Goal: Task Accomplishment & Management: Manage account settings

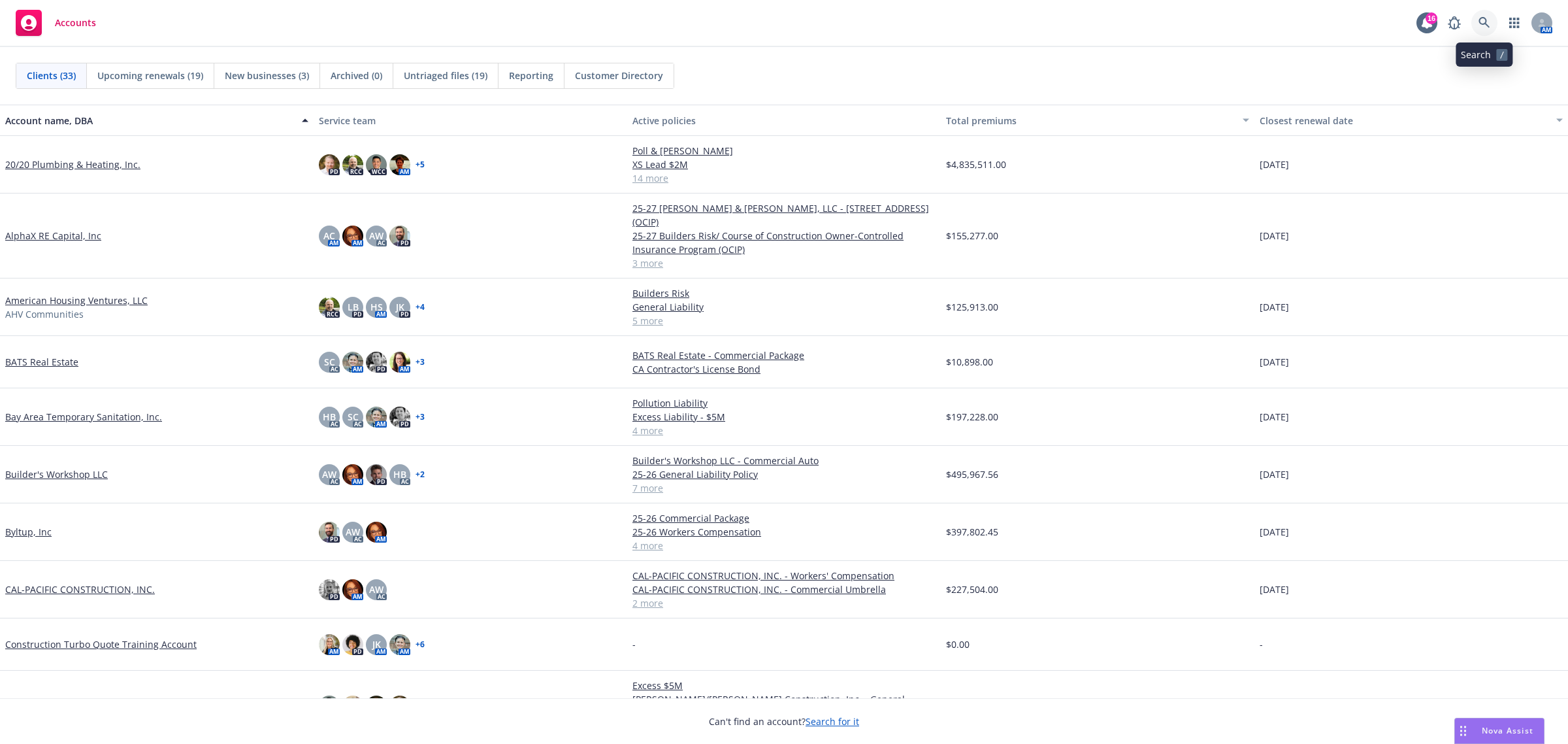
click at [1478, 21] on icon at bounding box center [1484, 23] width 12 height 12
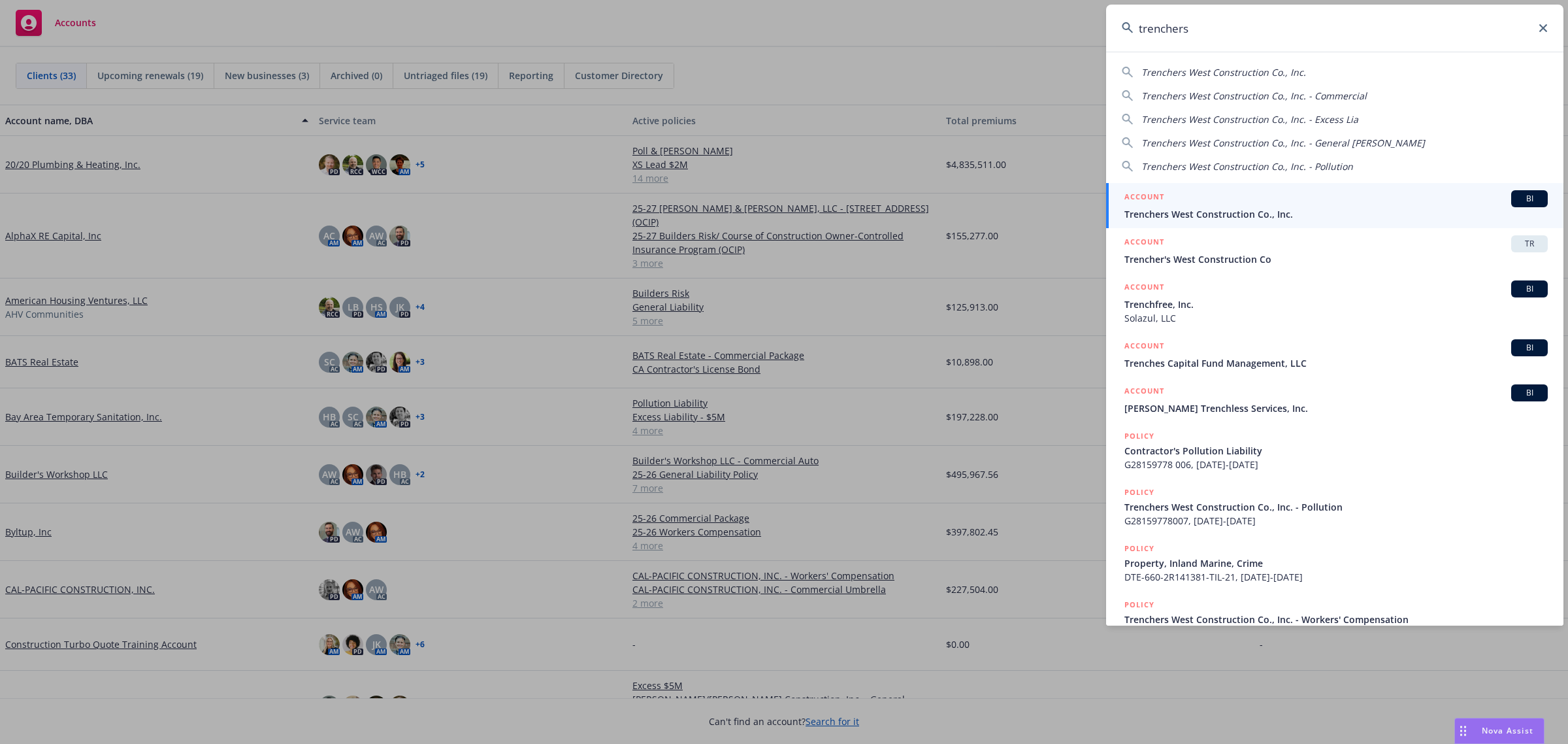
type input "trenchers"
click at [1274, 210] on span "Trenchers West Construction Co., Inc." at bounding box center [1336, 214] width 424 height 14
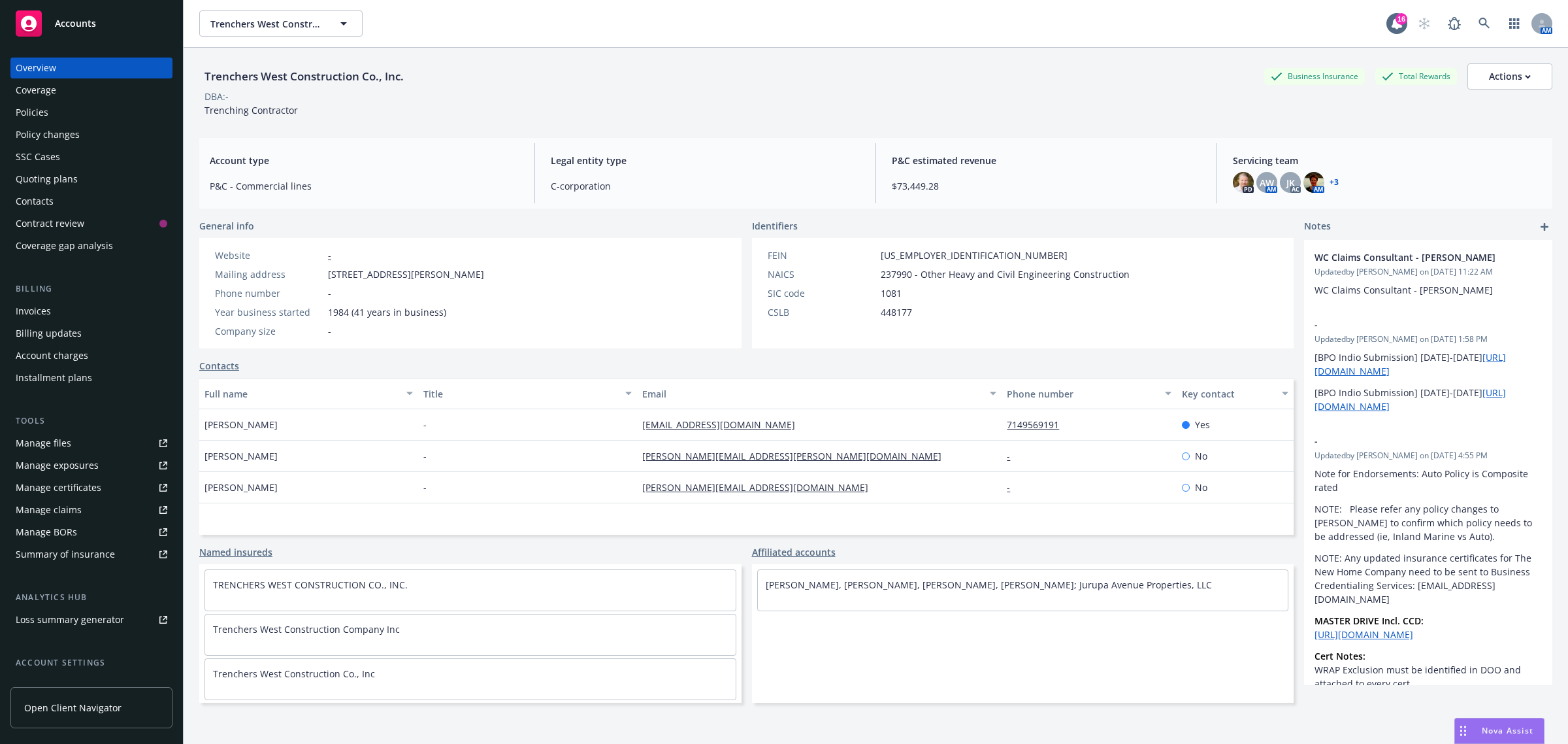
click at [102, 173] on div "Quoting plans" at bounding box center [91, 179] width 152 height 21
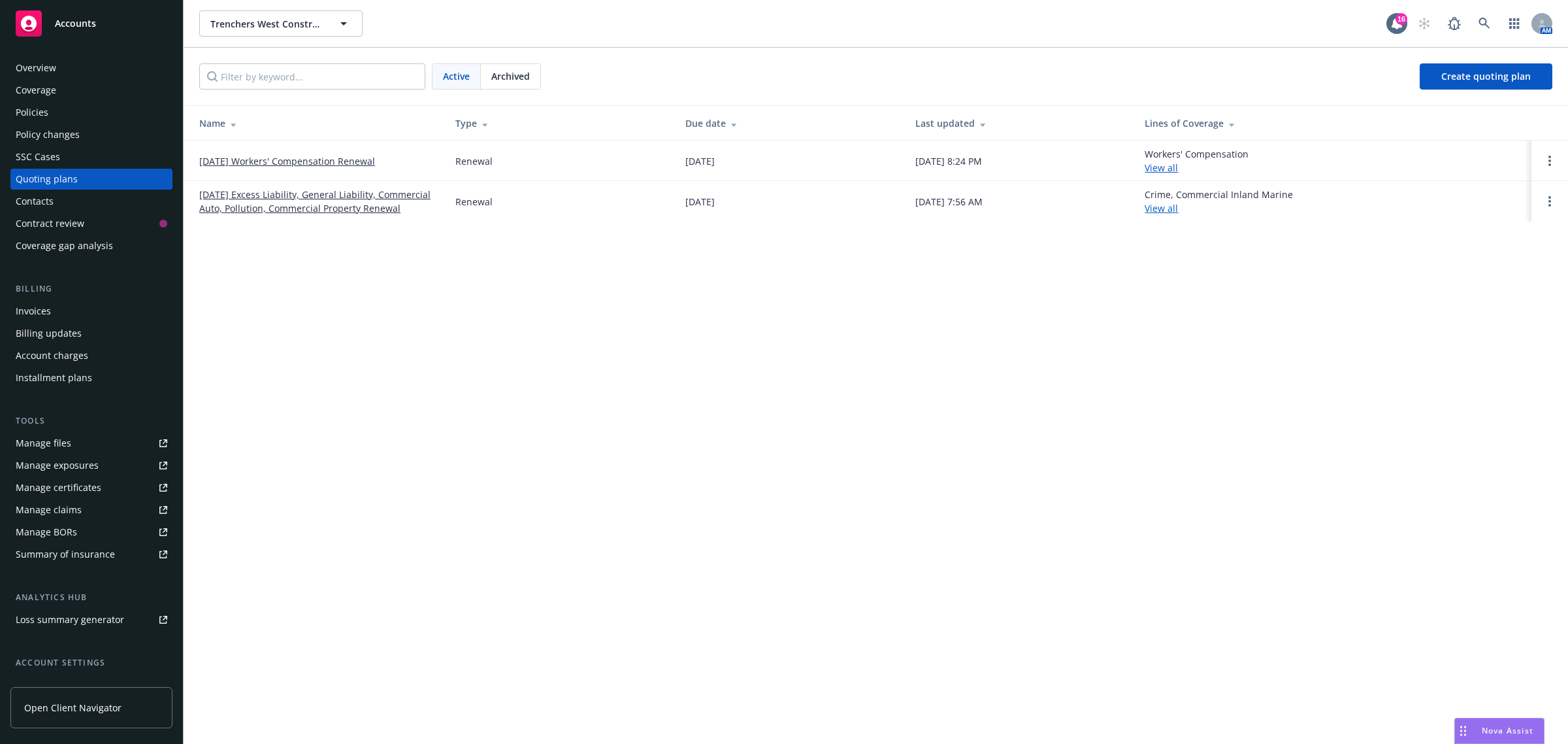
click at [230, 198] on link "[DATE] Excess Liability, General Liability, Commercial Auto, Pollution, Commerc…" at bounding box center [317, 201] width 236 height 27
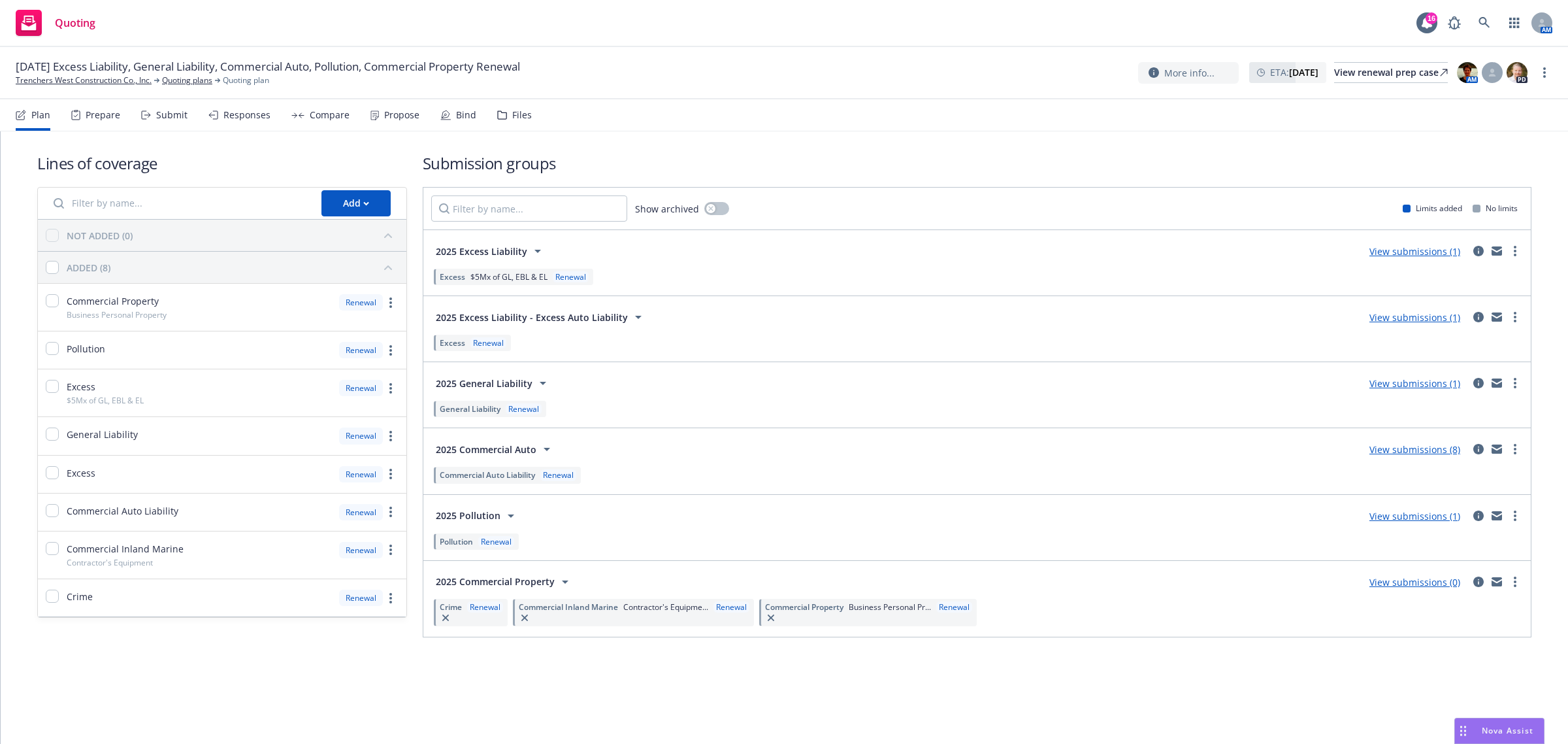
click at [1393, 448] on link "View submissions (8)" at bounding box center [1415, 449] width 91 height 13
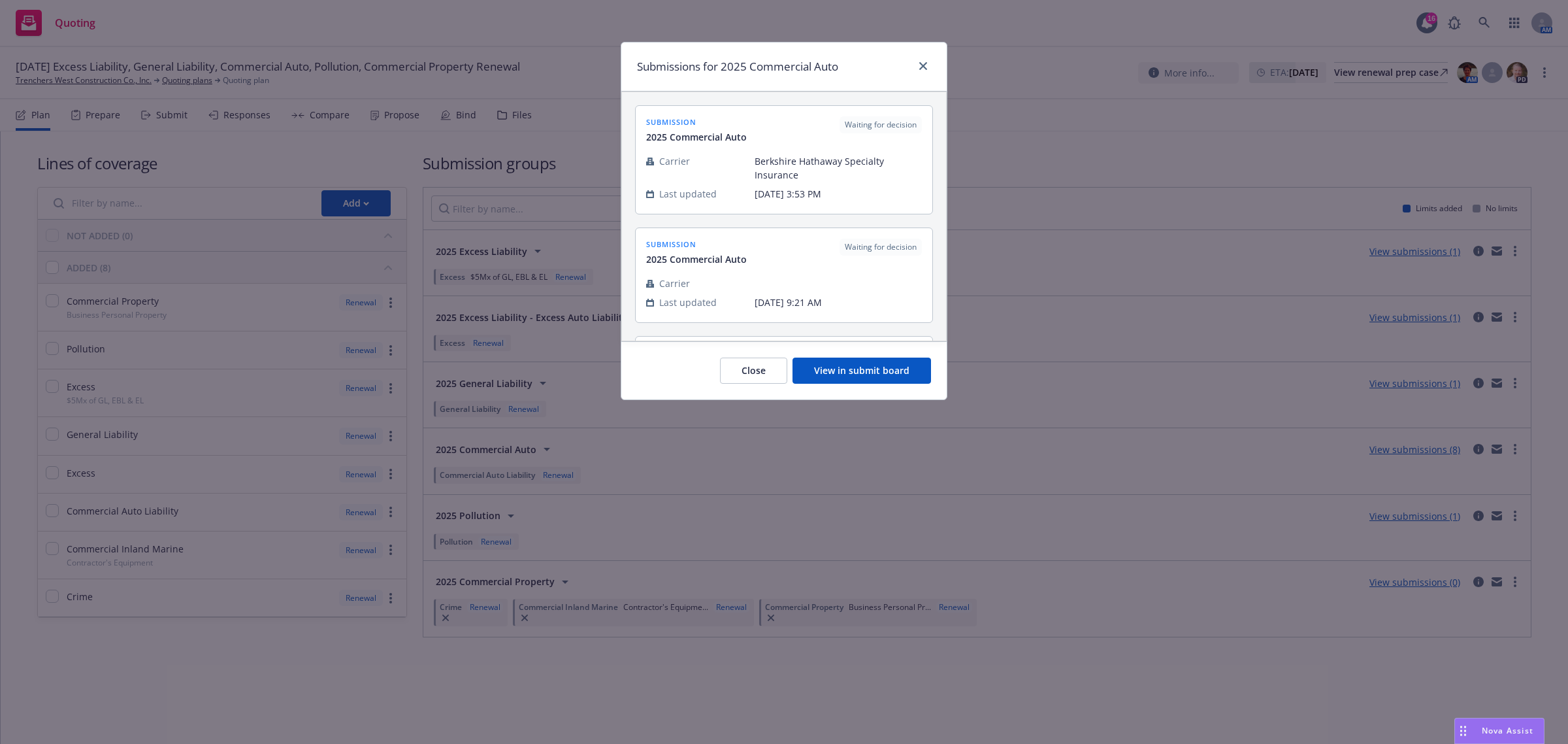
click at [820, 371] on button "View in submit board" at bounding box center [861, 371] width 139 height 26
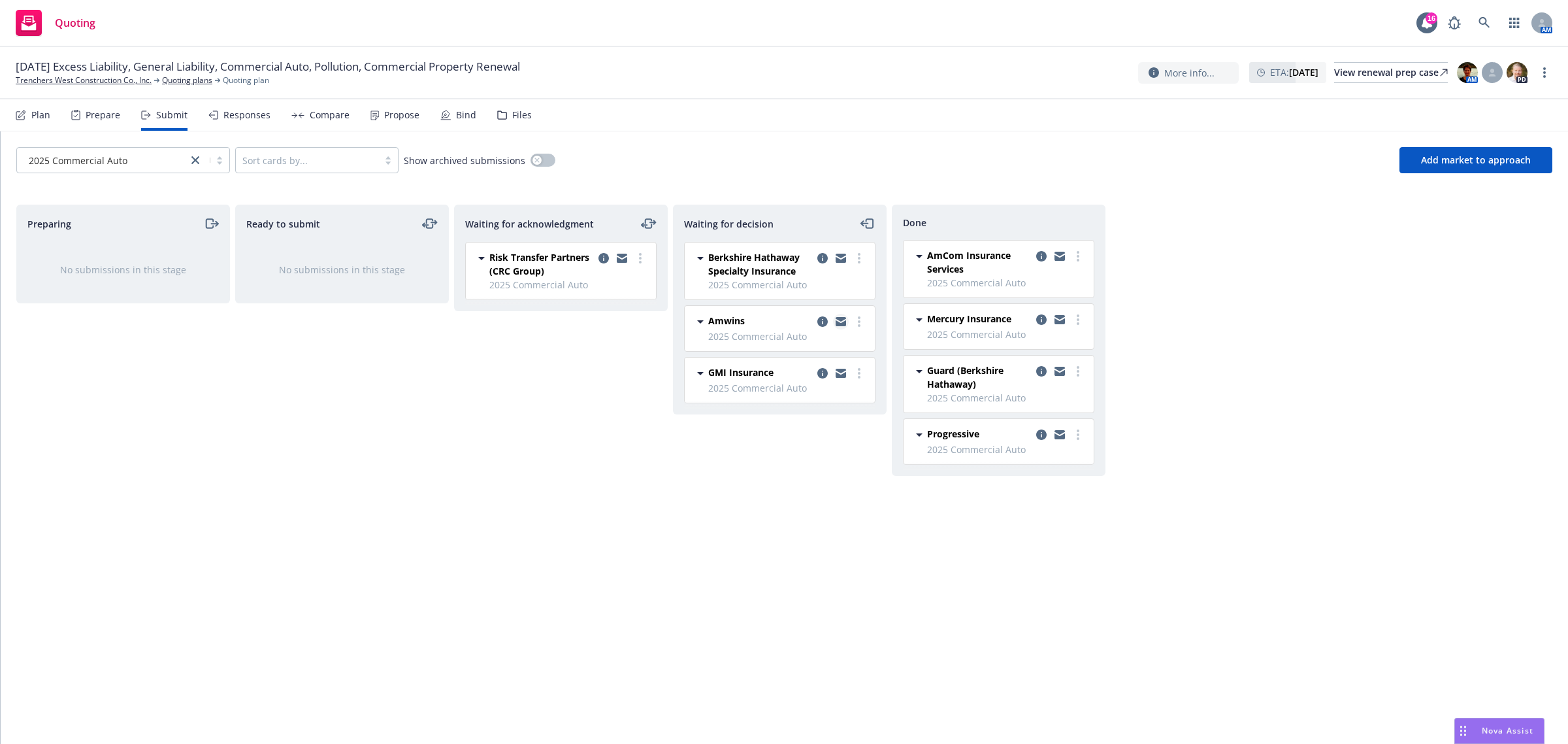
click at [837, 321] on icon "copy logging email" at bounding box center [841, 322] width 10 height 9
click at [824, 262] on icon "copy logging email" at bounding box center [823, 258] width 10 height 10
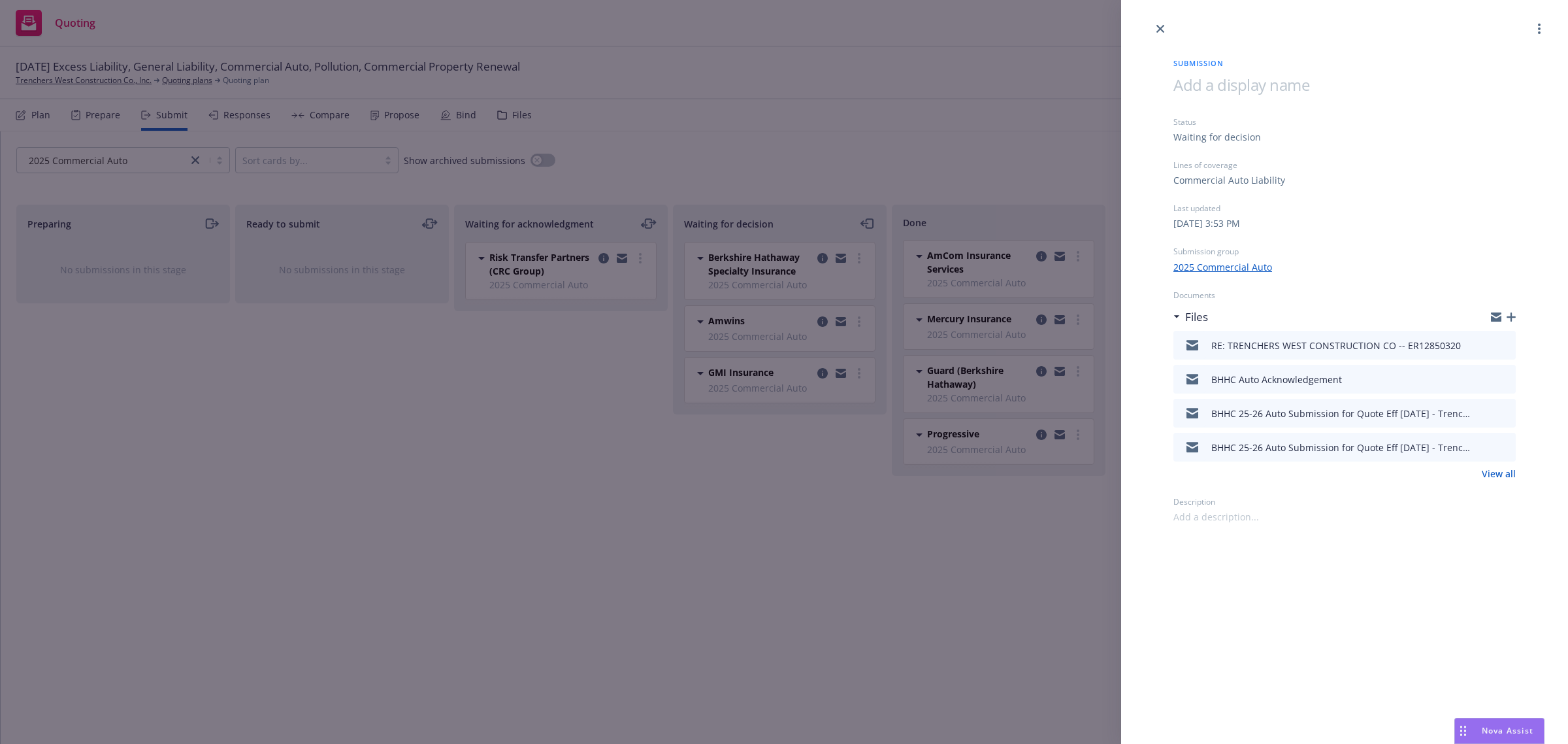
click at [1505, 345] on icon "preview file" at bounding box center [1504, 345] width 12 height 9
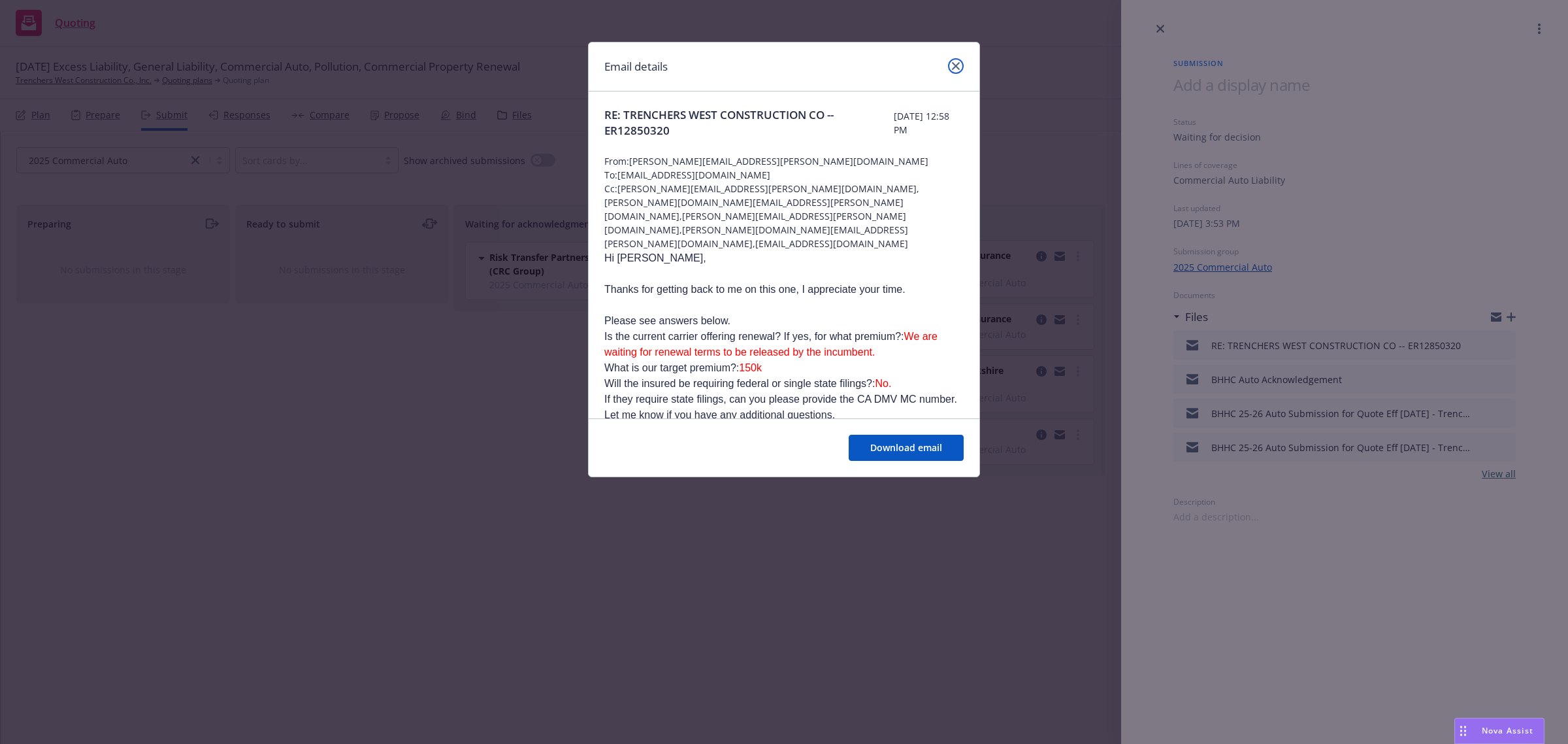
click at [957, 64] on link "close" at bounding box center [955, 66] width 16 height 16
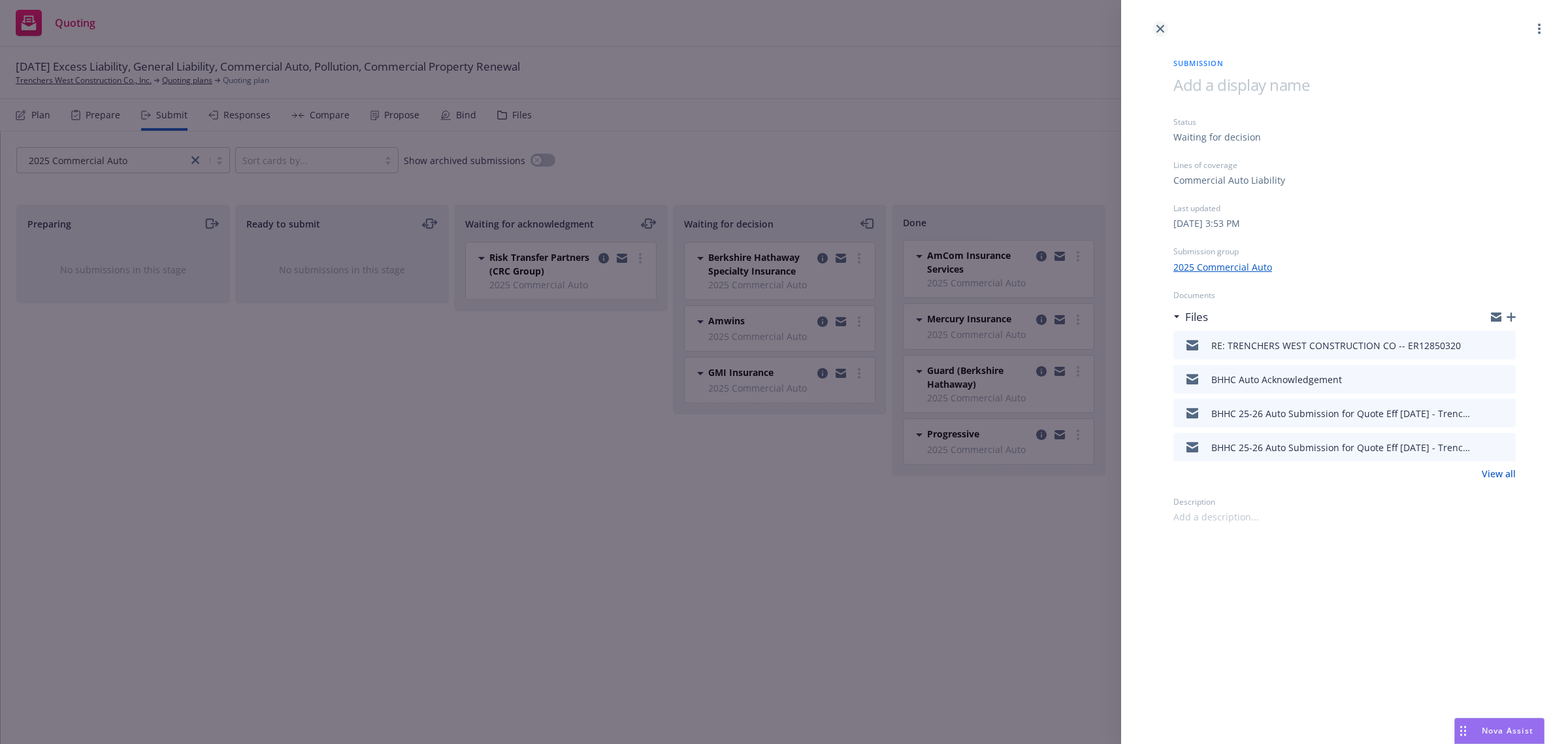
click at [1161, 21] on link "close" at bounding box center [1160, 28] width 16 height 16
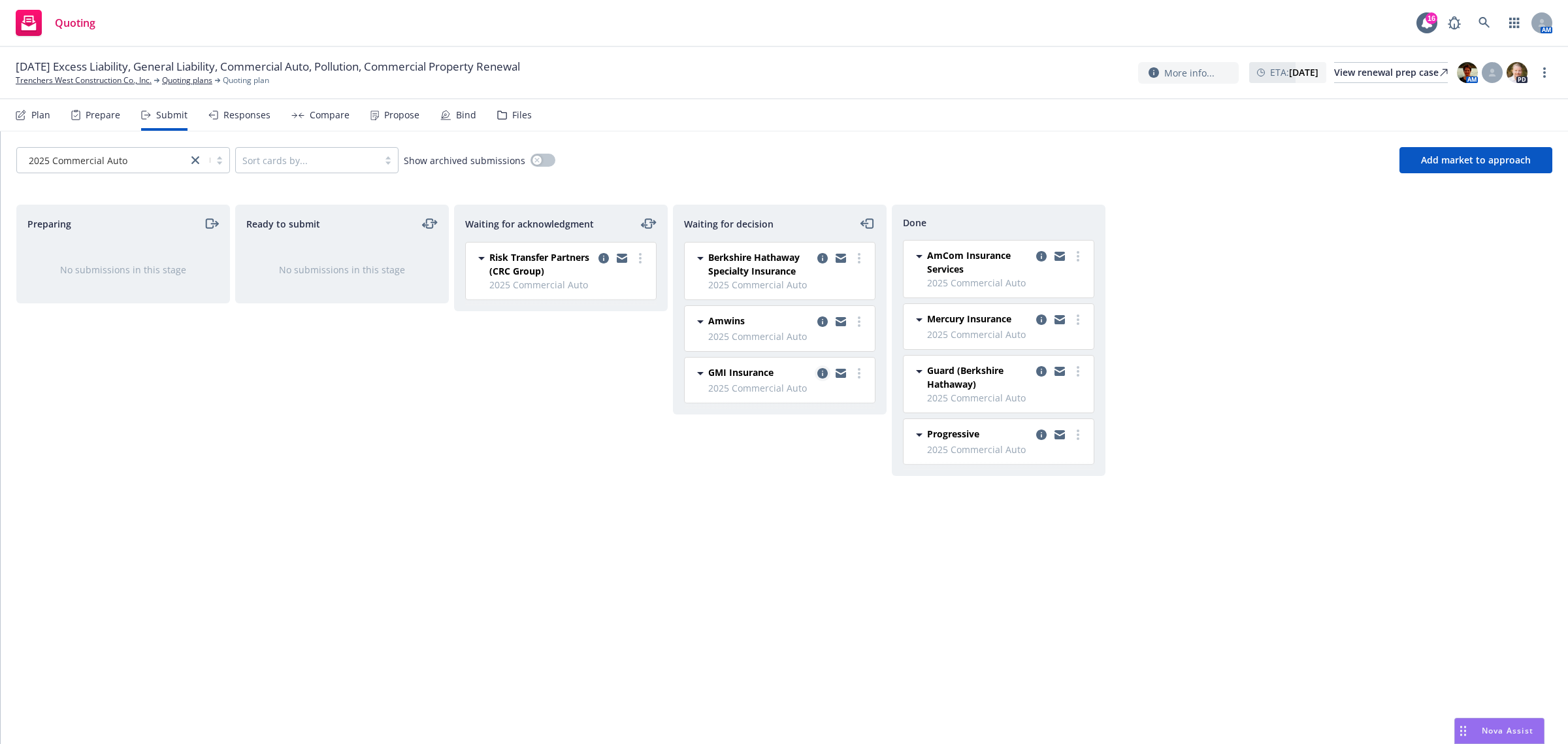
click at [821, 371] on icon "copy logging email" at bounding box center [823, 373] width 10 height 10
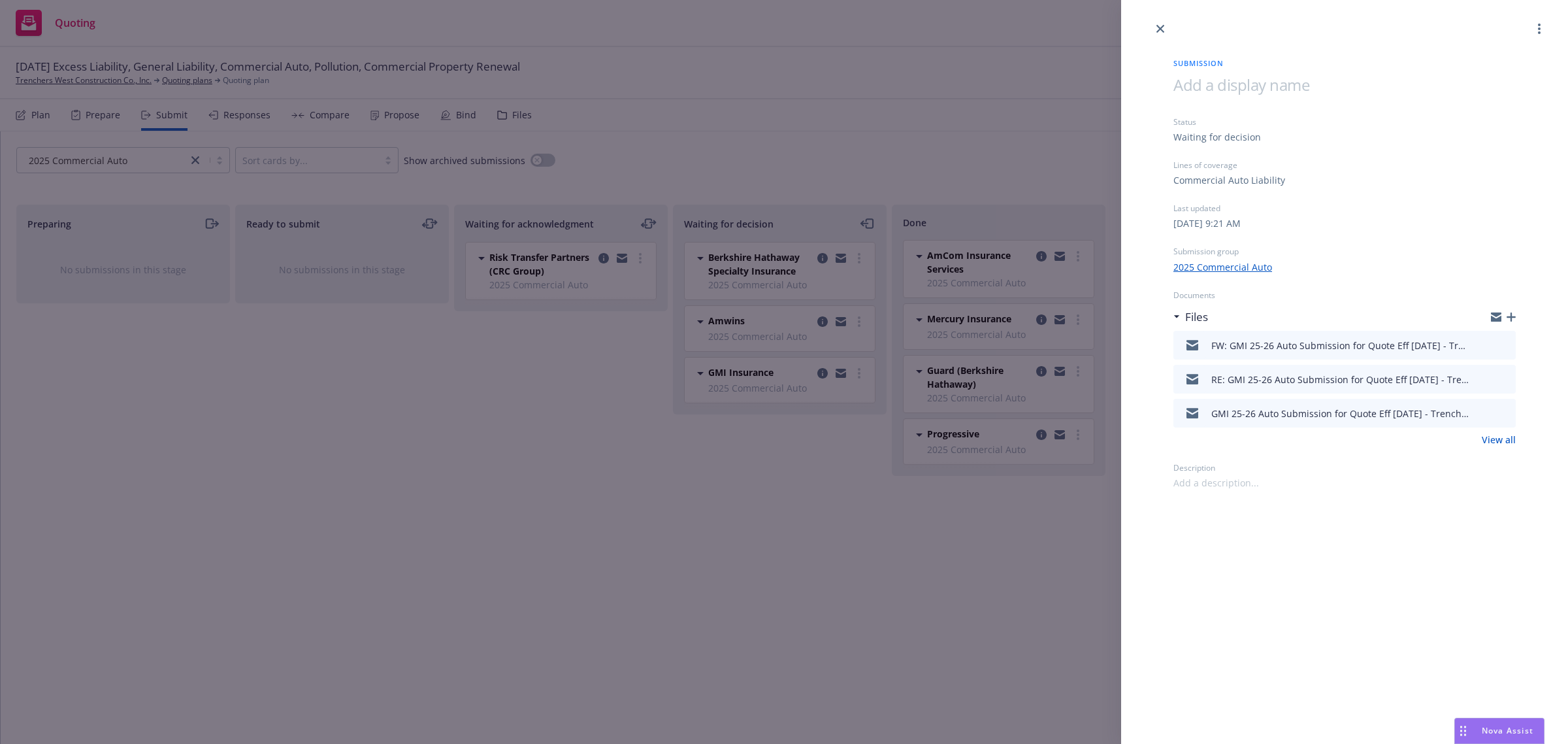
click at [1504, 348] on icon "preview file" at bounding box center [1504, 345] width 12 height 9
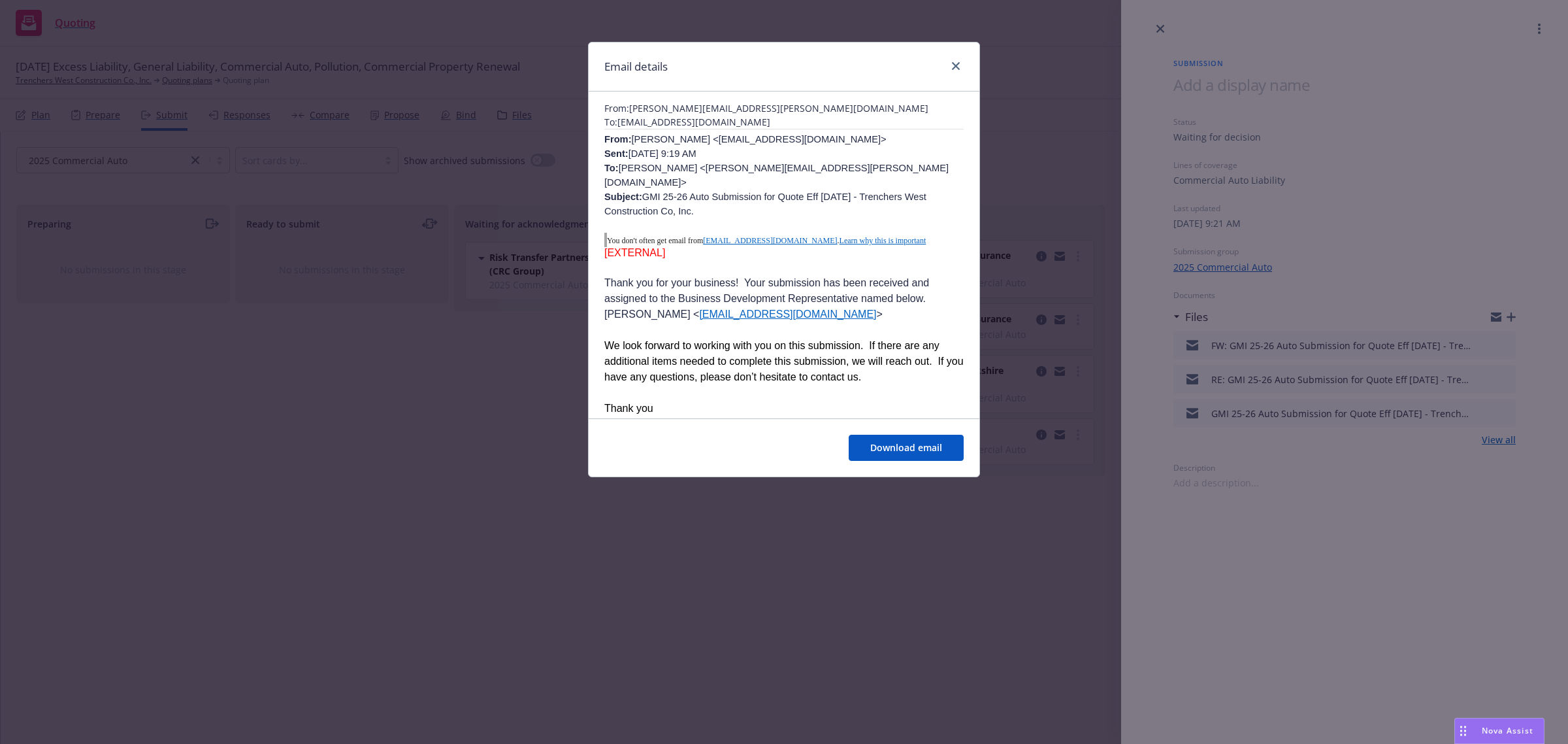
scroll to position [82, 0]
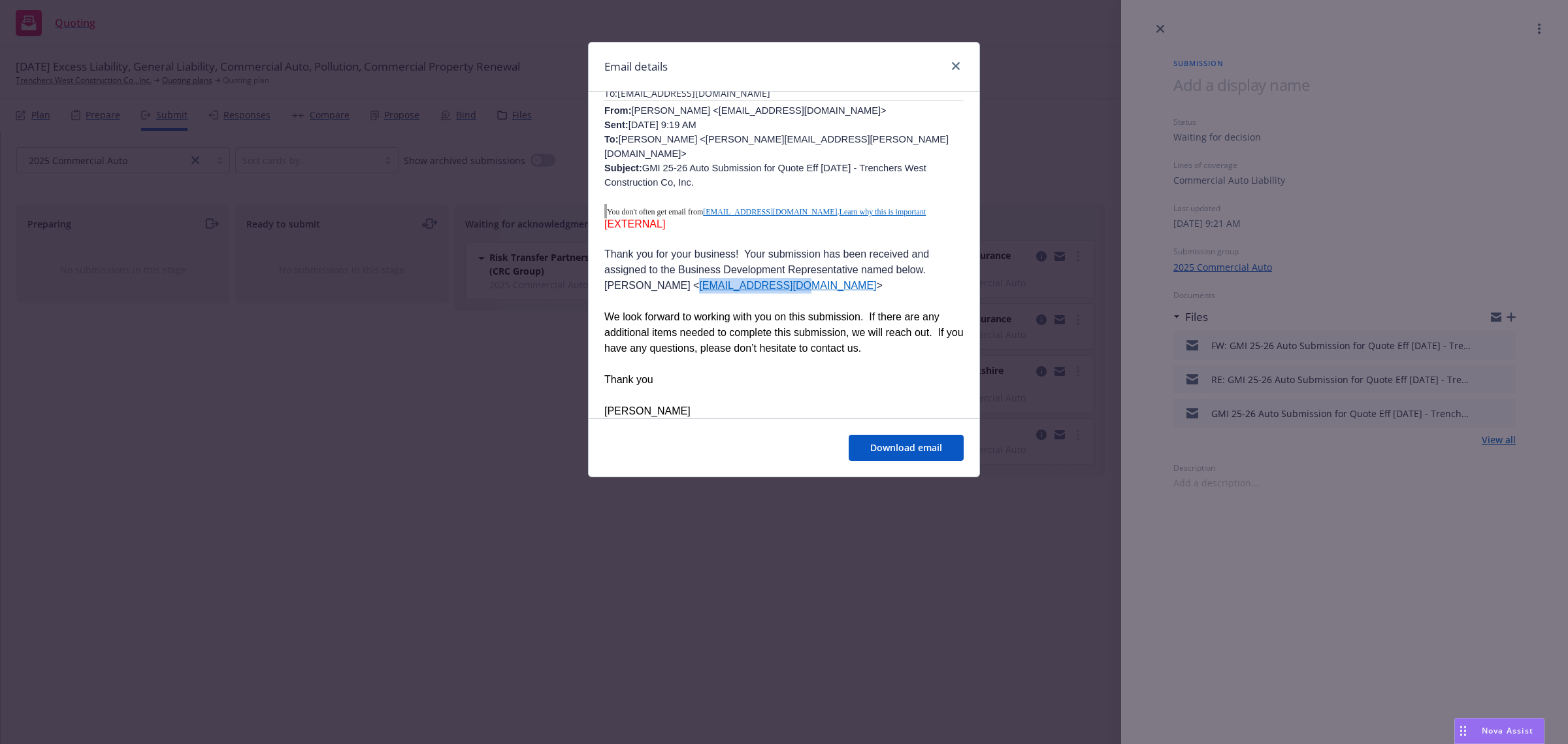
drag, startPoint x: 757, startPoint y: 275, endPoint x: 664, endPoint y: 269, distance: 93.2
click at [664, 280] on span "Lisa Jamison < ljamison@one80.com >" at bounding box center [744, 285] width 278 height 11
drag, startPoint x: 687, startPoint y: 275, endPoint x: 953, endPoint y: 64, distance: 339.5
click at [953, 64] on icon "close" at bounding box center [955, 66] width 8 height 8
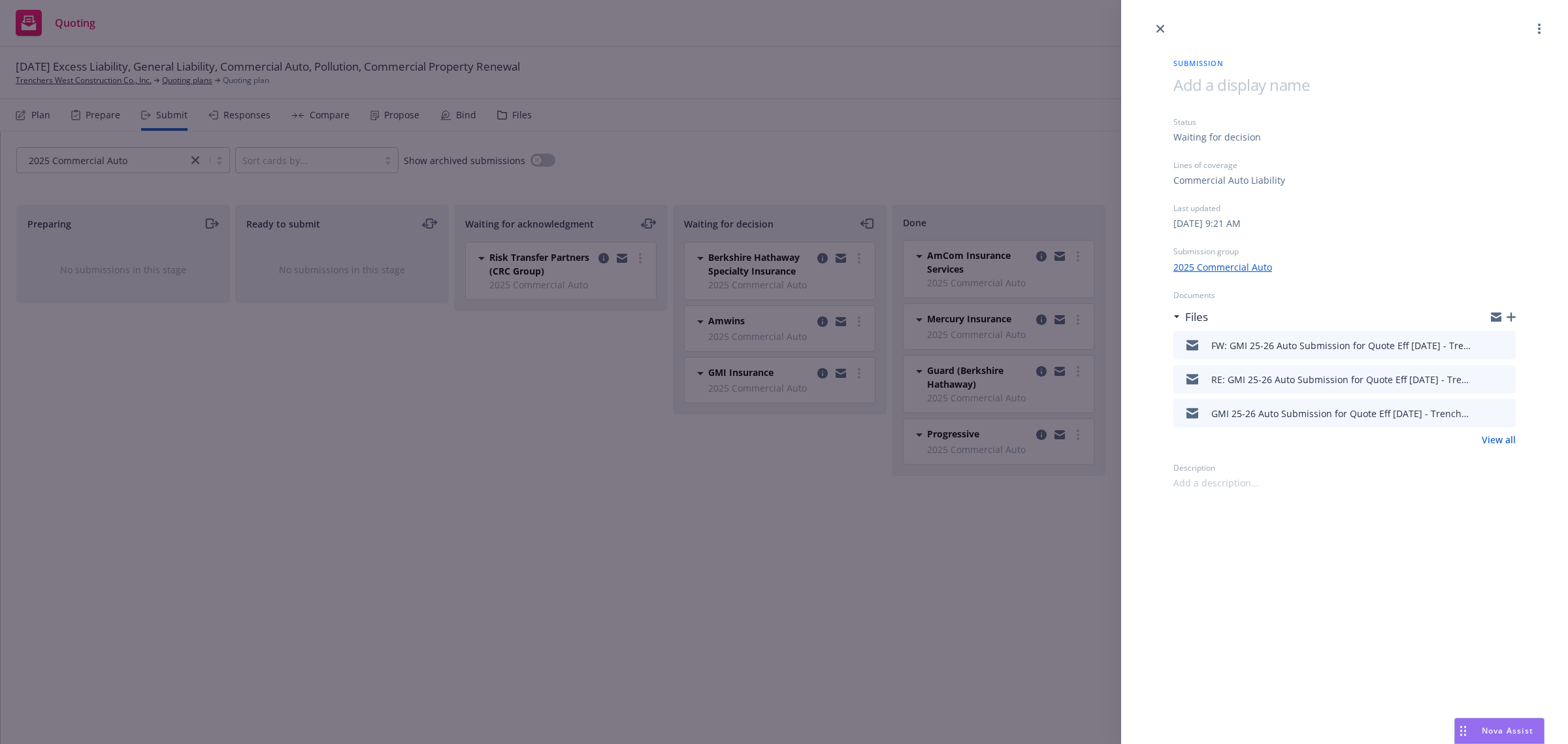
click at [949, 70] on div "Submission Status Waiting for decision Lines of coverage Commercial Auto Liabil…" at bounding box center [784, 372] width 1568 height 744
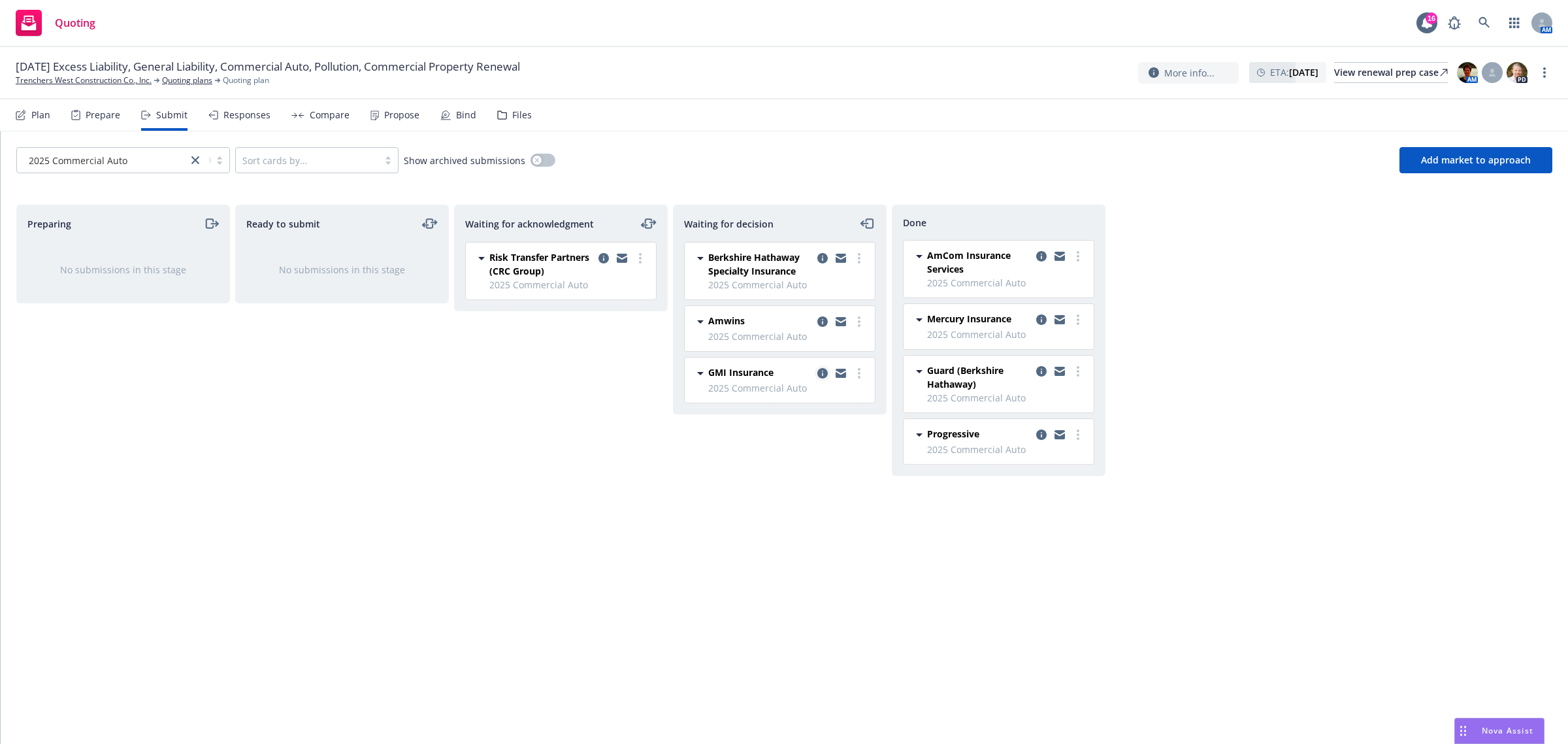
click at [824, 376] on icon "copy logging email" at bounding box center [823, 373] width 10 height 10
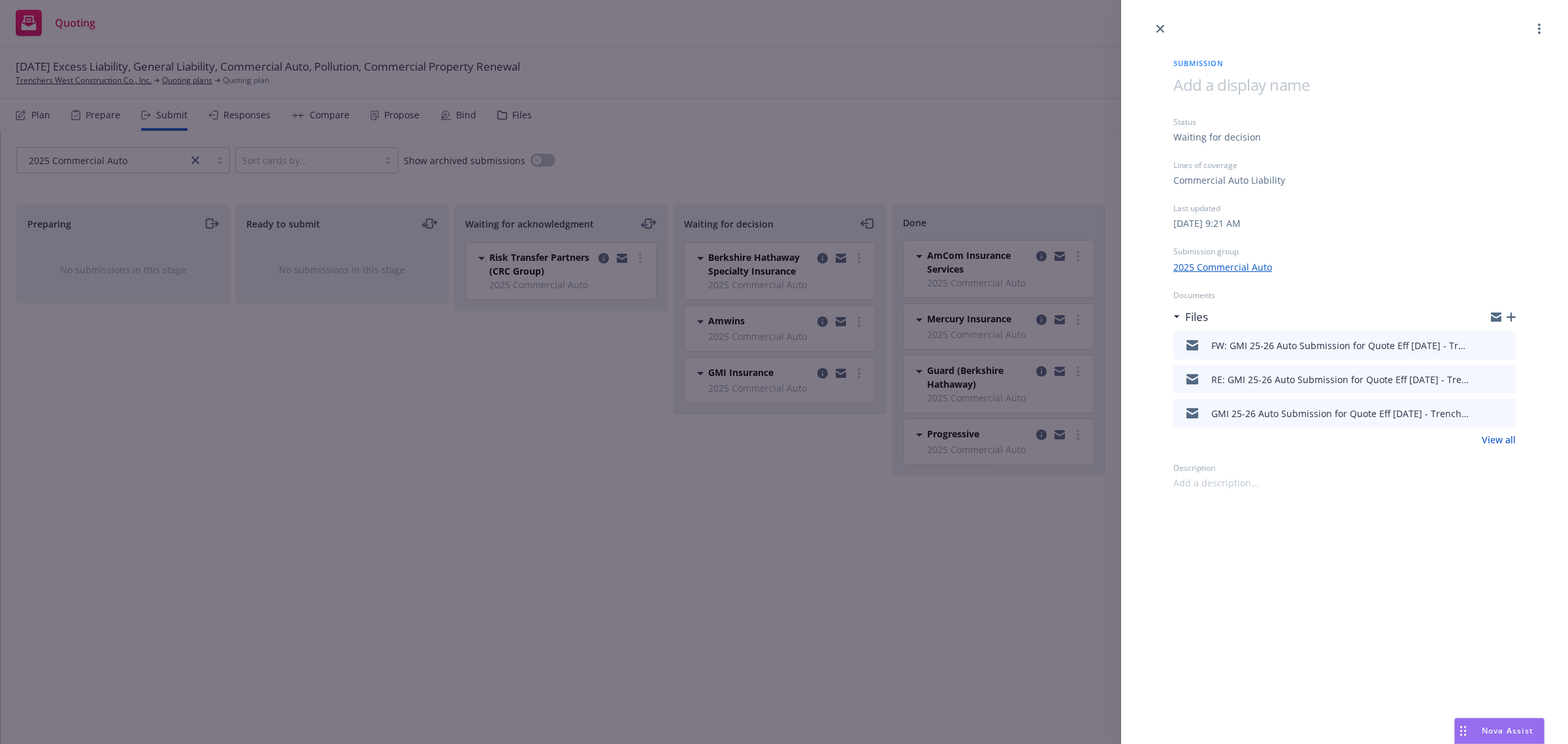
click at [1504, 340] on icon "preview file" at bounding box center [1504, 345] width 12 height 9
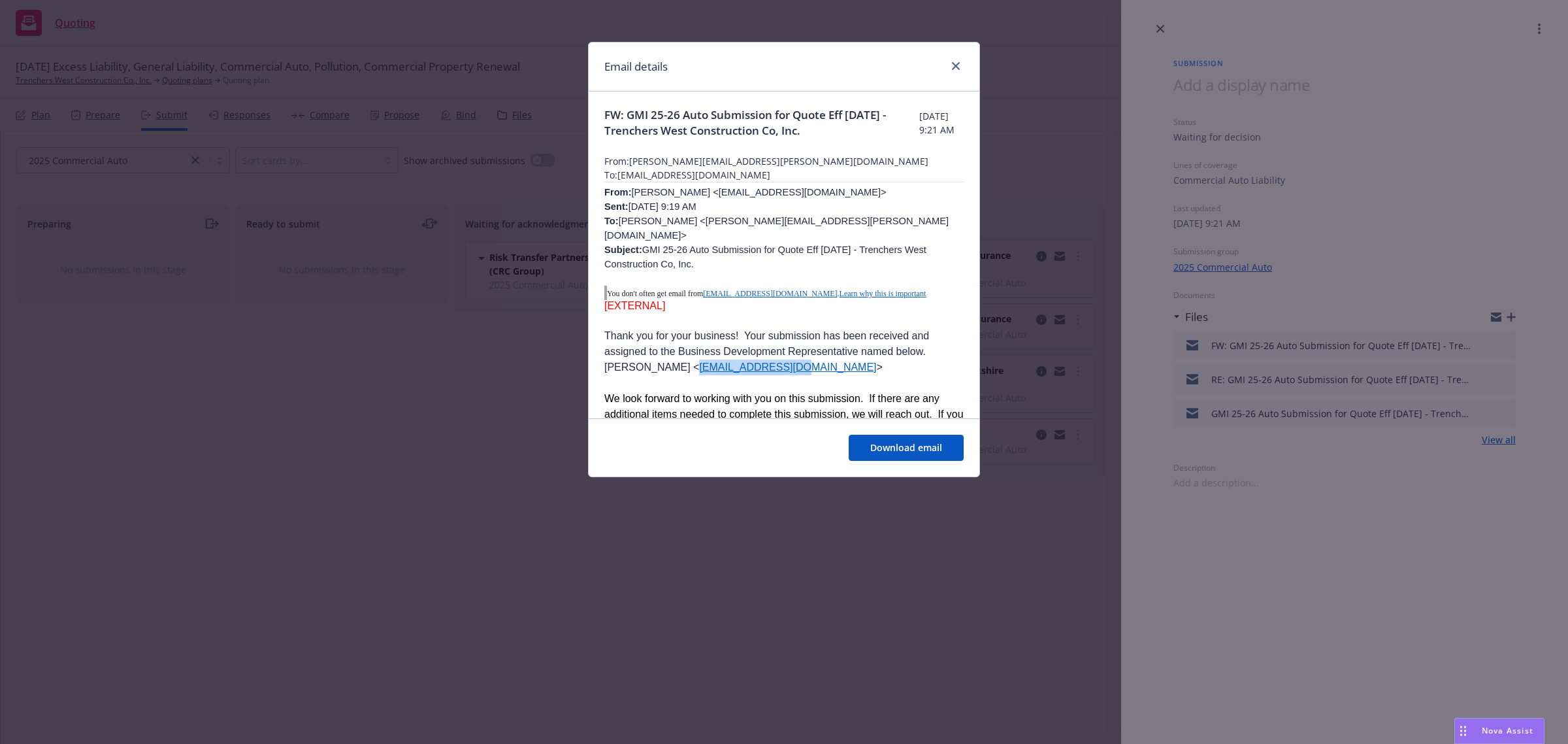
drag, startPoint x: 757, startPoint y: 357, endPoint x: 664, endPoint y: 357, distance: 93.0
click at [664, 362] on span "Lisa Jamison < ljamison@one80.com >" at bounding box center [744, 367] width 278 height 11
copy link "ljamison@one80.com"
click at [956, 67] on icon "close" at bounding box center [955, 66] width 8 height 8
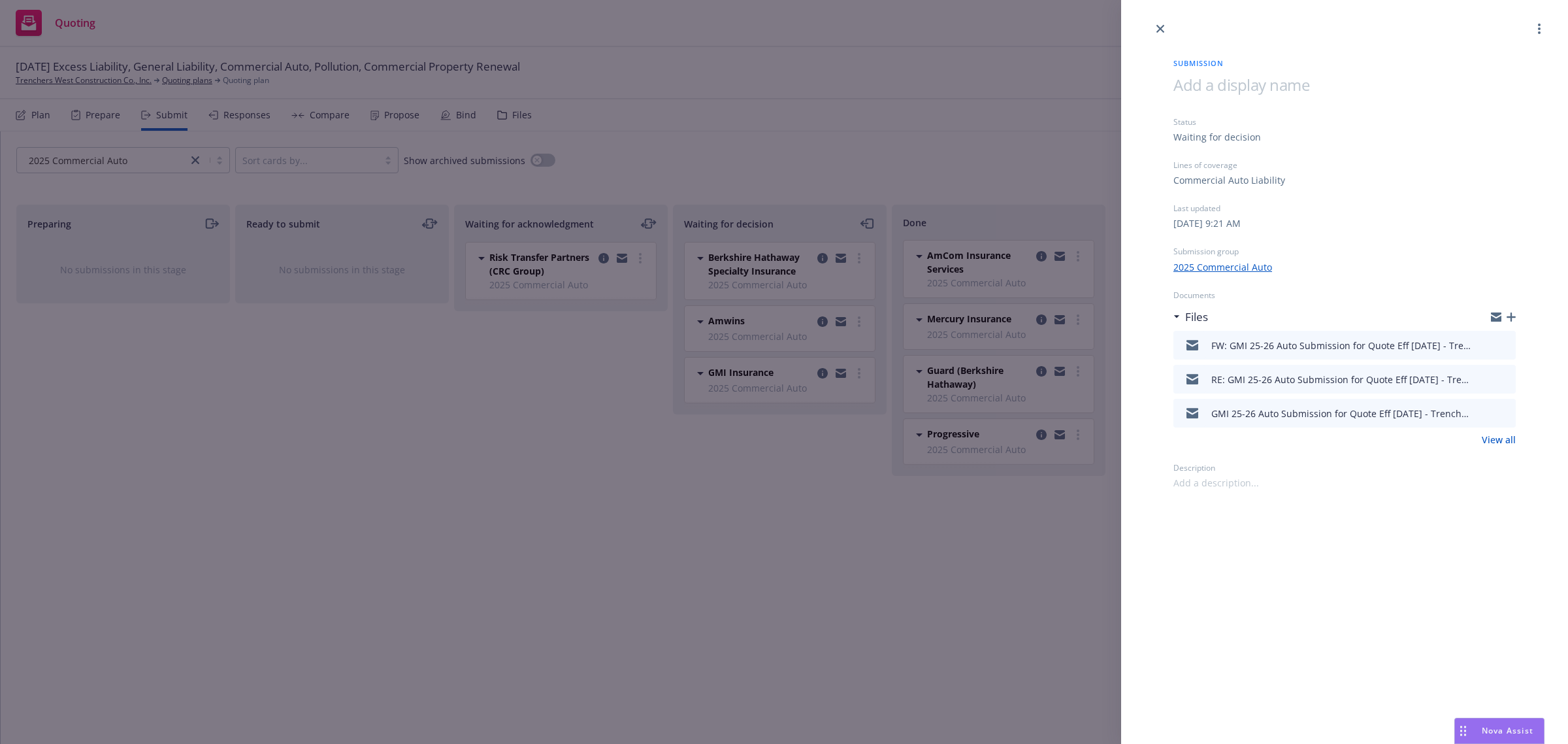
click at [1497, 317] on icon "button" at bounding box center [1496, 317] width 10 height 10
click at [1498, 345] on icon "preview file" at bounding box center [1504, 345] width 12 height 9
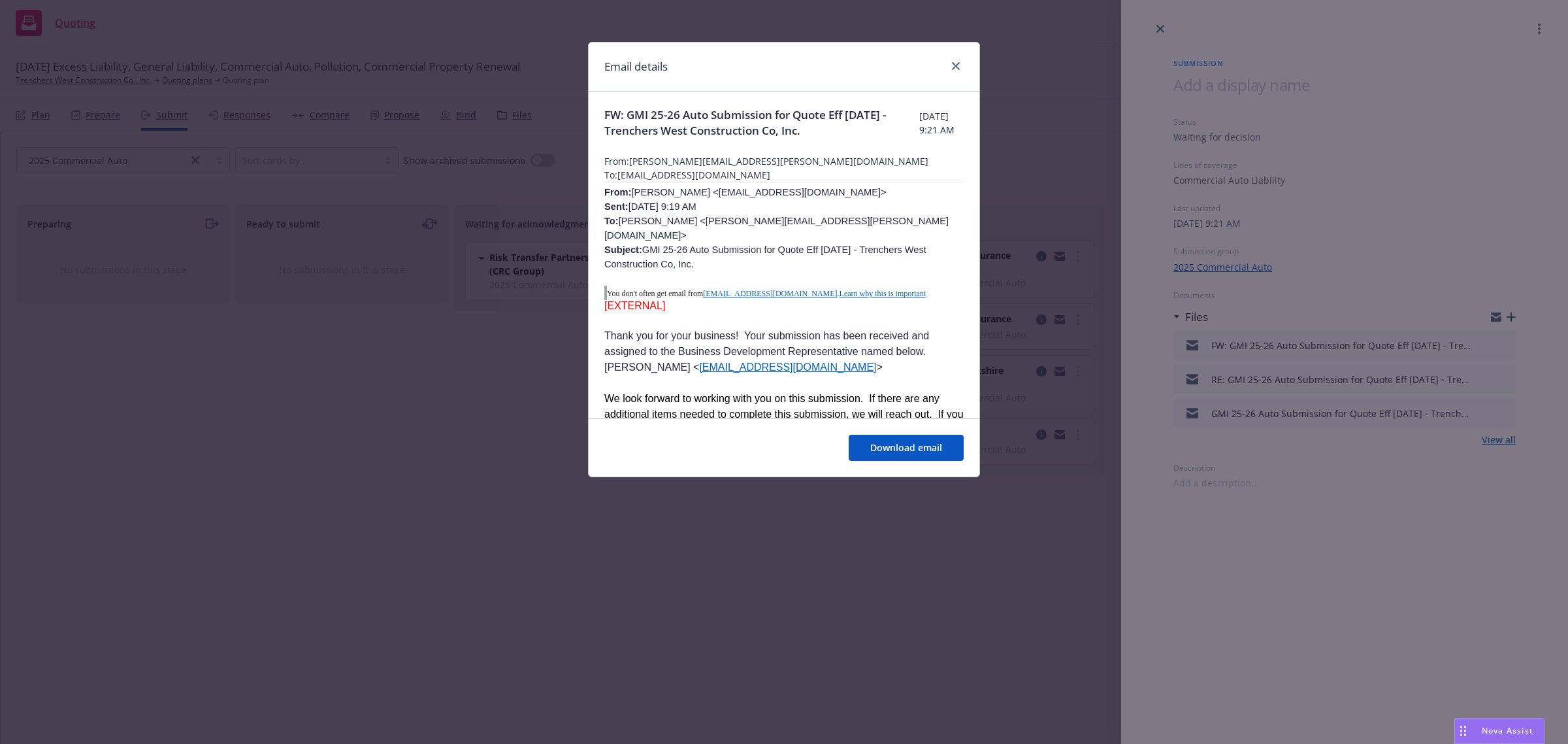
click at [1507, 727] on span "Nova Assist" at bounding box center [1508, 730] width 52 height 11
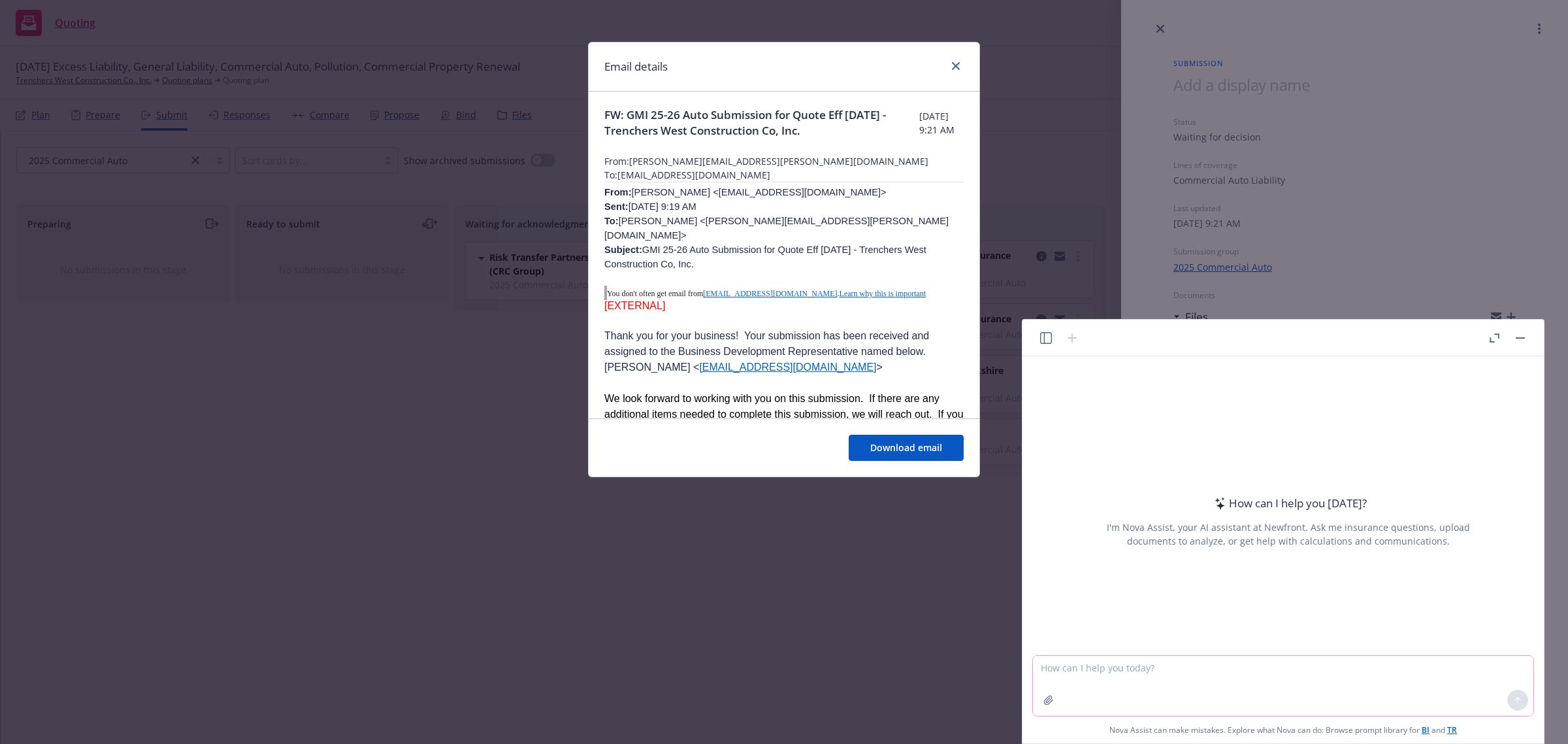
click at [1204, 691] on textarea at bounding box center [1284, 685] width 501 height 60
paste textarea "Hi Lisa, I am following up on an Auto quote I sent earlier last week. The"
type textarea "draft status request on submission: Hi Lisa, I am following up on an Auto quote…"
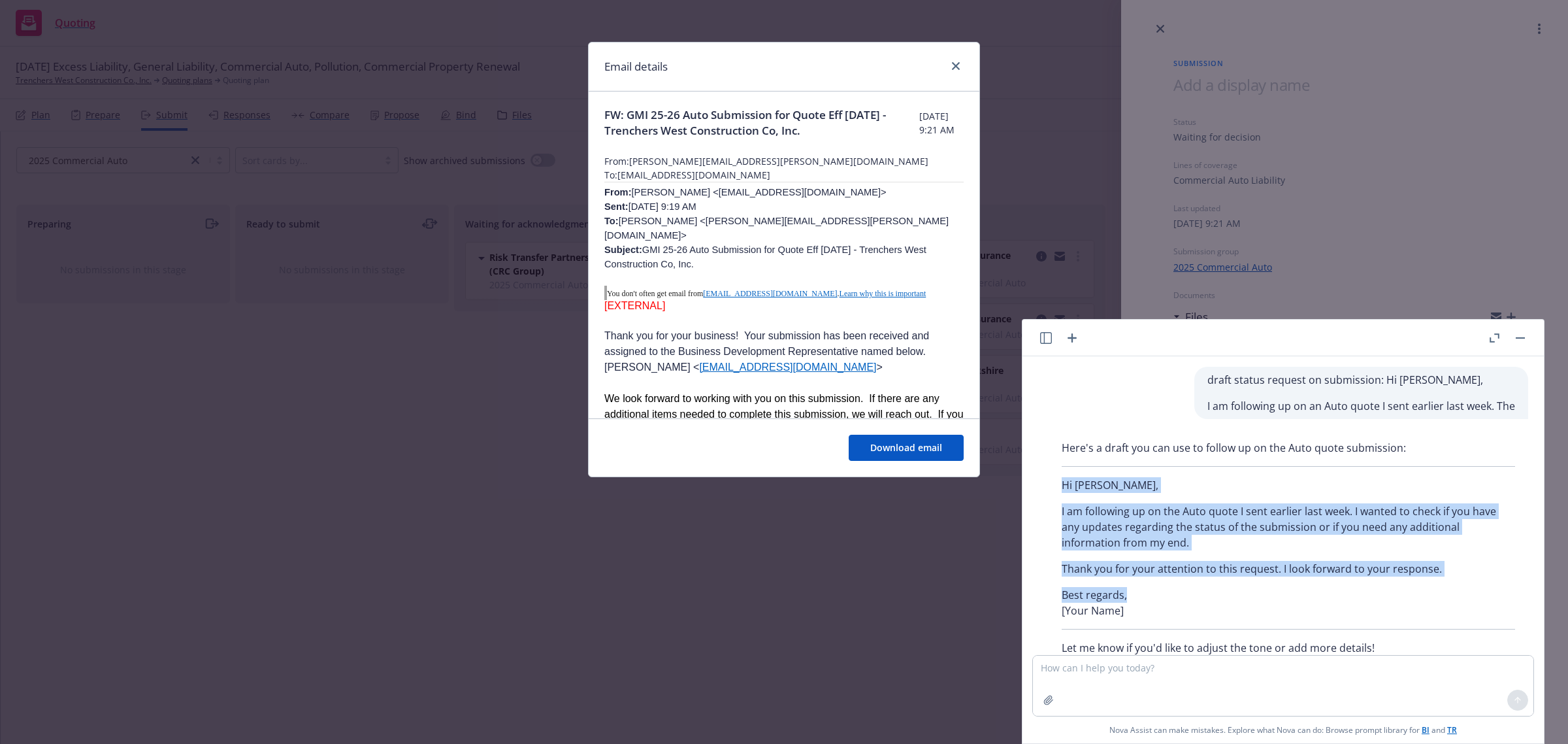
drag, startPoint x: 1060, startPoint y: 478, endPoint x: 1140, endPoint y: 587, distance: 135.2
click at [1140, 587] on div "Here's a draft you can use to follow up on the Auto quote submission: Hi Lisa, …" at bounding box center [1288, 548] width 479 height 226
copy div "Hi Lisa, I am following up on the Auto quote I sent earlier last week. I wanted…"
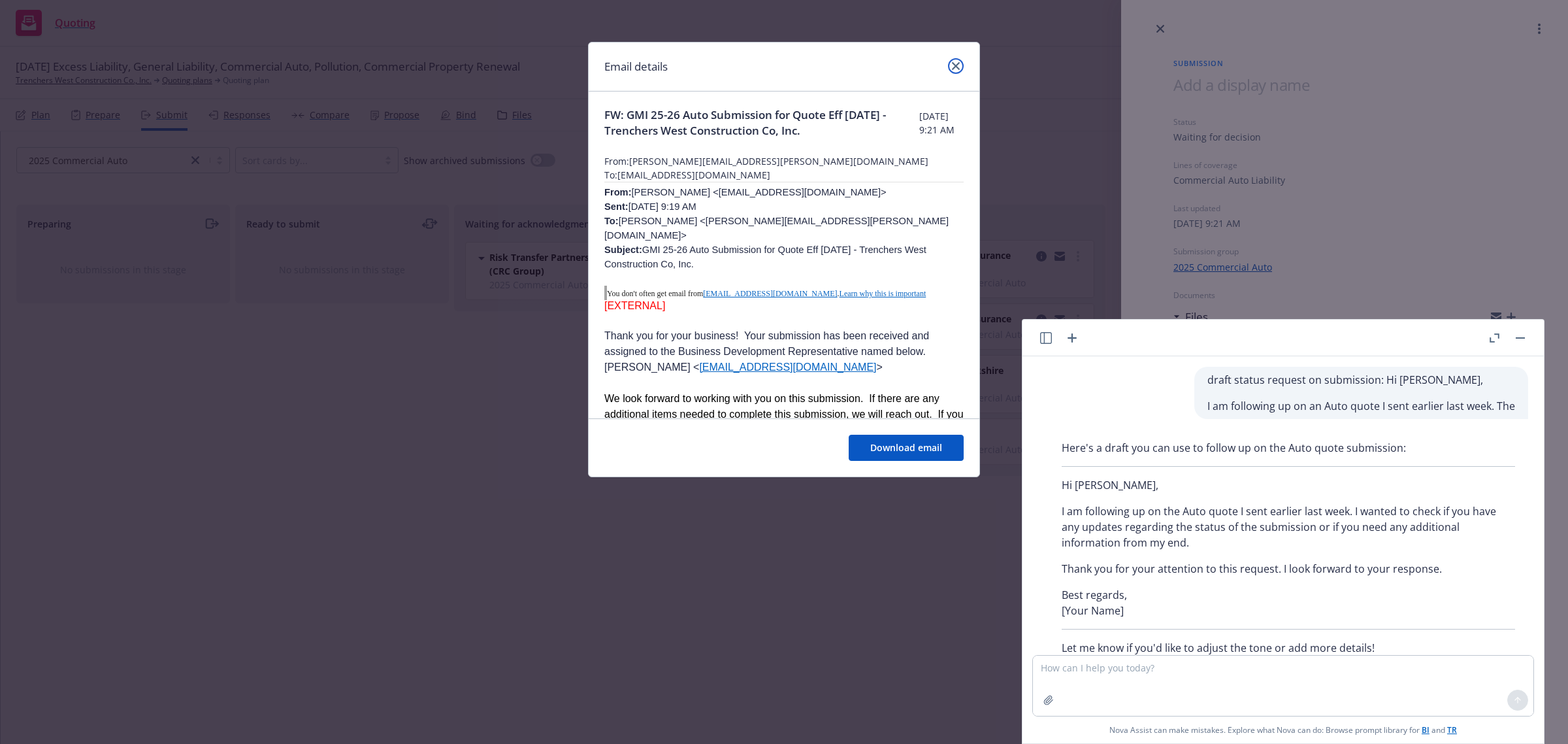
click at [952, 66] on icon "close" at bounding box center [955, 66] width 8 height 8
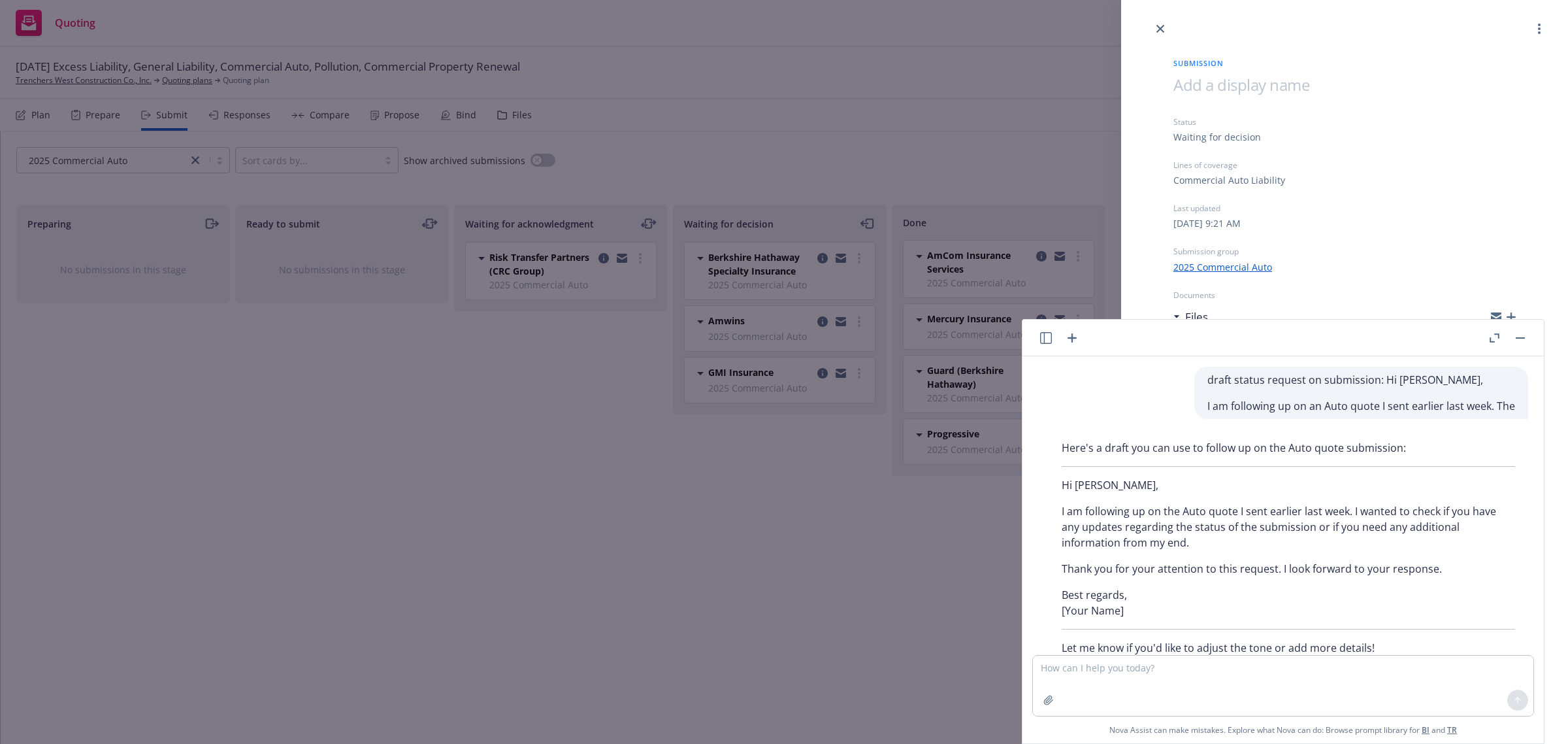
click at [1529, 335] on header at bounding box center [1284, 337] width 521 height 36
click at [1269, 674] on textarea at bounding box center [1284, 685] width 501 height 60
type textarea "add something about the submission email address said I should contact you with…"
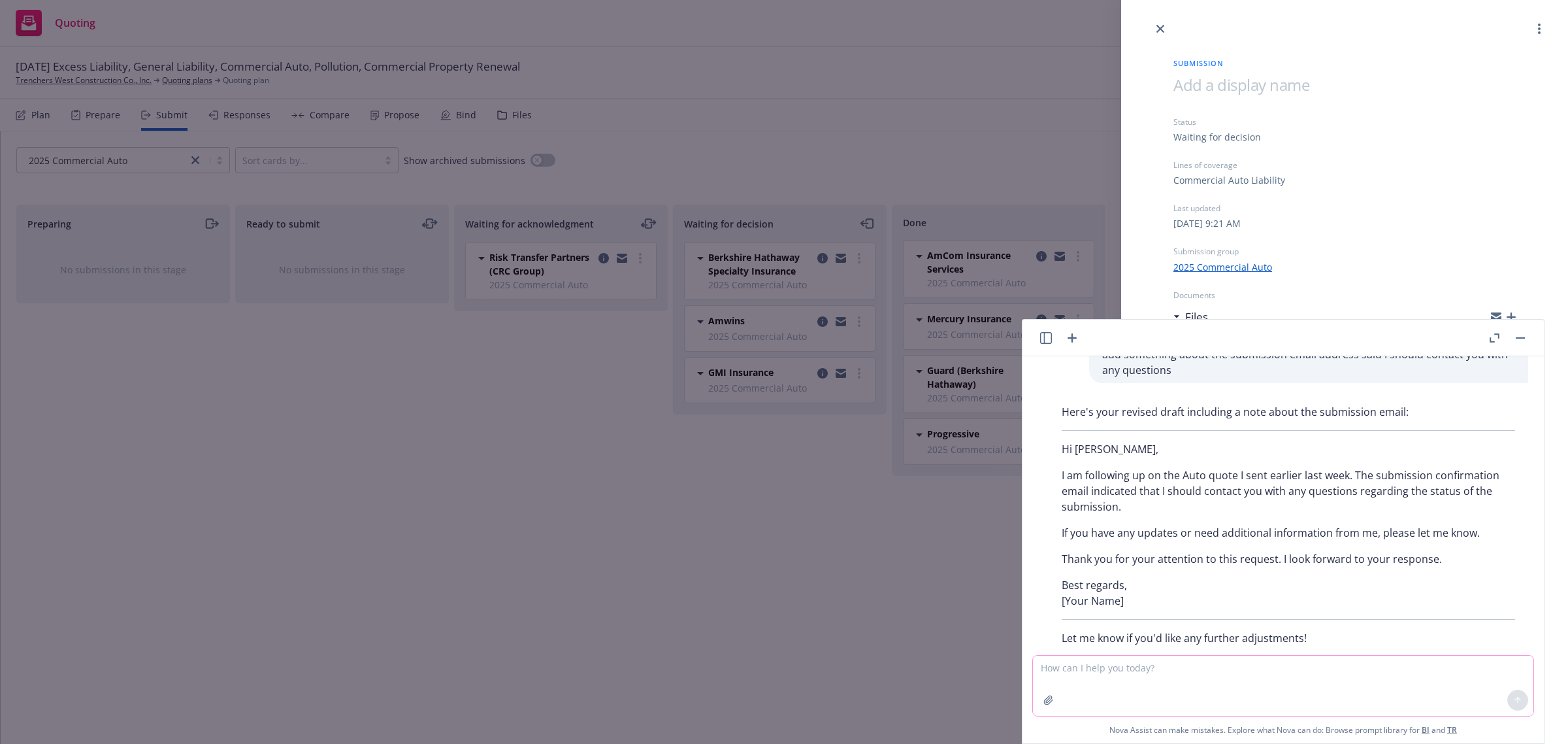
scroll to position [363, 0]
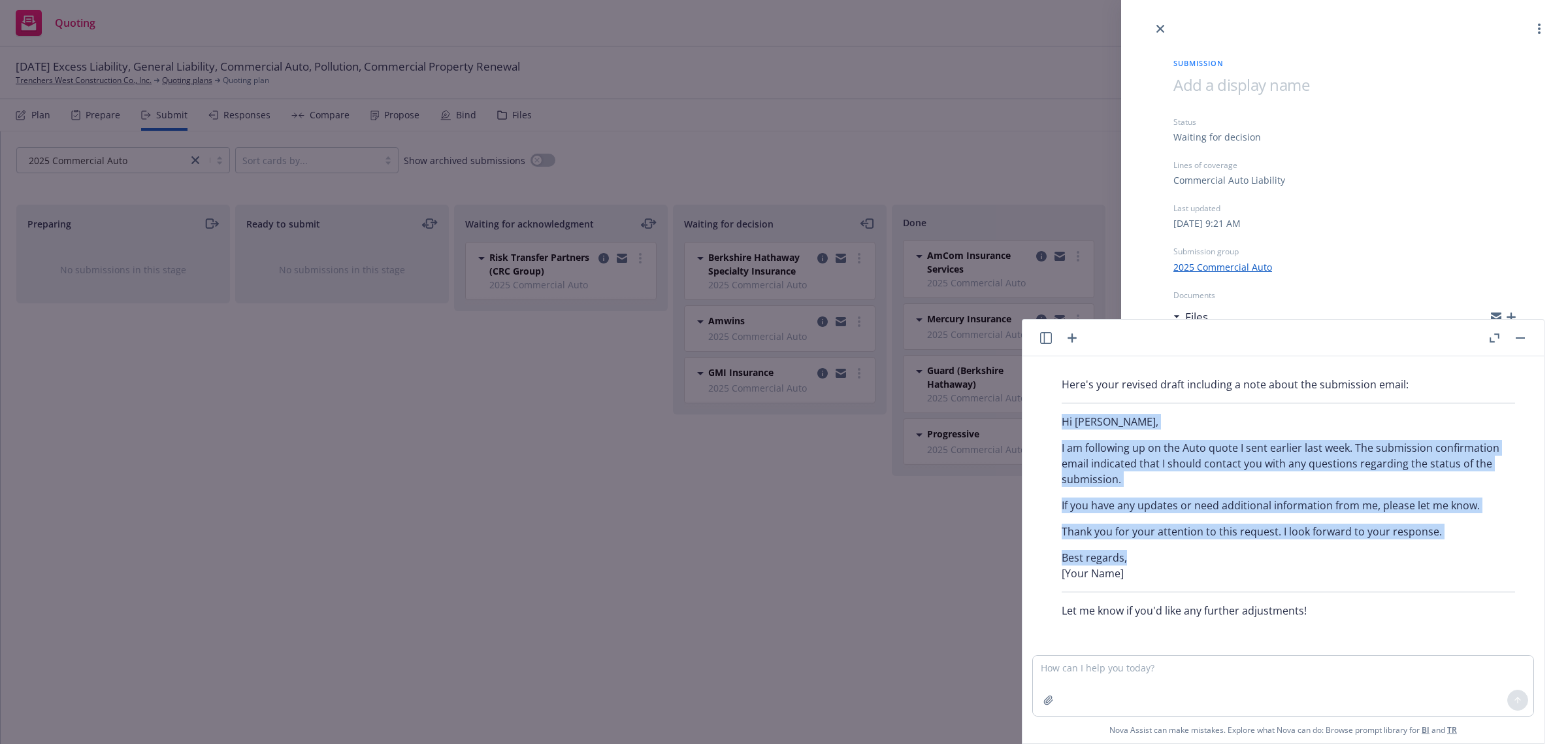
drag, startPoint x: 1049, startPoint y: 413, endPoint x: 1237, endPoint y: 546, distance: 230.3
click at [1237, 546] on div "Here's your revised draft including a note about the submission email: Hi Lisa,…" at bounding box center [1288, 497] width 479 height 253
drag, startPoint x: 1229, startPoint y: 541, endPoint x: 1286, endPoint y: 475, distance: 87.2
copy div "Hi Lisa, I am following up on the Auto quote I sent earlier last week. The subm…"
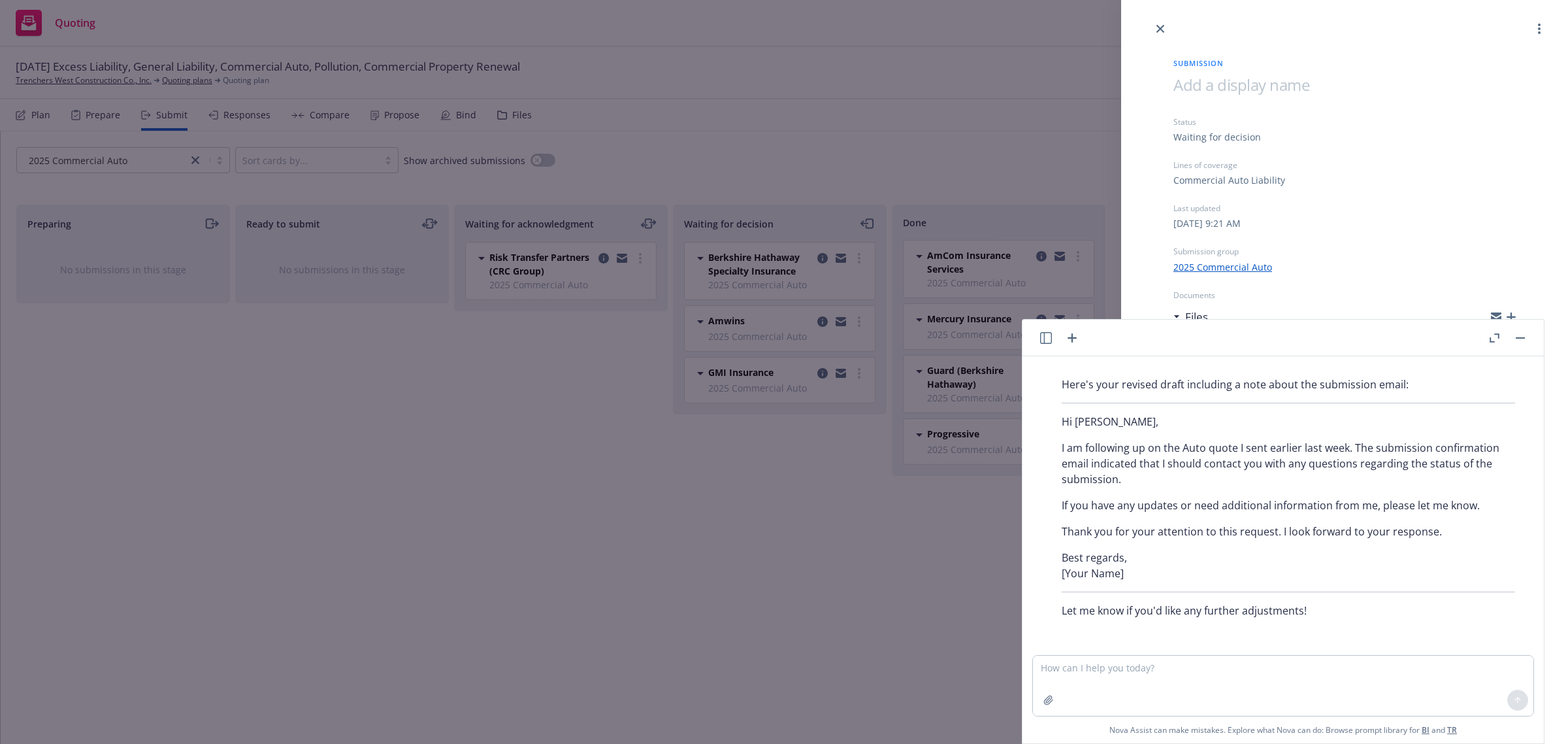
click at [719, 504] on div "Submission Status Waiting for decision Lines of coverage Commercial Auto Liabil…" at bounding box center [784, 372] width 1568 height 744
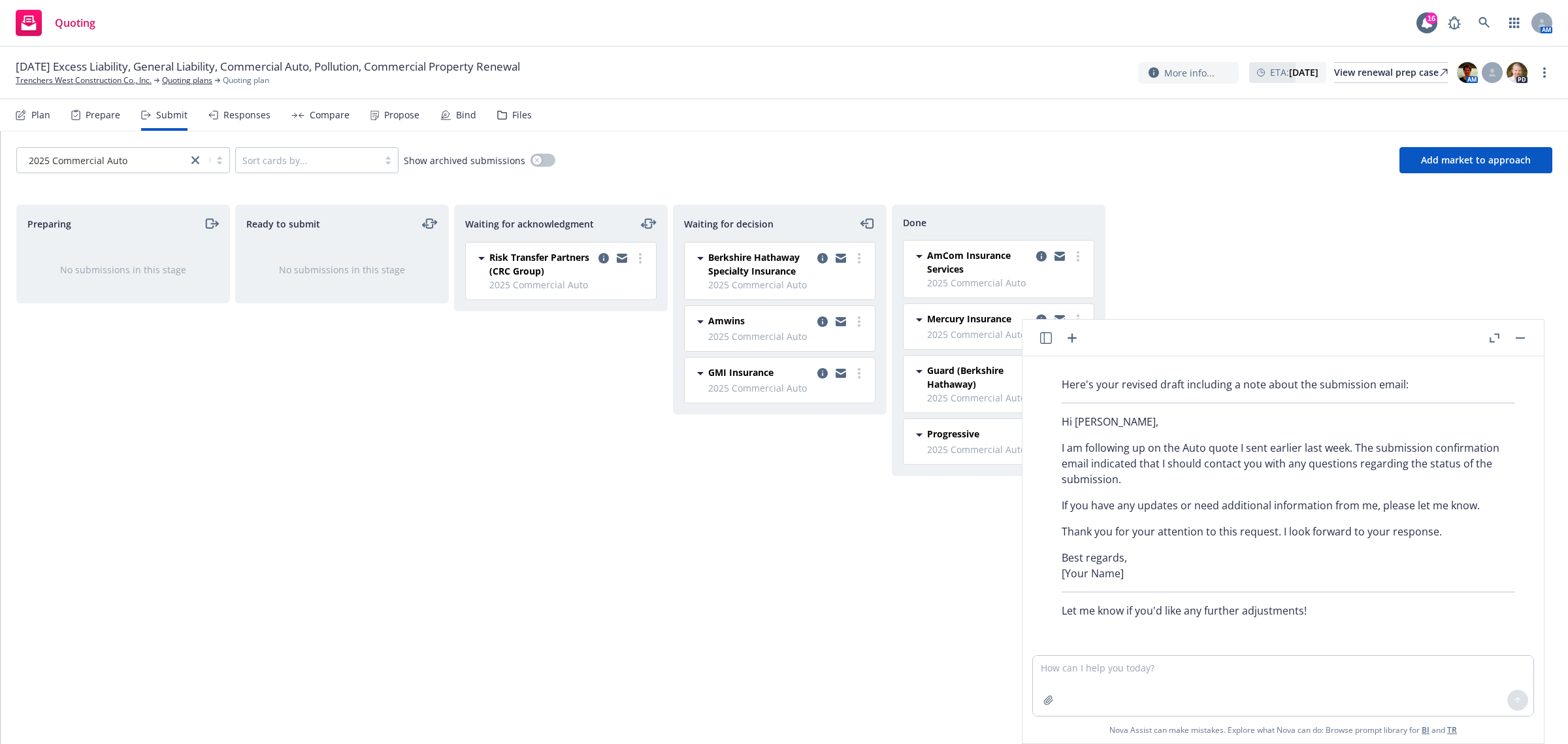
click at [1394, 250] on div "Preparing No submissions in this stage Ready to submit No submissions in this s…" at bounding box center [784, 460] width 1536 height 512
click at [1518, 336] on button "button" at bounding box center [1520, 337] width 16 height 16
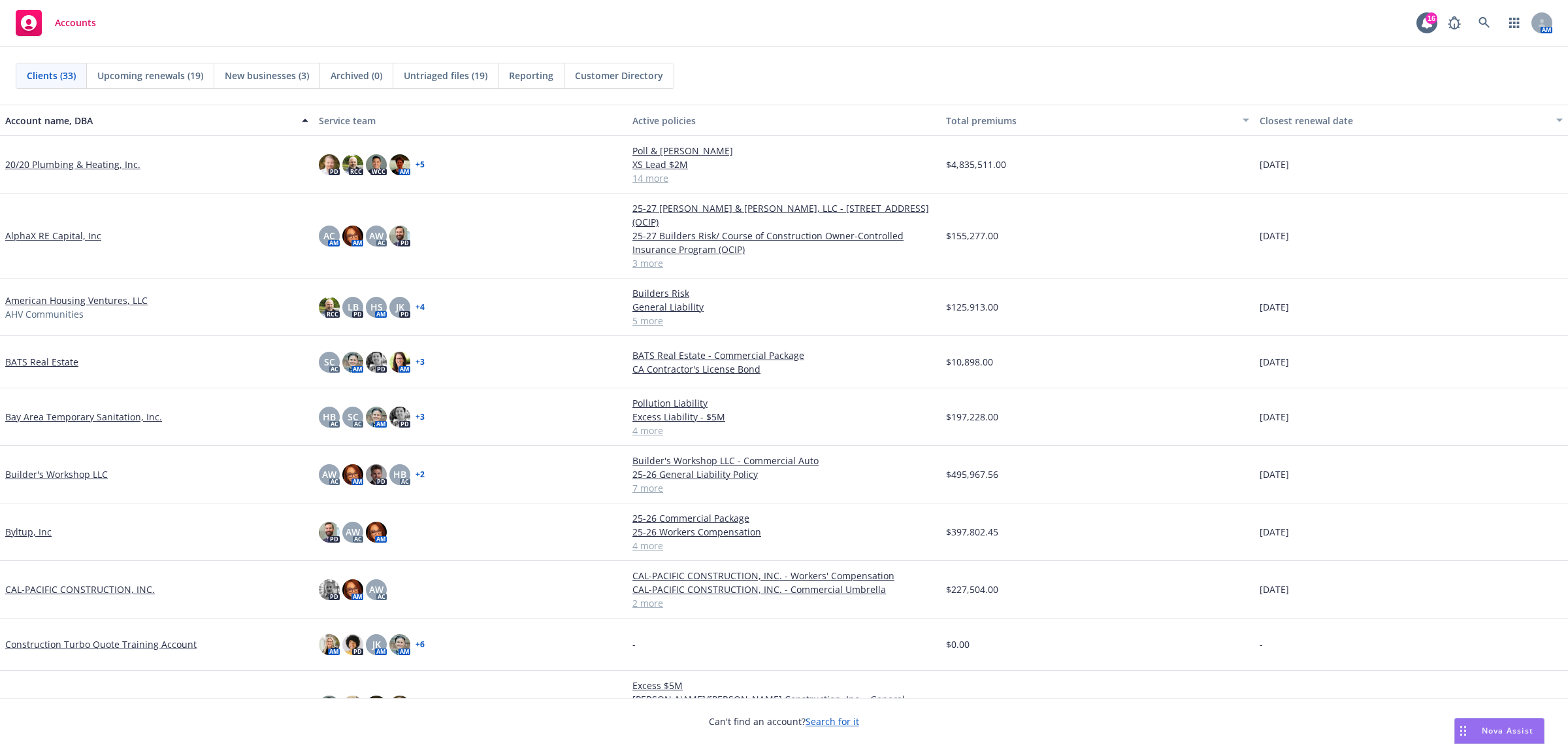
click at [1469, 21] on div "AM" at bounding box center [1497, 22] width 111 height 26
click at [1474, 21] on link at bounding box center [1484, 22] width 26 height 26
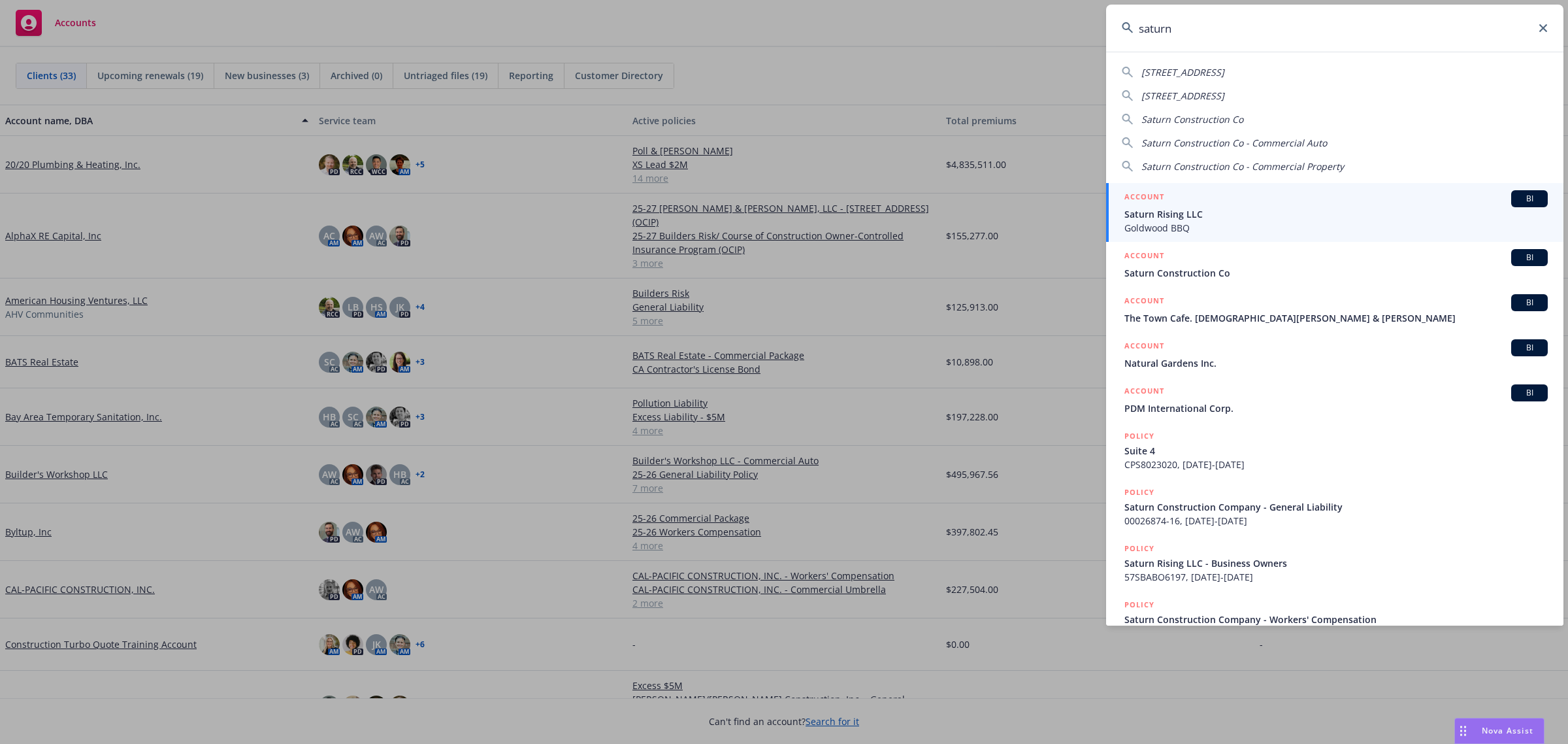
click at [1218, 119] on span "Saturn Construction Co" at bounding box center [1192, 119] width 102 height 13
type input "Saturn Construction Co"
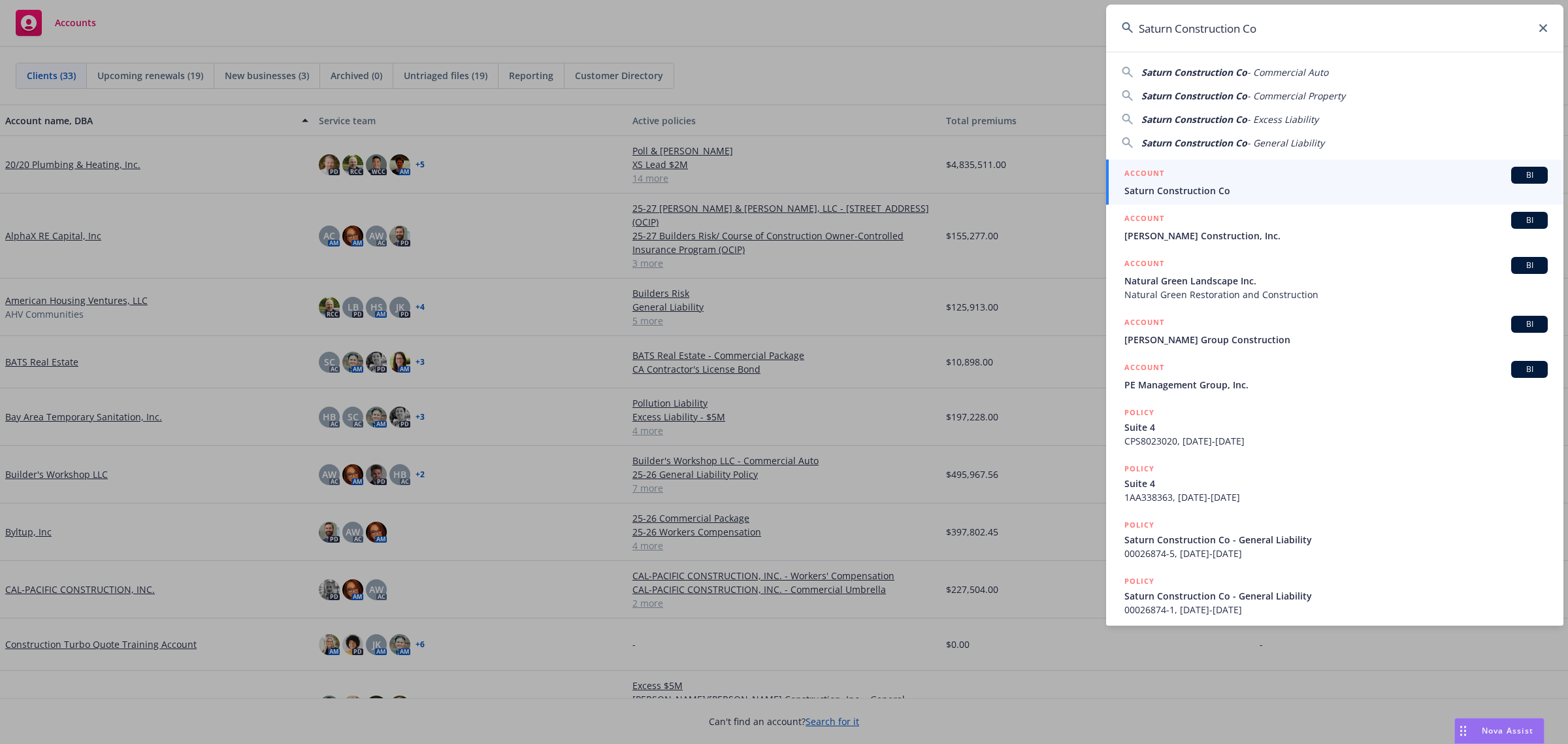
click at [1193, 184] on span "Saturn Construction Co" at bounding box center [1336, 190] width 424 height 14
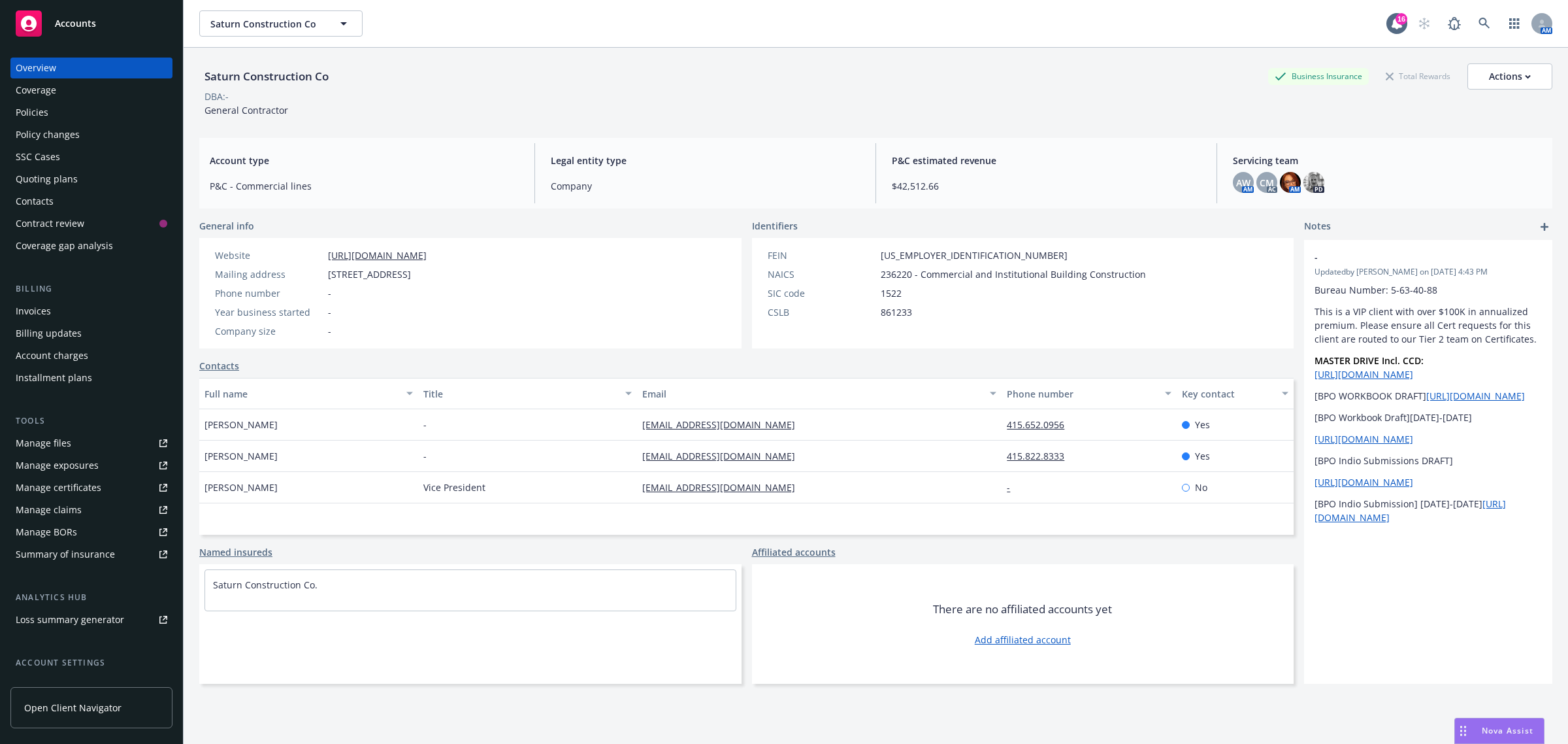
click at [39, 130] on div "Policy changes" at bounding box center [47, 135] width 64 height 21
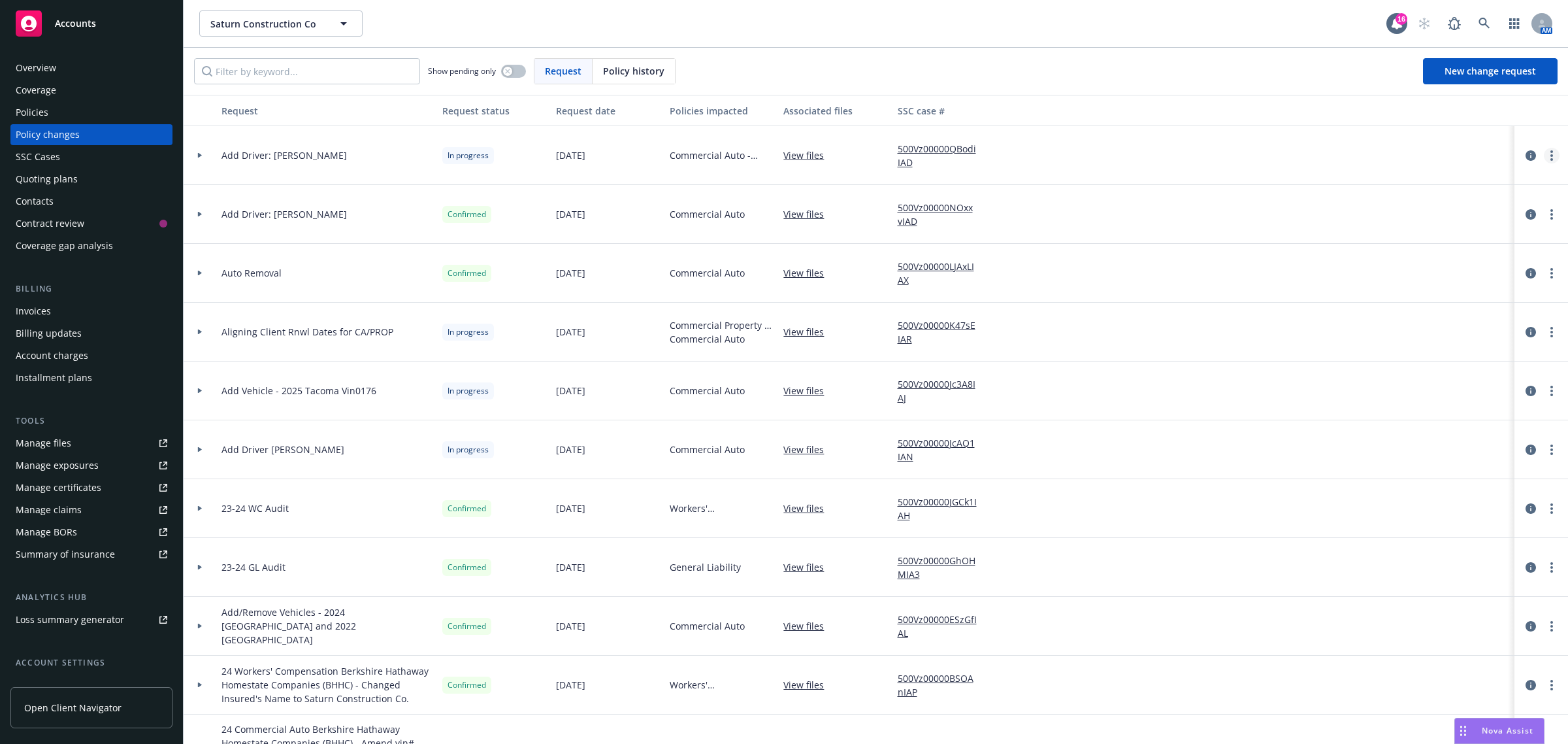
click at [1544, 154] on link "more" at bounding box center [1552, 155] width 16 height 16
click at [1381, 257] on link "Resume workflow" at bounding box center [1435, 260] width 224 height 26
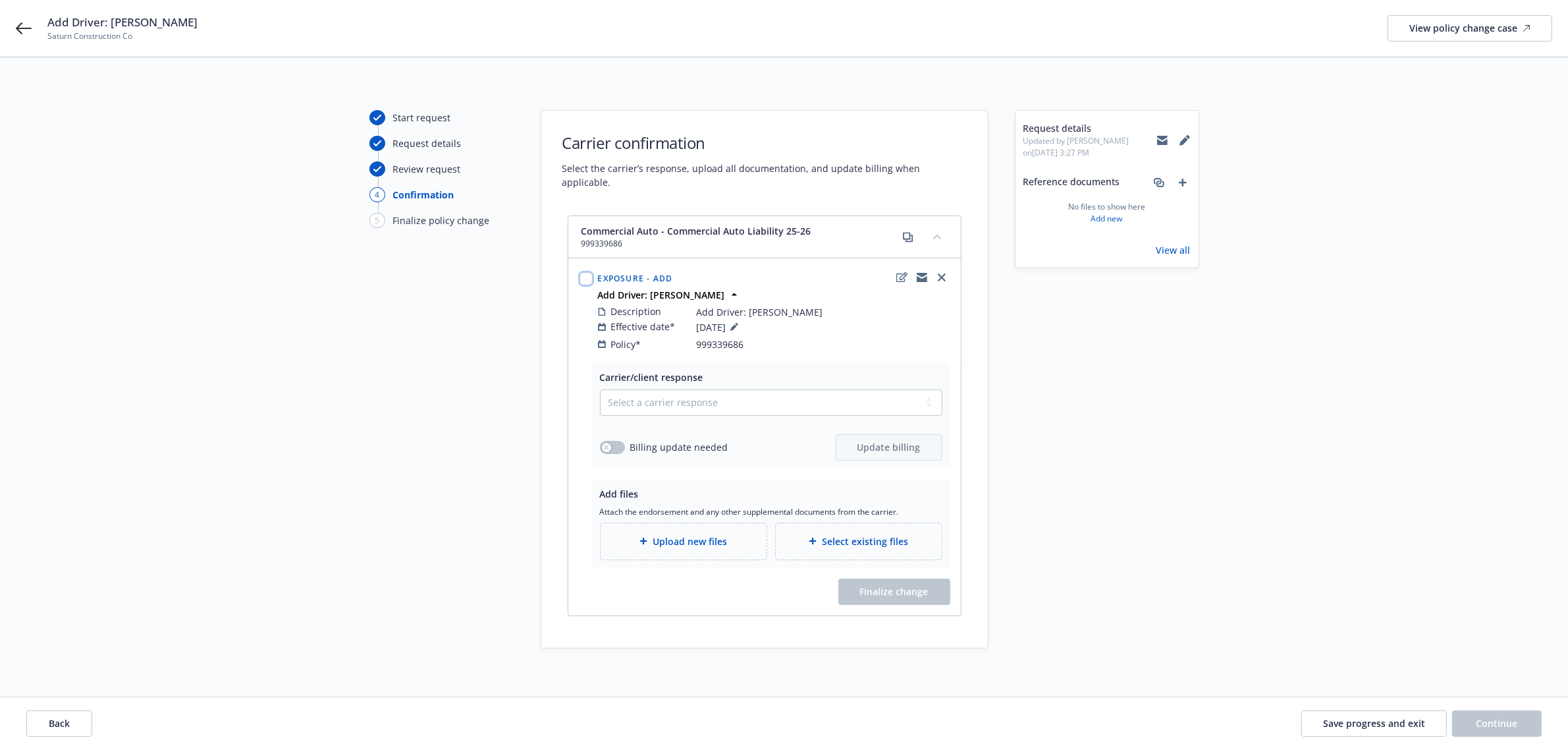
click at [588, 272] on input "checkbox" at bounding box center [586, 279] width 13 height 13
checkbox input "false"
click at [644, 392] on select "Select a carrier response Accepted Accepted with revision No endorsement needed…" at bounding box center [771, 402] width 343 height 26
select select "ACCEPTED"
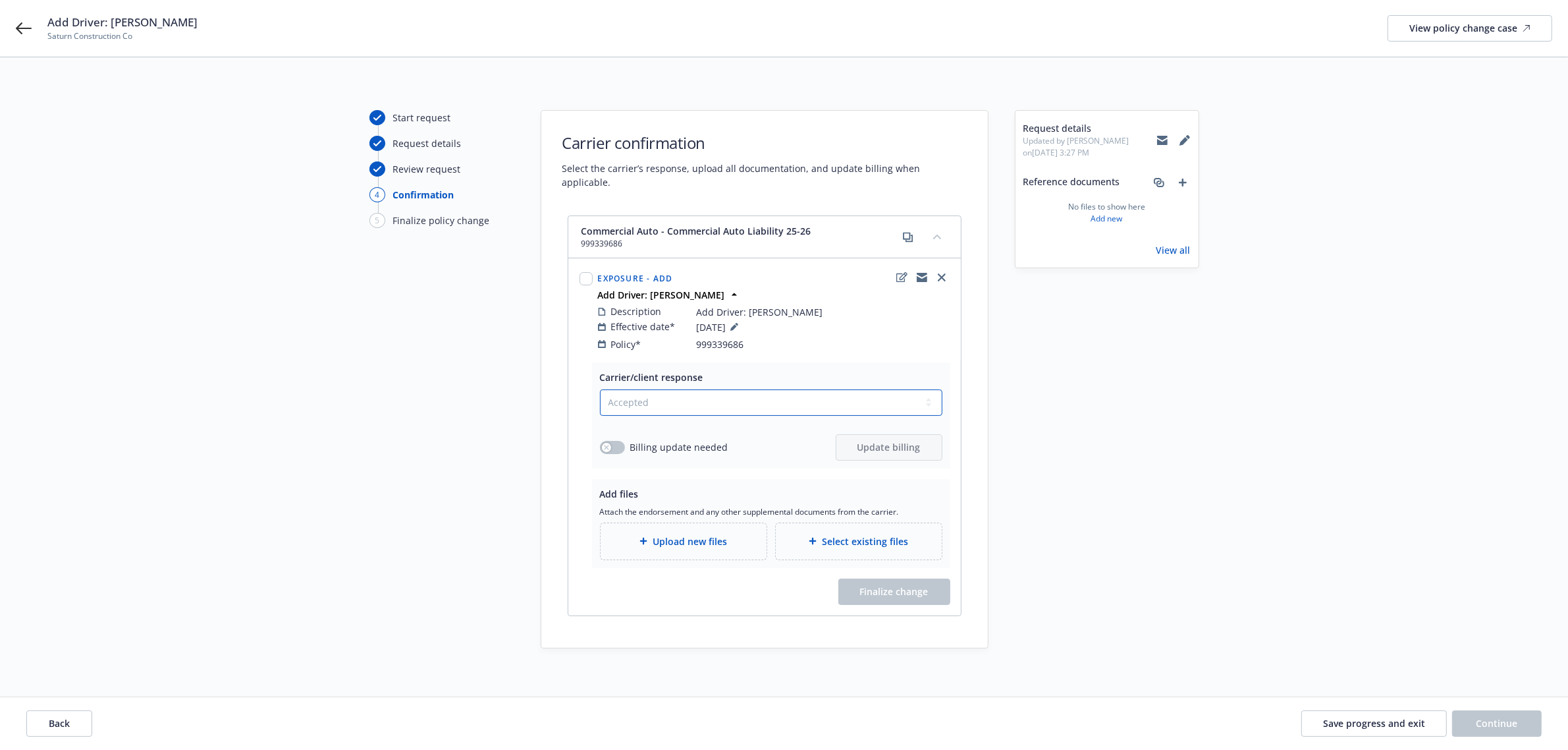
click at [600, 389] on select "Select a carrier response Accepted Accepted with revision No endorsement needed…" at bounding box center [771, 402] width 343 height 26
click at [529, 460] on div "Start request Request details Review request 4 Confirmation 5 Finalize policy c…" at bounding box center [784, 379] width 1537 height 539
click at [584, 272] on input "checkbox" at bounding box center [586, 279] width 13 height 13
click at [582, 272] on input "checkbox" at bounding box center [586, 279] width 13 height 13
checkbox input "false"
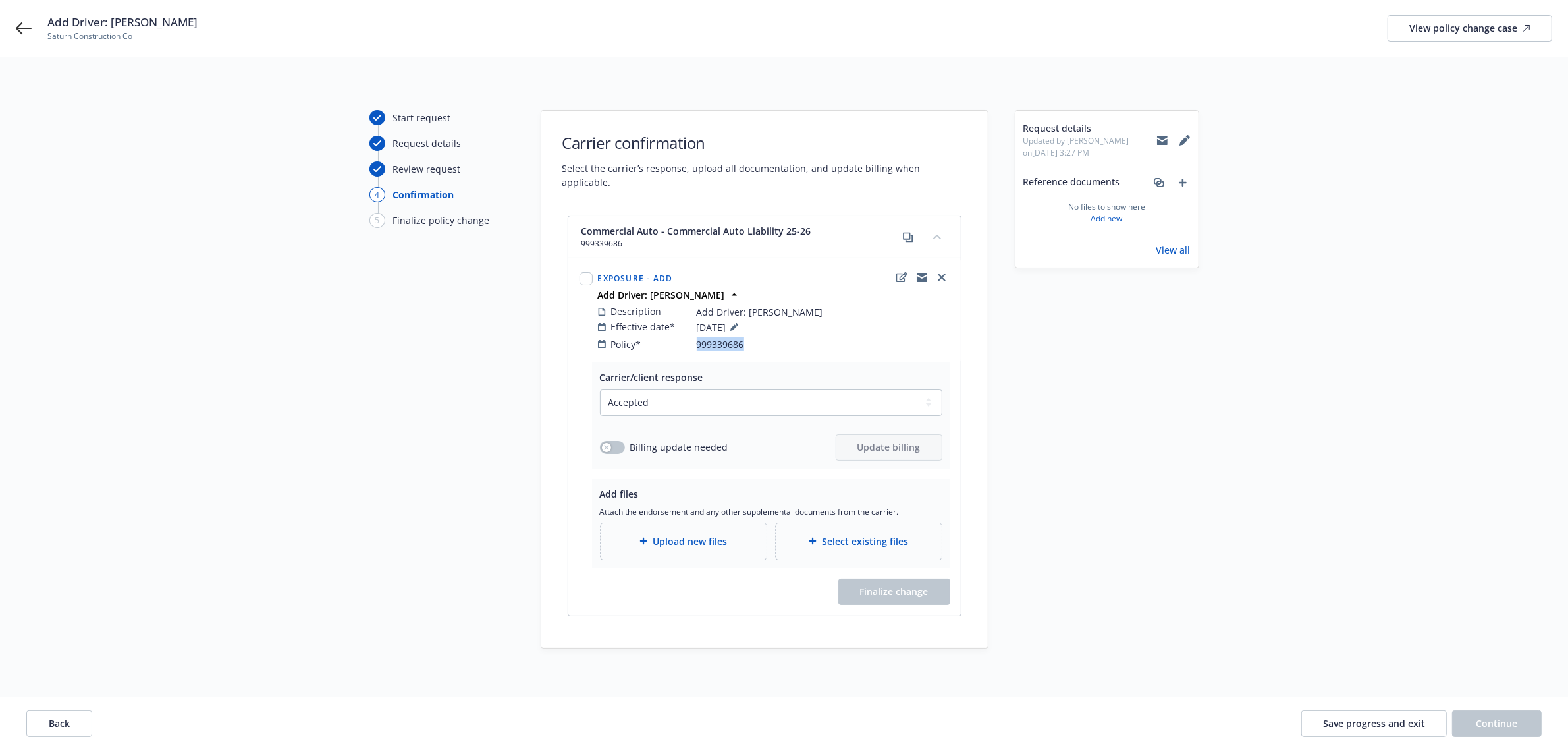
drag, startPoint x: 735, startPoint y: 335, endPoint x: 768, endPoint y: 336, distance: 33.0
click at [768, 338] on div "Policy* 999339686" at bounding box center [774, 344] width 352 height 14
copy div "999339686"
click at [733, 534] on div "Upload new files" at bounding box center [684, 542] width 145 height 15
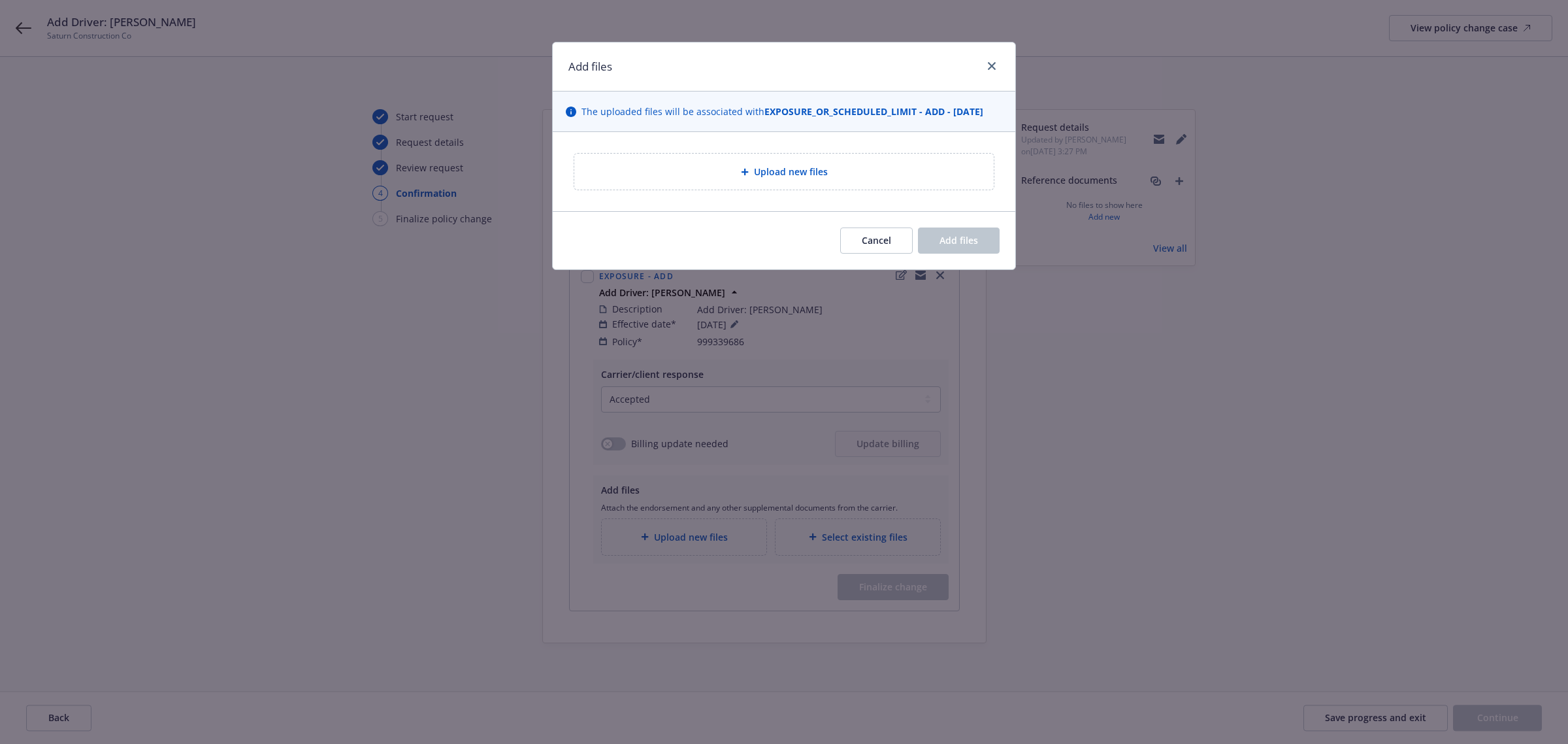
click at [864, 174] on div "Upload new files" at bounding box center [784, 171] width 398 height 15
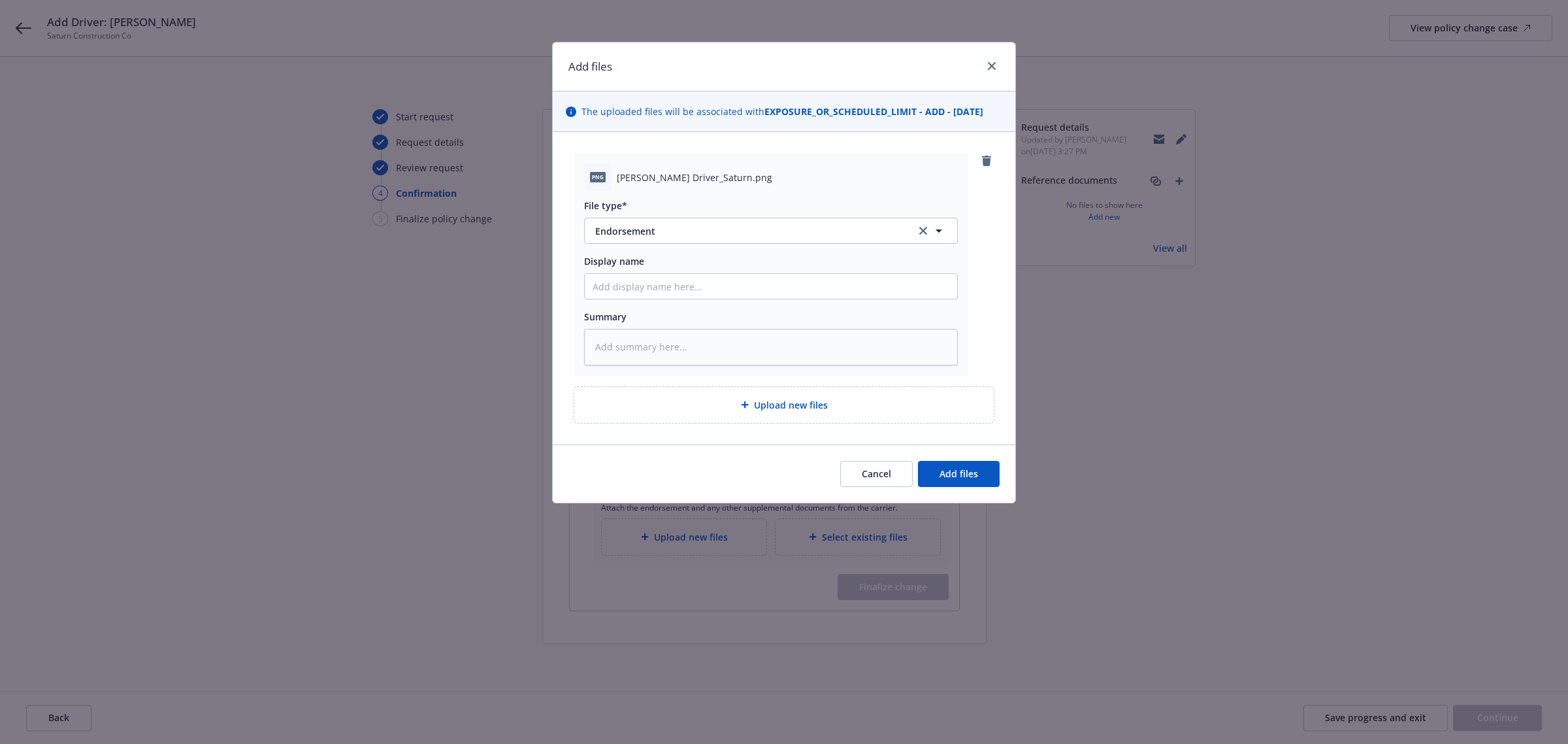
click at [637, 247] on div "File type* Endorsement Endorsement Display name Summary" at bounding box center [771, 279] width 374 height 175
drag, startPoint x: 614, startPoint y: 174, endPoint x: 750, endPoint y: 174, distance: 136.0
click at [750, 174] on div "png Ivan Michels_Add Driver_Saturn.png" at bounding box center [771, 177] width 374 height 27
copy span "Ivan Michels_Add Driver_Saturn"
click at [624, 294] on input "Display name" at bounding box center [771, 287] width 373 height 25
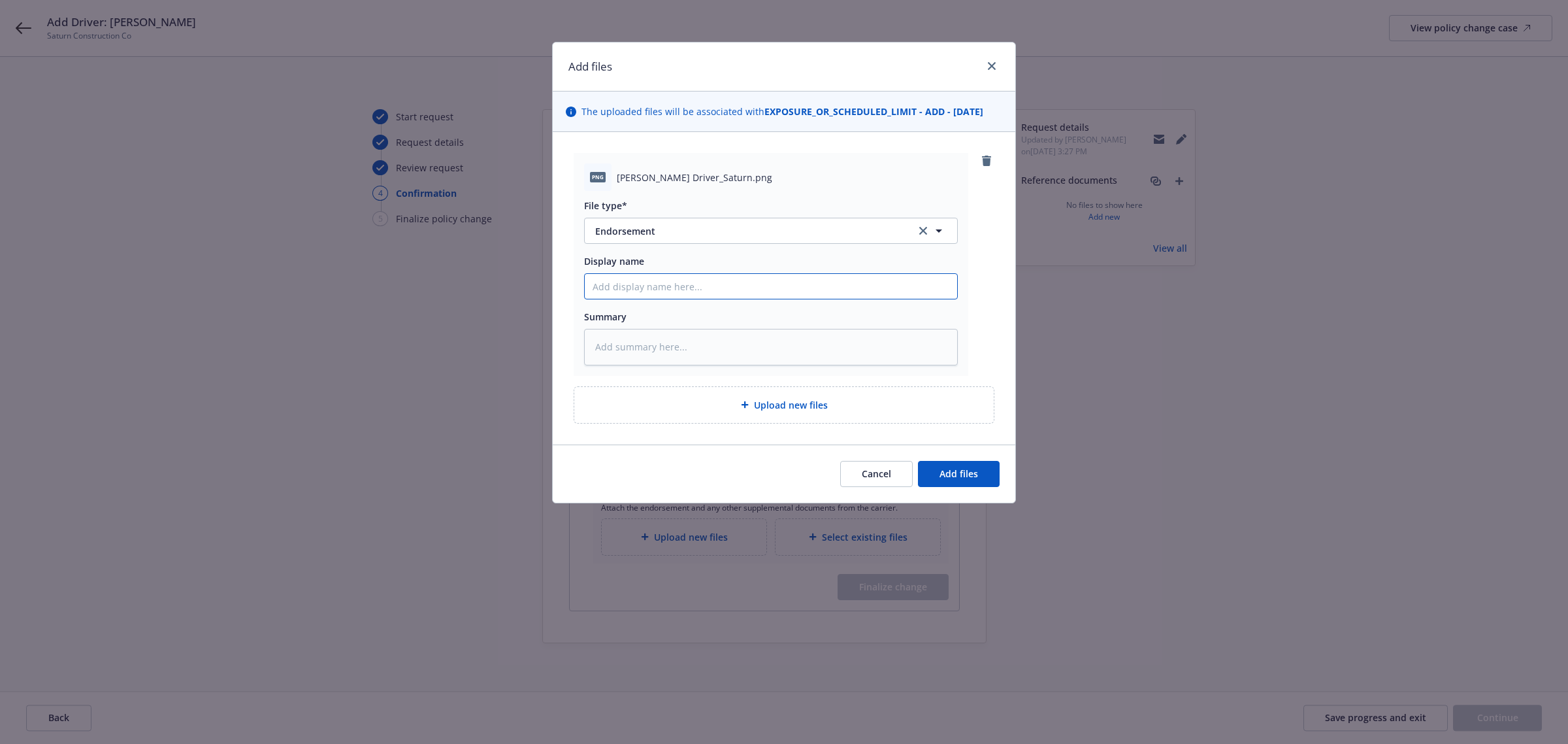
paste input "Ivan Michels_Add Driver_Saturn"
type textarea "x"
type input "Ivan Michels_Add Driver_Saturn"
click at [968, 474] on span "Add files" at bounding box center [959, 474] width 39 height 13
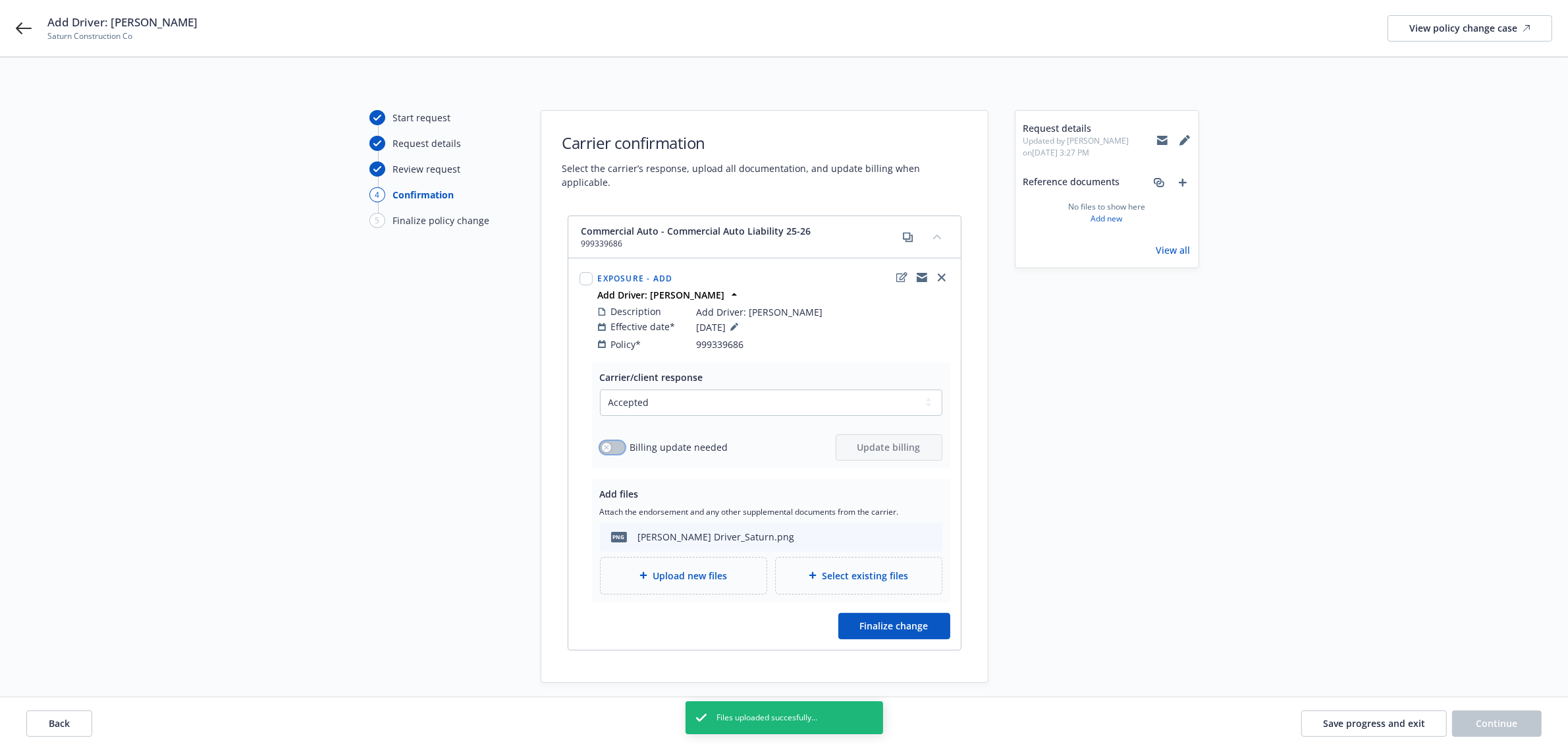
click at [615, 441] on button "button" at bounding box center [613, 447] width 25 height 13
click at [620, 441] on button "button" at bounding box center [613, 447] width 25 height 13
click at [728, 568] on div "Upload new files" at bounding box center [684, 575] width 145 height 15
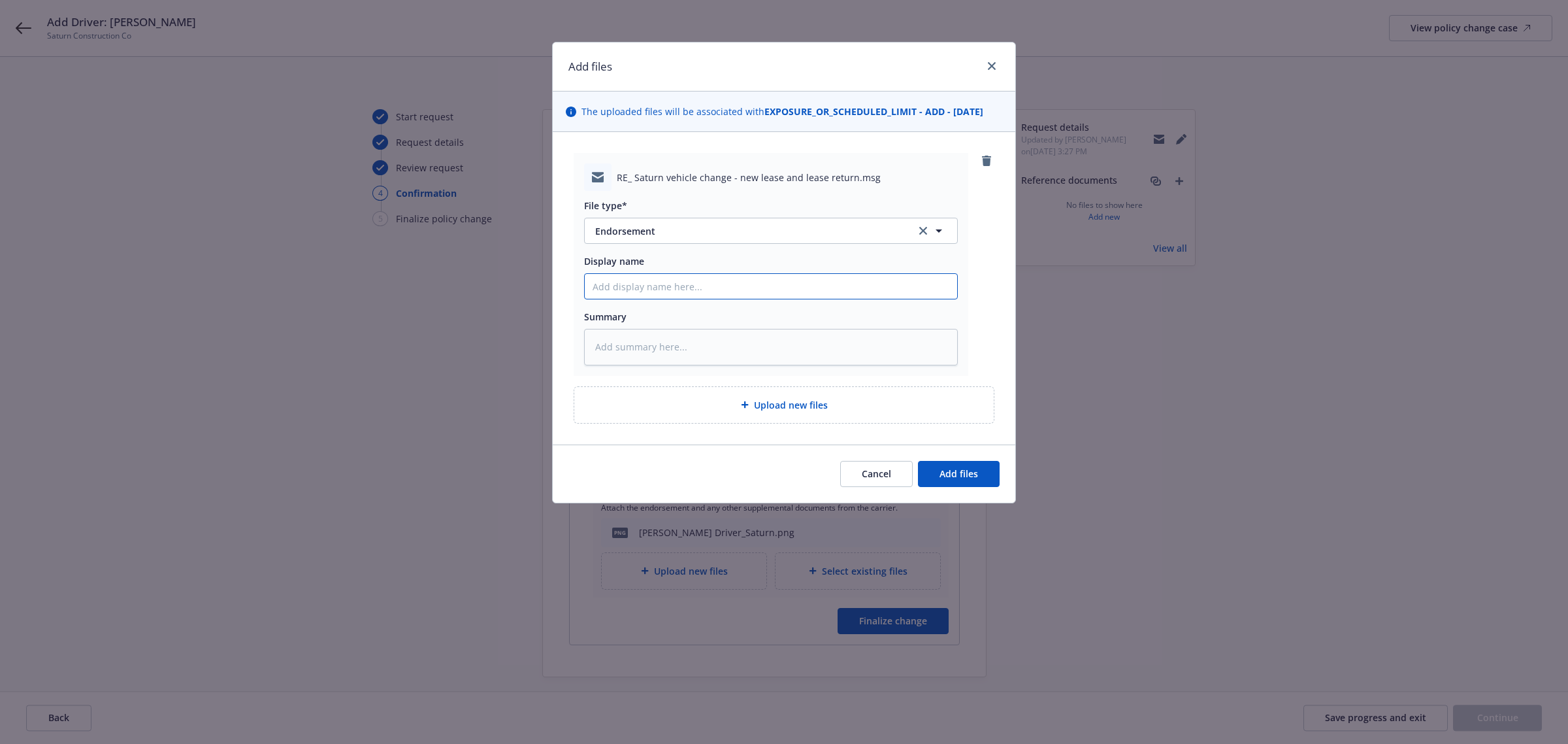
click at [615, 285] on input "Display name" at bounding box center [771, 287] width 373 height 25
type textarea "x"
type input "E"
type textarea "x"
type input "Em"
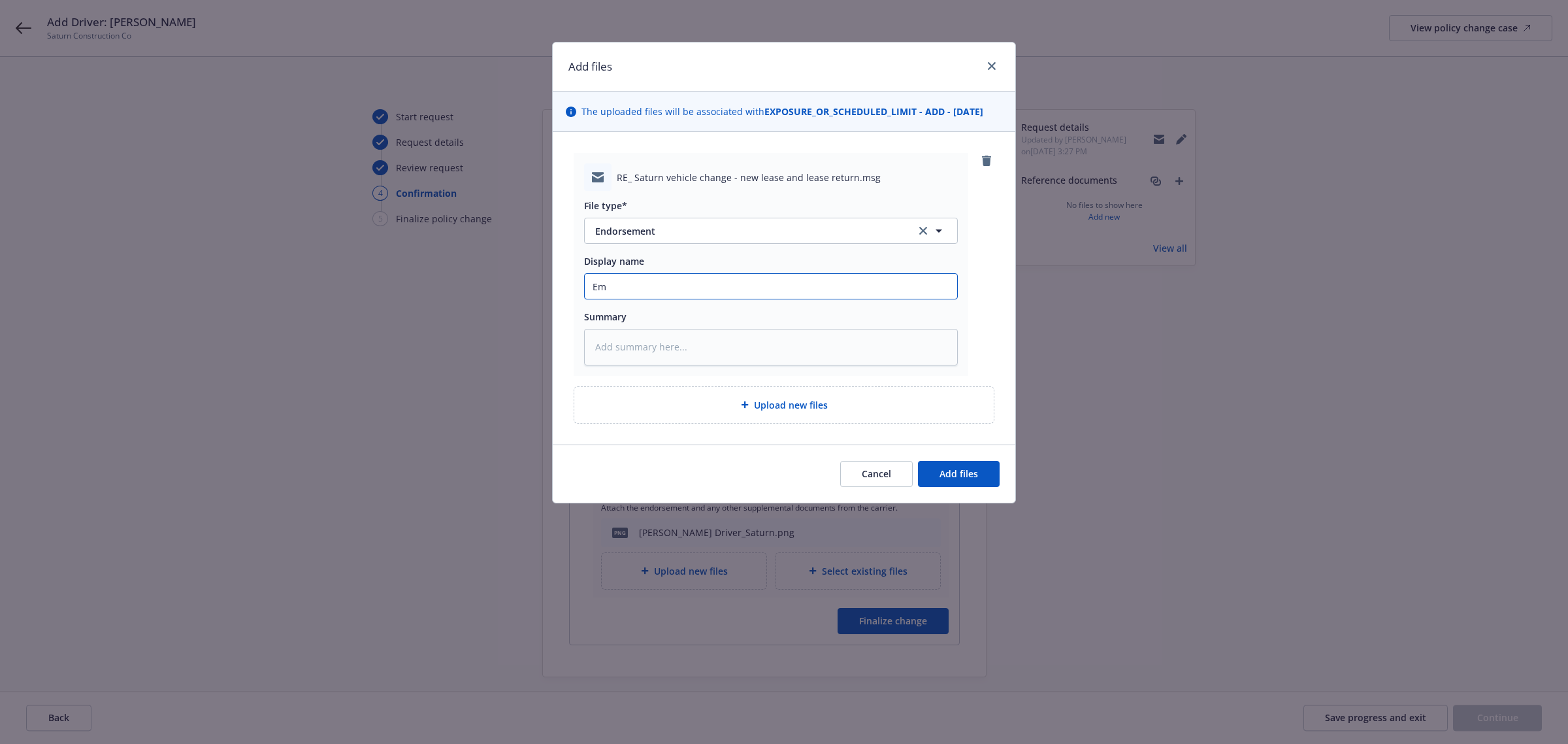
type textarea "x"
type input "Ema"
type textarea "x"
type input "Emai"
type textarea "x"
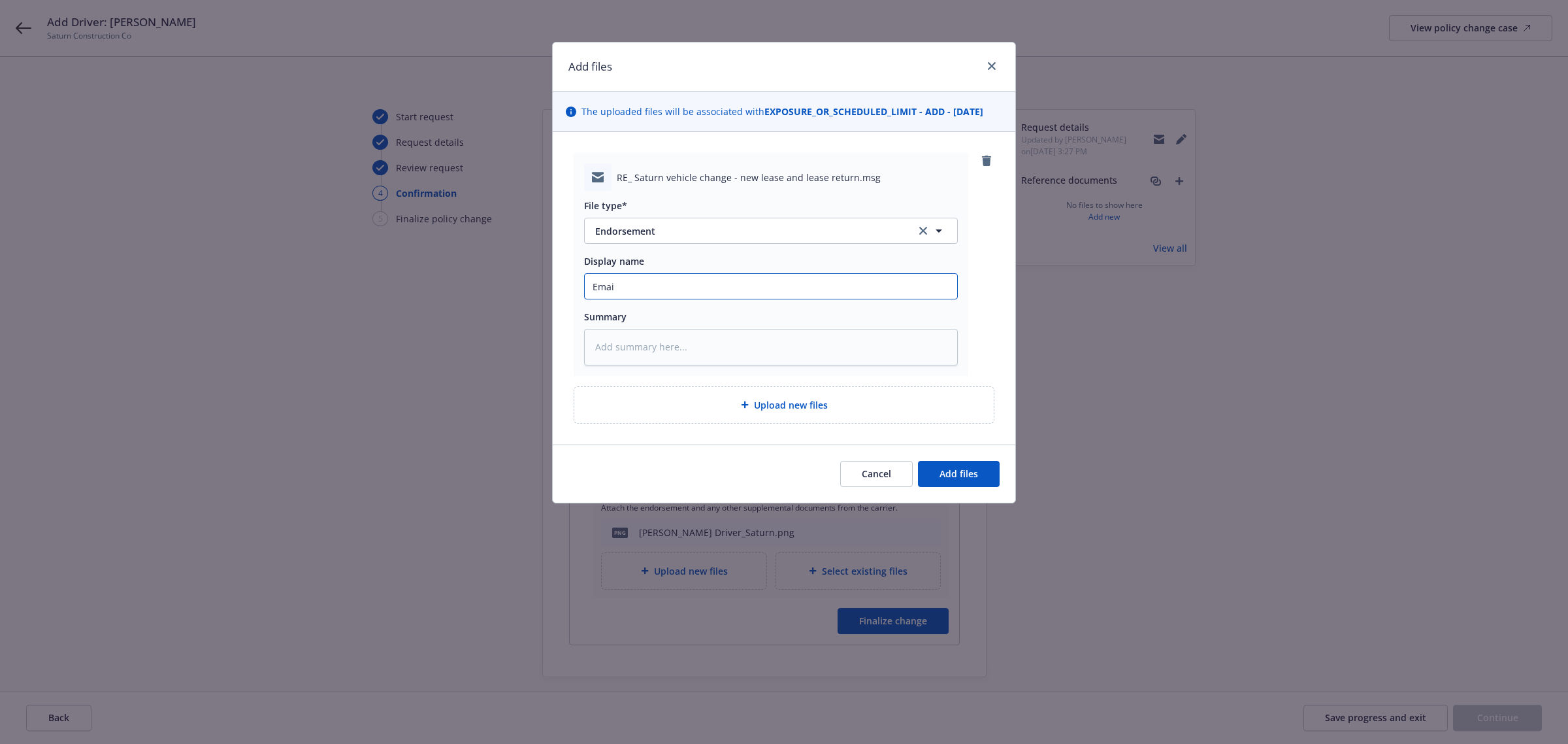
type input "Email"
type textarea "x"
type input "Email"
type textarea "x"
type input "Email t"
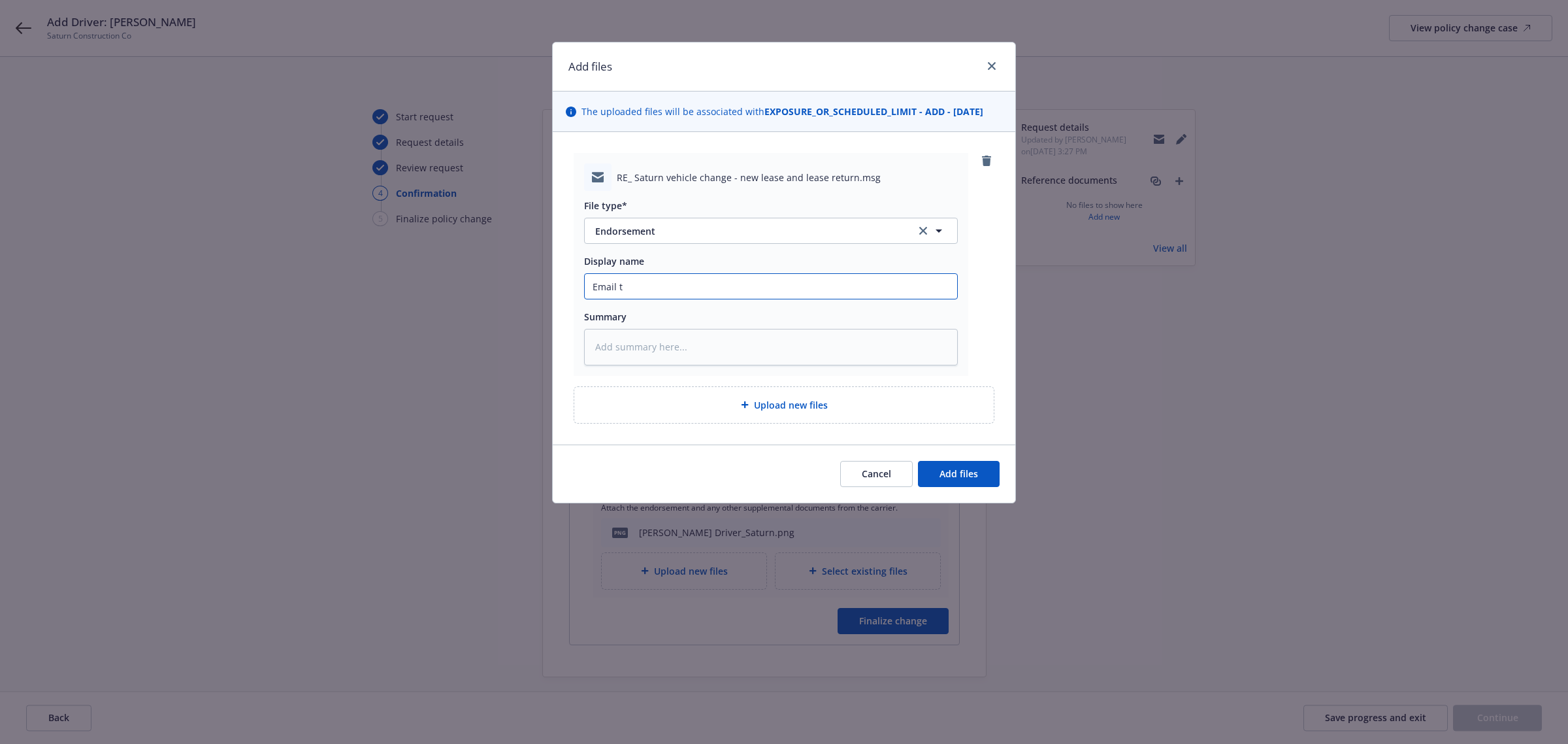
type textarea "x"
type input "Email to"
type textarea "x"
type input "Email to"
type textarea "x"
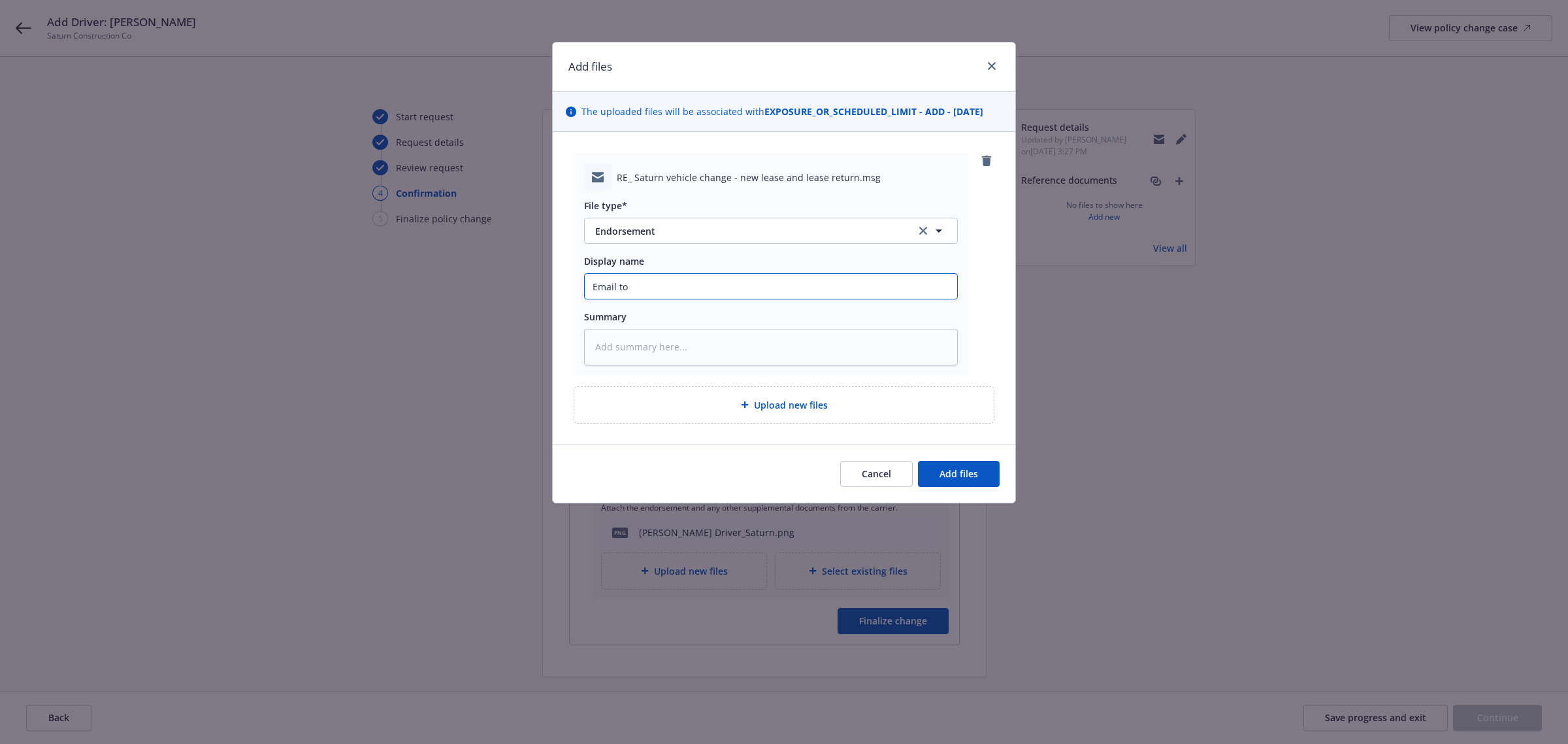
type input "Email to I"
type textarea "x"
type input "Email to In"
type textarea "x"
type input "Email to Ins"
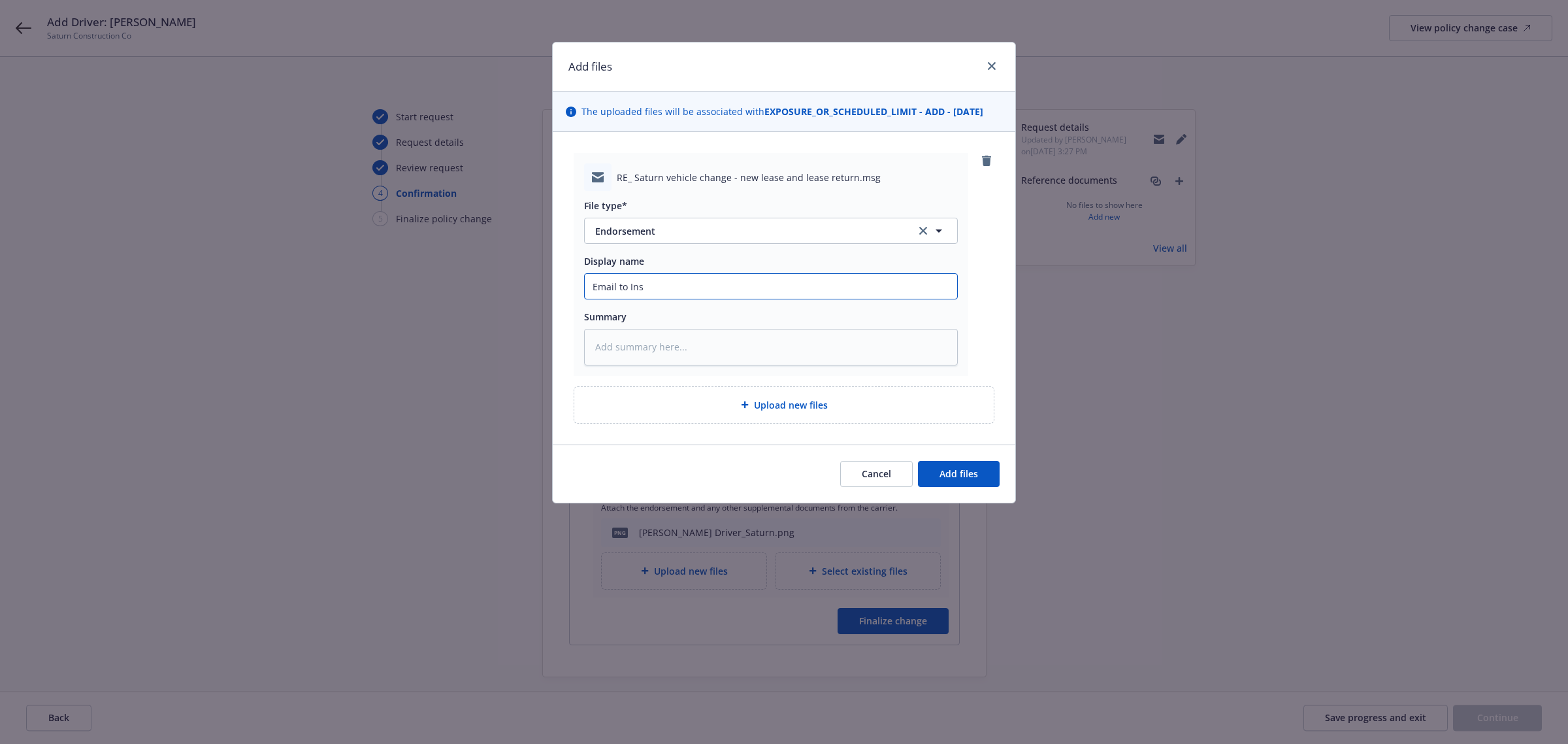
type textarea "x"
type input "Email to Insu"
type textarea "x"
type input "Email to Insur"
type textarea "x"
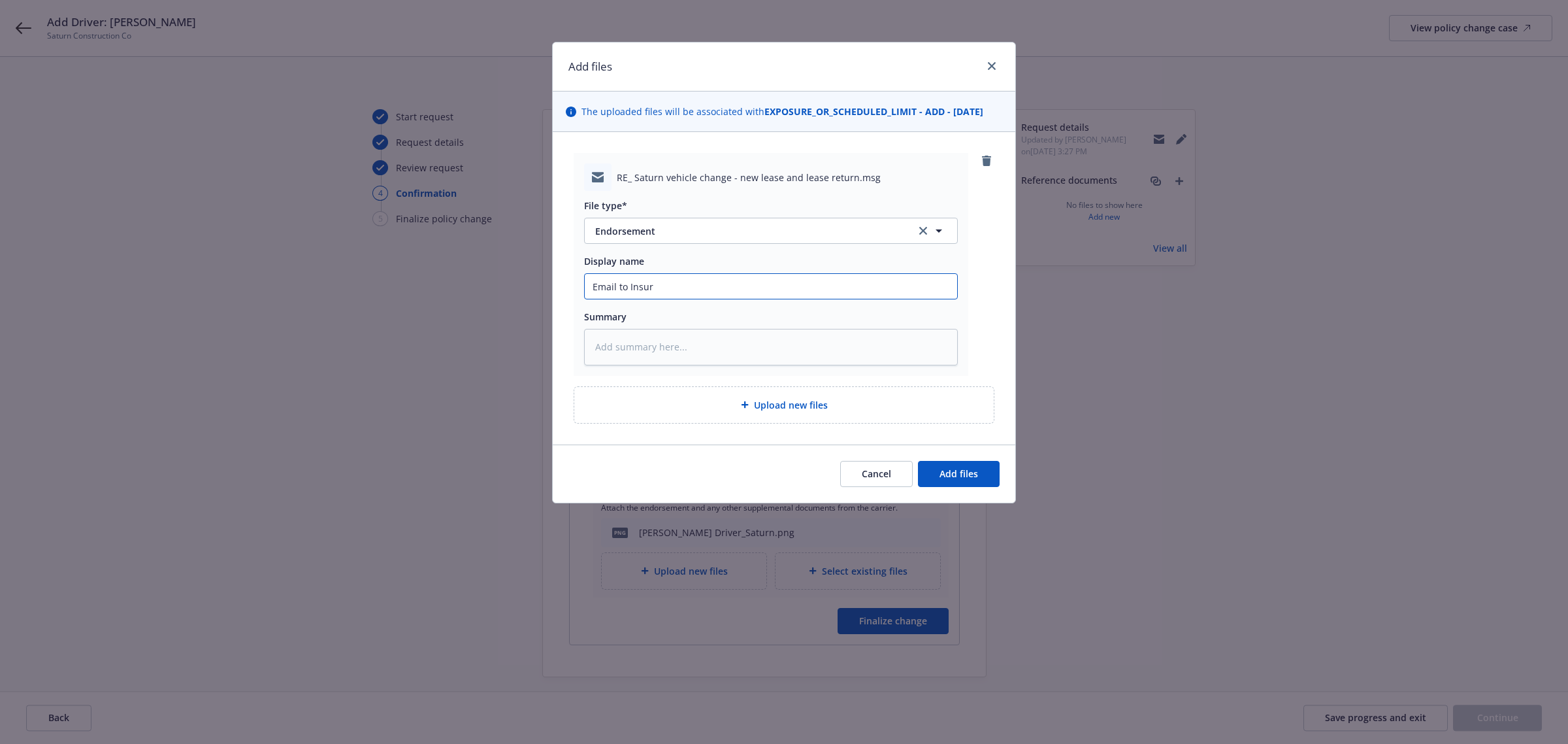
type input "Email to Insure"
type textarea "x"
type input "Email to Insured"
type textarea "x"
type input "Email to Insured"
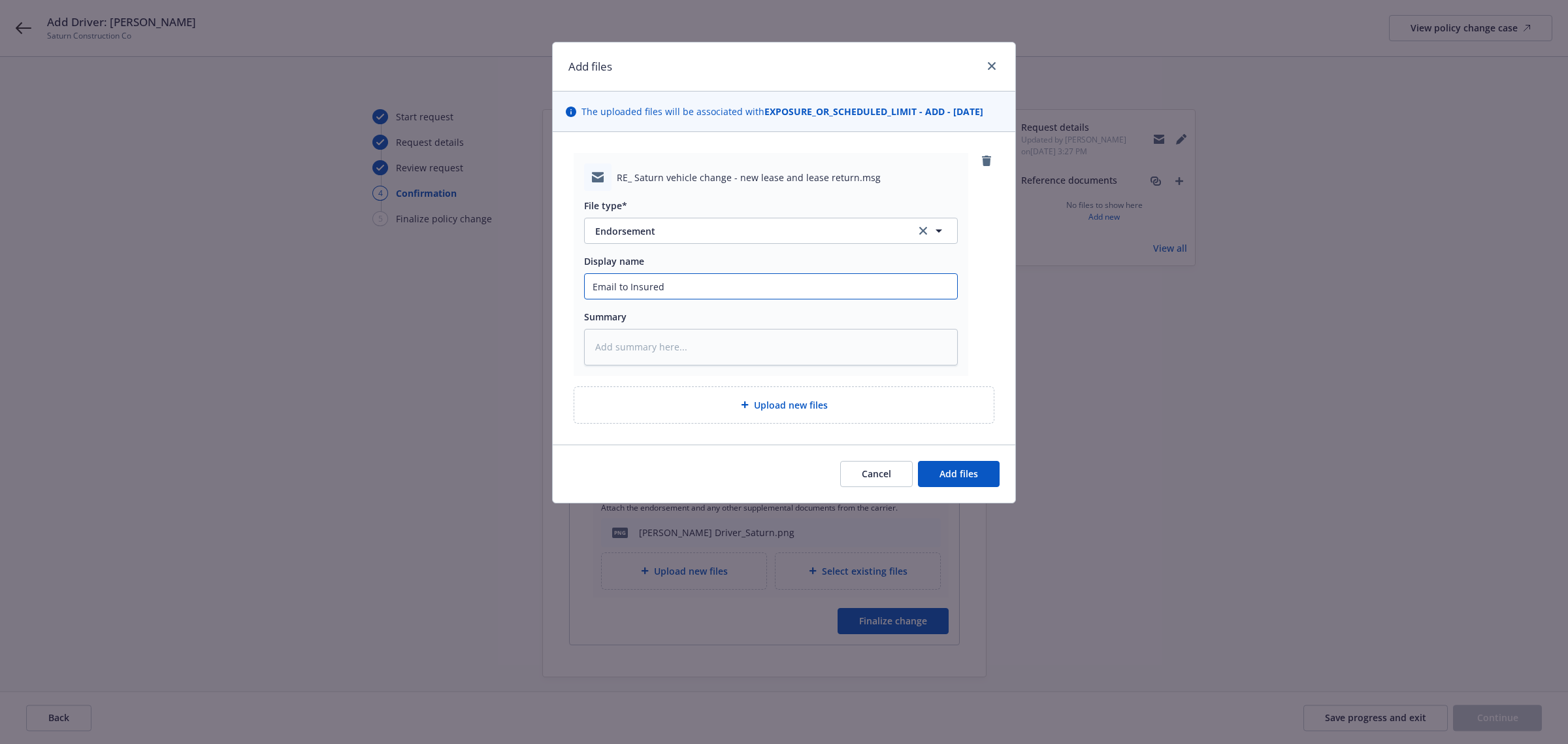
type textarea "x"
type input "Email to Insured C"
type textarea "x"
type input "Email to Insured Co"
type textarea "x"
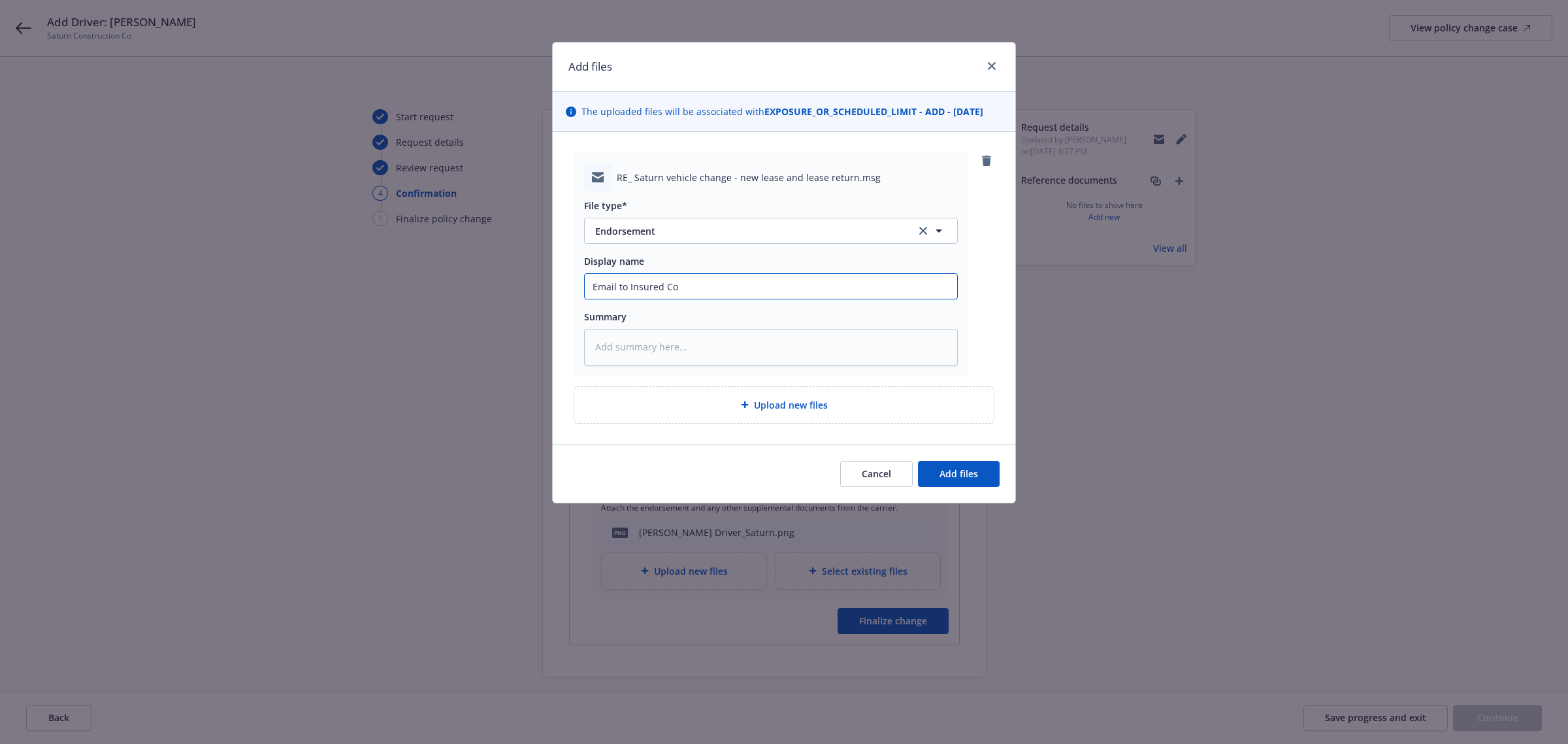
type input "Email to Insured Con"
type textarea "x"
type input "Email to Insured Conf"
type textarea "x"
type input "Email to Insured Confi"
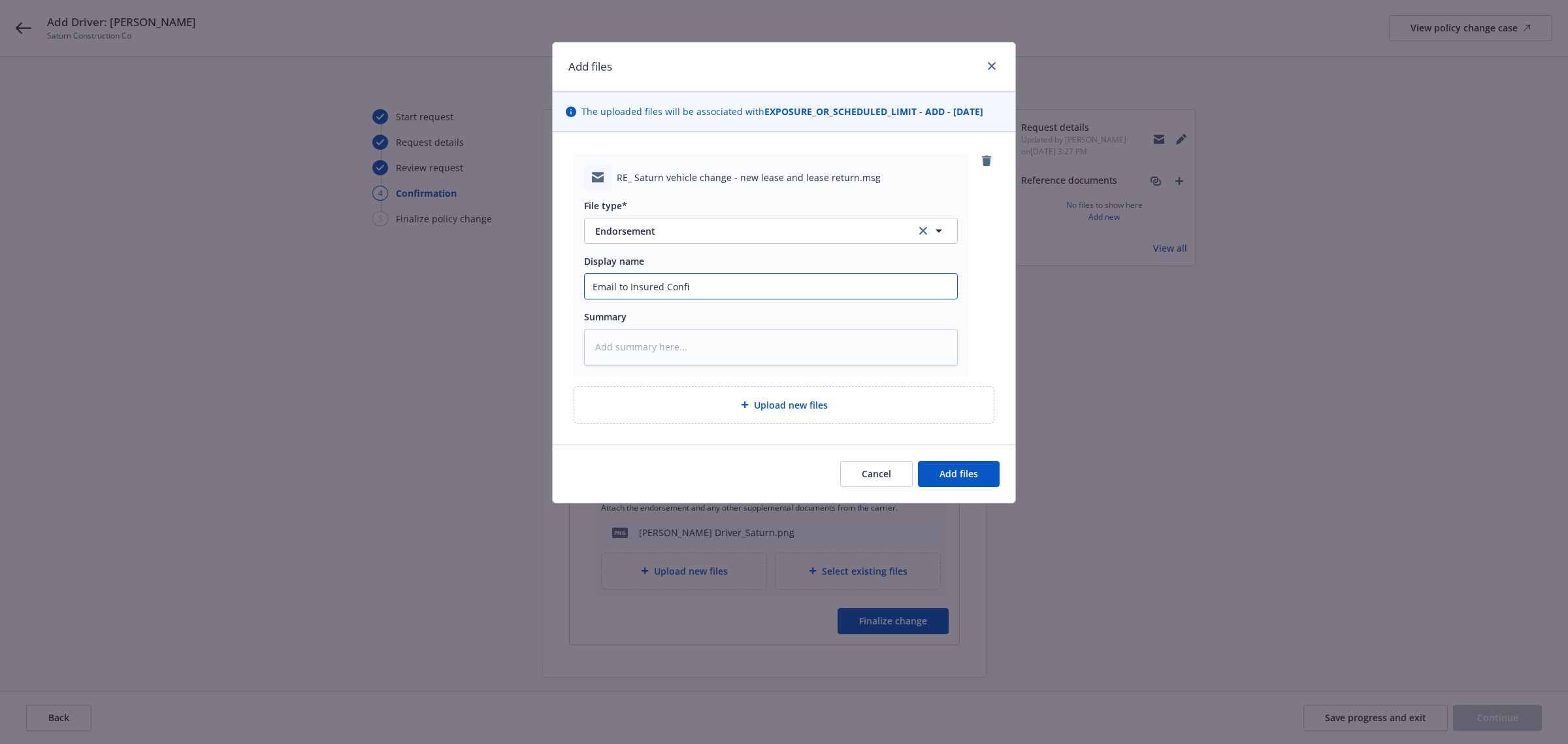
type textarea "x"
type input "Email to Insured Confir"
type textarea "x"
type input "Email to Insured Confirm"
type textarea "x"
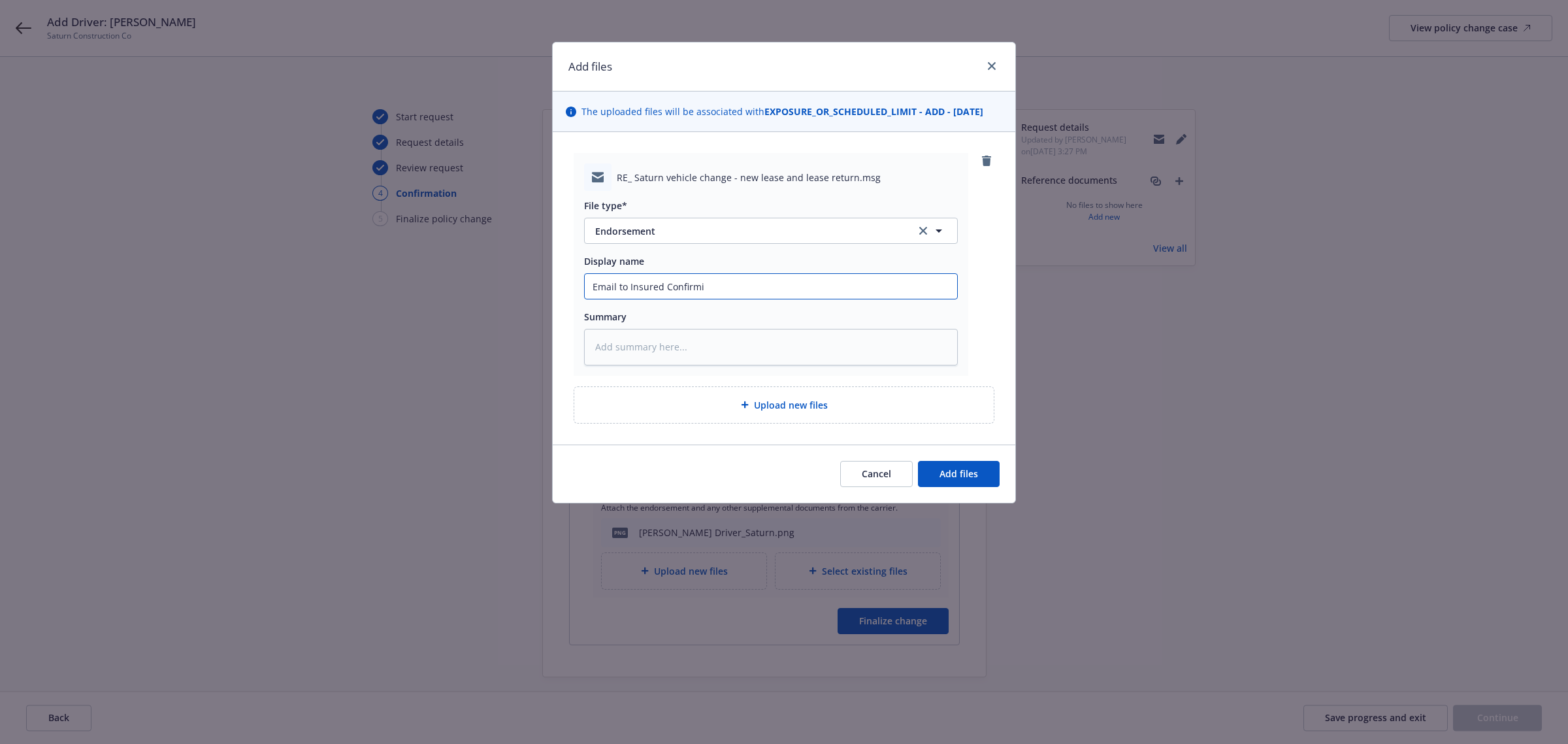
type input "Email to Insured Confirmin"
type textarea "x"
type input "Email to Insured Confirming"
type textarea "x"
type input "Email to Insured Confirming"
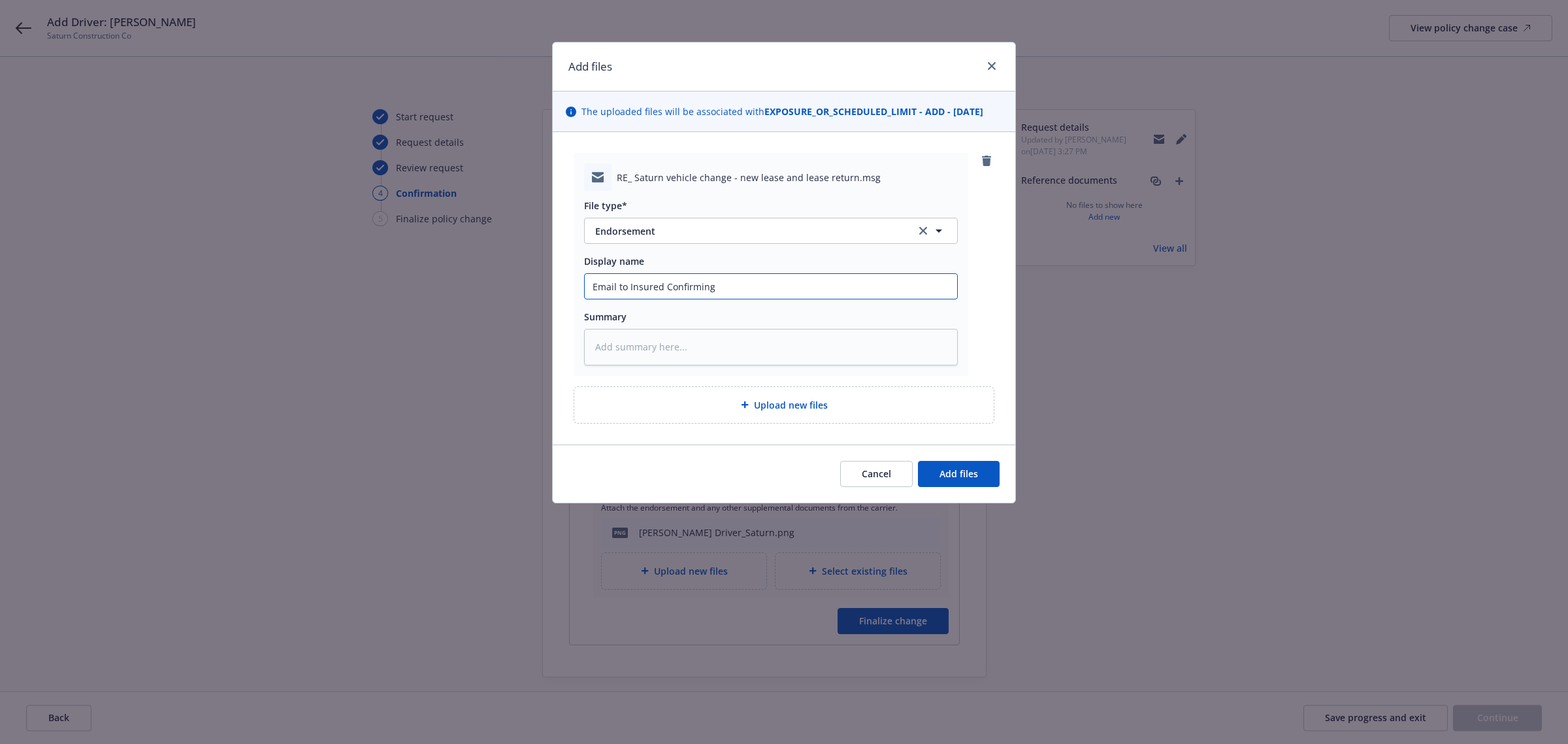
type textarea "x"
type input "Email to Insured Confirming C"
type textarea "x"
type input "Email to Insured Confirming Ch"
type textarea "x"
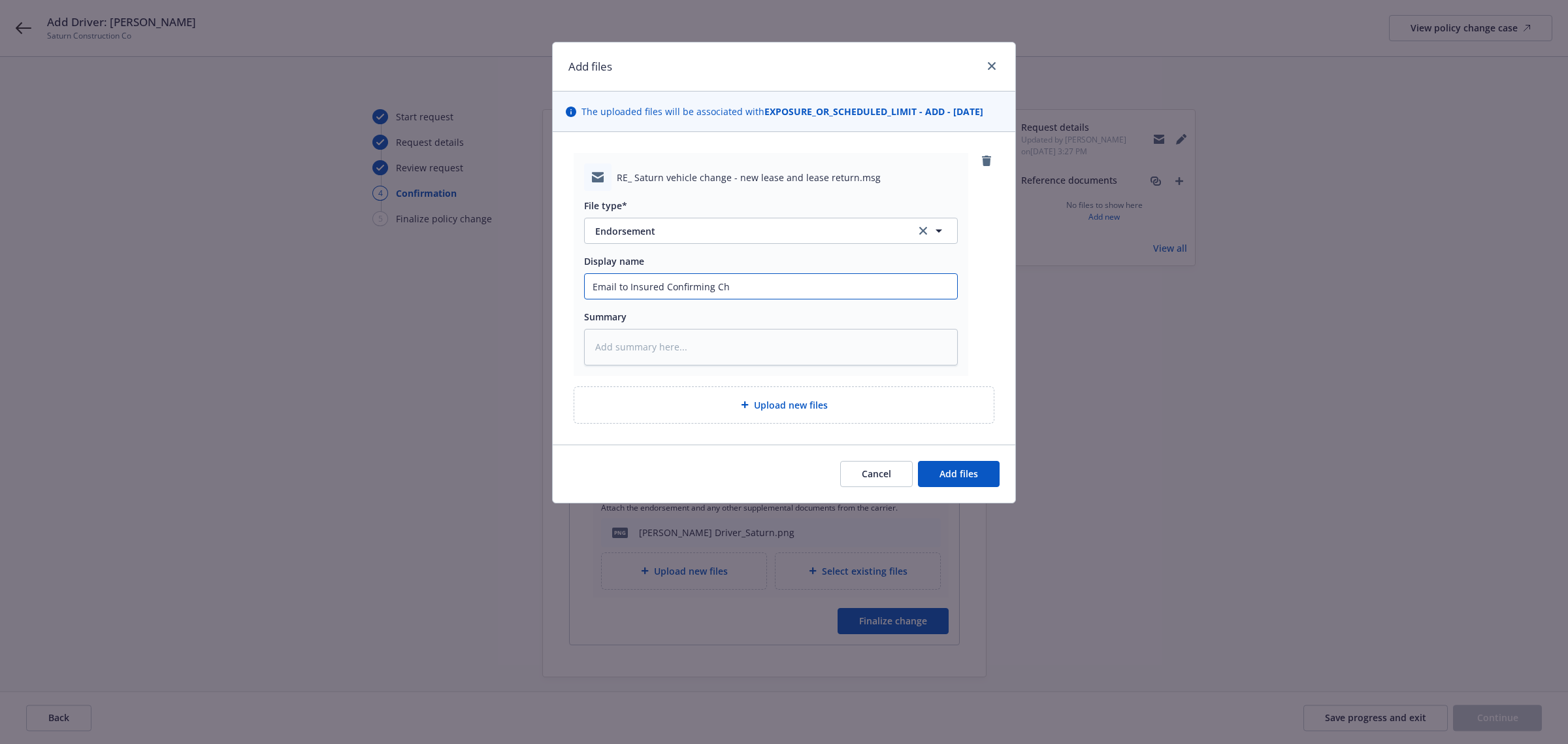
type input "Email to Insured Confirming Cha"
type textarea "x"
type input "Email to Insured Confirming Chan"
type textarea "x"
type input "Email to Insured Confirming Chang"
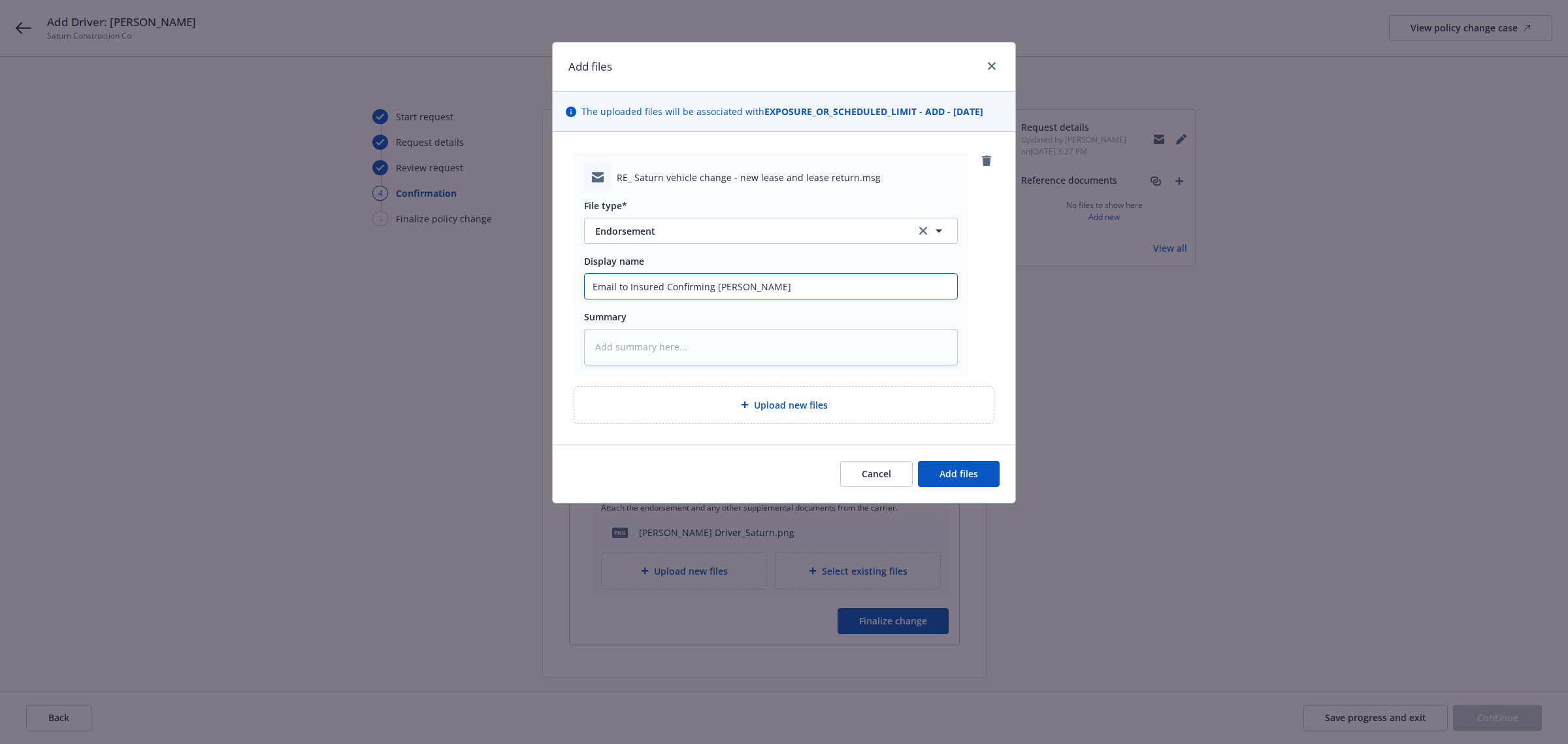
type textarea "x"
type input "Email to Insured Confirming Change"
type textarea "x"
type input "Email to Insured Confirming Change_"
type textarea "x"
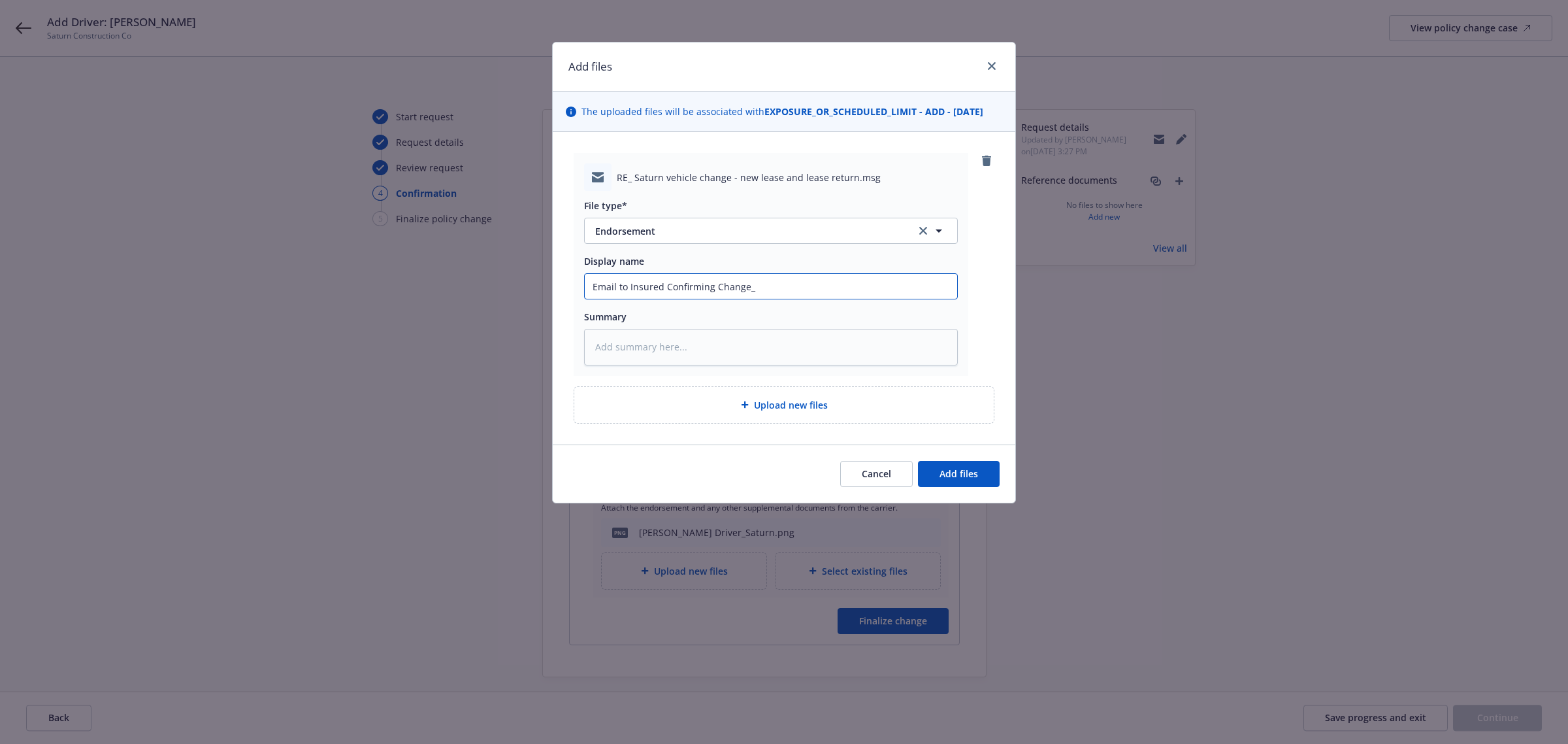
type input "Email to Insured Confirming Change_A"
type textarea "x"
type input "Email to Insured Confirming Change_Ad"
type textarea "x"
type input "Email to Insured Confirming Change_Add"
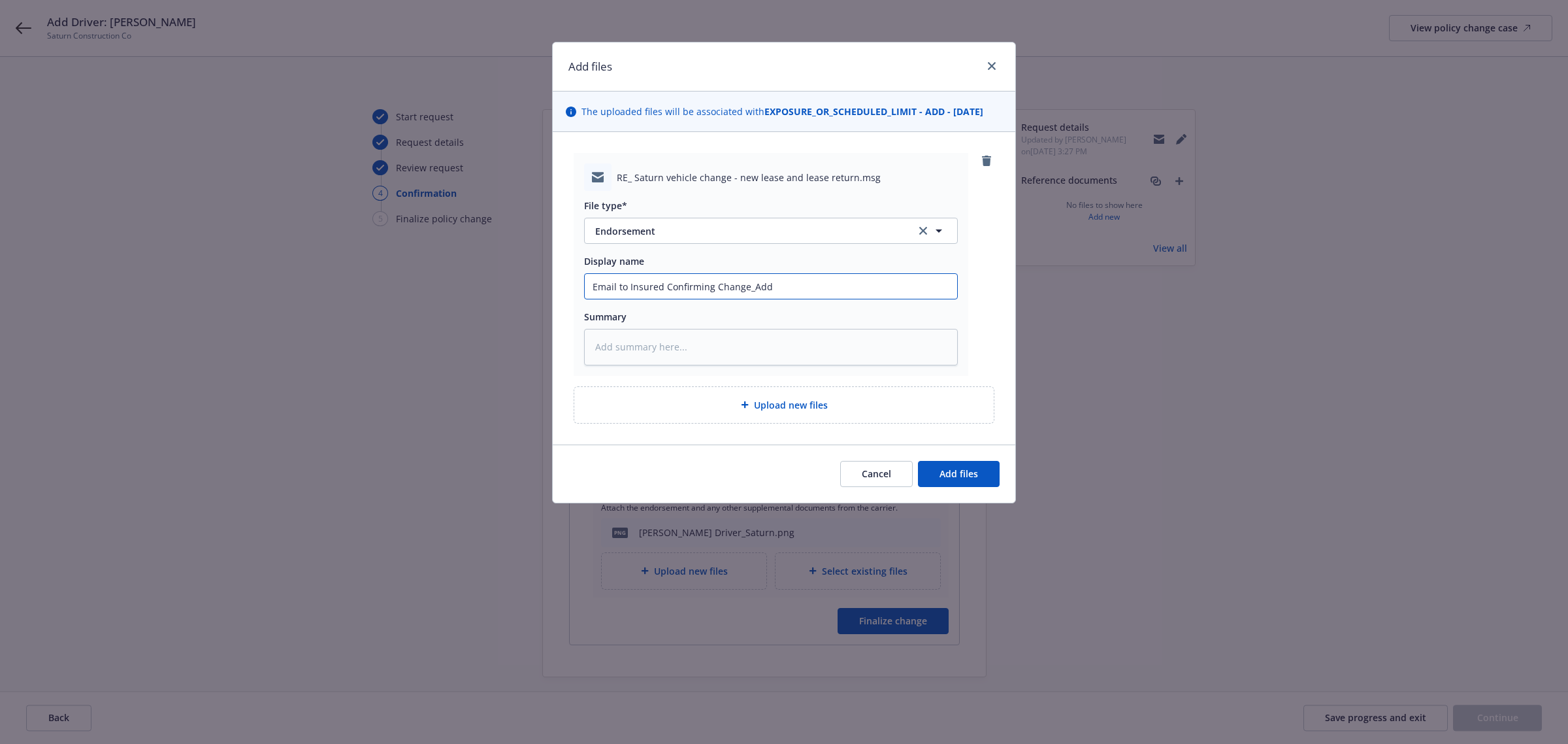
type textarea "x"
type input "Email to Insured Confirming Change_Add"
type textarea "x"
type input "Email to Insured Confirming Change_Add D"
type textarea "x"
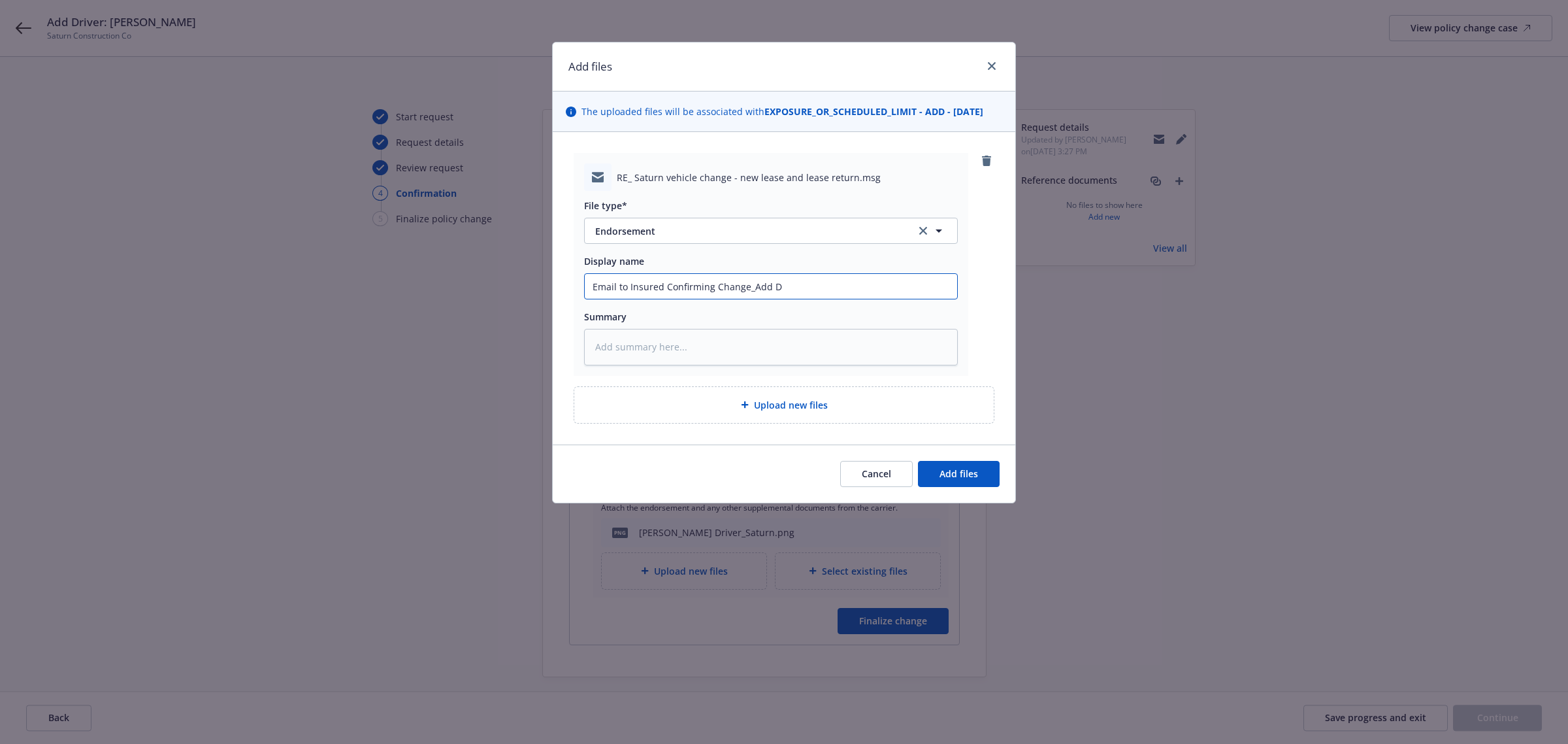
type input "Email to Insured Confirming Change_Add Dr"
type textarea "x"
type input "Email to Insured Confirming Change_Add Dri"
type textarea "x"
type input "Email to Insured Confirming Change_Add Driv"
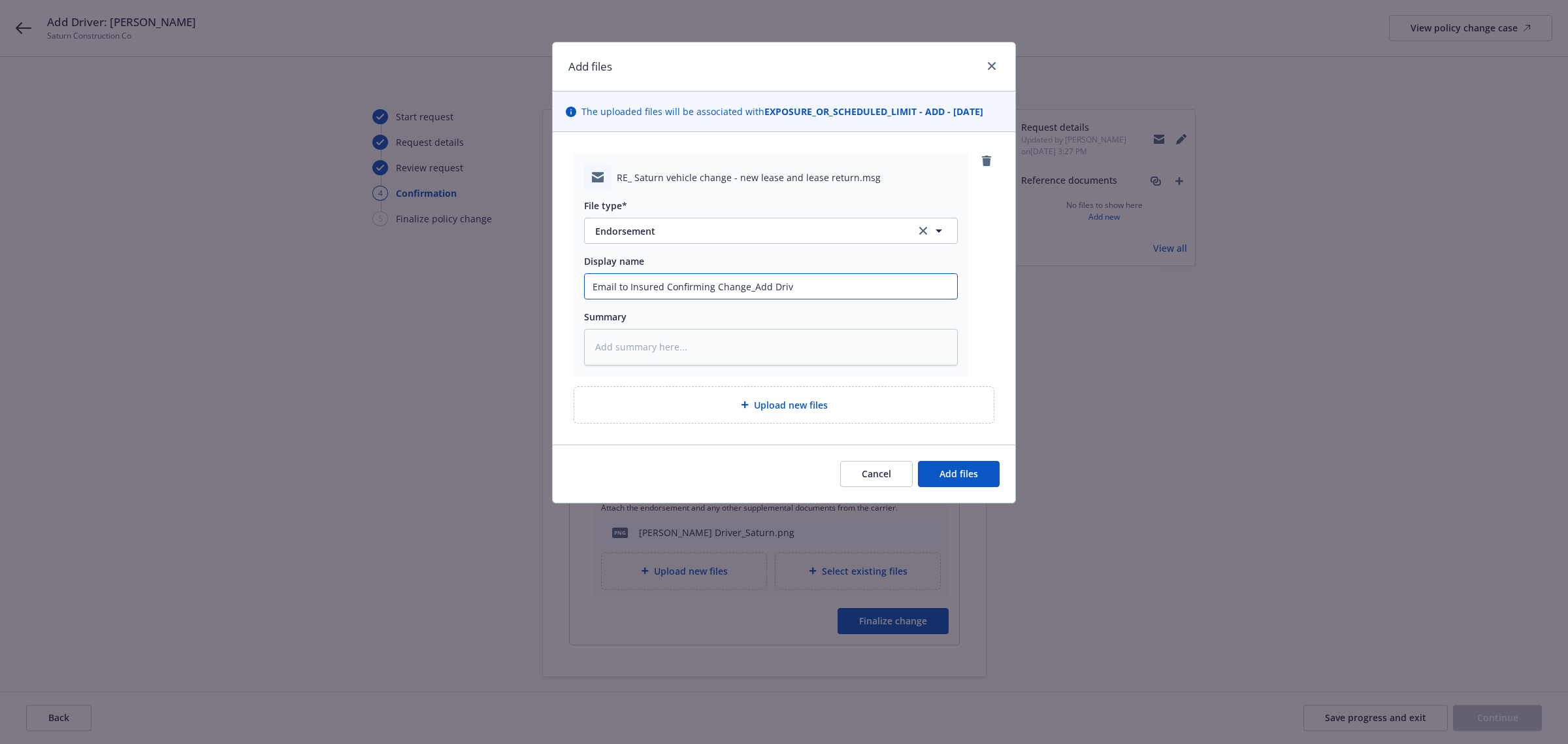
type textarea "x"
type input "Email to Insured Confirming Change_Add Drive"
type textarea "x"
type input "Email to Insured Confirming Change_Add Driver"
click at [991, 476] on button "Add files" at bounding box center [958, 474] width 81 height 26
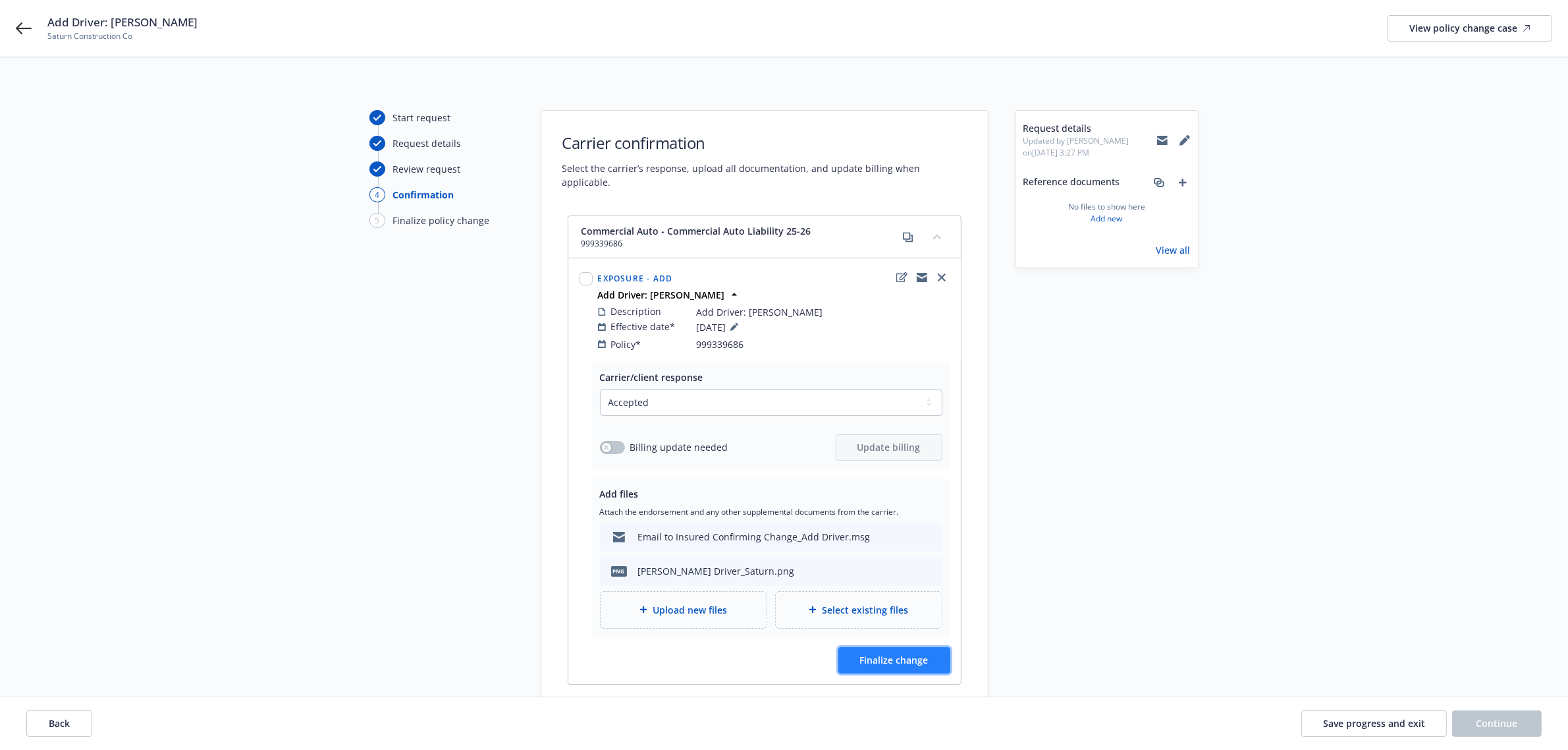
click at [864, 647] on button "Finalize change" at bounding box center [895, 660] width 112 height 26
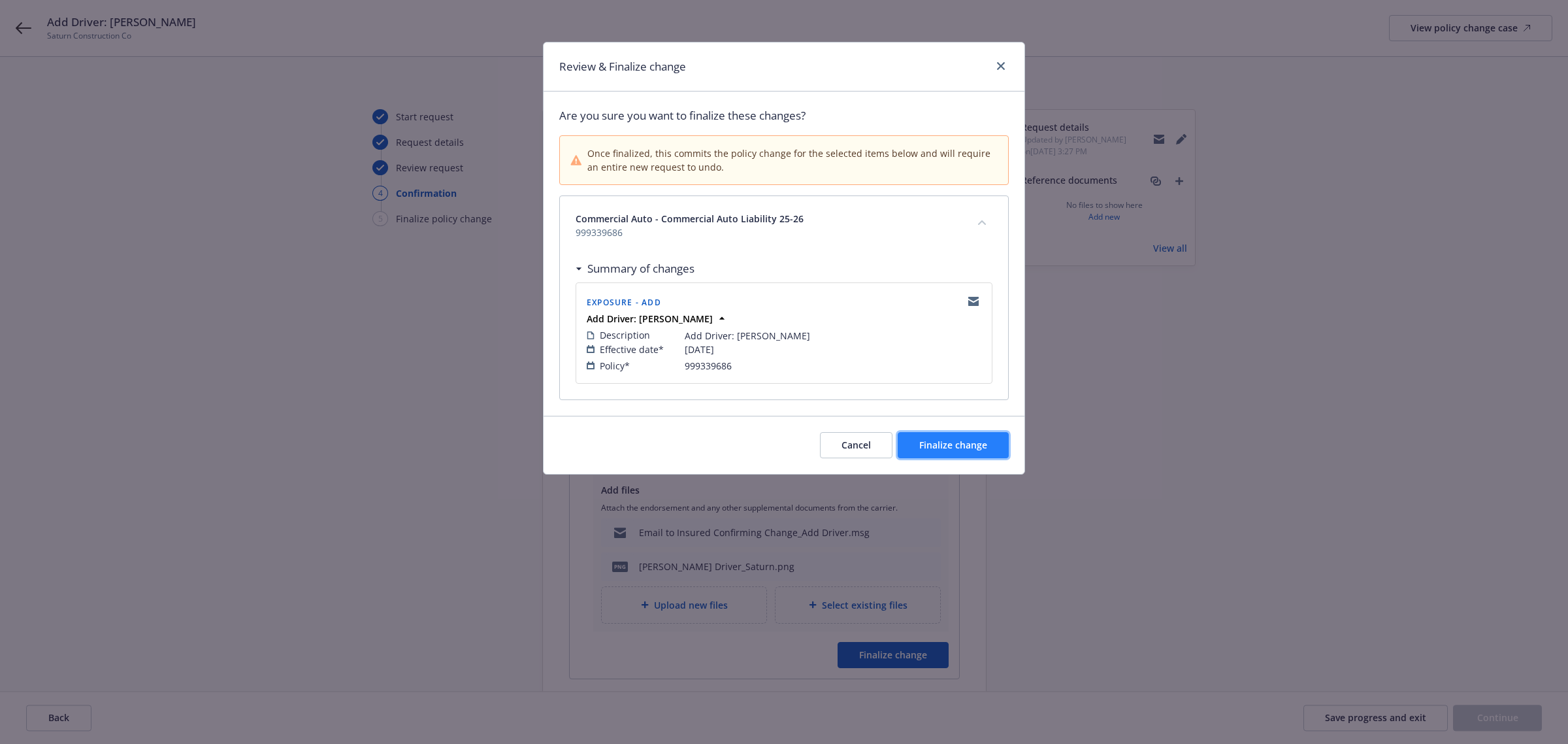
click at [961, 446] on span "Finalize change" at bounding box center [953, 445] width 68 height 13
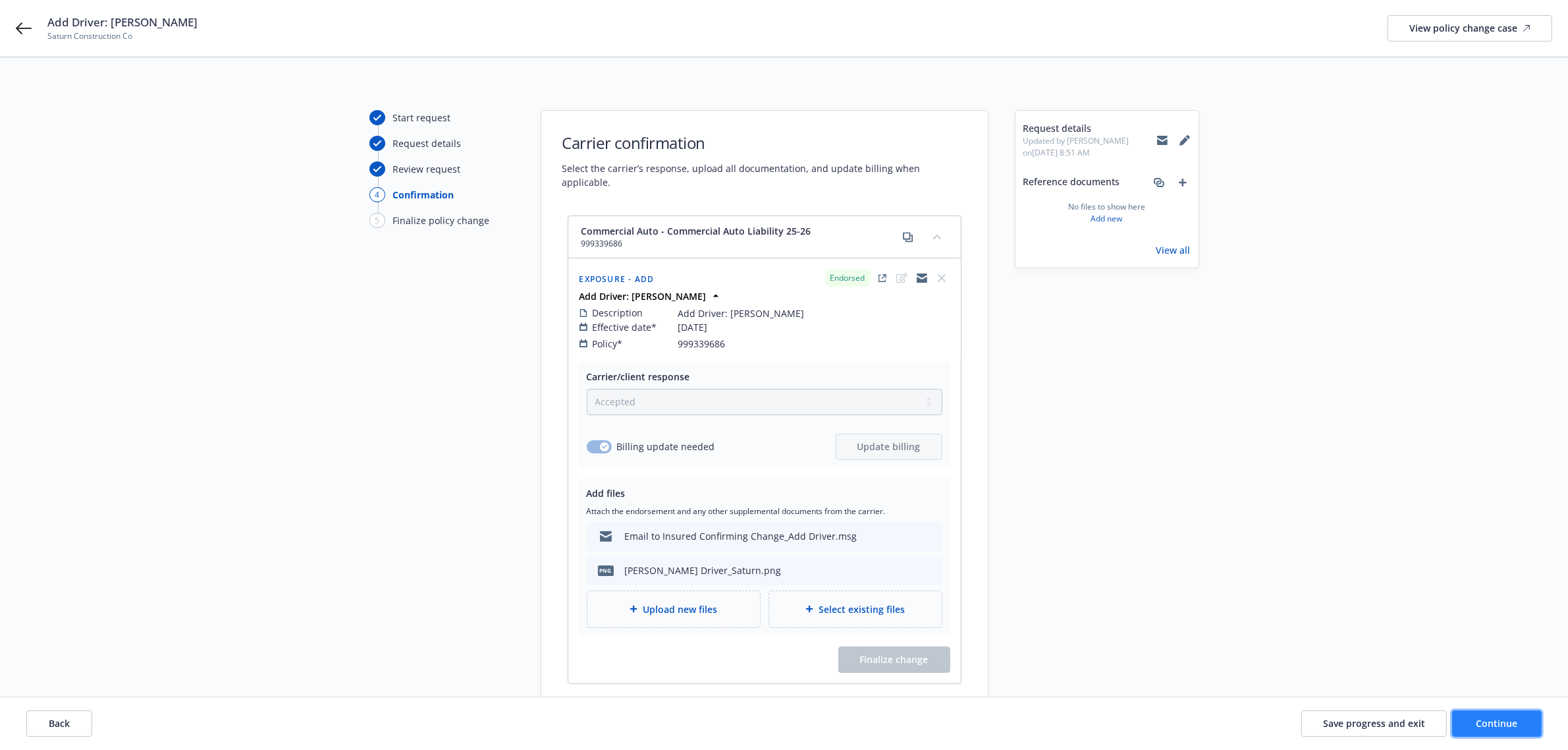
click at [1513, 722] on span "Continue" at bounding box center [1498, 723] width 42 height 13
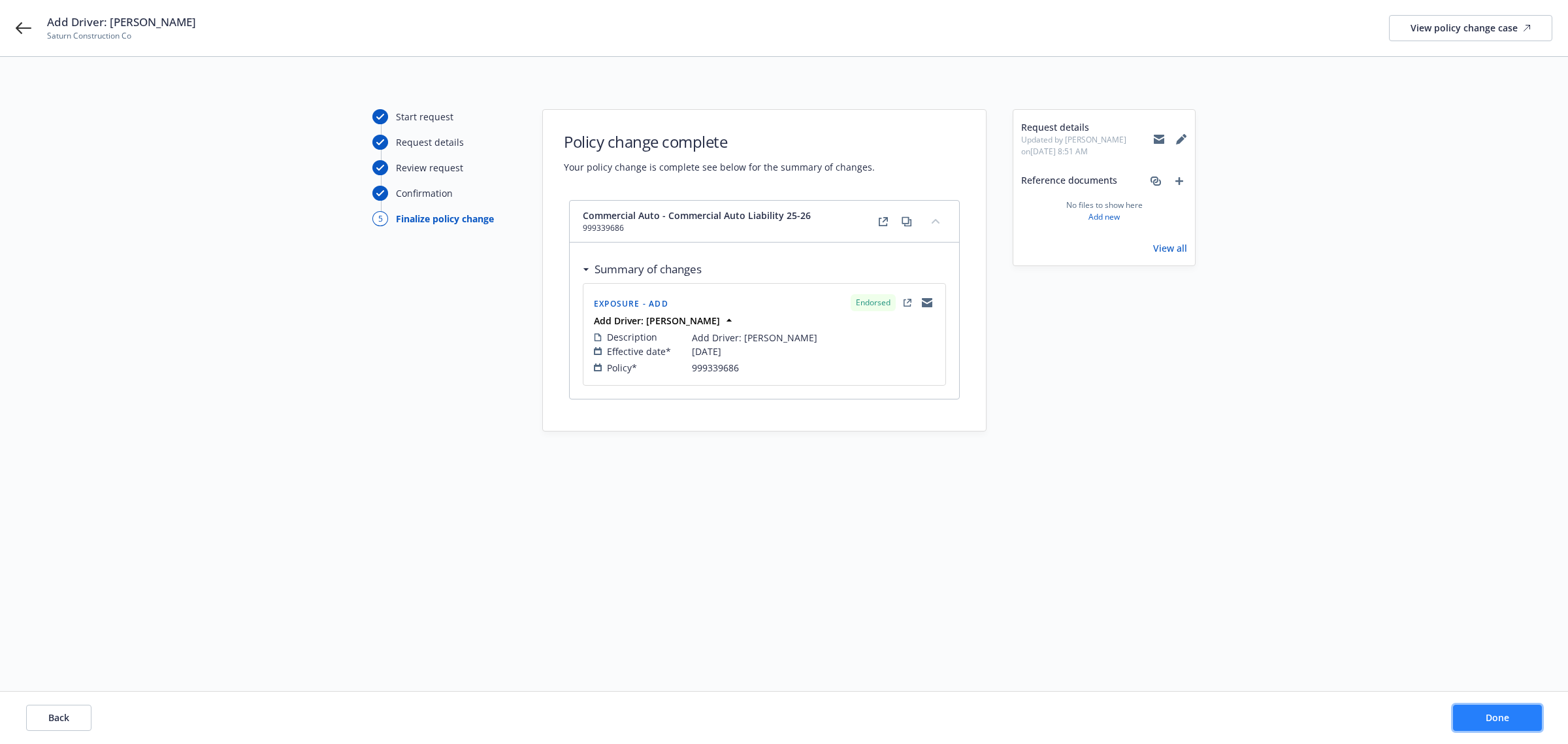
click at [1487, 726] on button "Done" at bounding box center [1498, 717] width 89 height 26
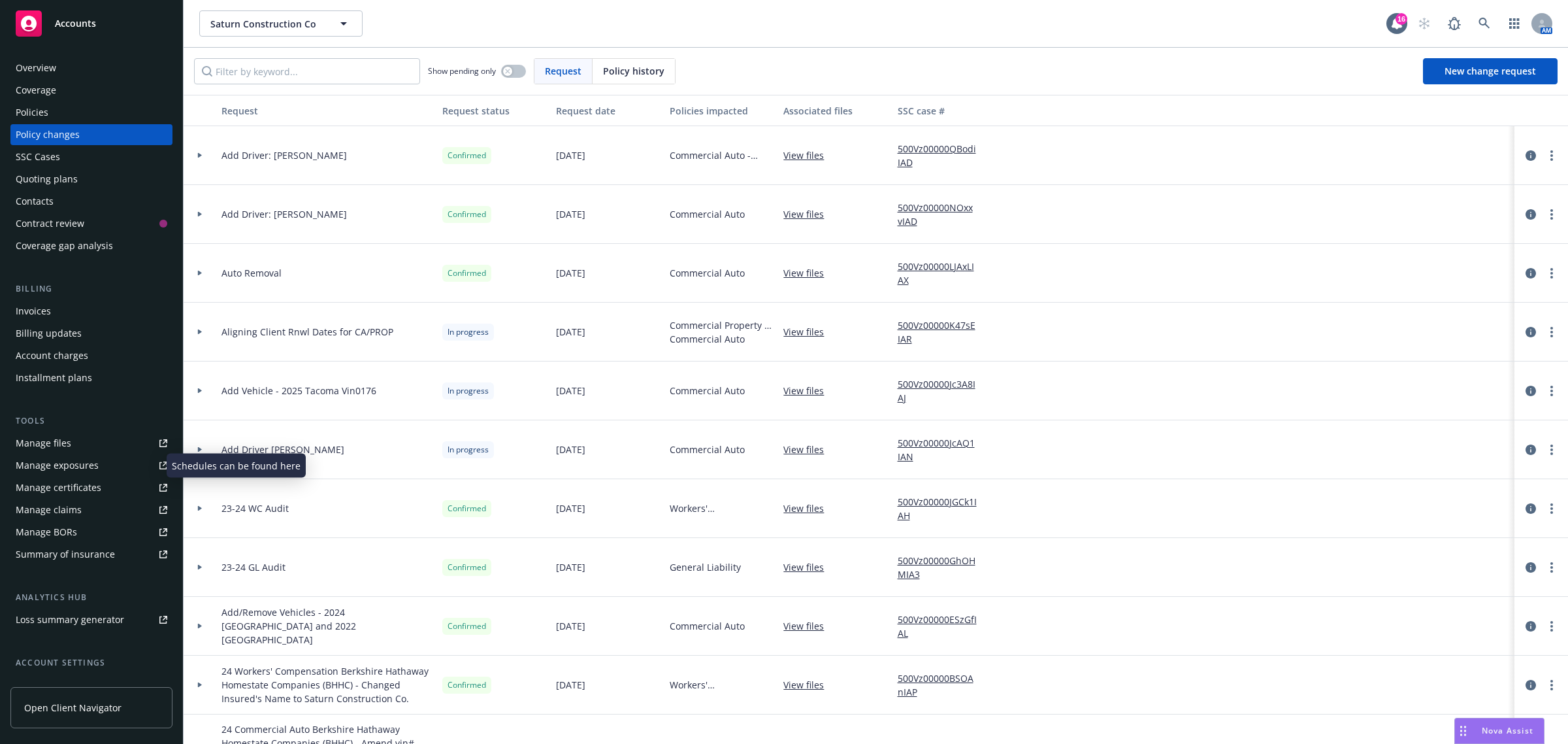
click at [93, 464] on div "Manage exposures" at bounding box center [57, 465] width 83 height 21
click at [1461, 75] on span "New change request" at bounding box center [1490, 70] width 92 height 13
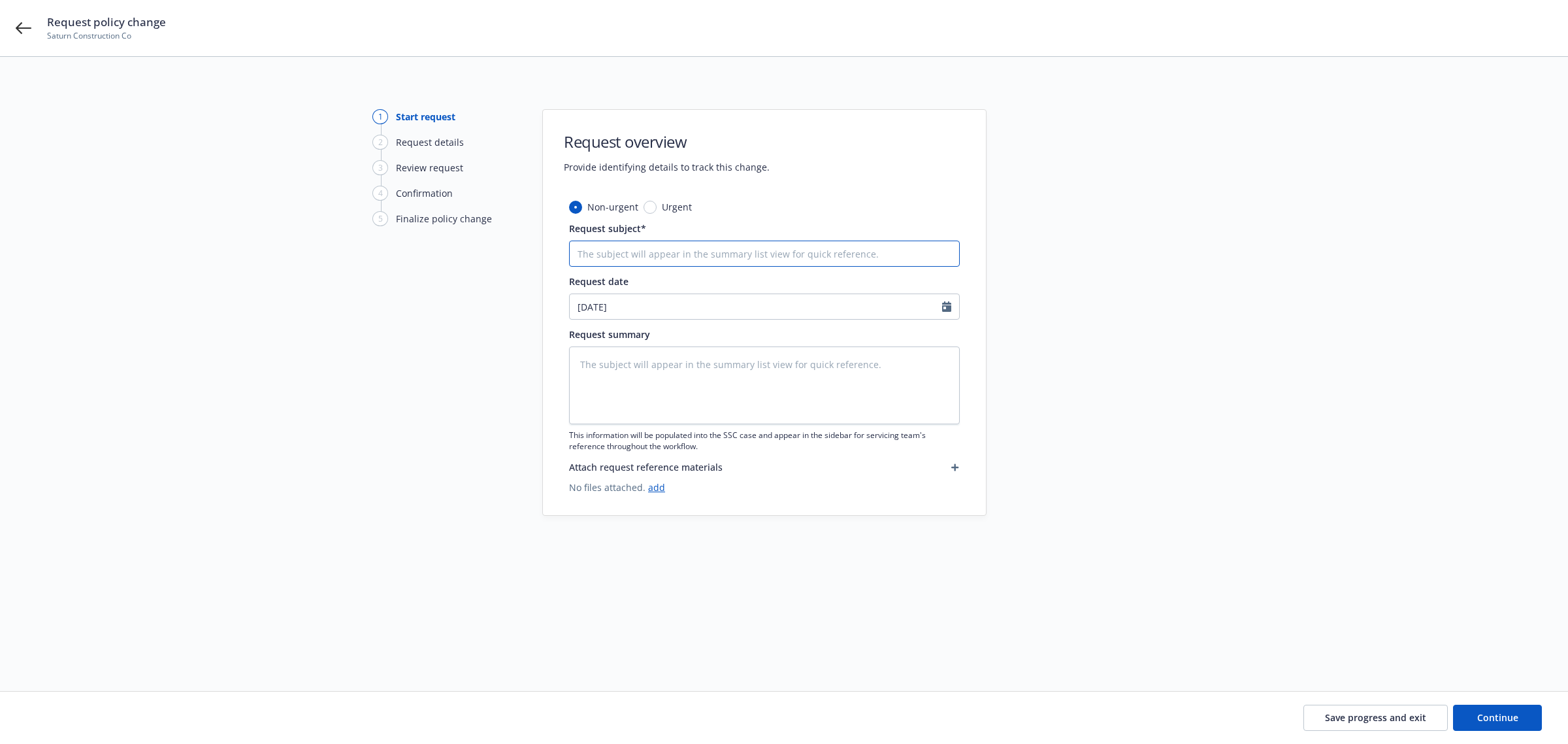
click at [697, 253] on input "Request subject*" at bounding box center [764, 253] width 391 height 26
type textarea "x"
type input "A"
type textarea "x"
type input "Ad"
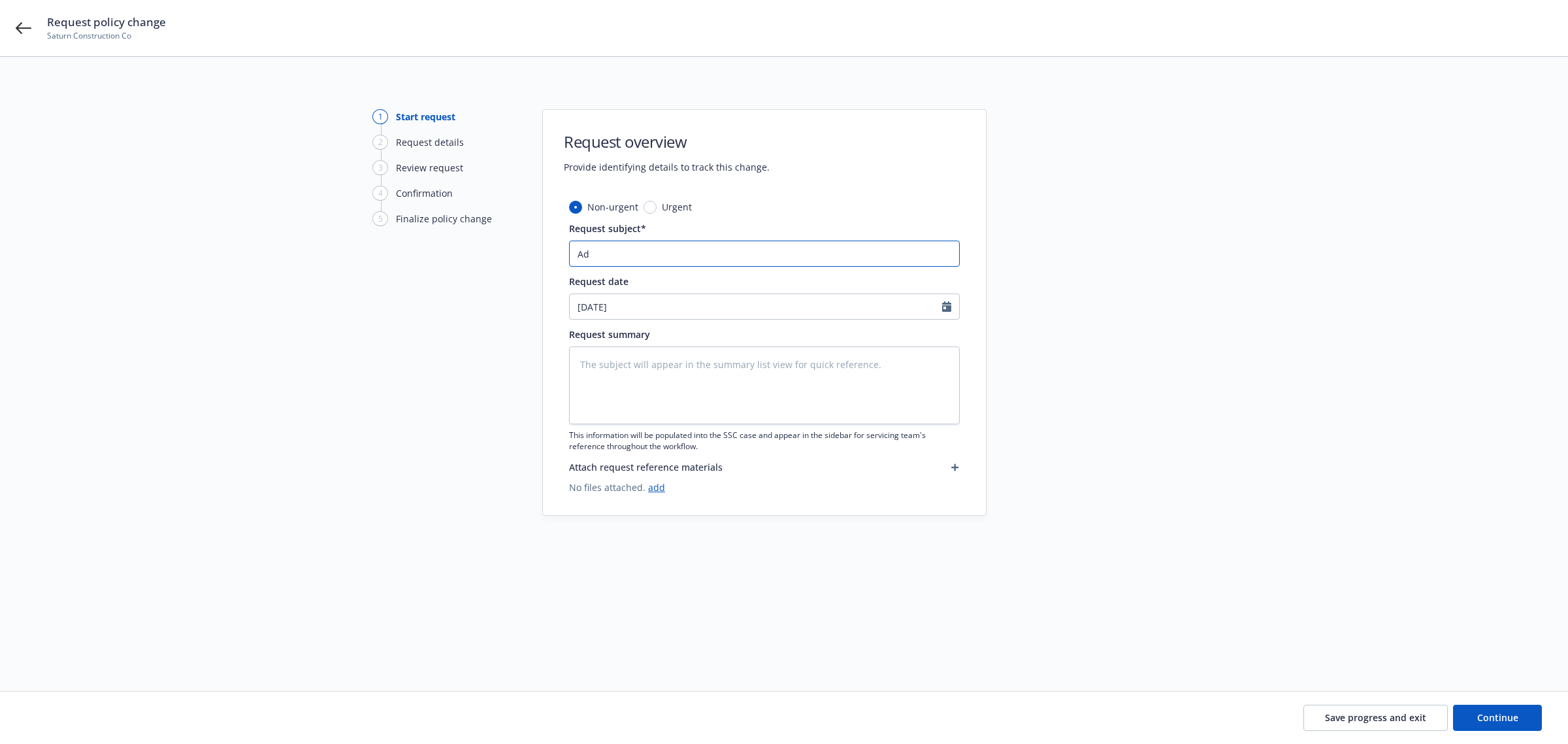
type textarea "x"
type input "Add"
type textarea "x"
type input "Add"
type textarea "x"
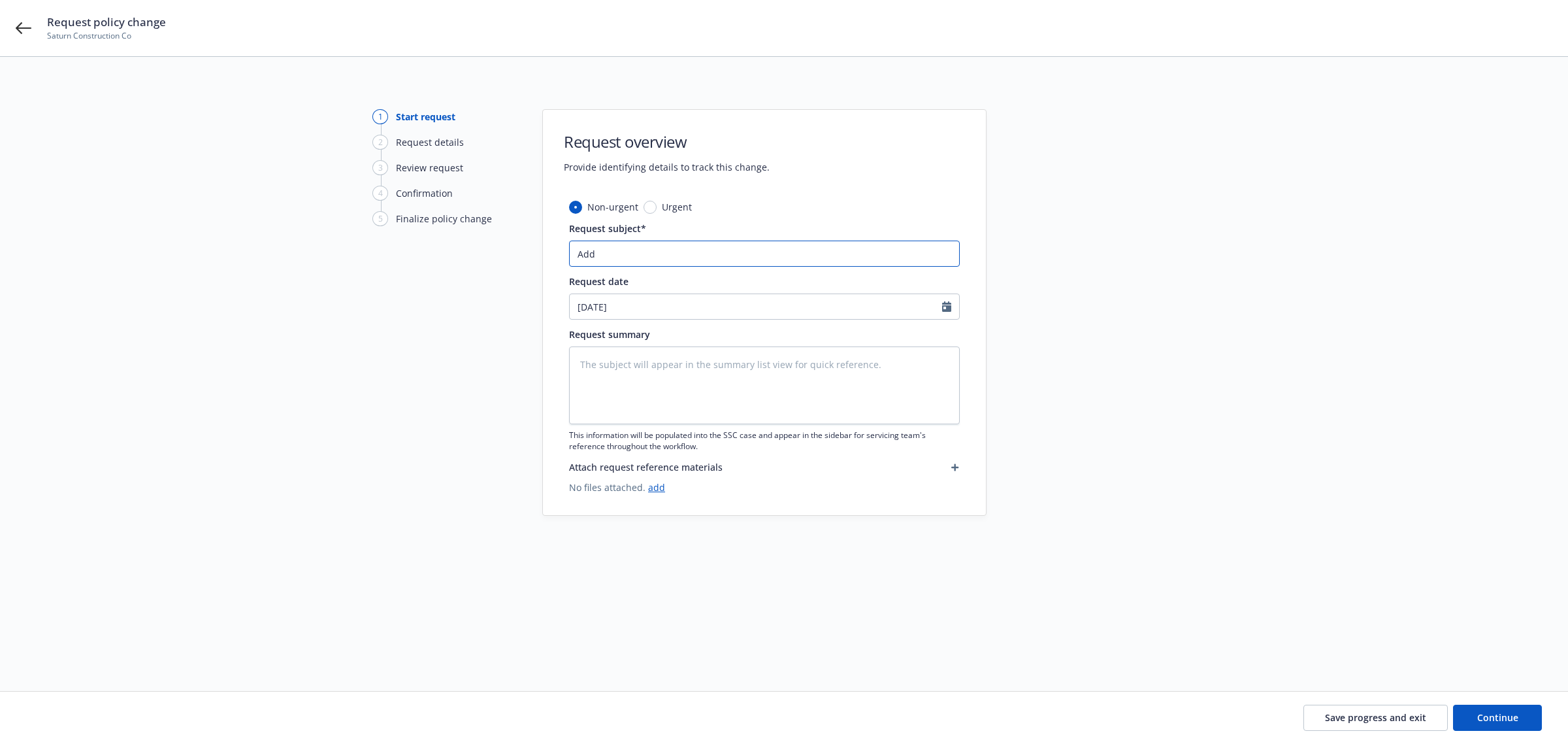
type input "Add &"
type textarea "x"
type input "Add &"
type textarea "x"
type input "Add & R"
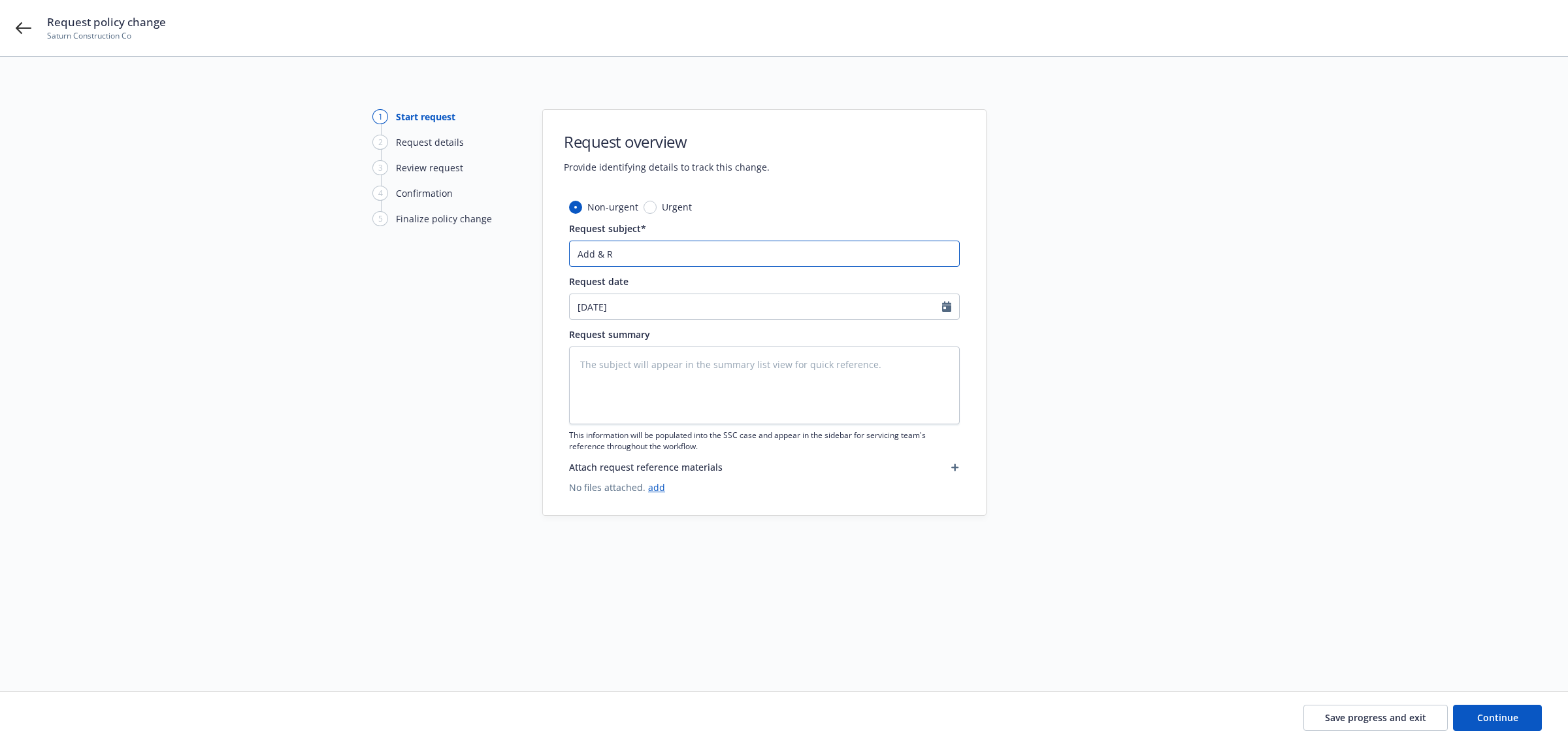
type textarea "x"
type input "Add & Re"
type textarea "x"
type input "Add & Rem"
type textarea "x"
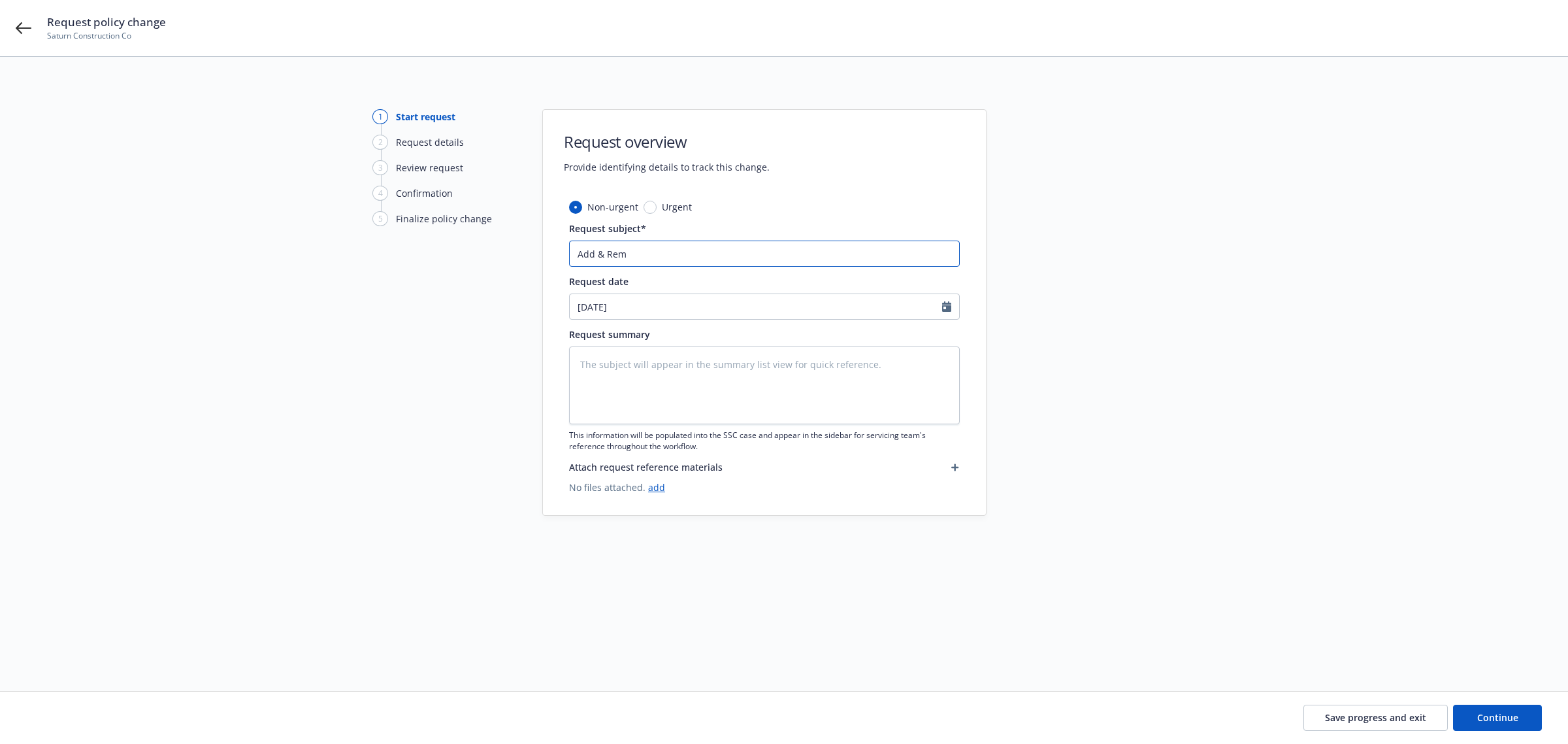
type input "Add & Remo"
type textarea "x"
type input "Add & Remov"
type textarea "x"
type input "Add & Remove"
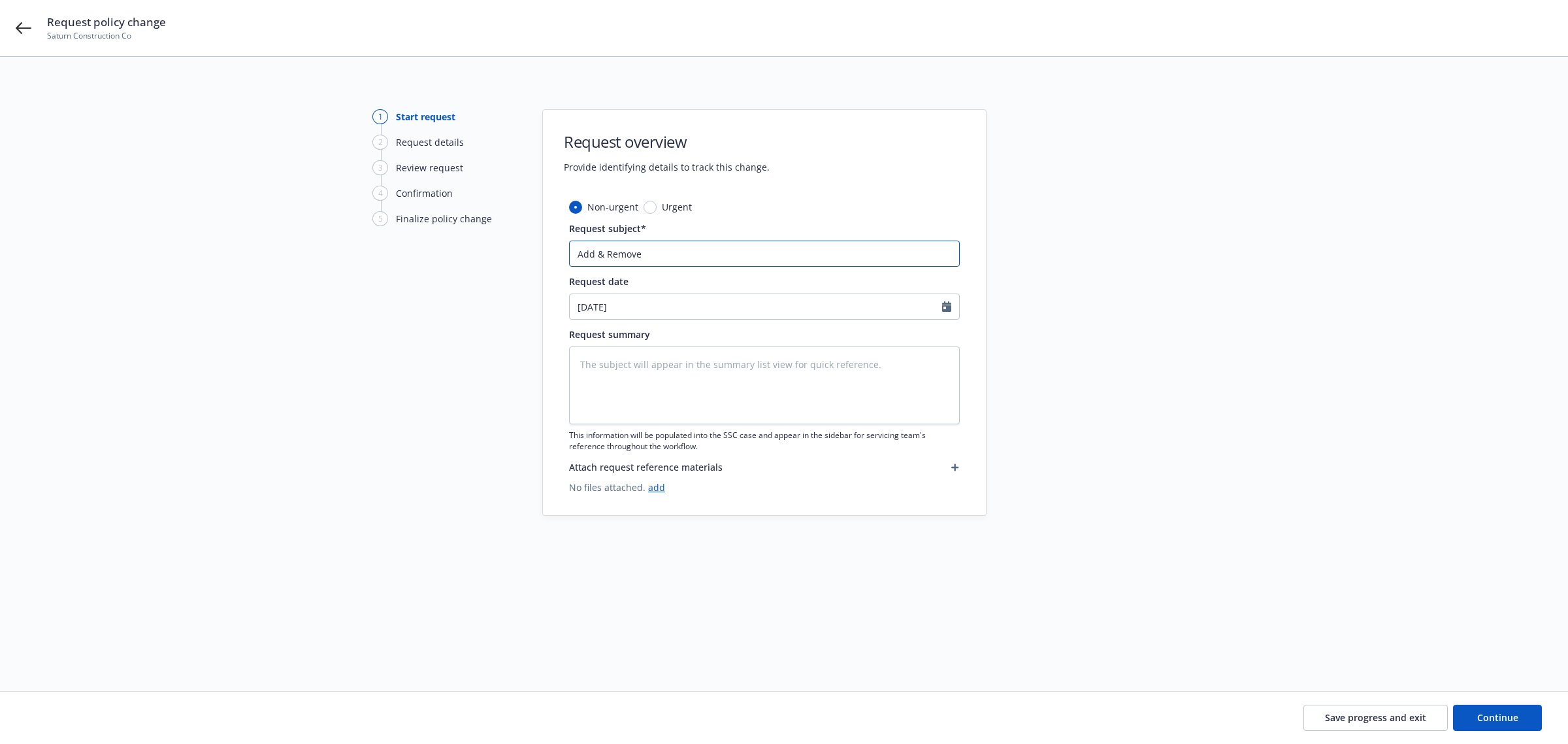
type textarea "x"
type input "Add & Remove"
type textarea "x"
type input "Add & Remove A"
type textarea "x"
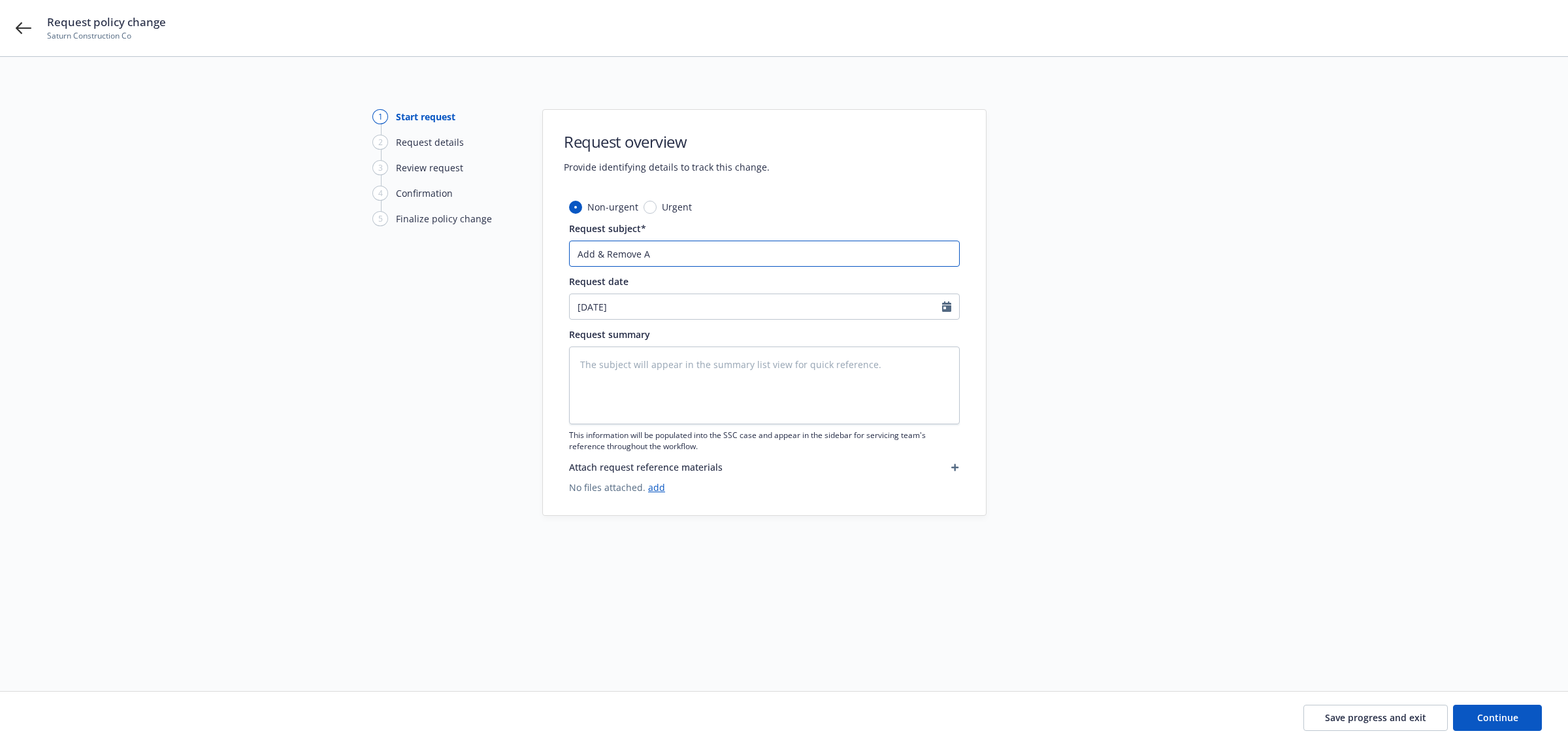
type input "Add & Remove Au"
type textarea "x"
type input "Add & Remove Aut"
type textarea "x"
type input "Add & Remove Auto"
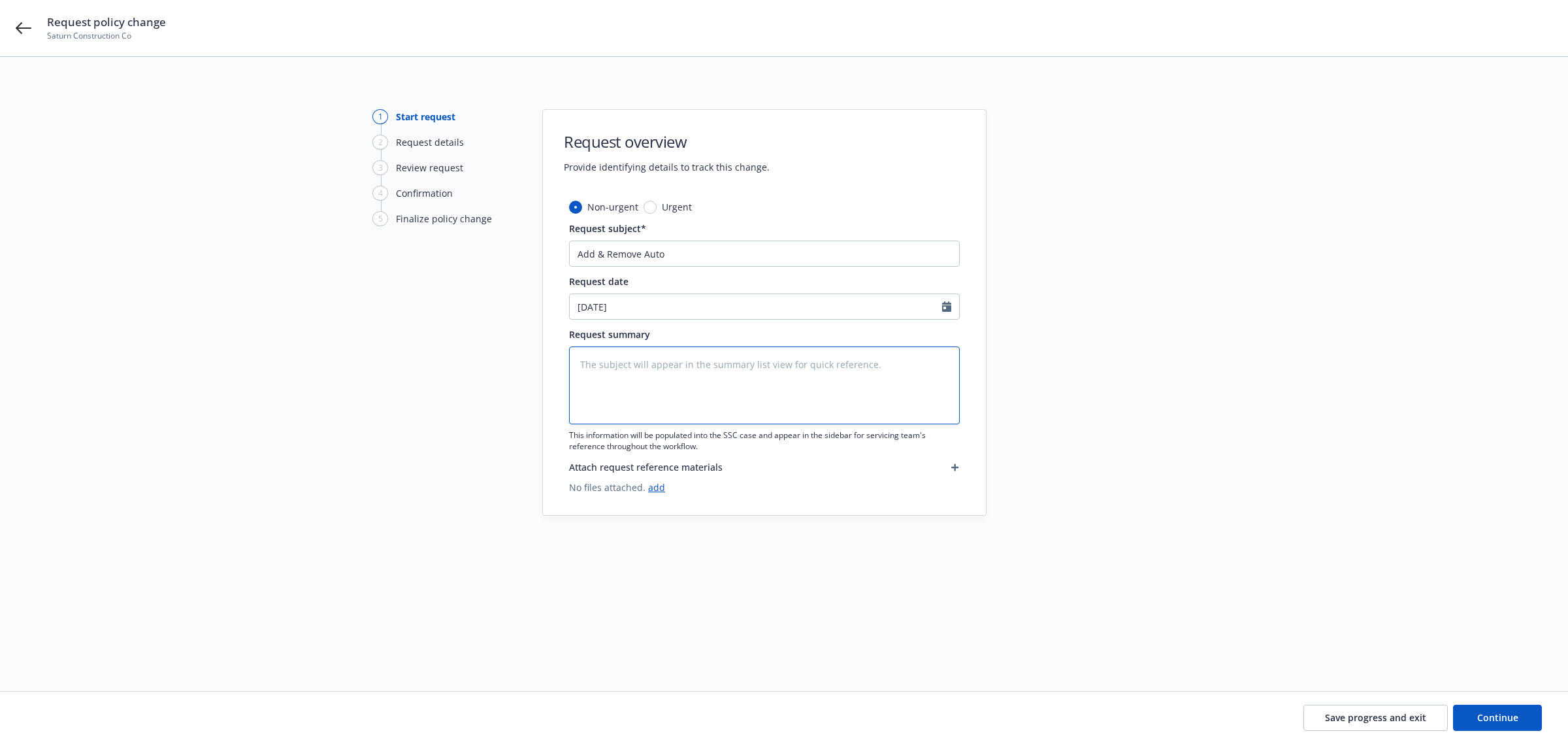
click at [655, 393] on textarea at bounding box center [764, 385] width 391 height 78
drag, startPoint x: 661, startPoint y: 377, endPoint x: 664, endPoint y: 369, distance: 8.5
paste textarea "Can you please get Dave Tricamo’s new RAV4 on our auto policy. Last Friday 08/0…"
type textarea "x"
type textarea "Can you please get Dave Tricamo’s new RAV4 on our auto policy. Last Friday 08/0…"
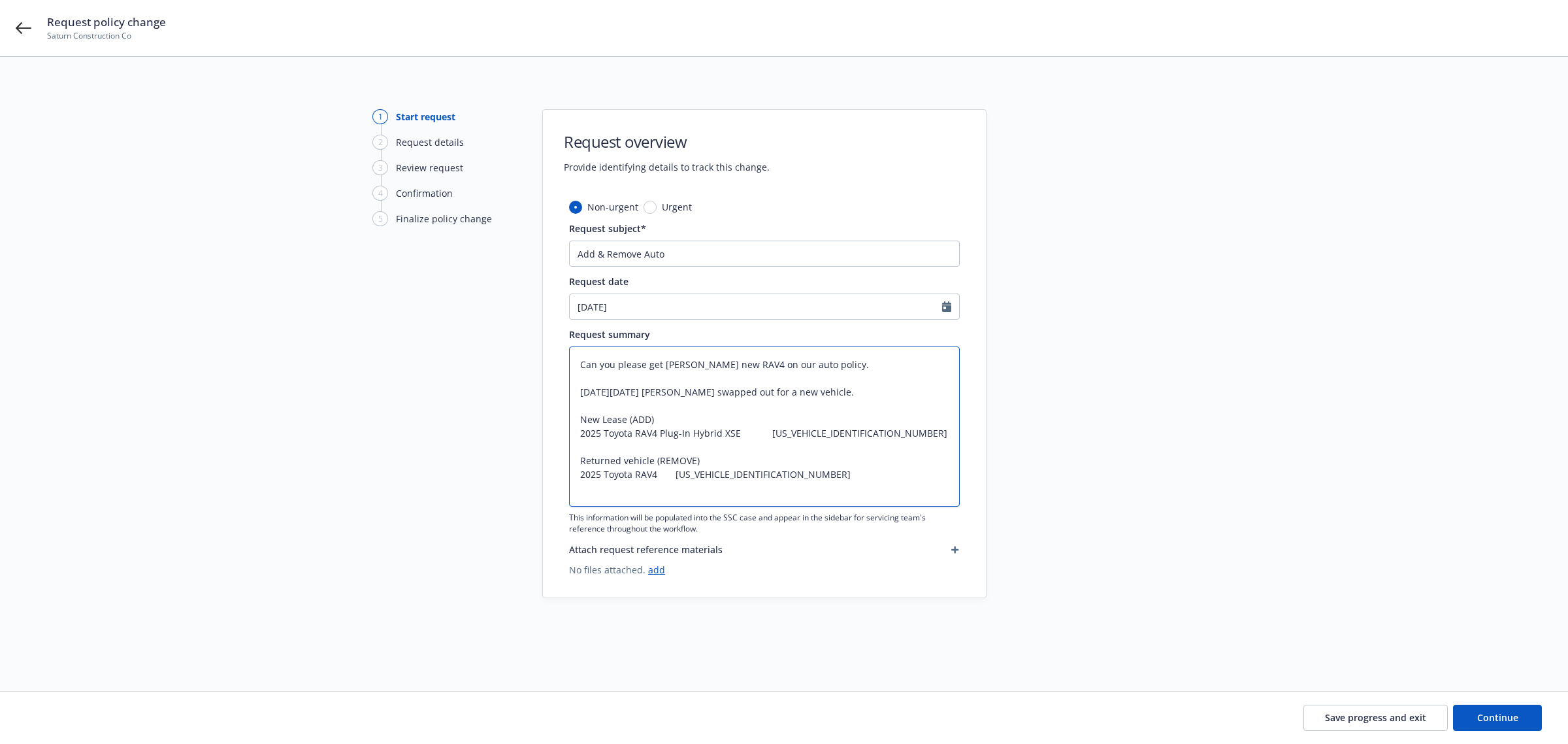
click at [579, 360] on textarea "Can you please get Dave Tricamo’s new RAV4 on our auto policy. Last Friday 08/0…" at bounding box center [764, 427] width 391 height 160
type textarea "x"
type textarea ""Can you please get Dave Tricamo’s new RAV4 on our auto policy. Last Friday 08/…"
click at [778, 474] on textarea ""Can you please get Dave Tricamo’s new RAV4 on our auto policy. Last Friday 08/…" at bounding box center [764, 427] width 391 height 160
type textarea "x"
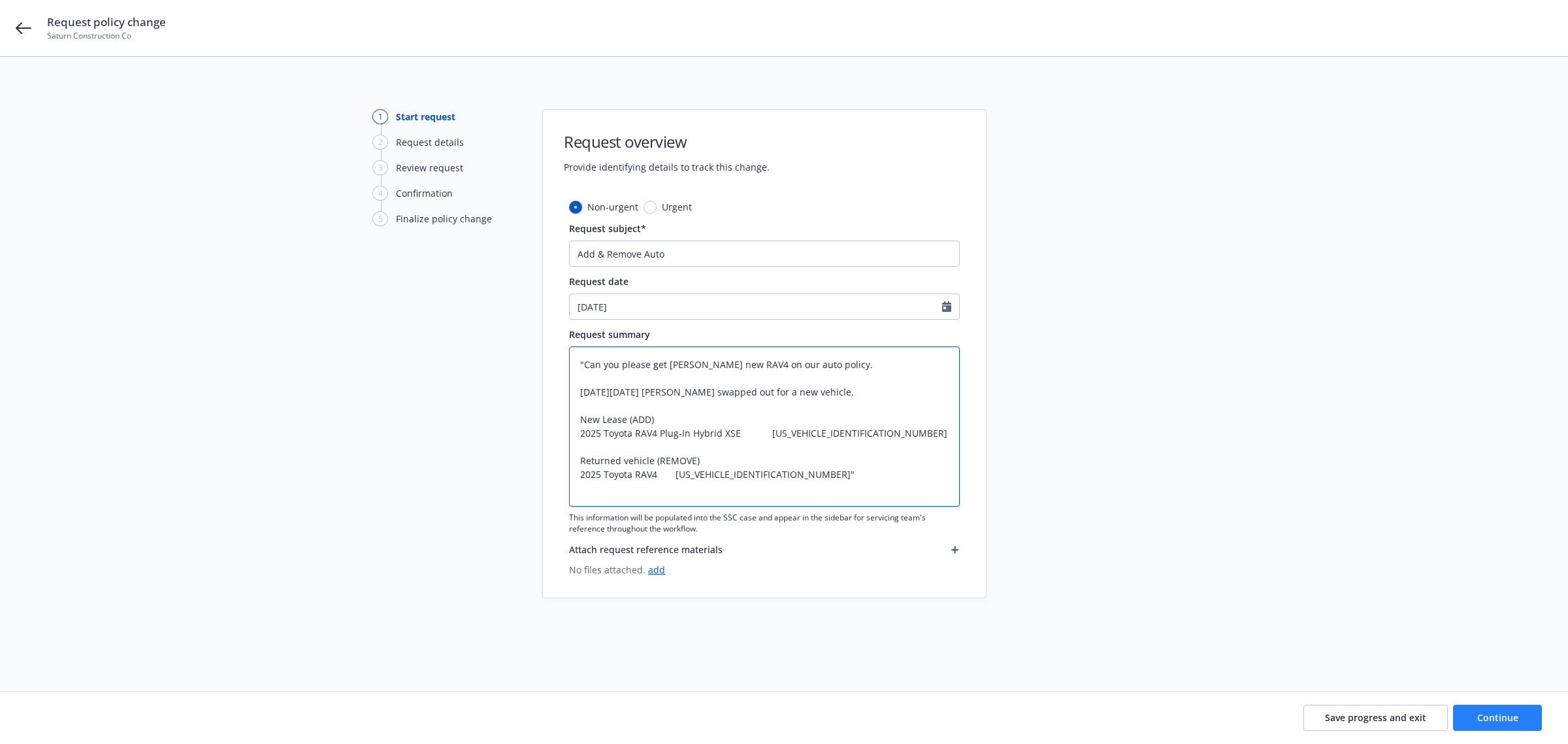
type textarea ""Can you please get Dave Tricamo’s new RAV4 on our auto policy. Last Friday 08/…"
click at [1484, 711] on button "Continue" at bounding box center [1498, 717] width 89 height 26
type textarea "x"
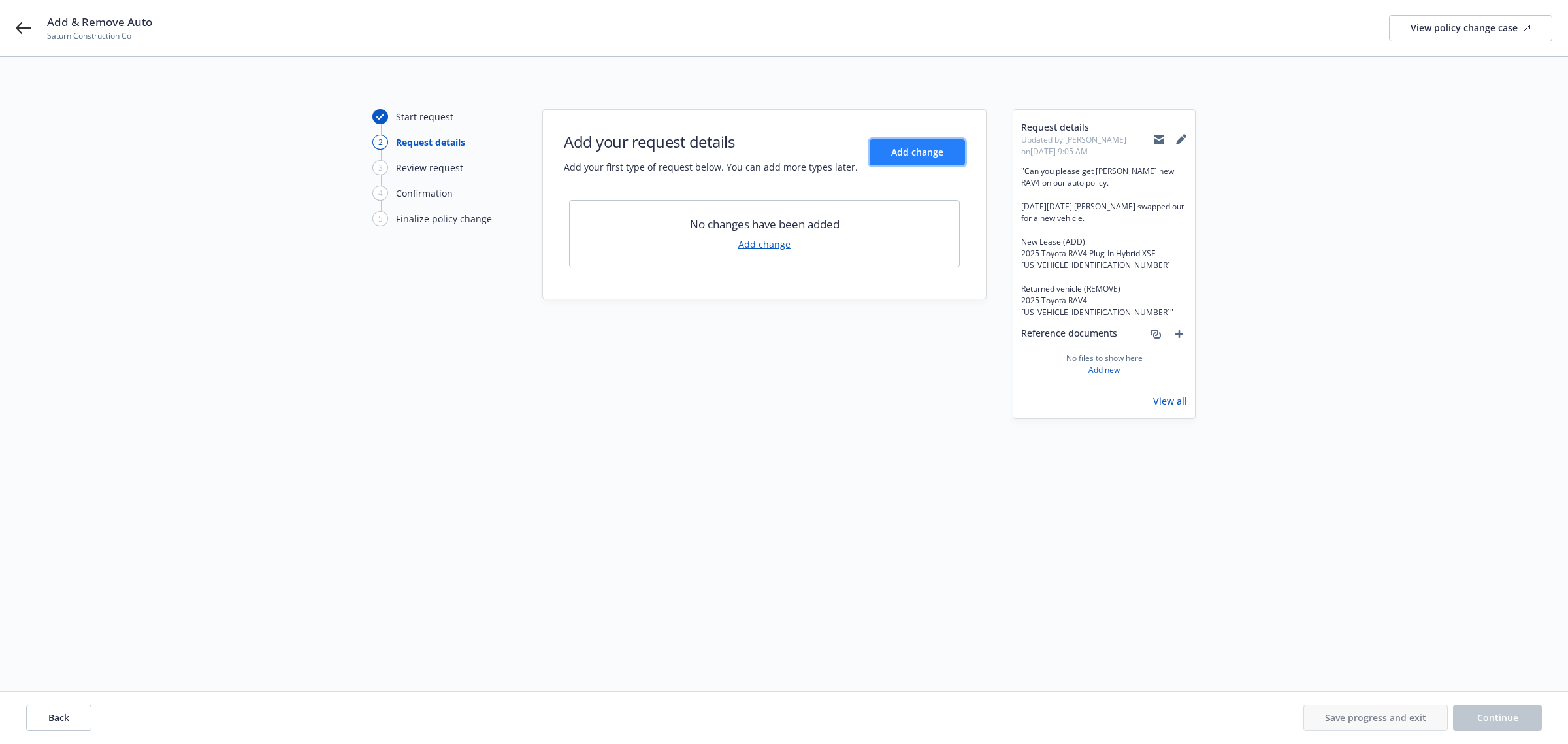
click at [915, 154] on span "Add change" at bounding box center [917, 152] width 53 height 13
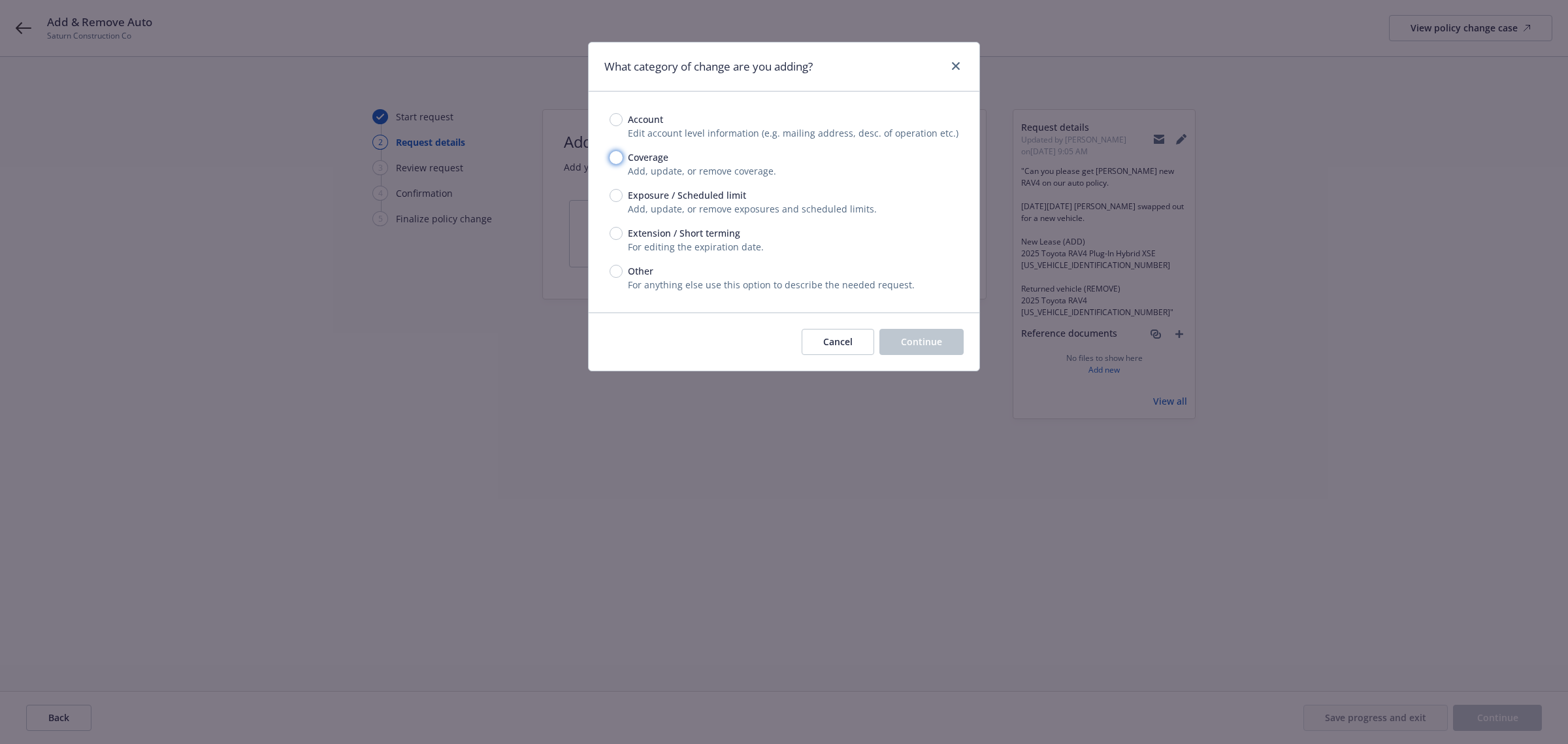
drag, startPoint x: 611, startPoint y: 154, endPoint x: 655, endPoint y: 173, distance: 47.9
click at [611, 155] on input "Coverage" at bounding box center [616, 158] width 13 height 13
radio input "true"
click at [623, 197] on span "Exposure / Scheduled limit" at bounding box center [684, 195] width 124 height 14
click at [622, 197] on input "Exposure / Scheduled limit" at bounding box center [616, 196] width 13 height 13
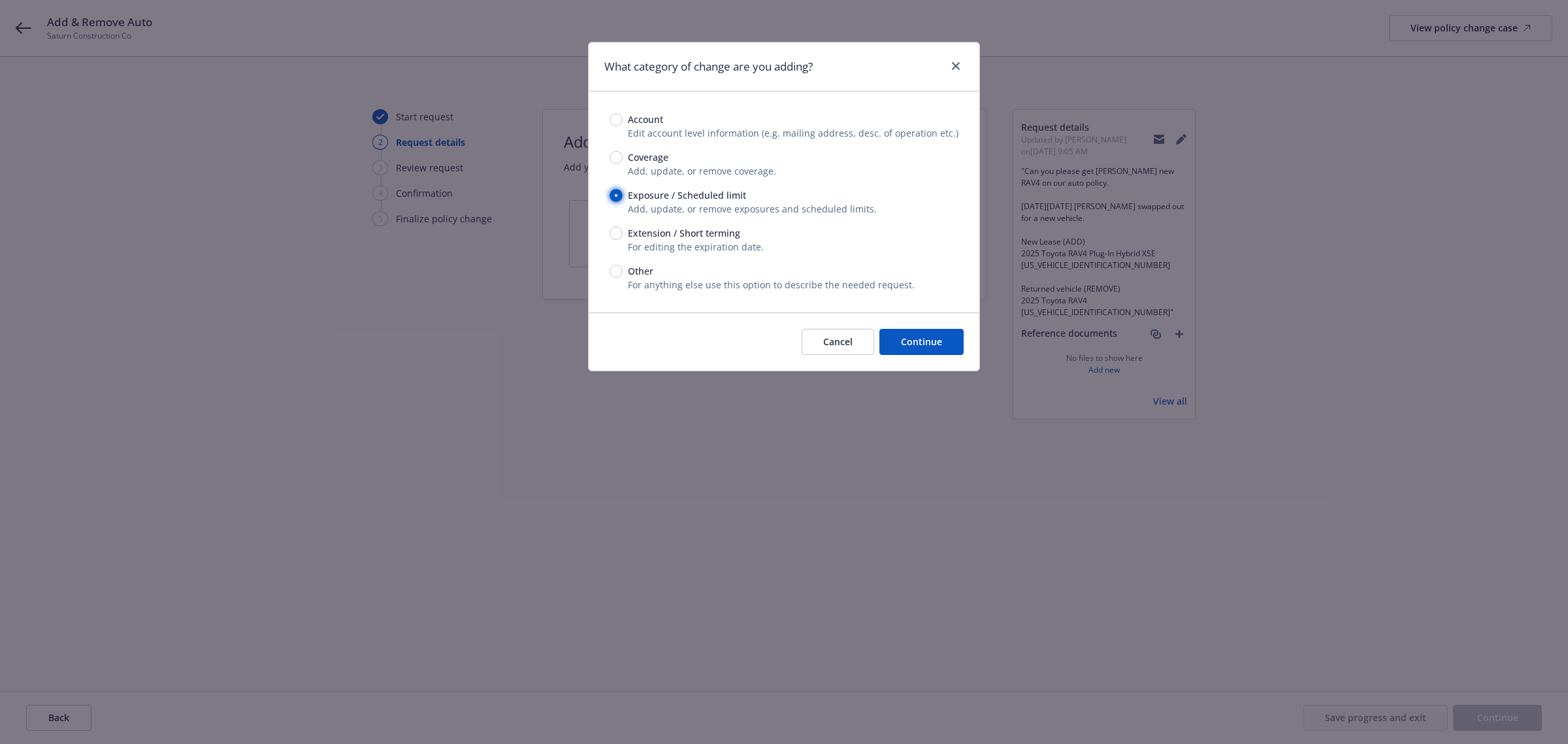
radio input "true"
click at [920, 331] on button "Continue" at bounding box center [921, 342] width 84 height 26
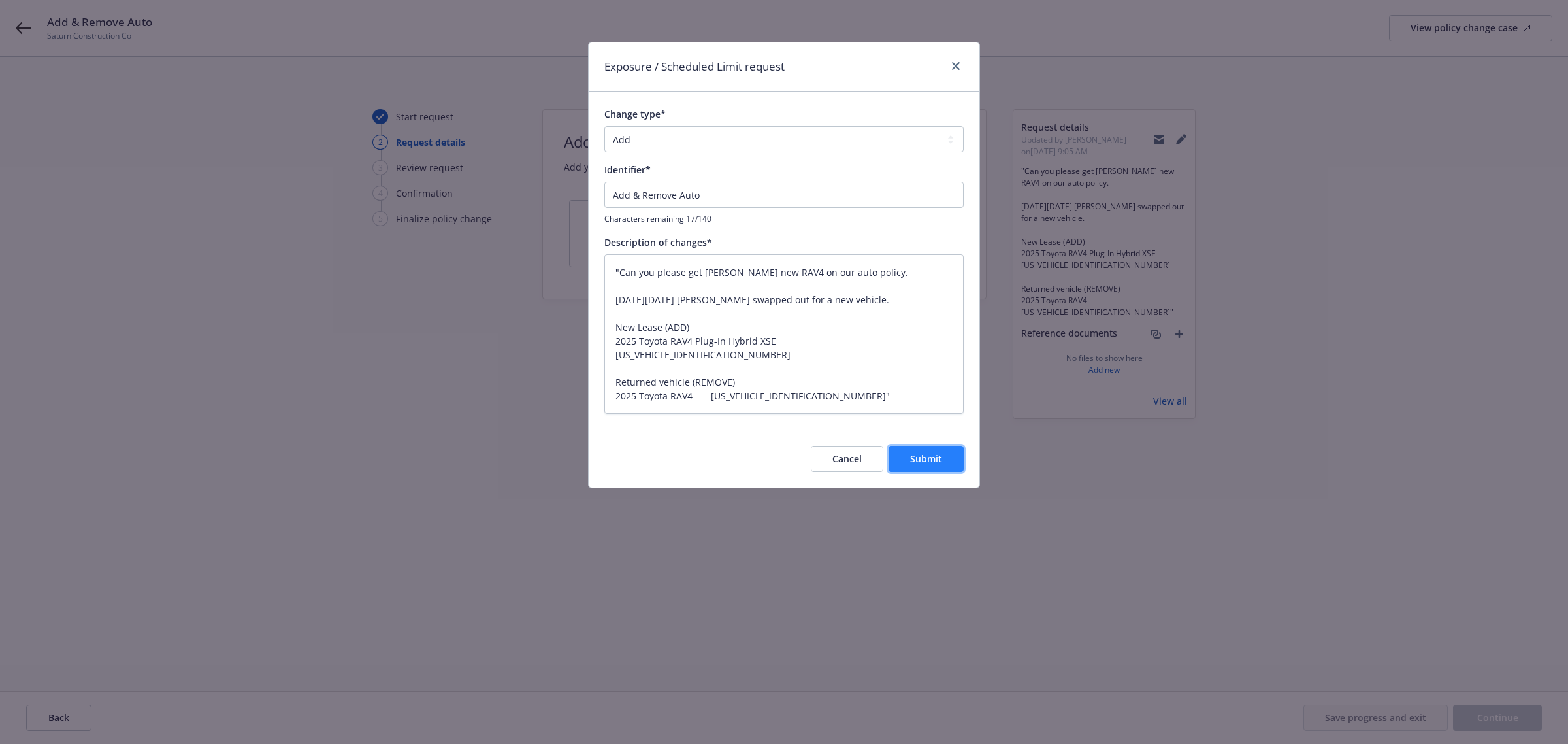
click at [926, 462] on span "Submit" at bounding box center [926, 458] width 32 height 13
type textarea "x"
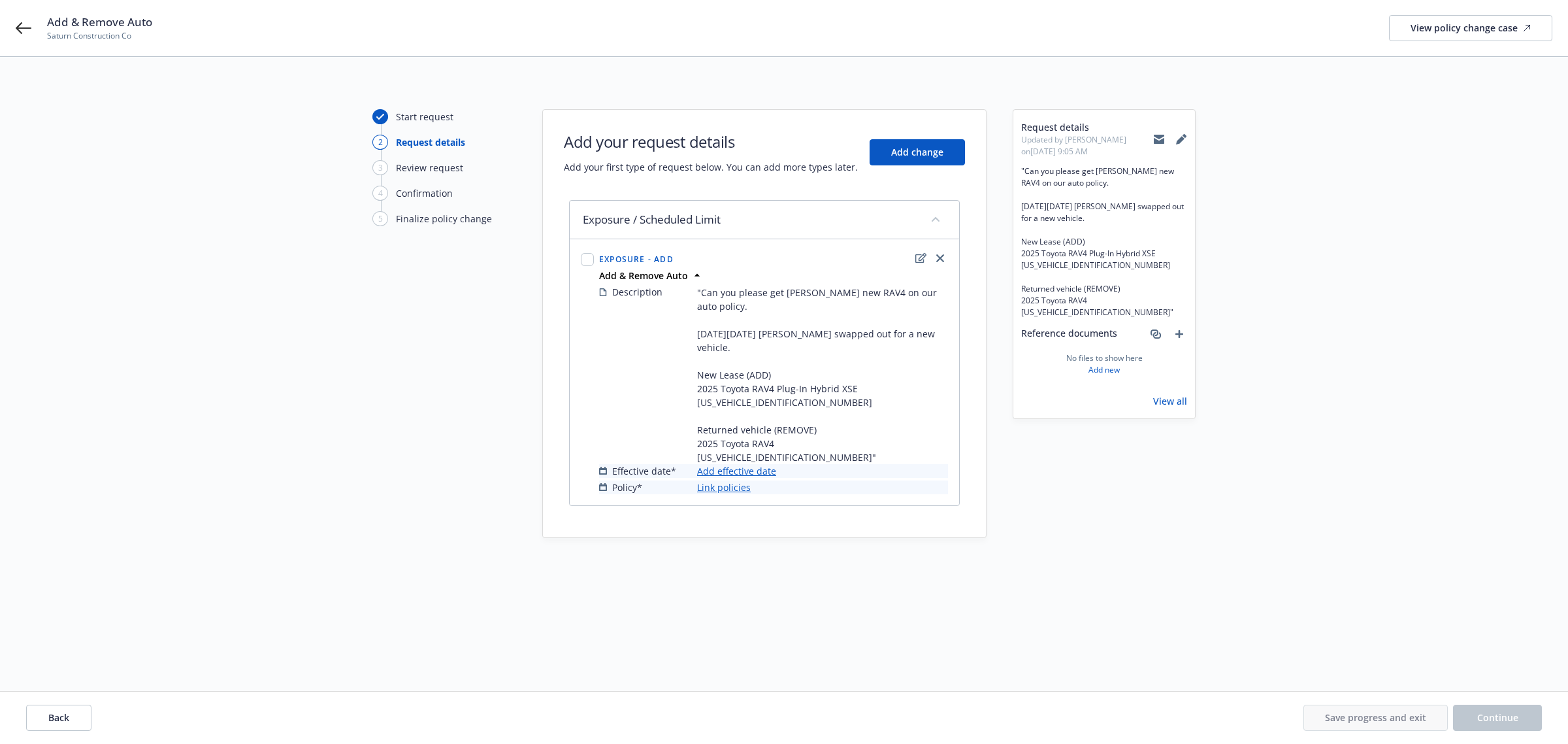
click at [738, 464] on link "Add effective date" at bounding box center [736, 471] width 79 height 14
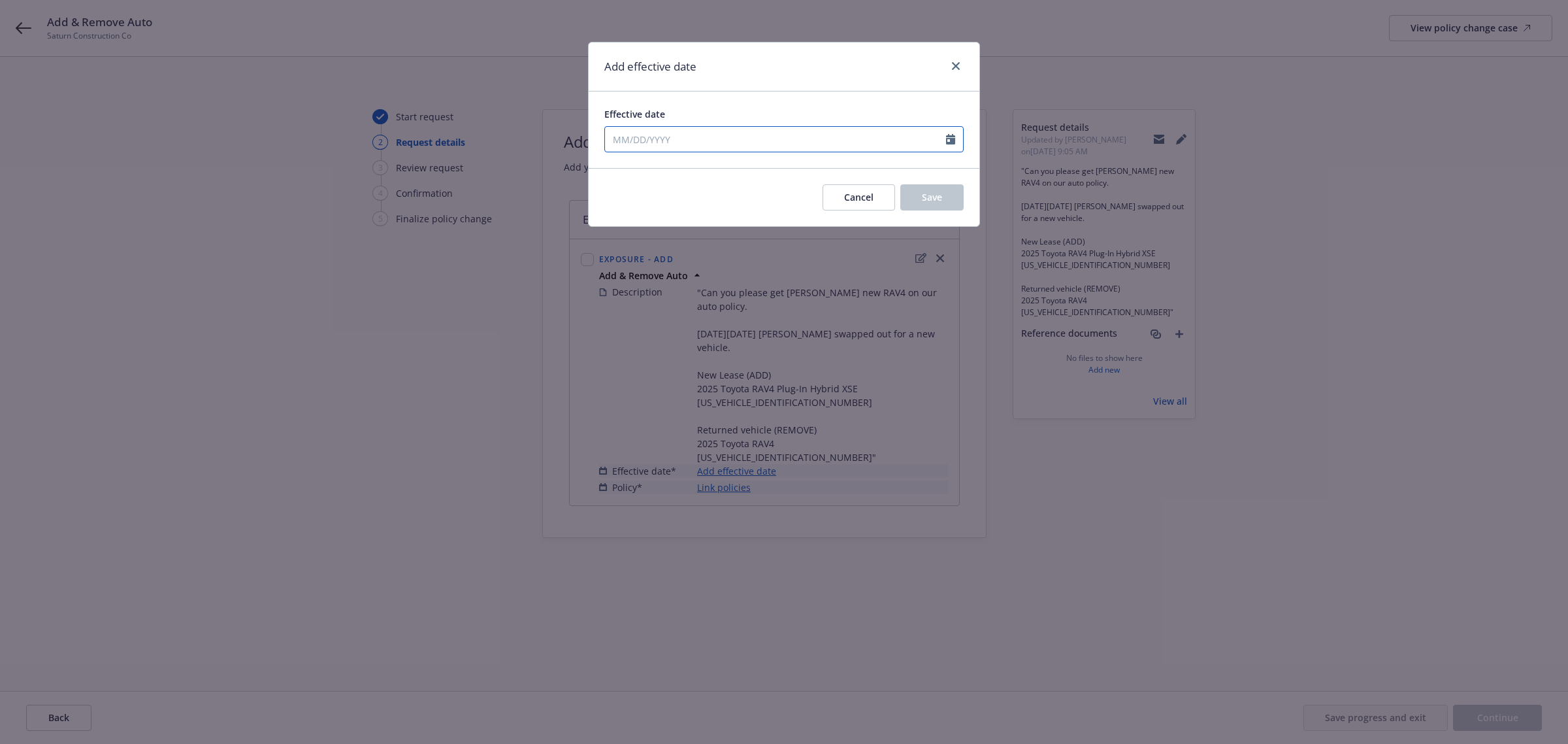
click at [951, 139] on icon "Calendar" at bounding box center [950, 139] width 9 height 10
select select "8"
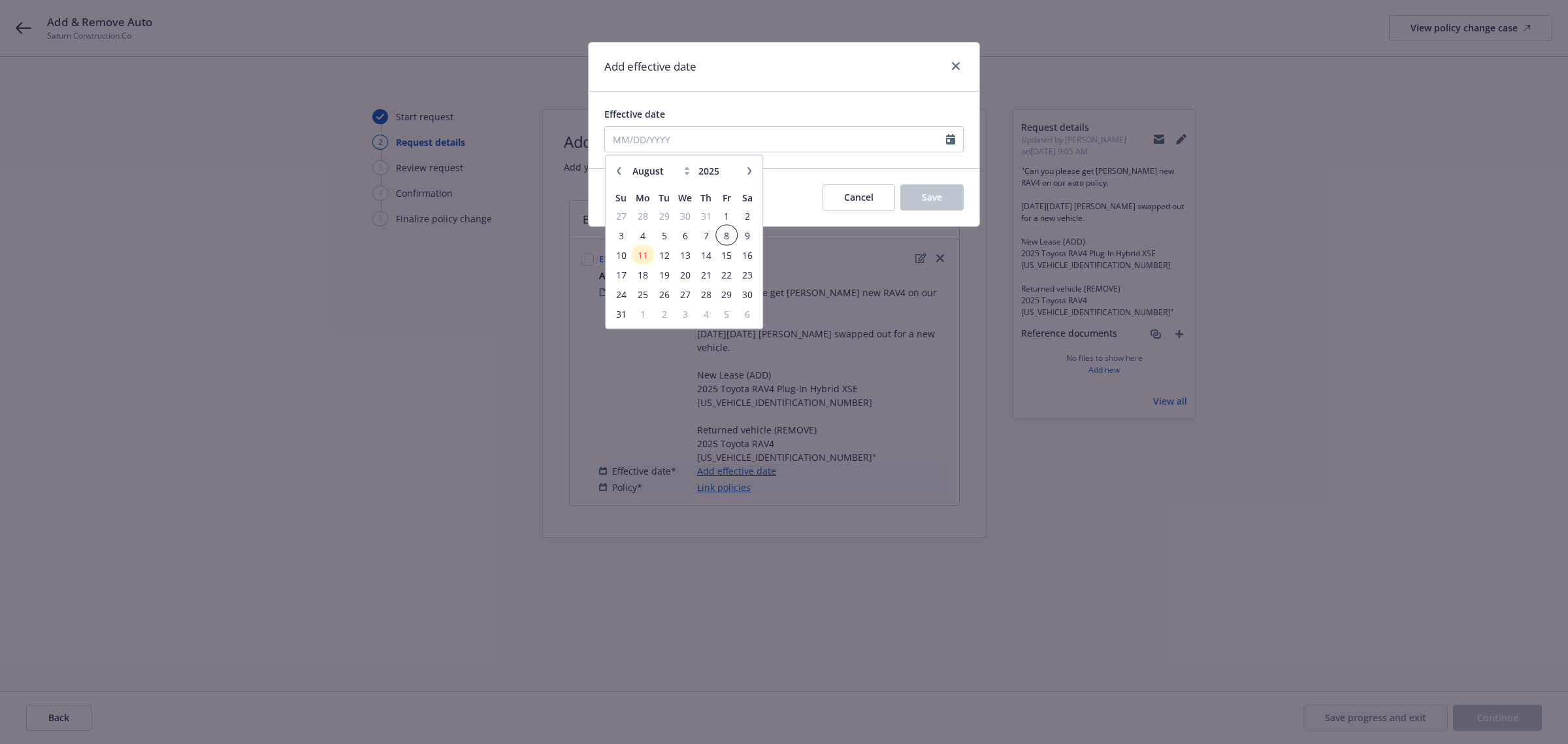
click at [729, 240] on span "8" at bounding box center [727, 235] width 18 height 16
type input "08/08/2025"
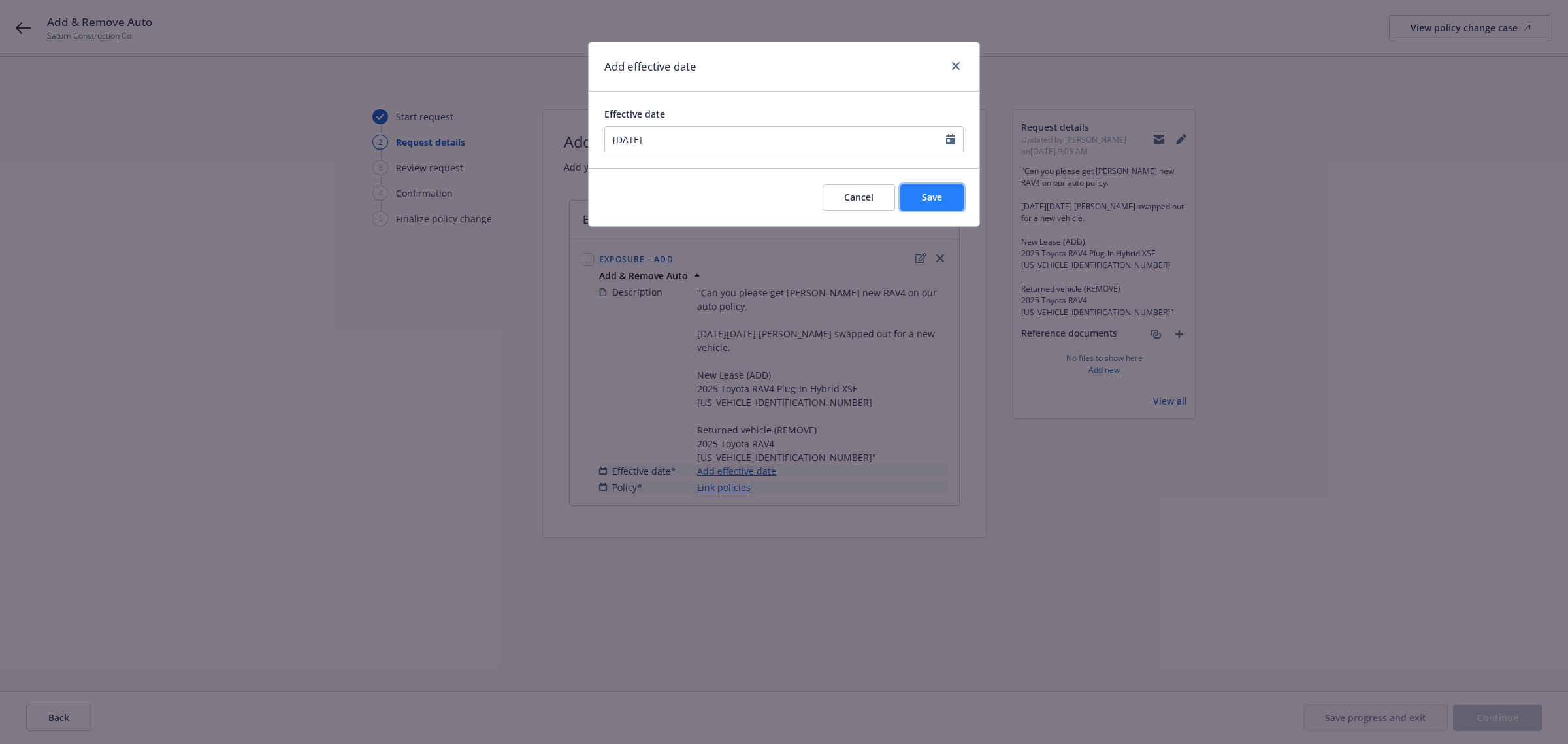
click at [923, 201] on span "Save" at bounding box center [932, 197] width 20 height 13
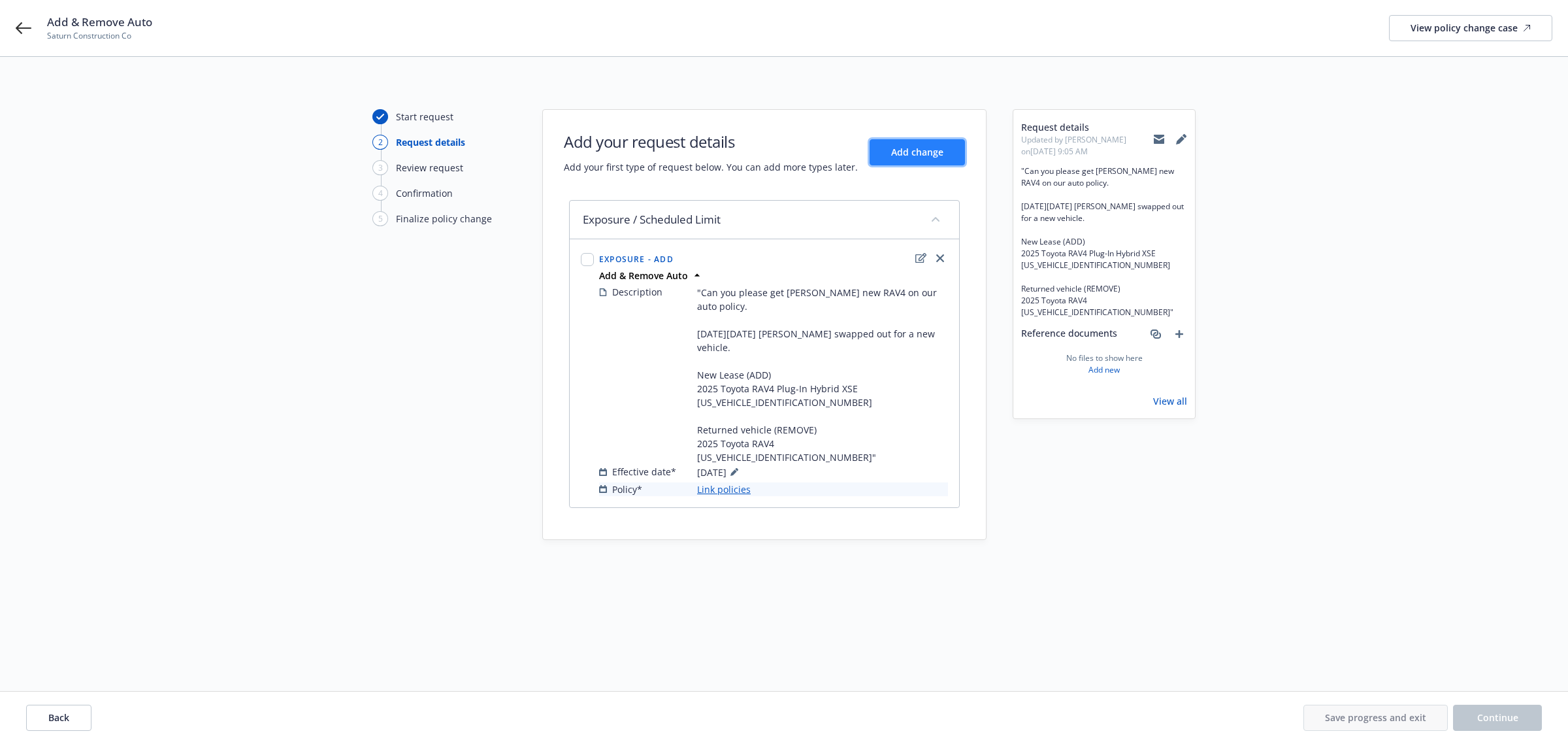
click at [935, 148] on span "Add change" at bounding box center [917, 152] width 53 height 13
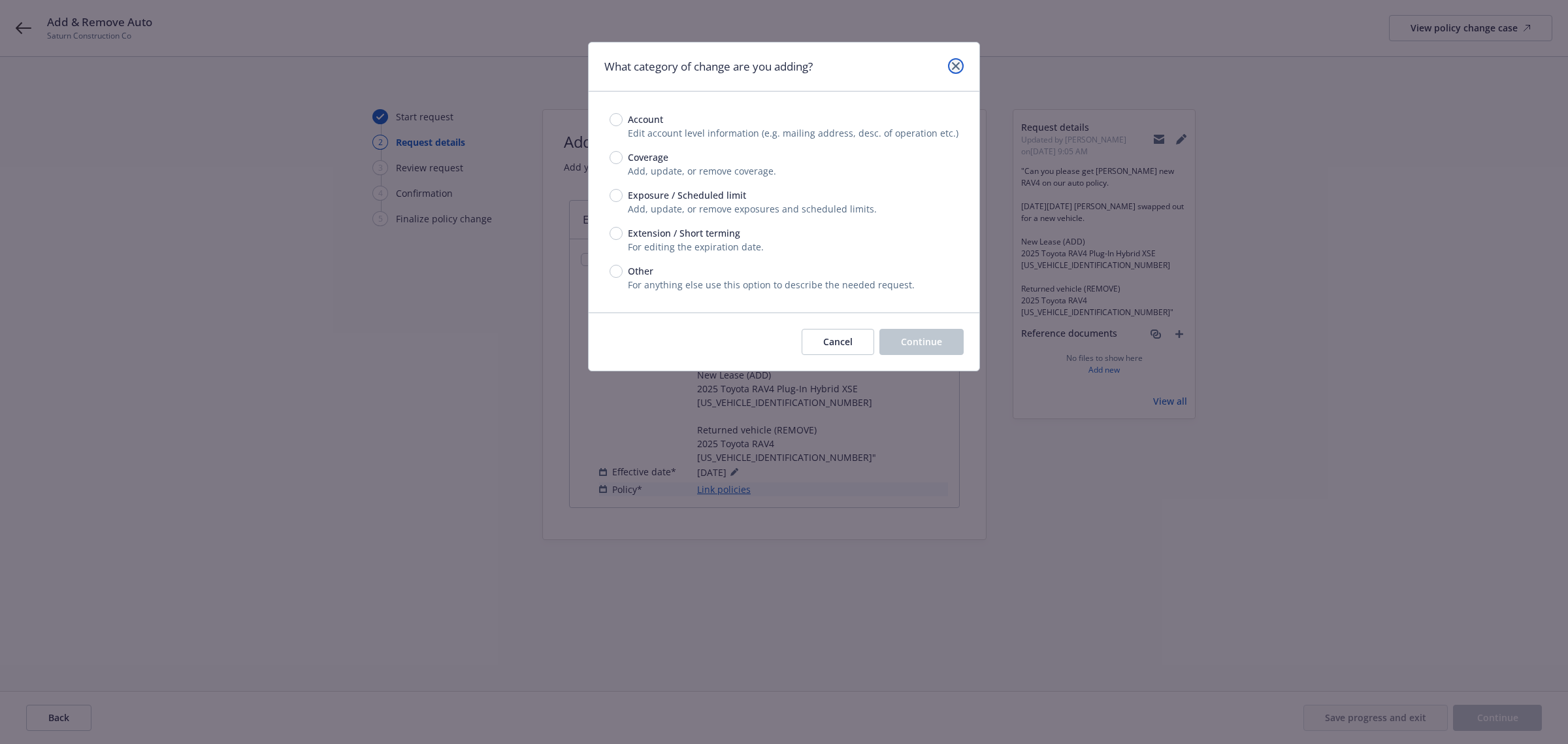
click at [951, 59] on link "close" at bounding box center [955, 66] width 16 height 16
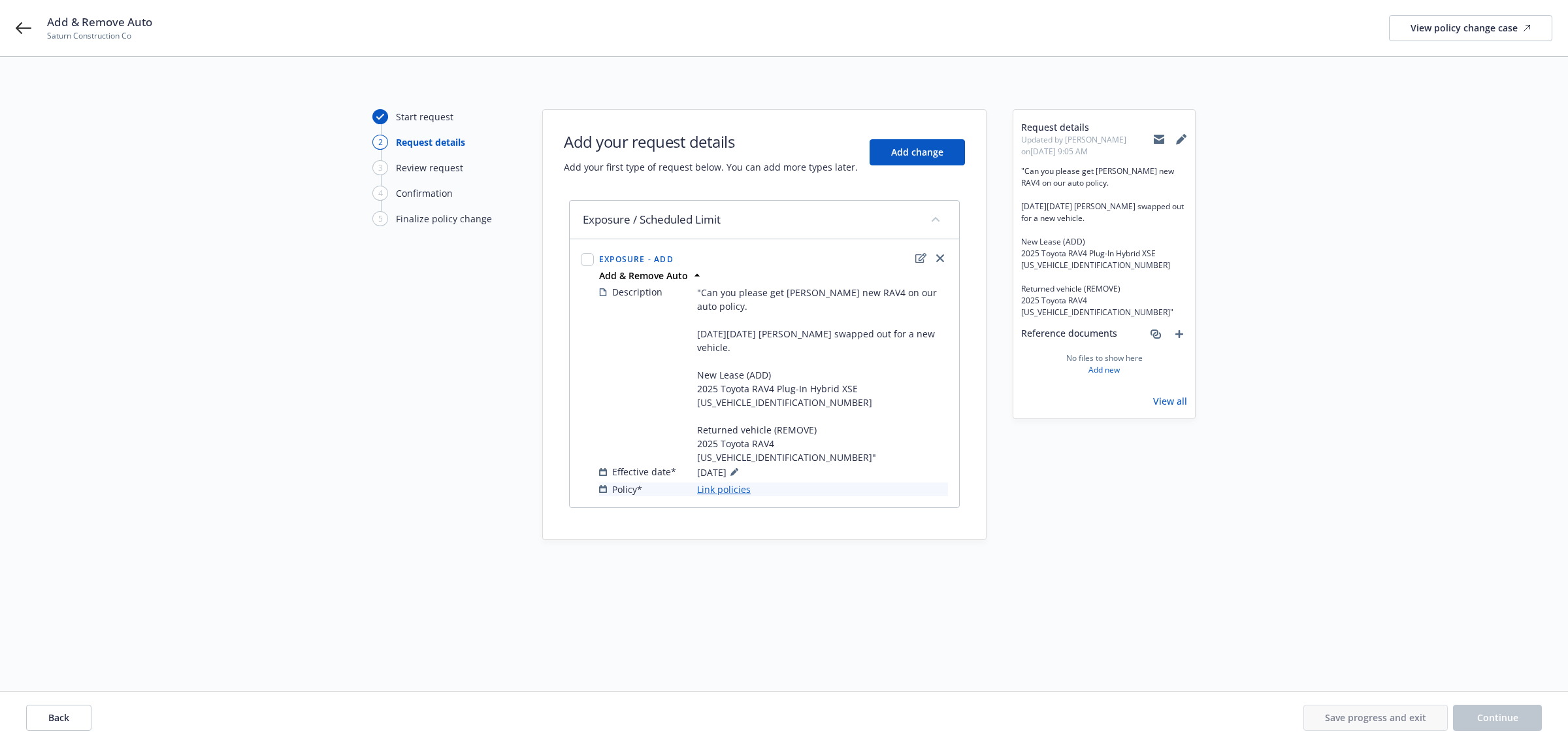
click at [736, 482] on link "Link policies" at bounding box center [724, 489] width 53 height 14
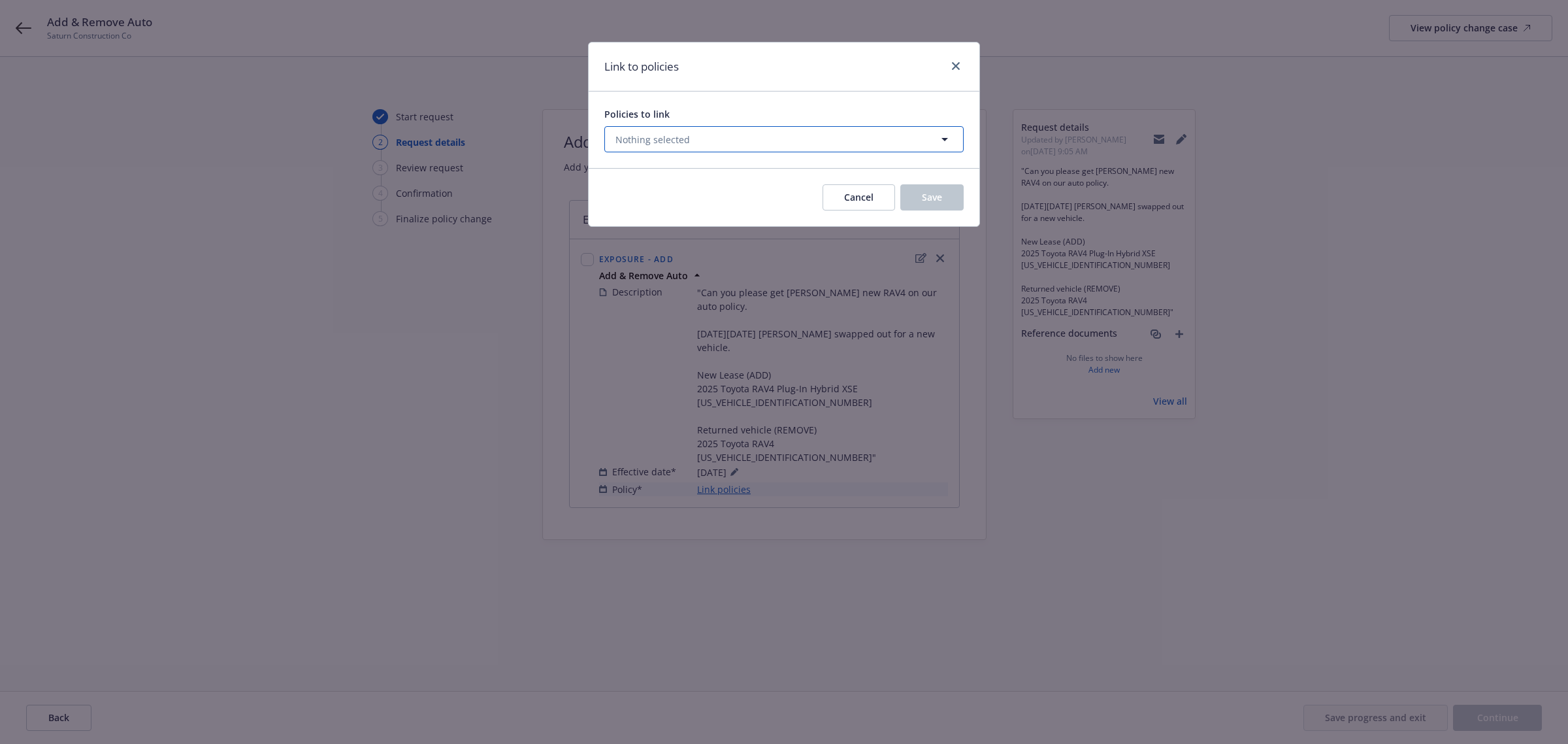
click at [734, 136] on button "Nothing selected" at bounding box center [784, 139] width 359 height 26
select select "ACTIVE"
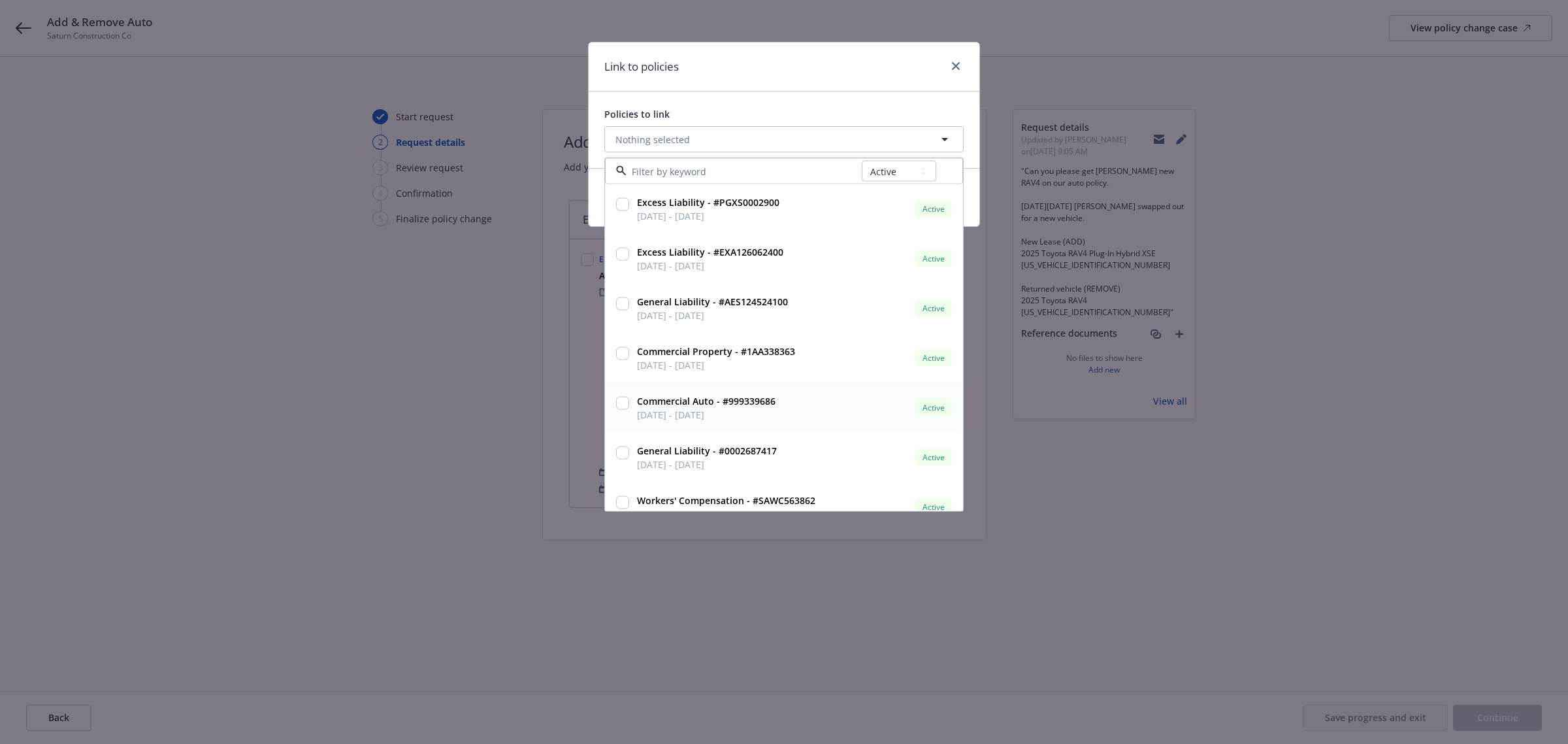
click at [626, 401] on input "checkbox" at bounding box center [623, 403] width 13 height 13
checkbox input "true"
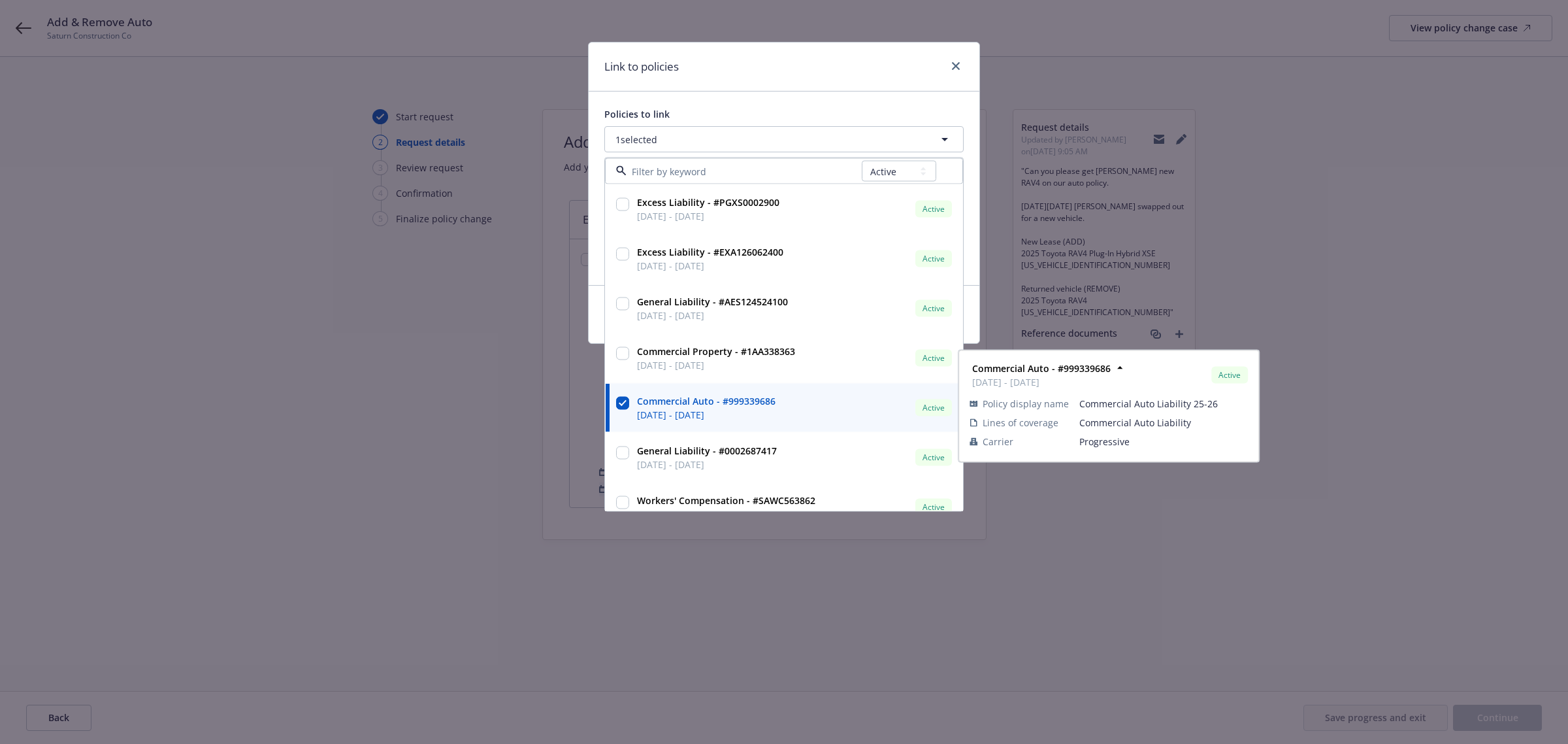
click at [541, 410] on div "Link to policies Policies to link 1 selected All Active Upcoming Expired Cancel…" at bounding box center [784, 372] width 1568 height 744
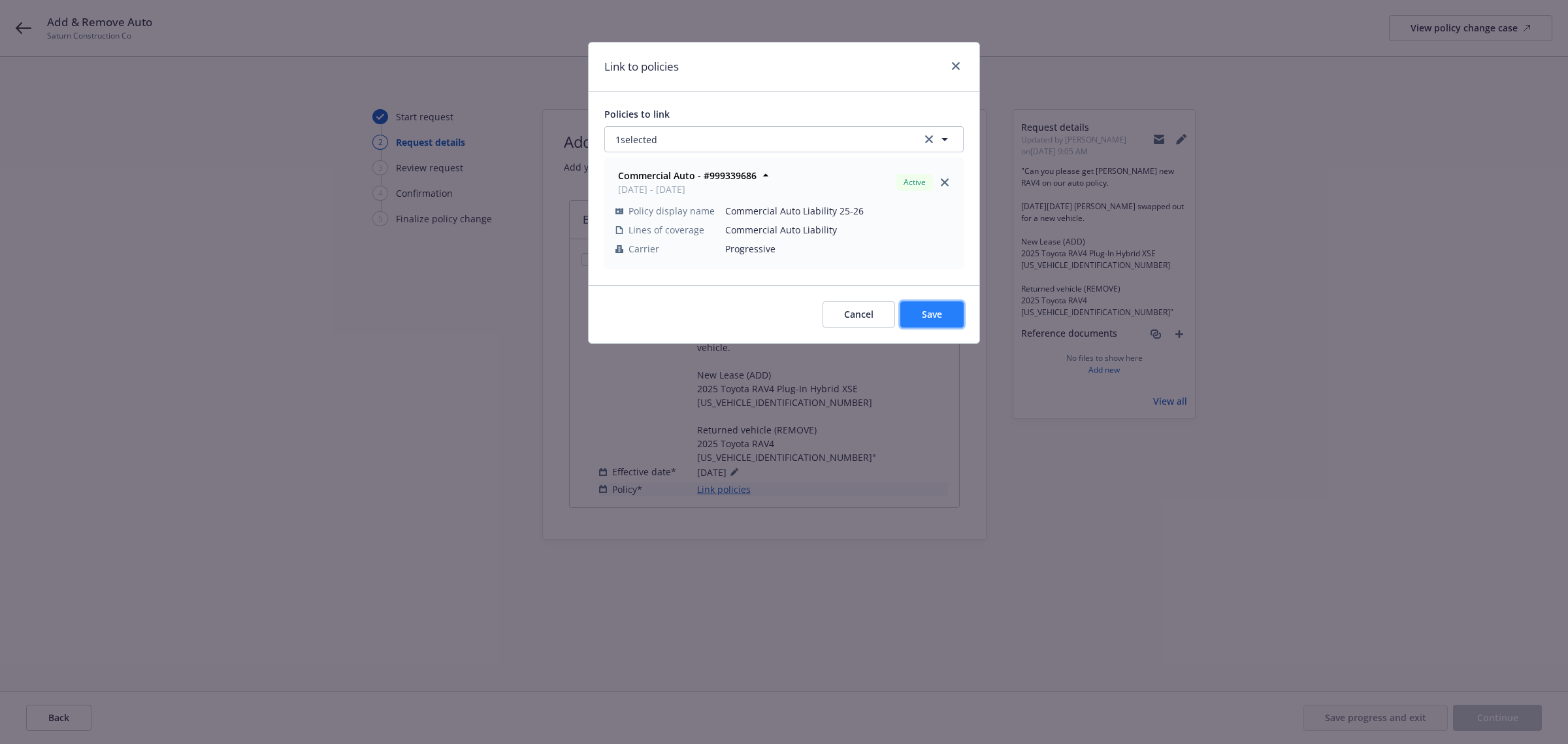
click at [932, 308] on button "Save" at bounding box center [933, 314] width 64 height 26
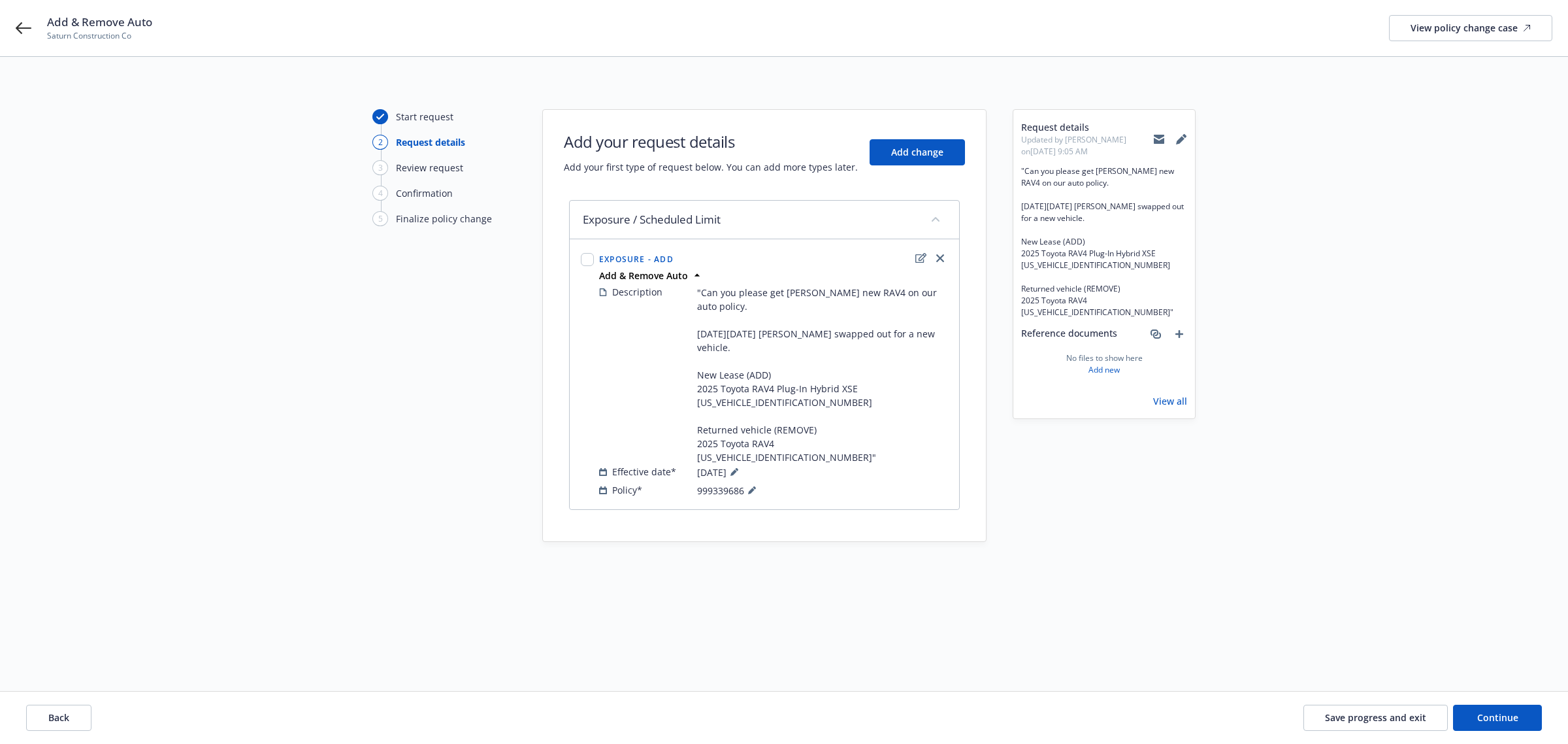
click at [1529, 737] on div "Back Save progress and exit Continue" at bounding box center [784, 717] width 1568 height 53
click at [1529, 720] on button "Continue" at bounding box center [1498, 717] width 89 height 26
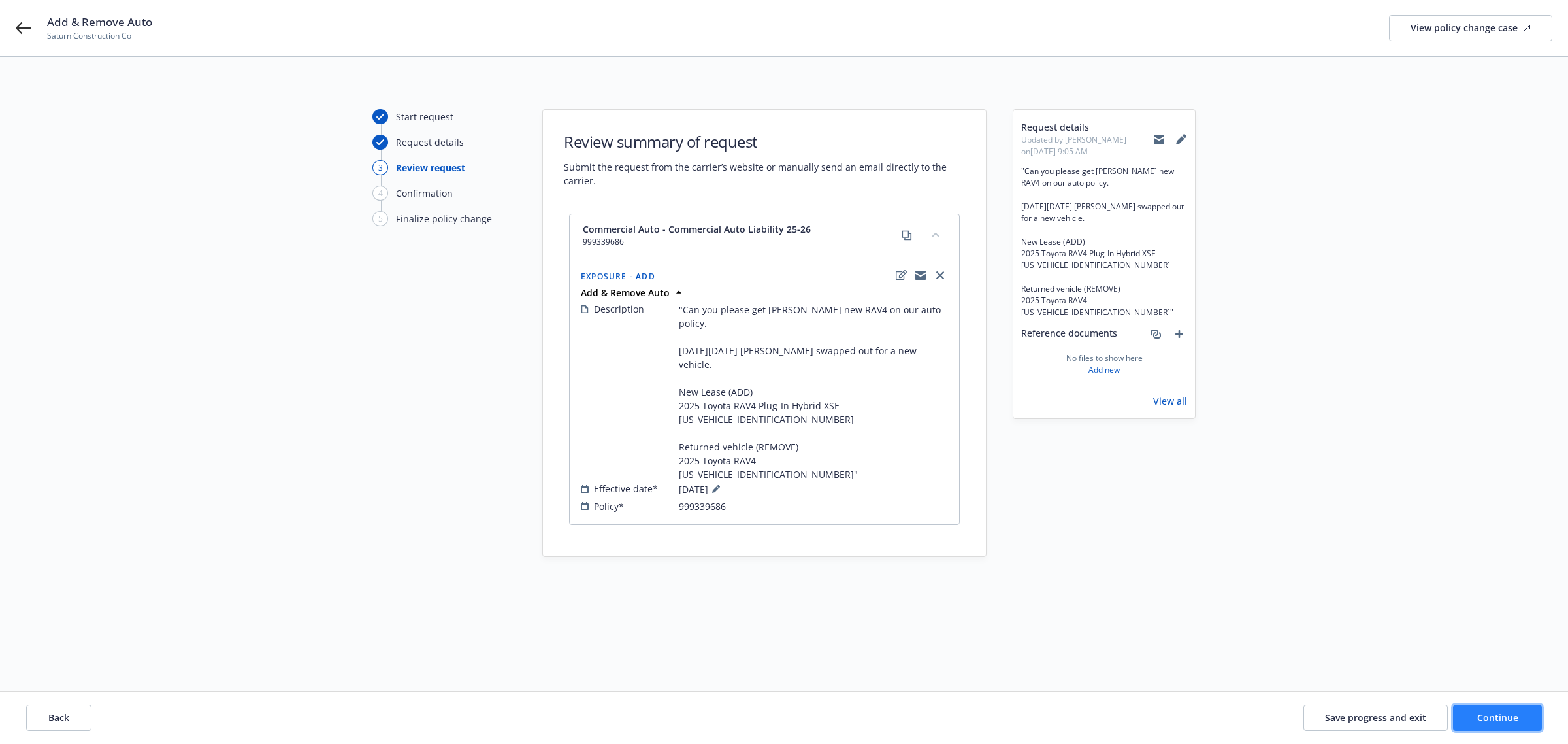
click at [1503, 724] on button "Continue" at bounding box center [1498, 717] width 89 height 26
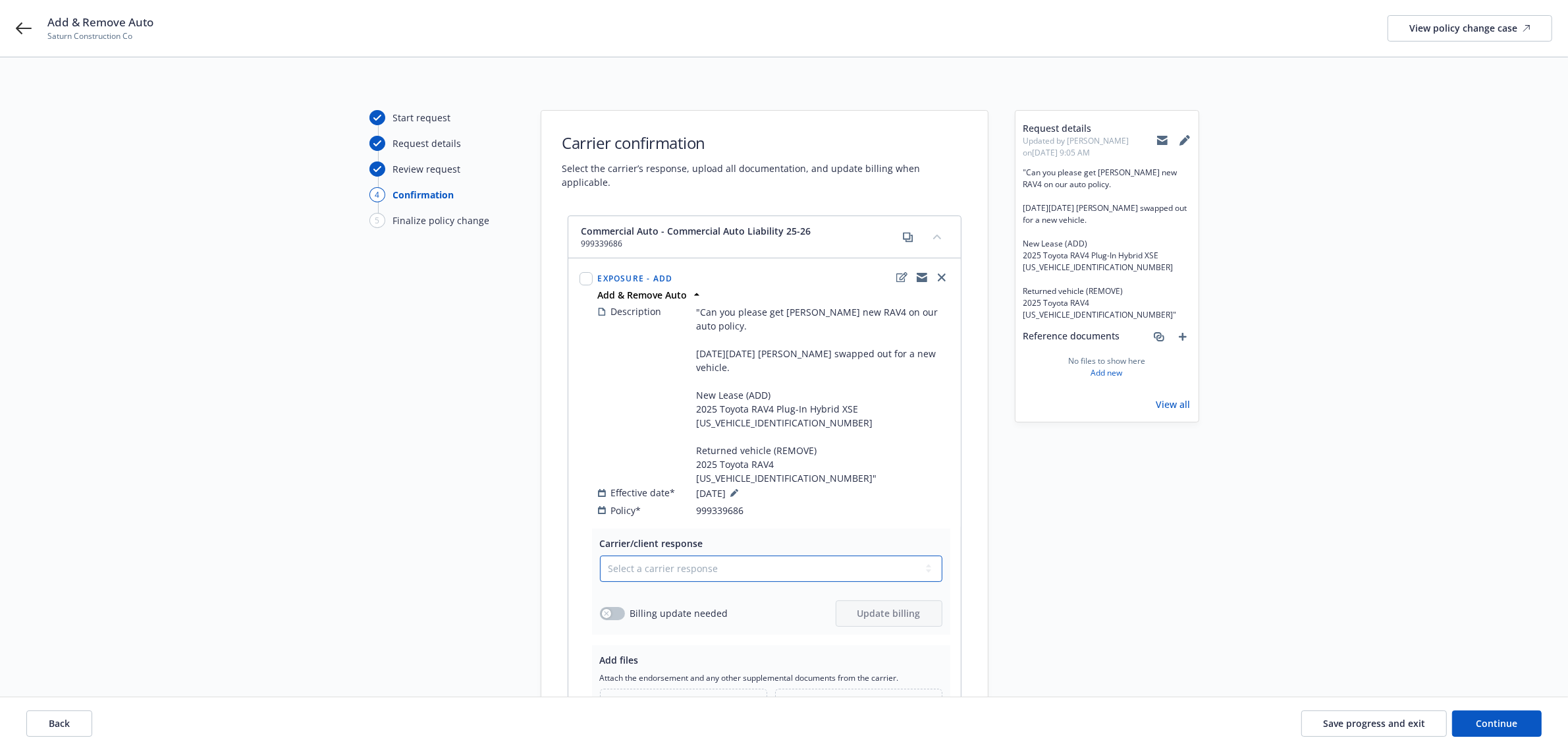
click at [689, 556] on select "Select a carrier response Accepted Accepted with revision No endorsement needed…" at bounding box center [771, 568] width 343 height 26
select select "ACCEPTED"
click at [600, 556] on select "Select a carrier response Accepted Accepted with revision No endorsement needed…" at bounding box center [771, 568] width 343 height 26
click at [680, 701] on span "Upload new files" at bounding box center [690, 707] width 75 height 14
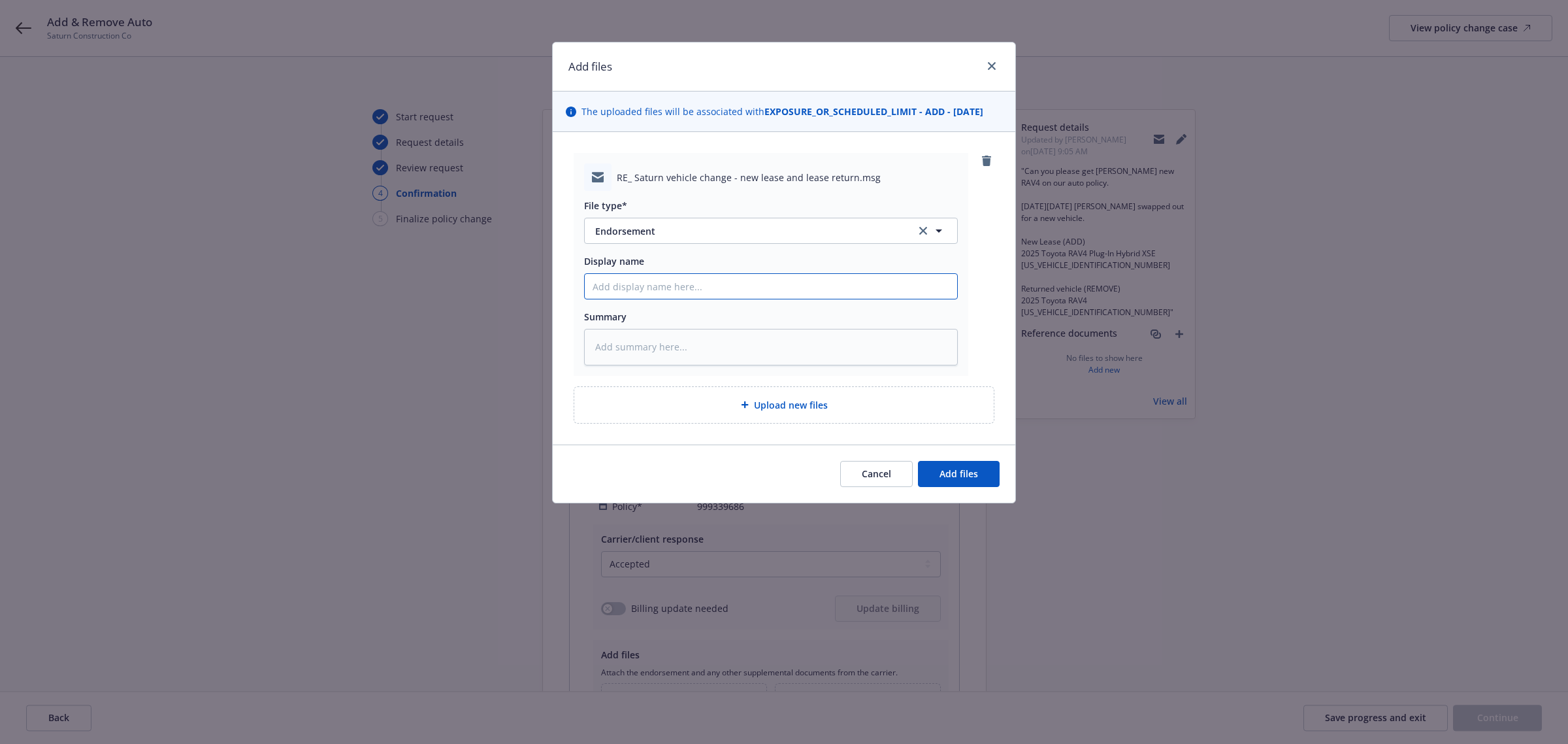
click at [635, 291] on input "Display name" at bounding box center [771, 287] width 373 height 25
type textarea "x"
type input "C"
type textarea "x"
type input "Co"
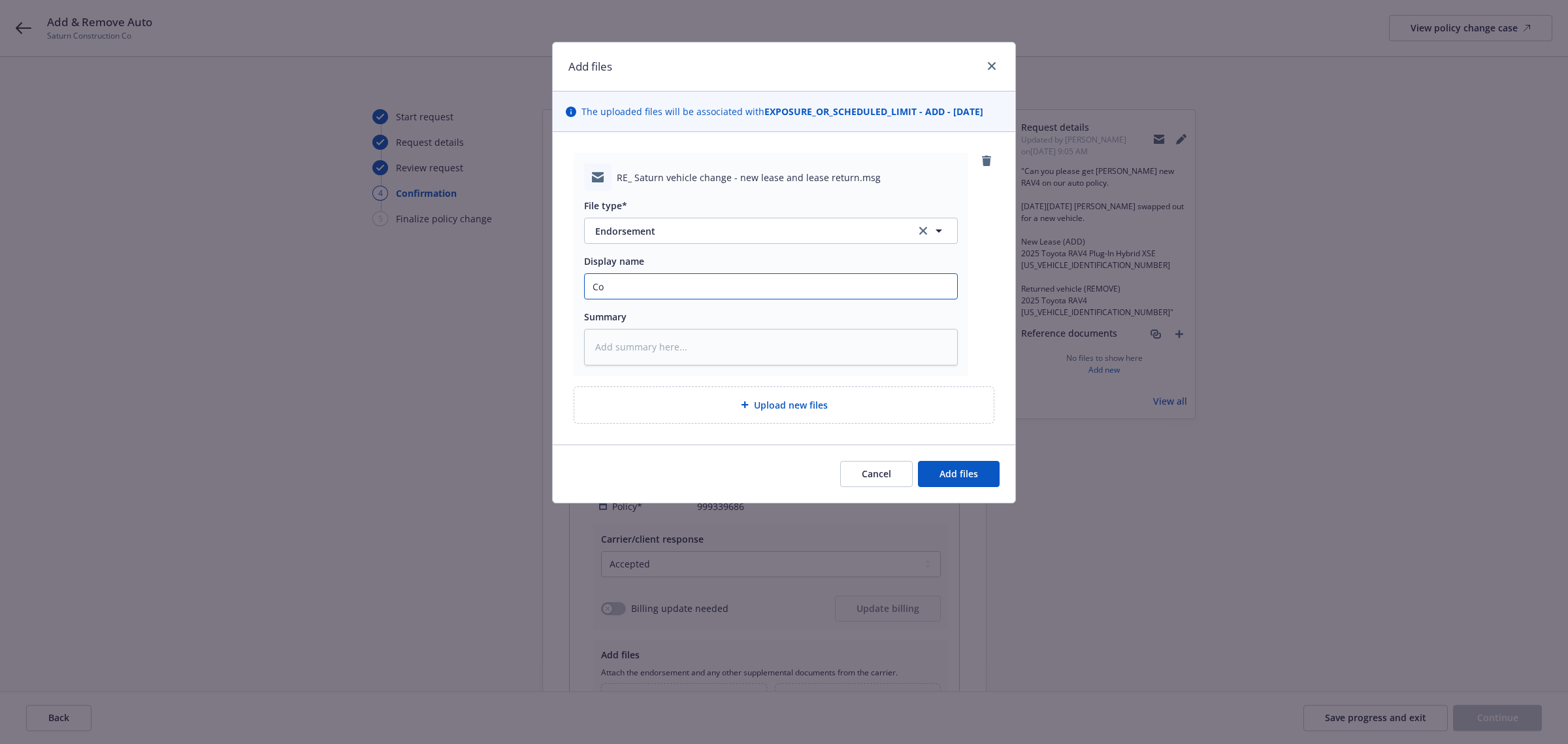
type textarea "x"
type input "C"
type textarea "x"
type input "C"
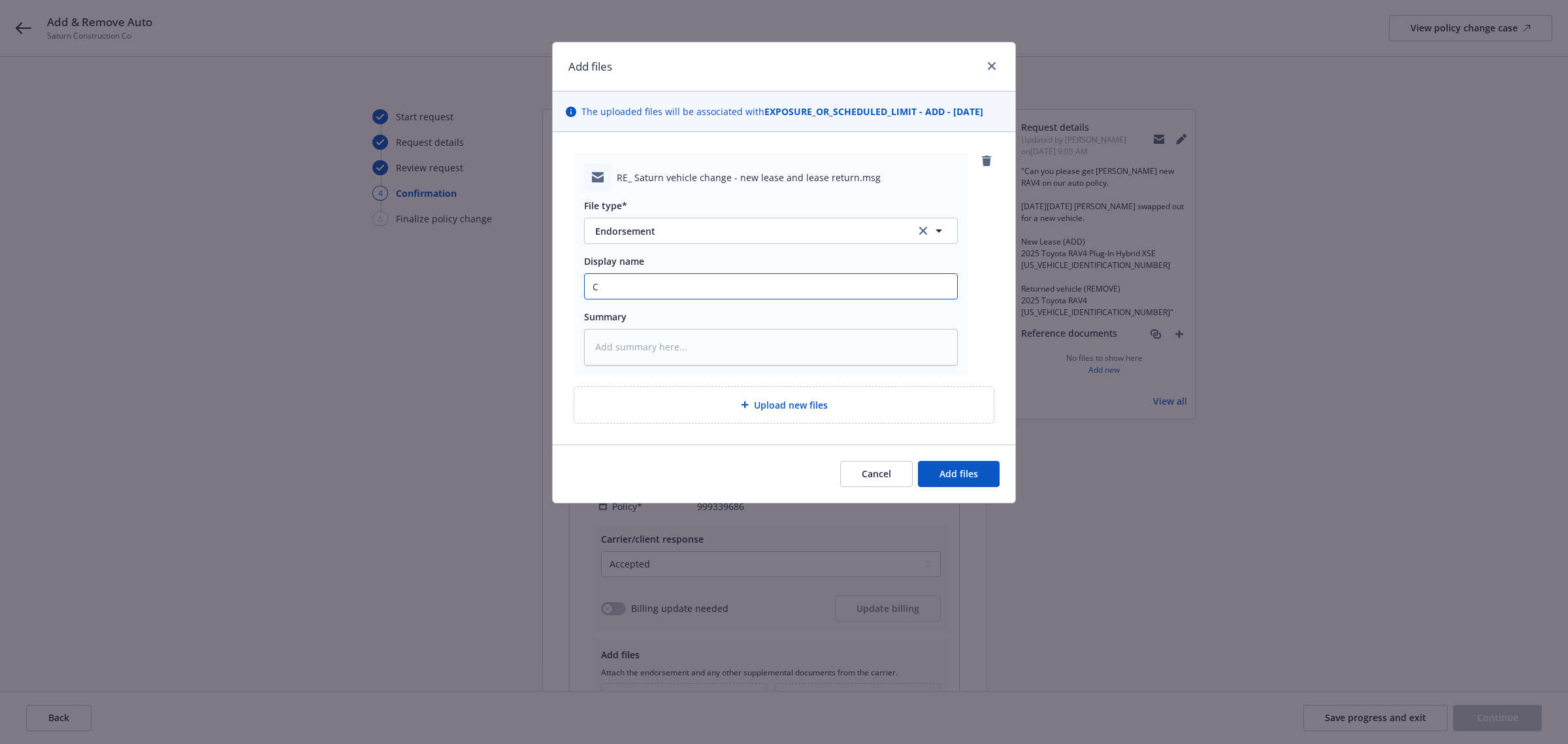
type textarea "x"
type input "Co"
type textarea "x"
type input "Con"
type textarea "x"
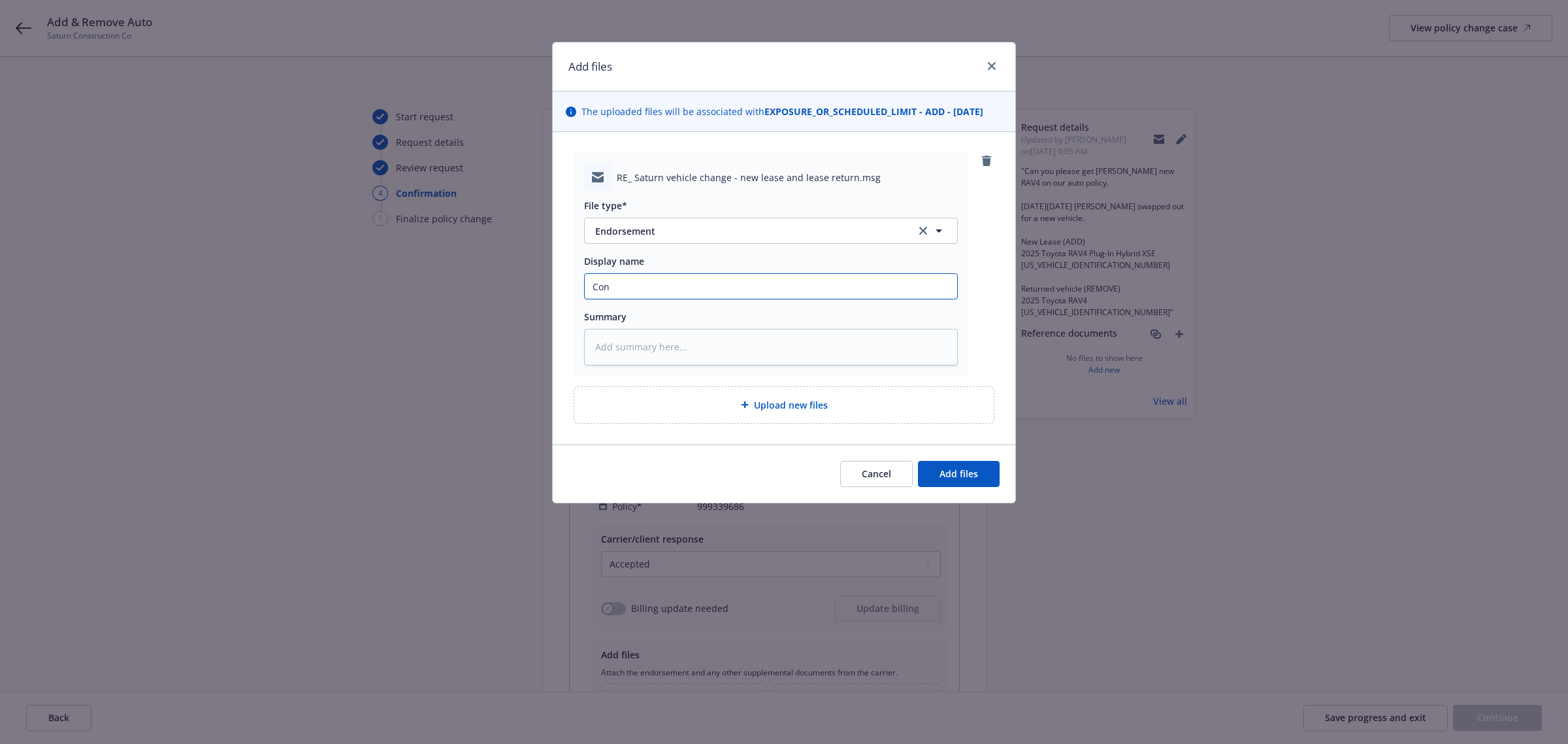
type input "Conf"
type textarea "x"
type input "Confi"
type textarea "x"
type input "Confir"
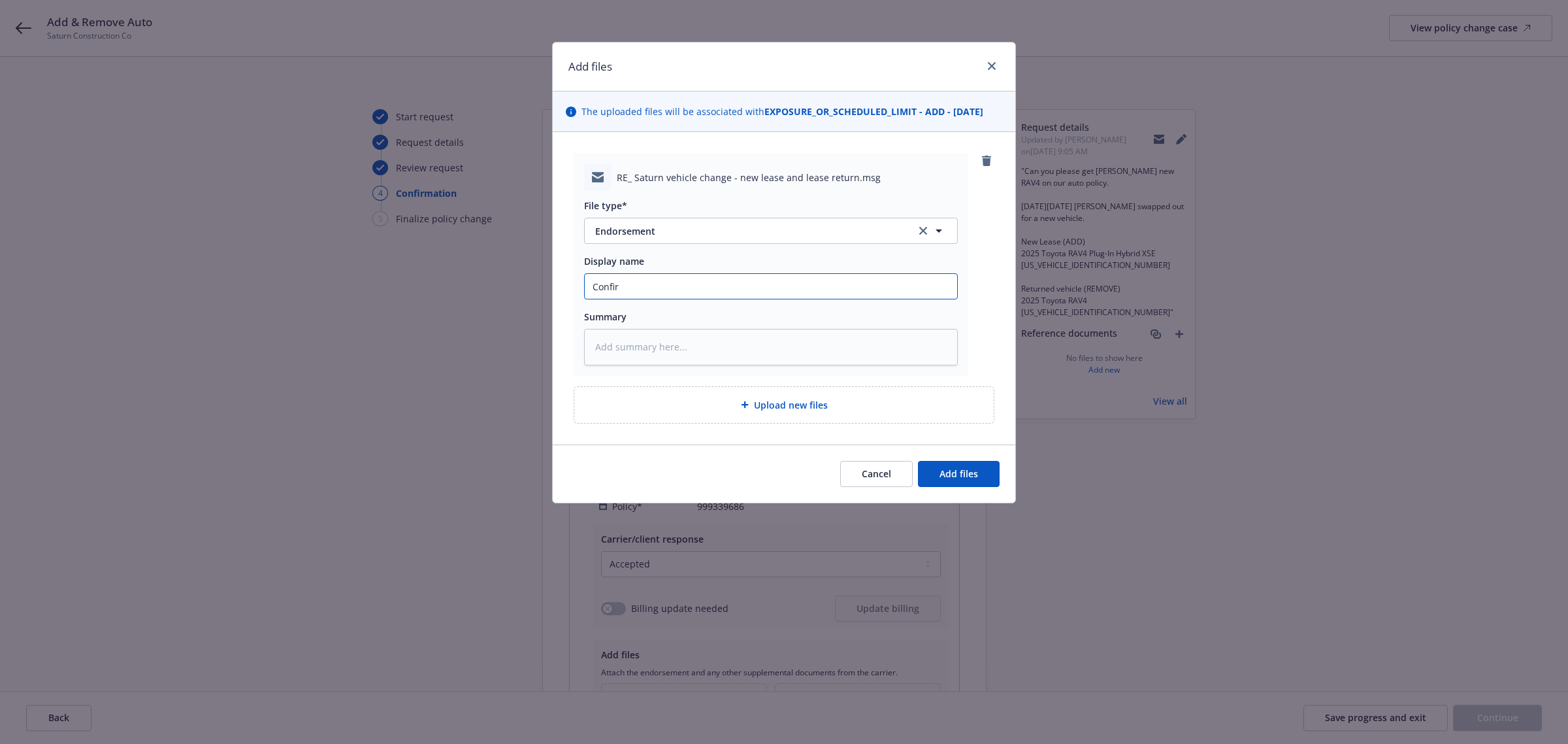
type textarea "x"
type input "Confirm"
type textarea "x"
type input "Confirma"
type textarea "x"
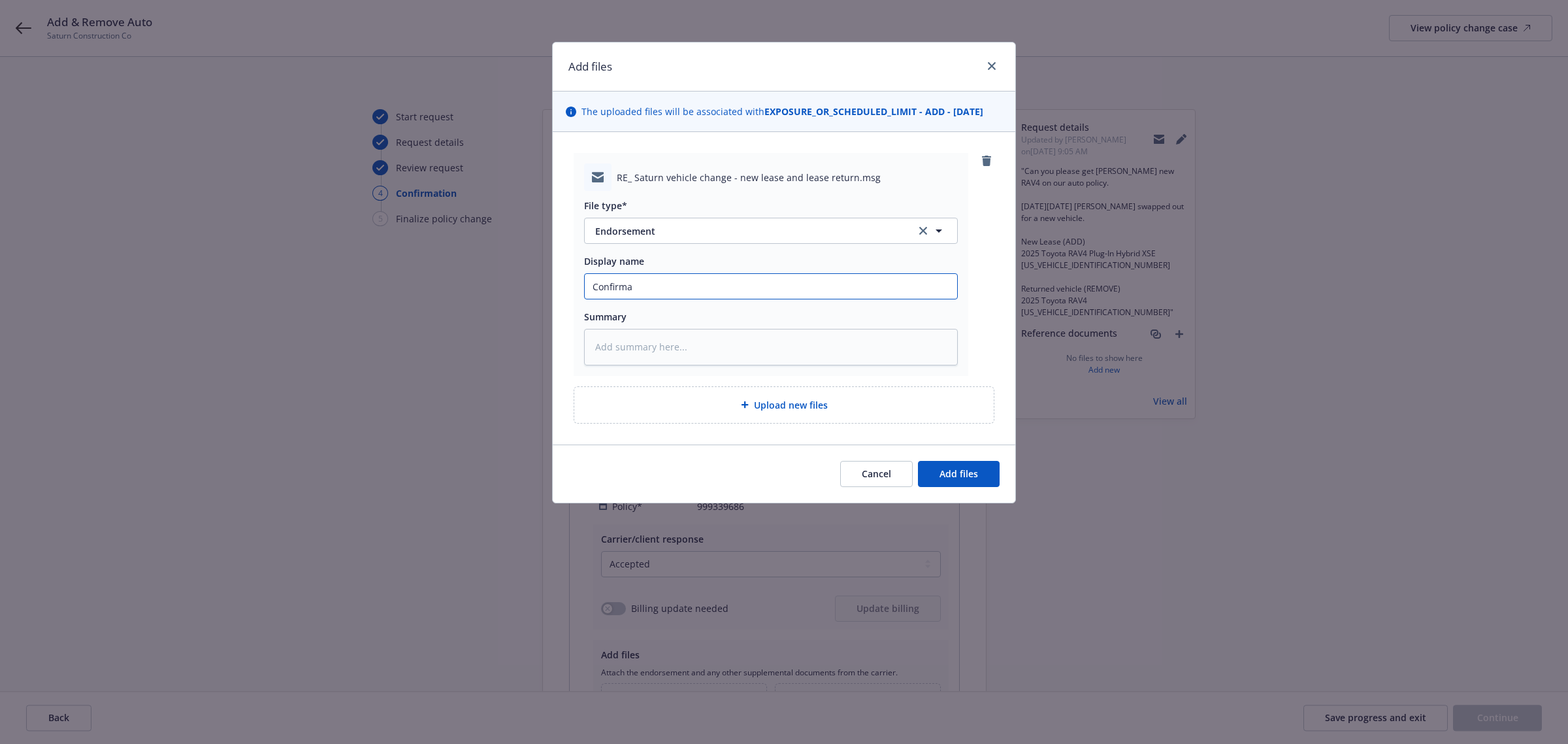
type input "Confirmat"
type textarea "x"
type input "Confirmati"
type textarea "x"
type input "Confirmatio"
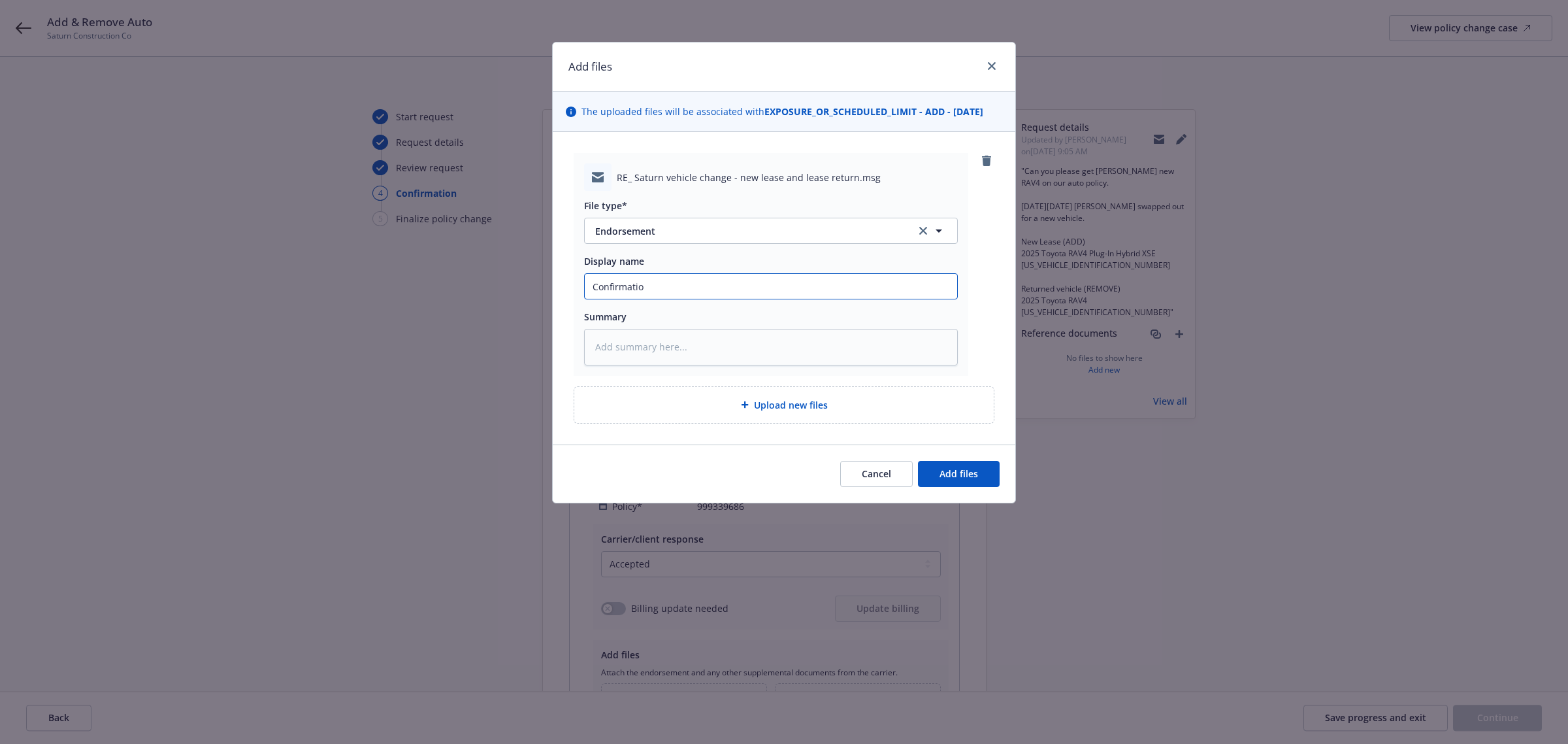
type textarea "x"
type input "Confirmation"
type textarea "x"
type input "Confirmatio"
type textarea "x"
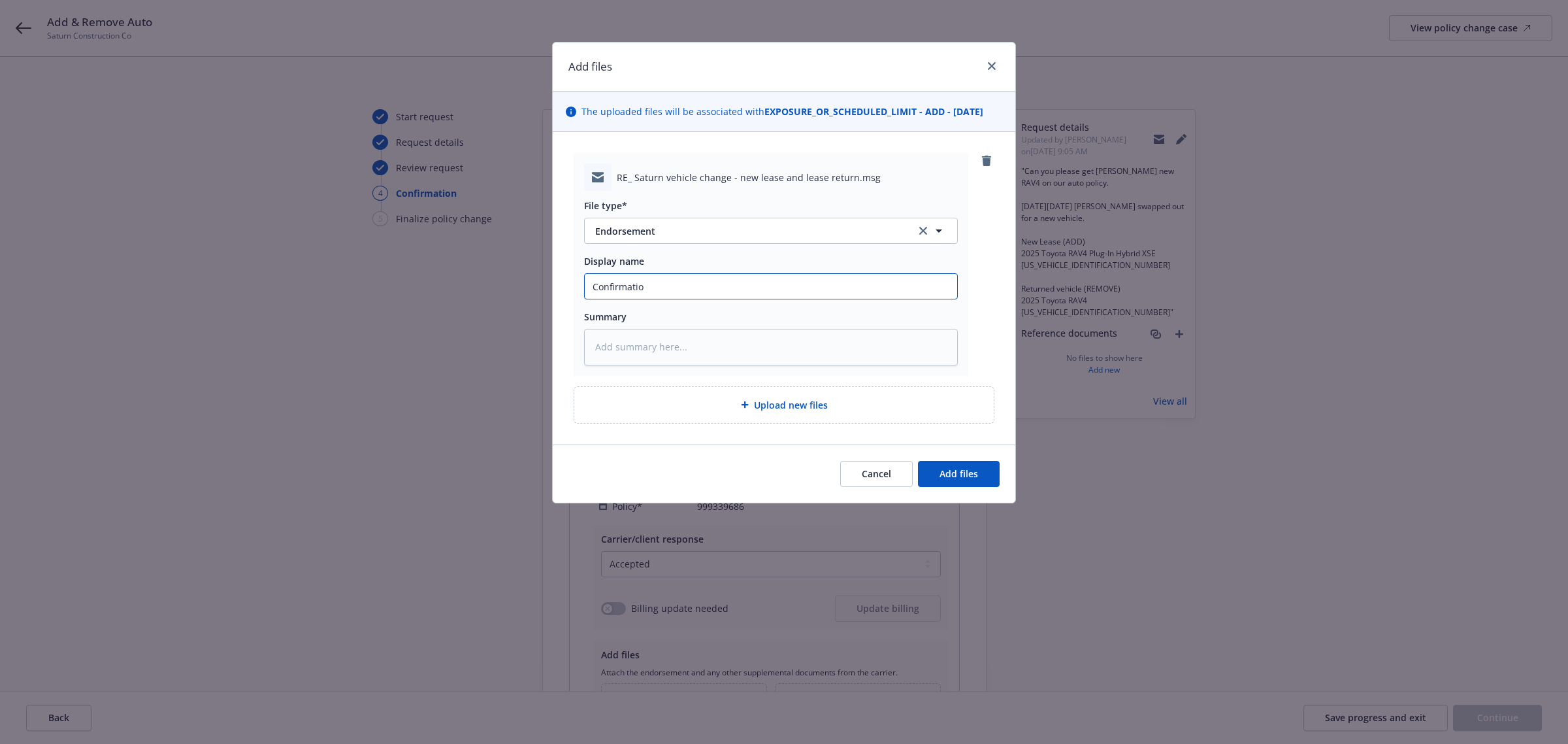
type input "Confirmati"
type textarea "x"
type input "Confirmat"
type textarea "x"
type input "Confirma"
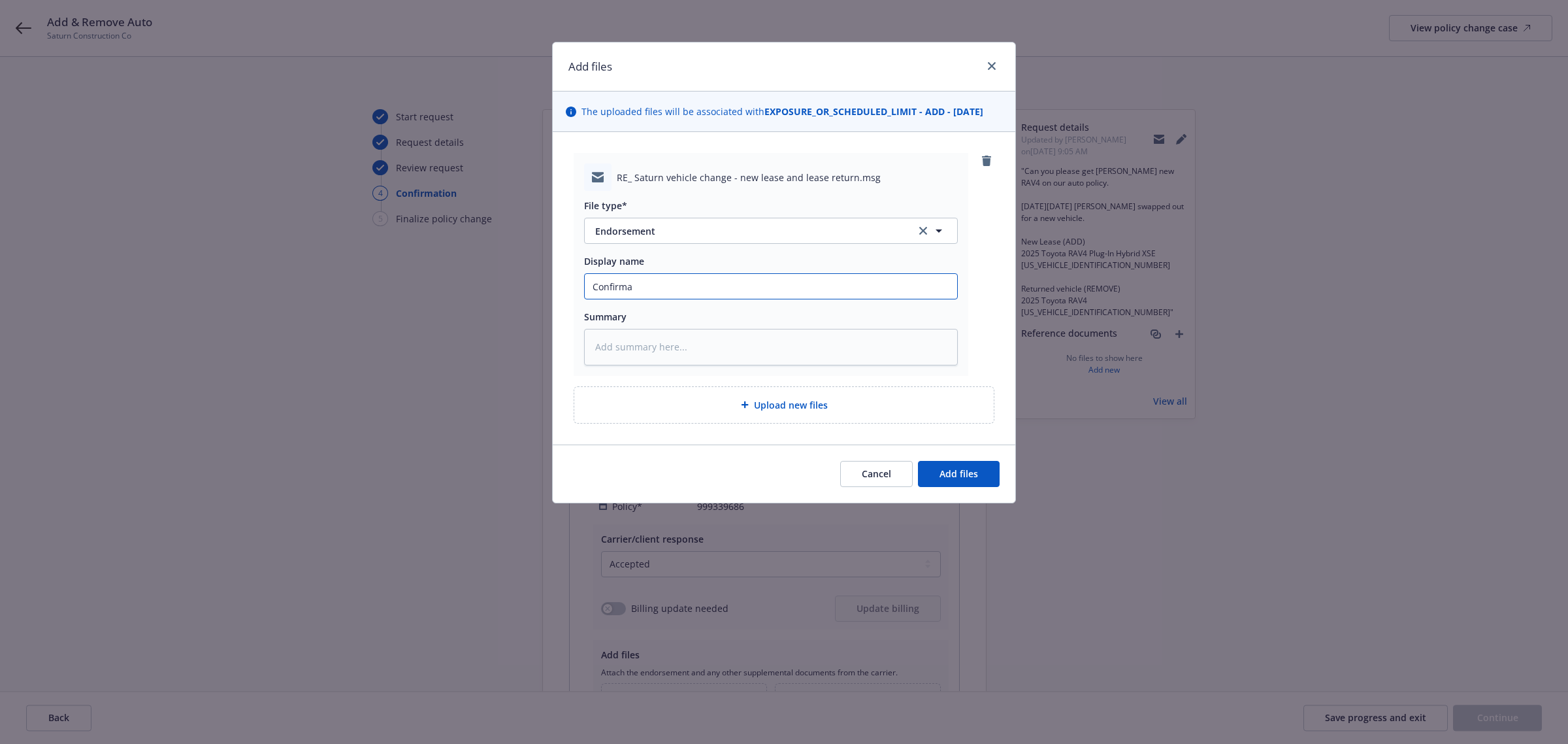
type textarea "x"
type input "Confirm"
type textarea "x"
type input "Confir"
type textarea "x"
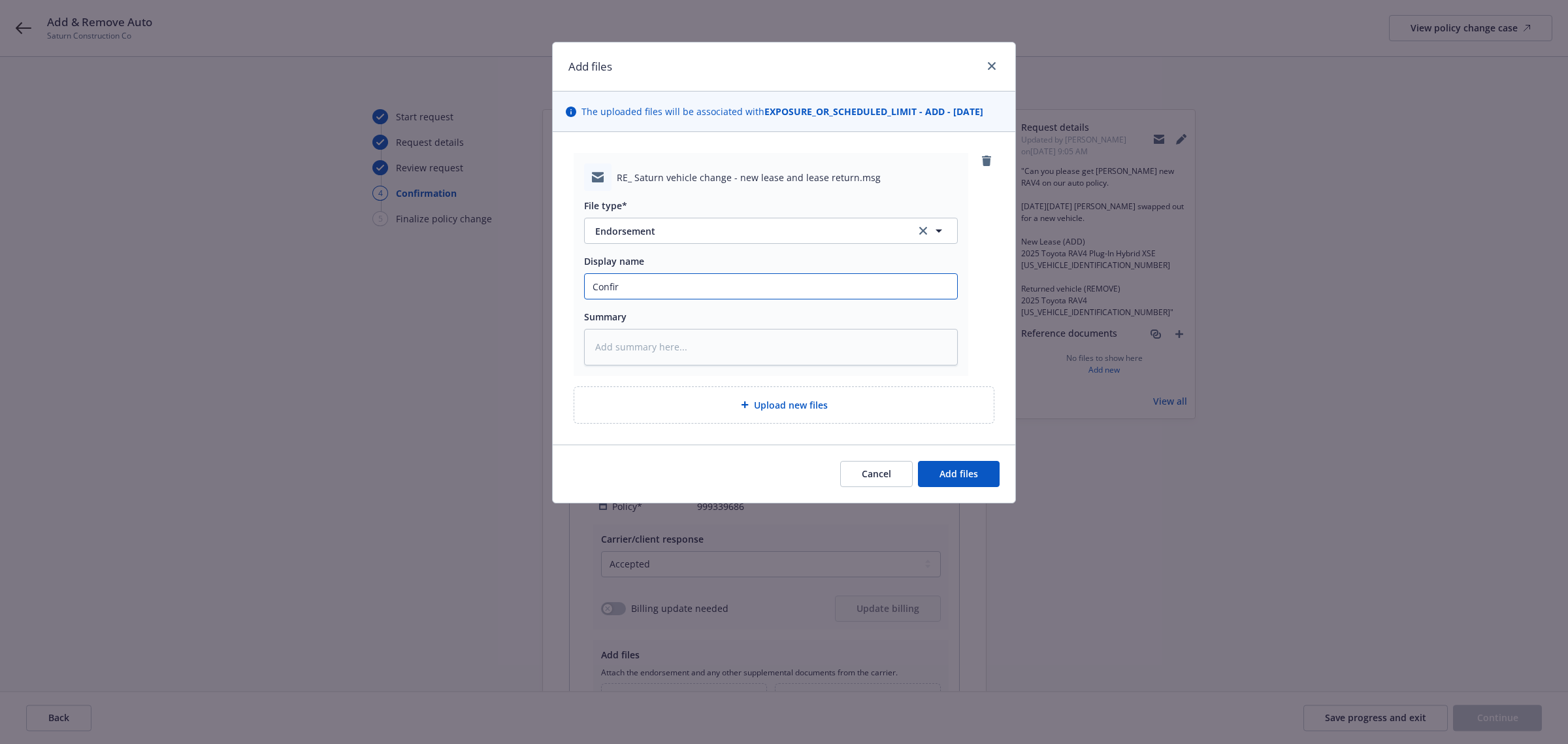
type input "Confi"
type textarea "x"
type input "Conf"
type textarea "x"
type input "Con"
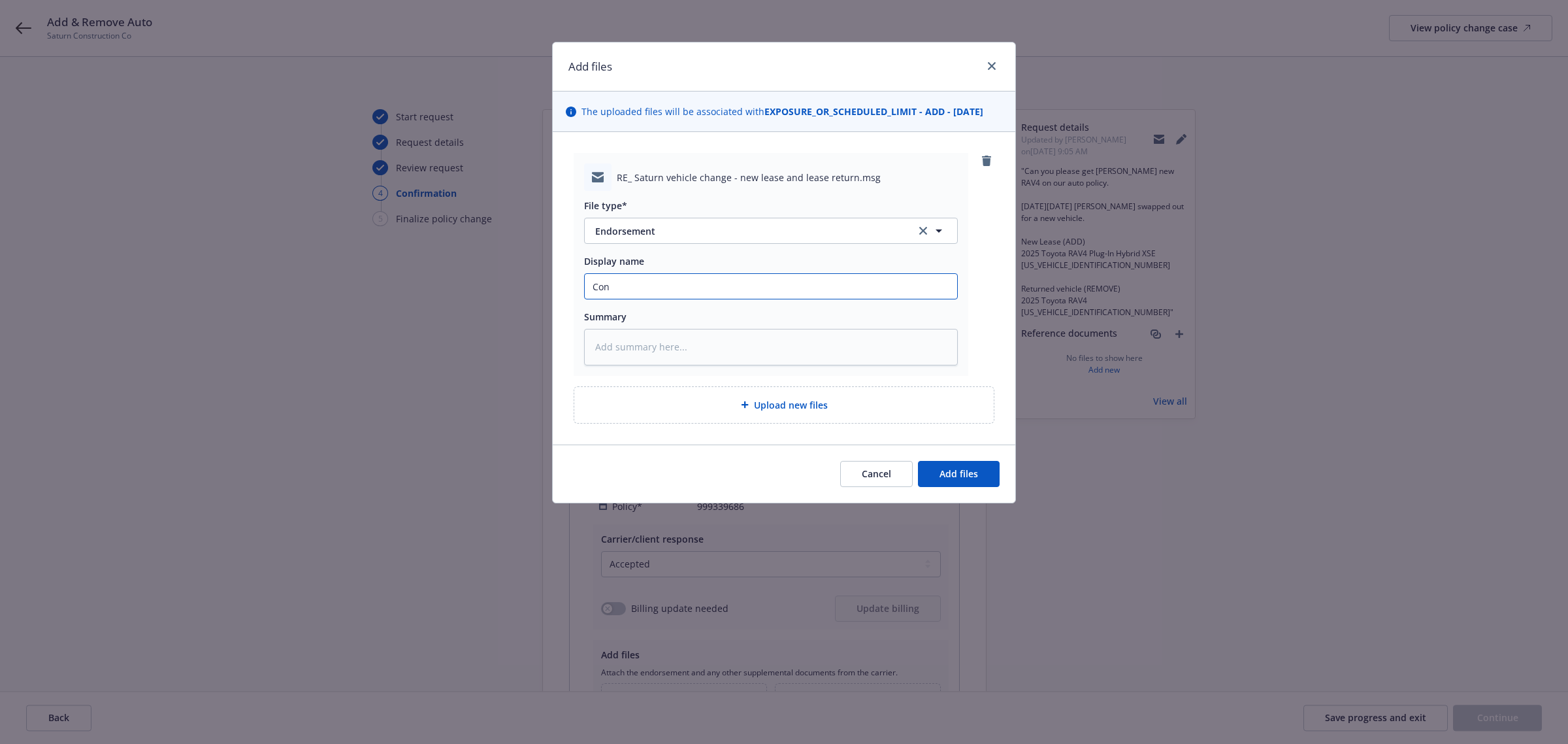
type textarea "x"
type input "Co"
type textarea "x"
type input "C"
type textarea "x"
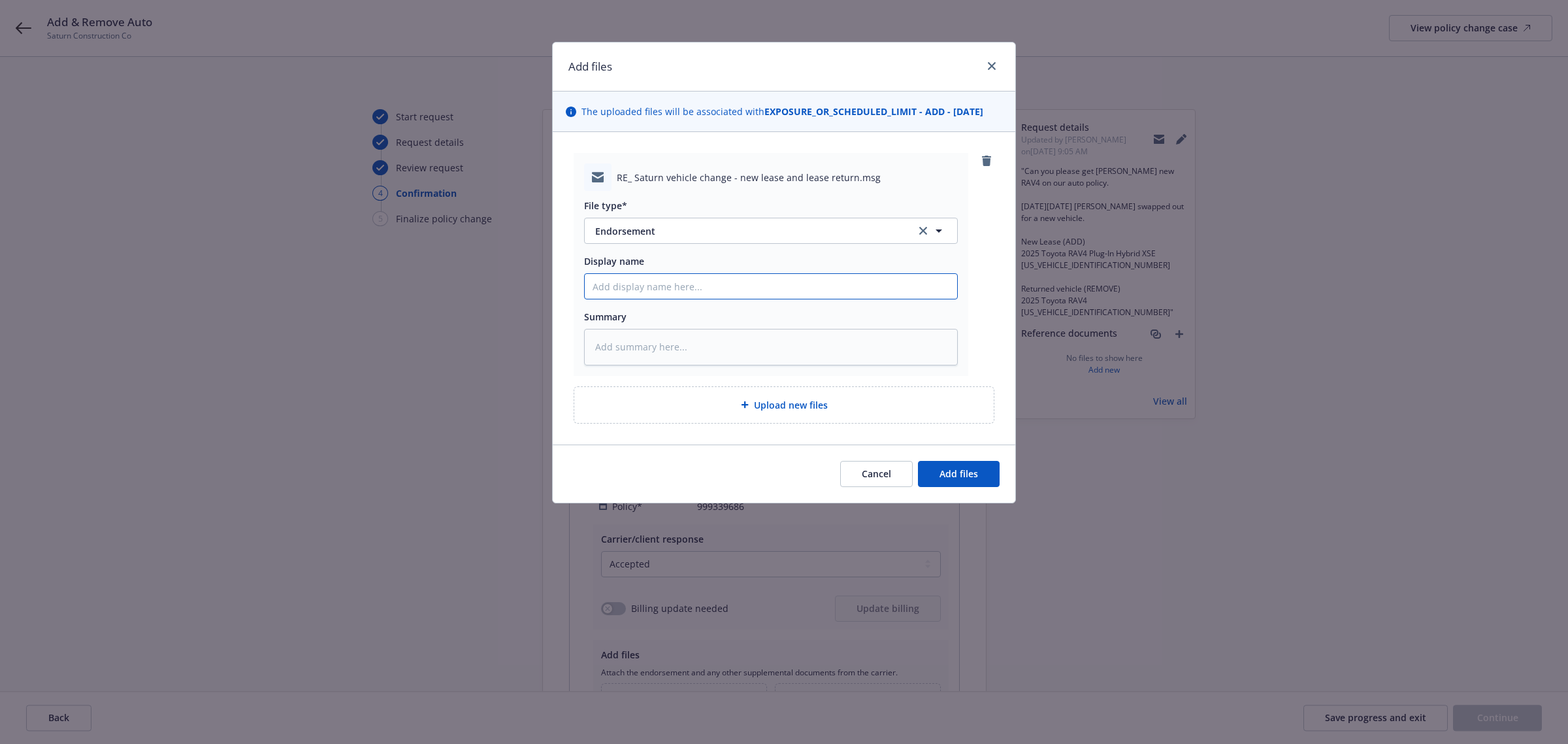
type textarea "x"
click at [815, 411] on span "Upload new files" at bounding box center [791, 405] width 74 height 14
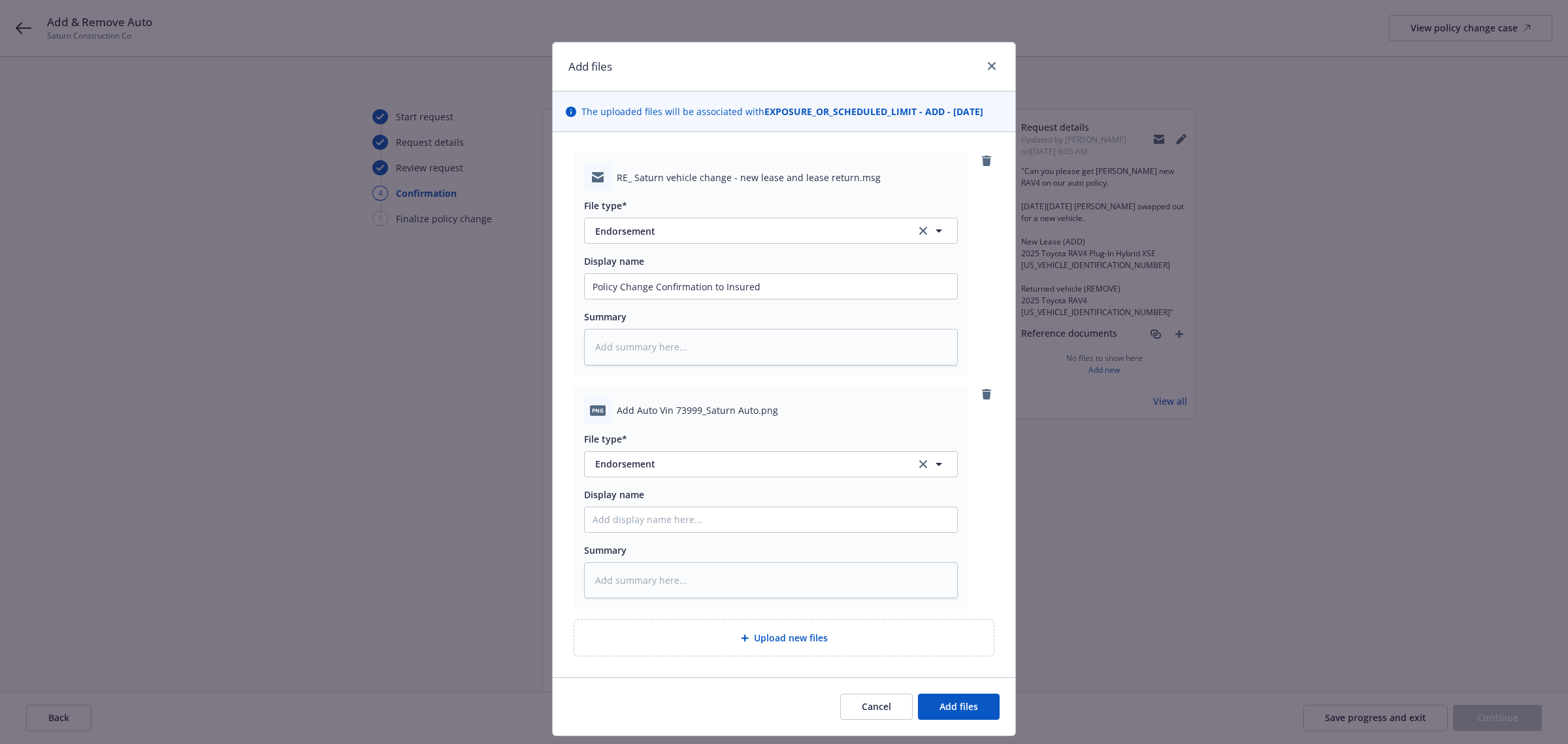
click at [655, 505] on div "Display name" at bounding box center [771, 510] width 374 height 45
click at [652, 299] on input "Display name" at bounding box center [771, 287] width 373 height 25
drag, startPoint x: 607, startPoint y: 411, endPoint x: 750, endPoint y: 412, distance: 143.0
click at [750, 412] on div "png Add Auto Vin 73999_Saturn Auto.png" at bounding box center [771, 410] width 374 height 27
copy div "Add Auto Vin 73999_Saturn Auto"
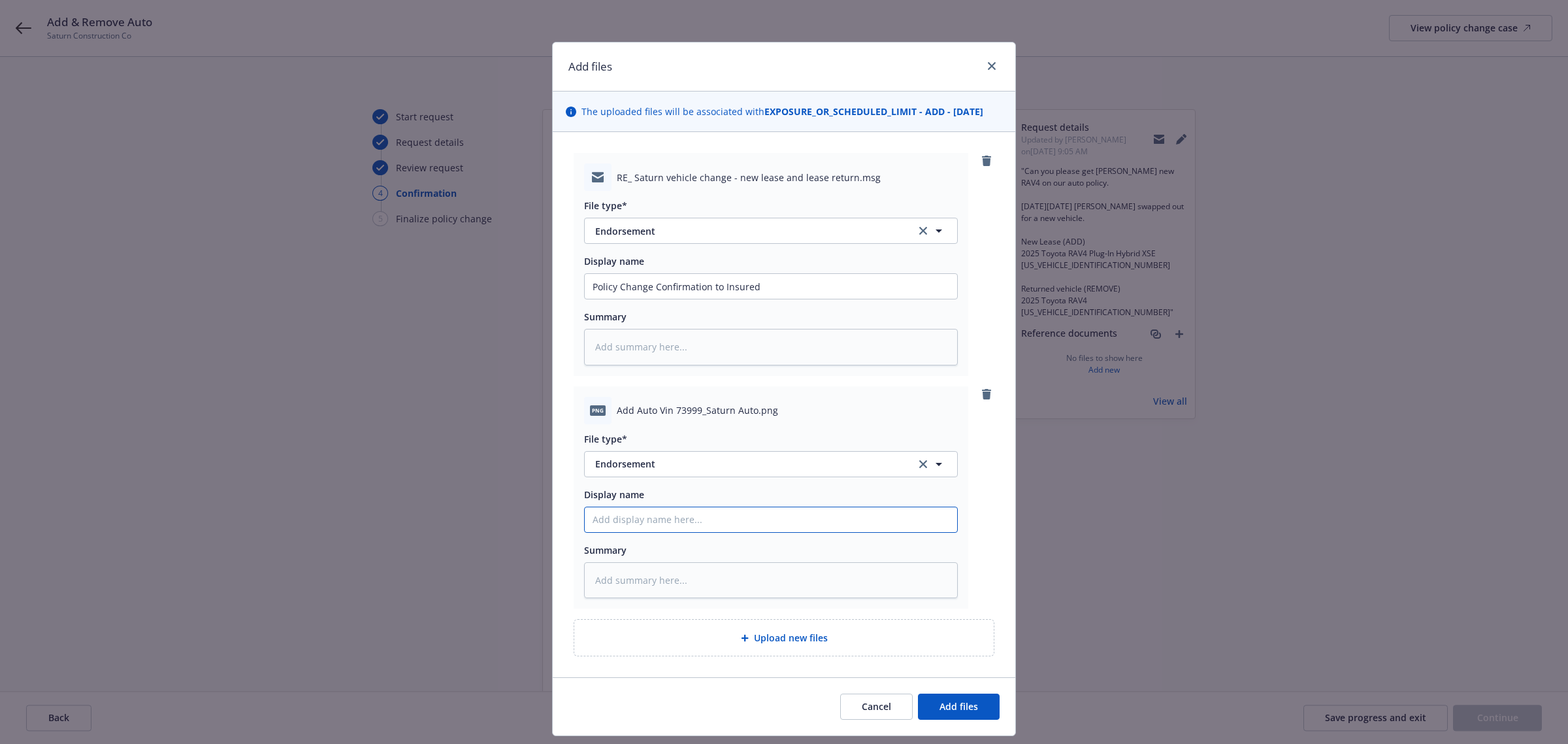
click at [608, 299] on input "Display name" at bounding box center [771, 287] width 373 height 25
paste input "Add Auto Vin 73999_Saturn Auto"
click at [647, 299] on input "Add Auto Vin 73999_Saturn Auto" at bounding box center [771, 287] width 373 height 25
click at [587, 299] on input "Add Auto Vin 73999_Saturn Auto" at bounding box center [771, 287] width 373 height 25
click at [973, 694] on button "Add files" at bounding box center [958, 706] width 81 height 26
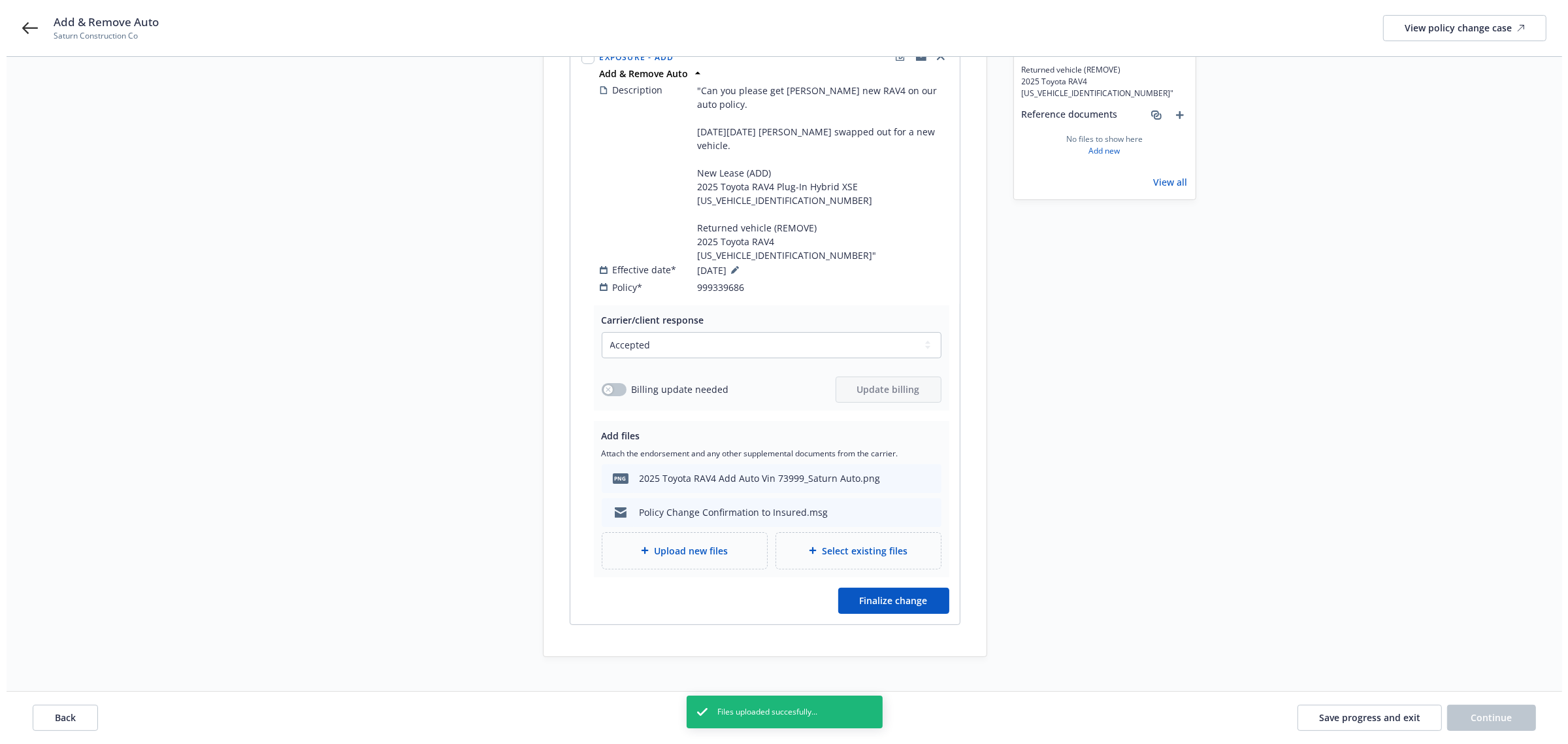
scroll to position [229, 0]
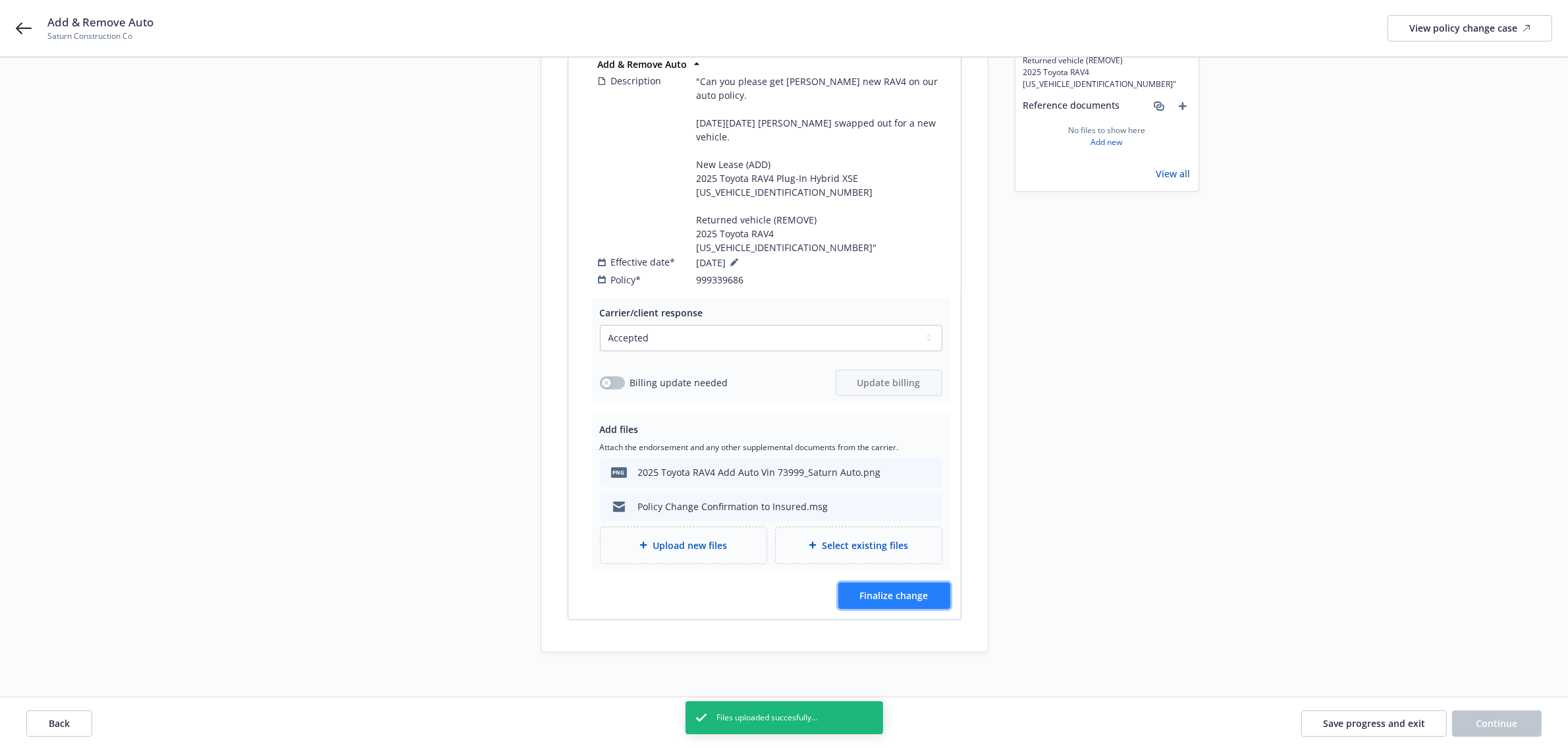
click at [921, 583] on button "Finalize change" at bounding box center [895, 595] width 112 height 26
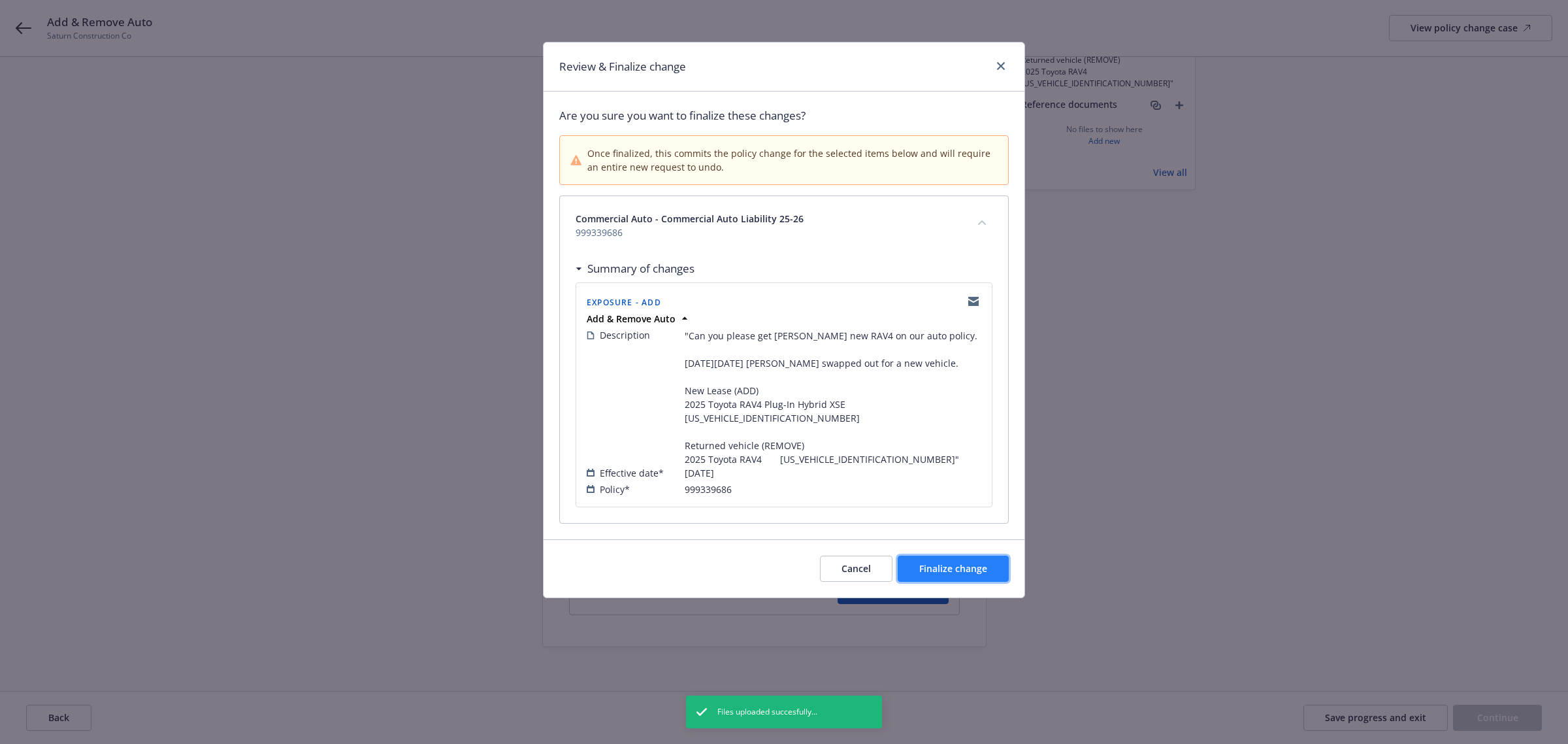
click at [916, 556] on button "Finalize change" at bounding box center [953, 568] width 111 height 26
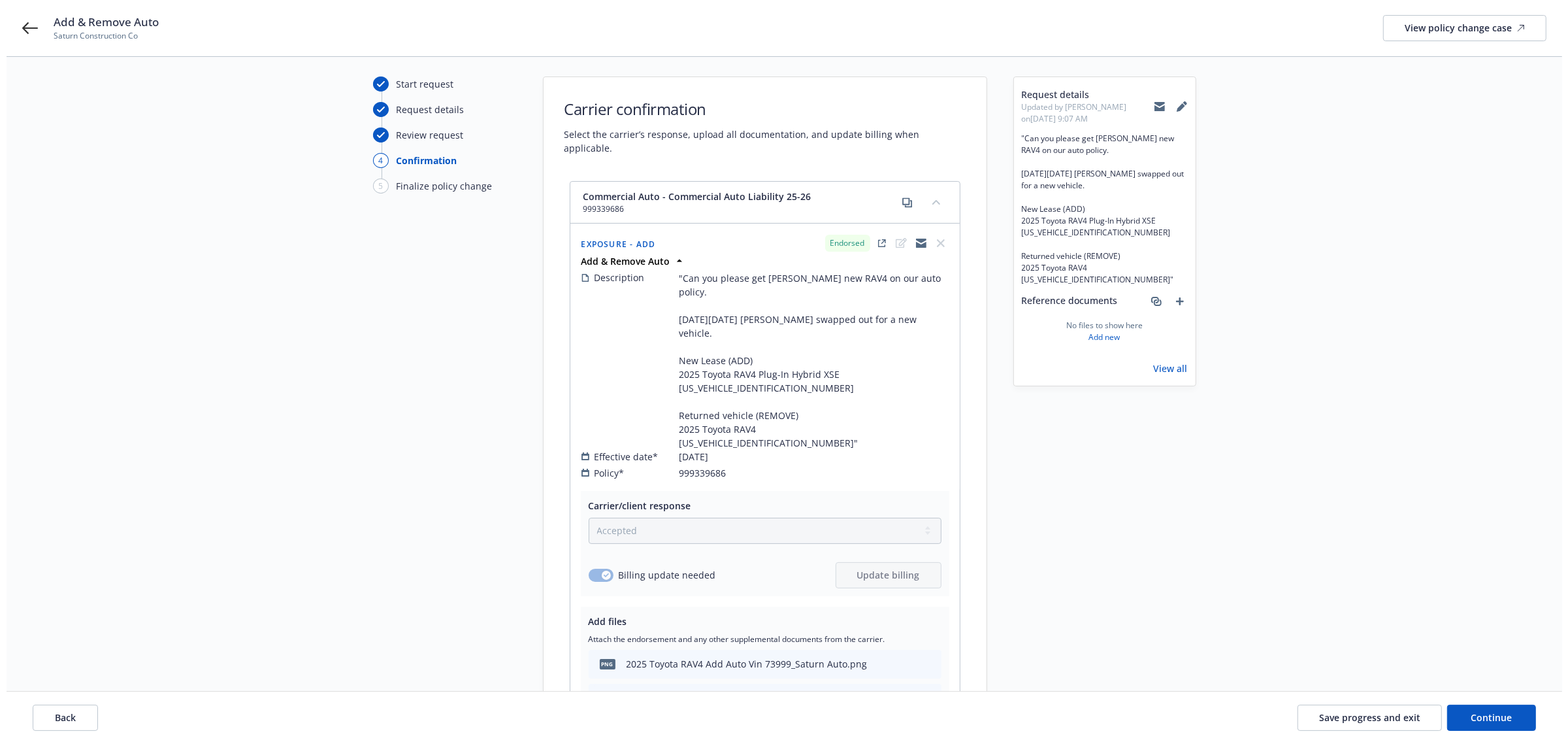
scroll to position [0, 0]
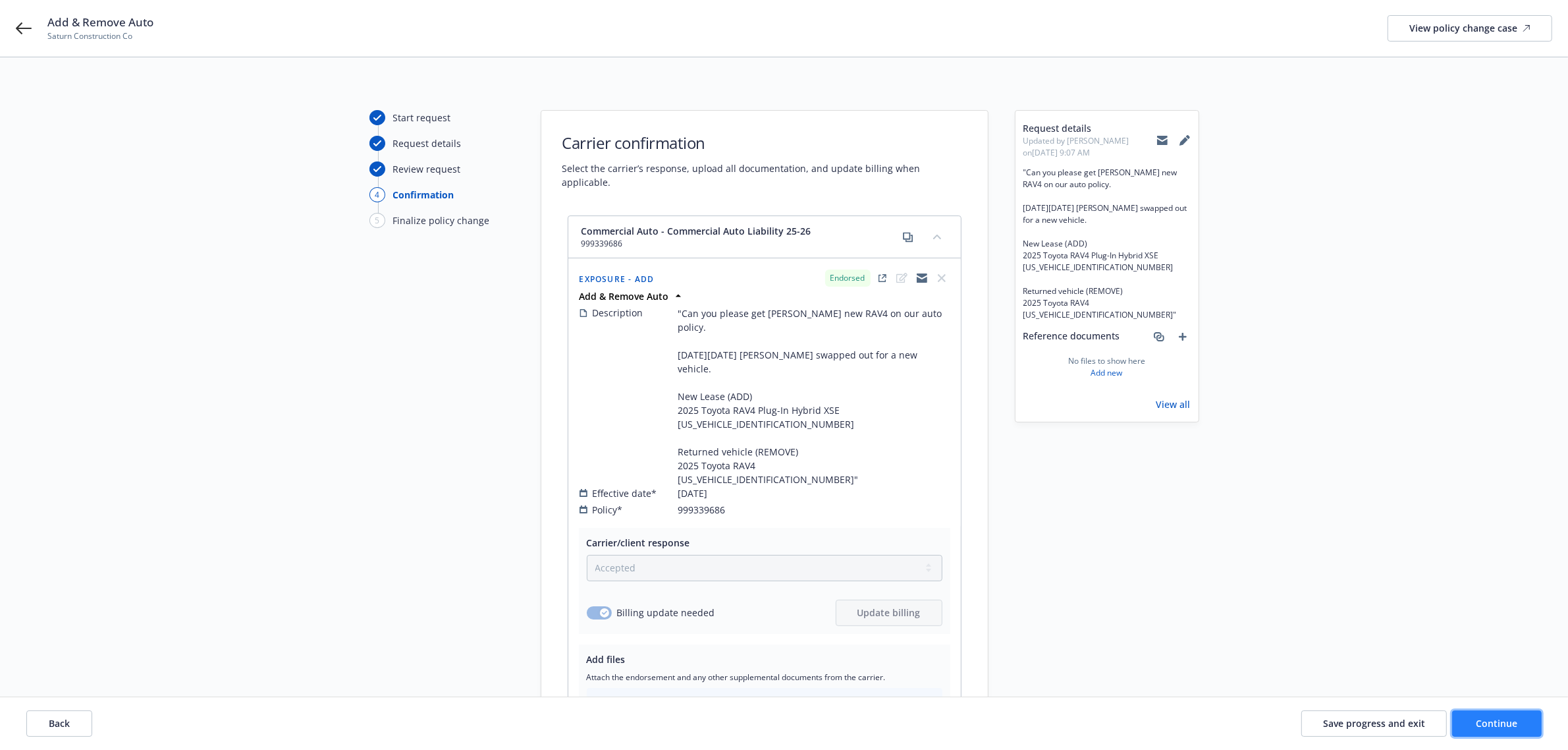
click at [1489, 725] on span "Continue" at bounding box center [1498, 723] width 42 height 13
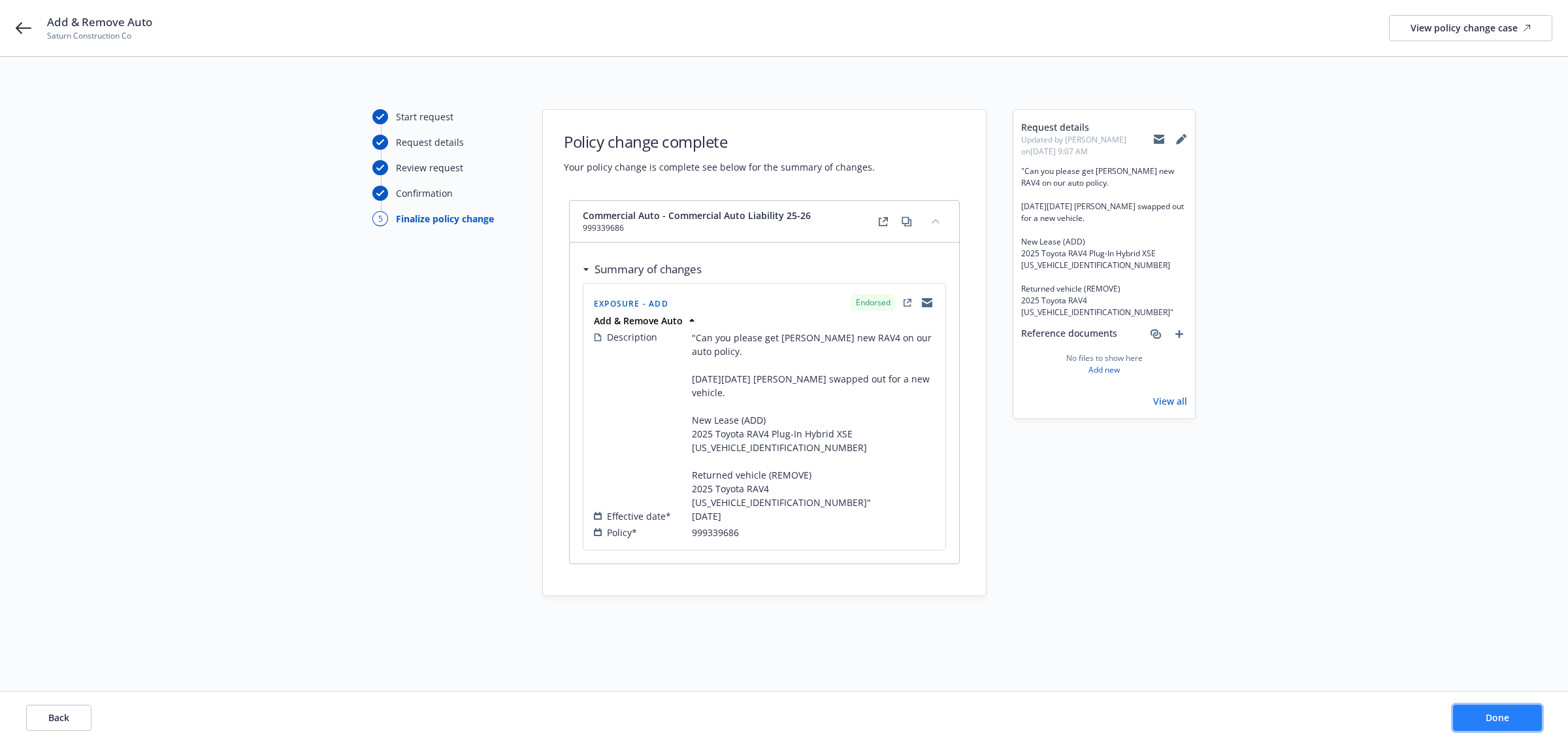
click at [1514, 720] on button "Done" at bounding box center [1498, 717] width 89 height 26
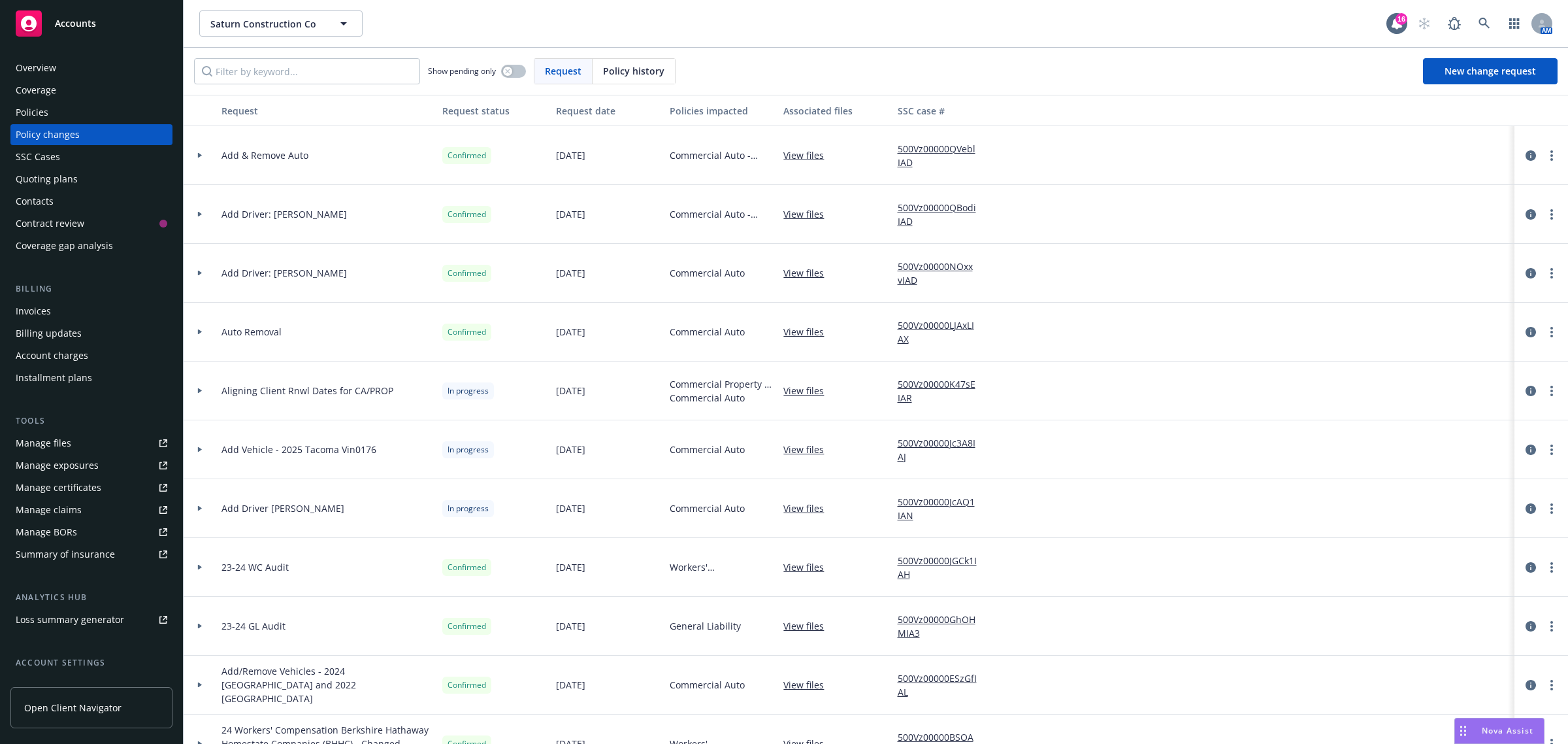
click at [1549, 160] on div at bounding box center [1541, 155] width 43 height 16
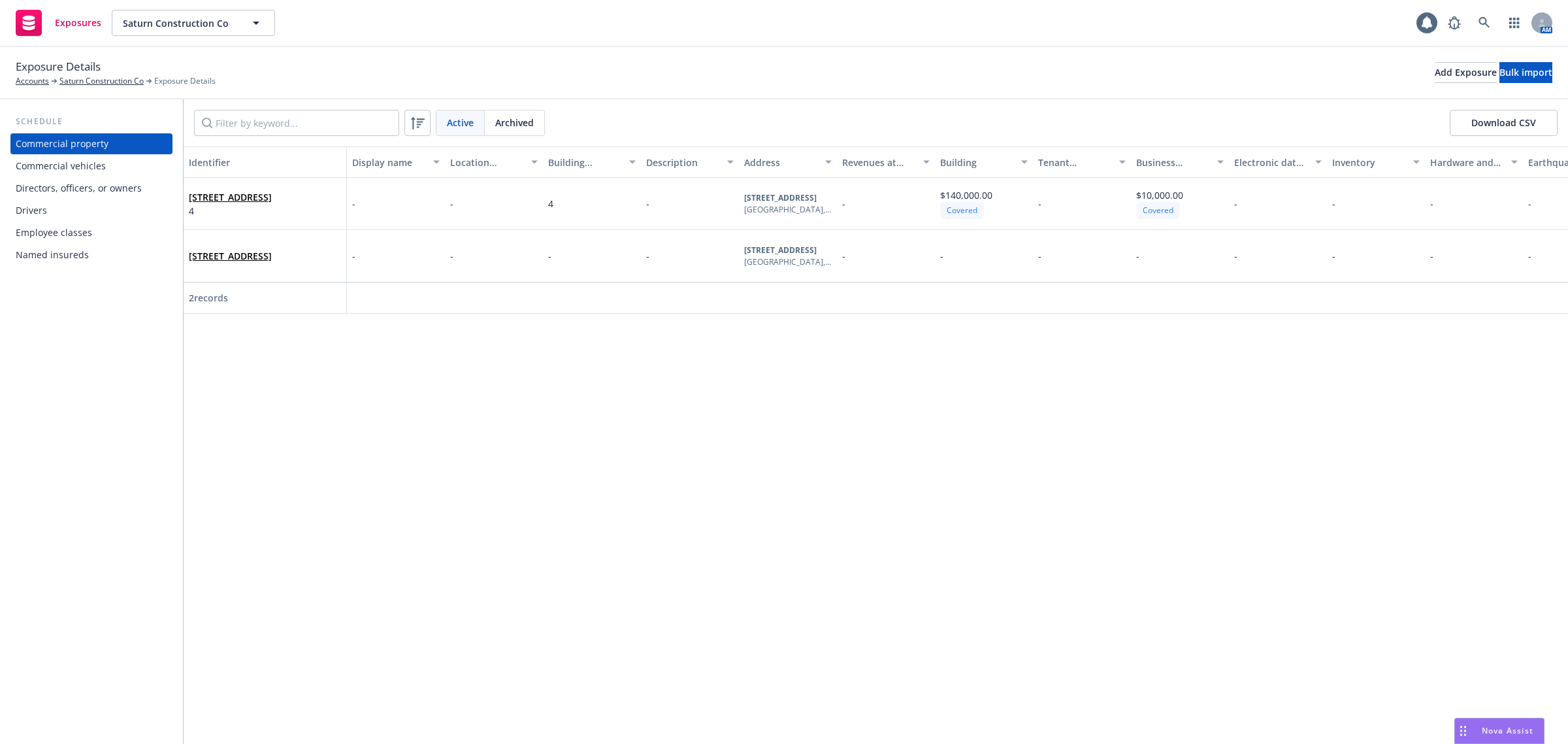
click at [57, 259] on div "Named insureds" at bounding box center [52, 255] width 73 height 21
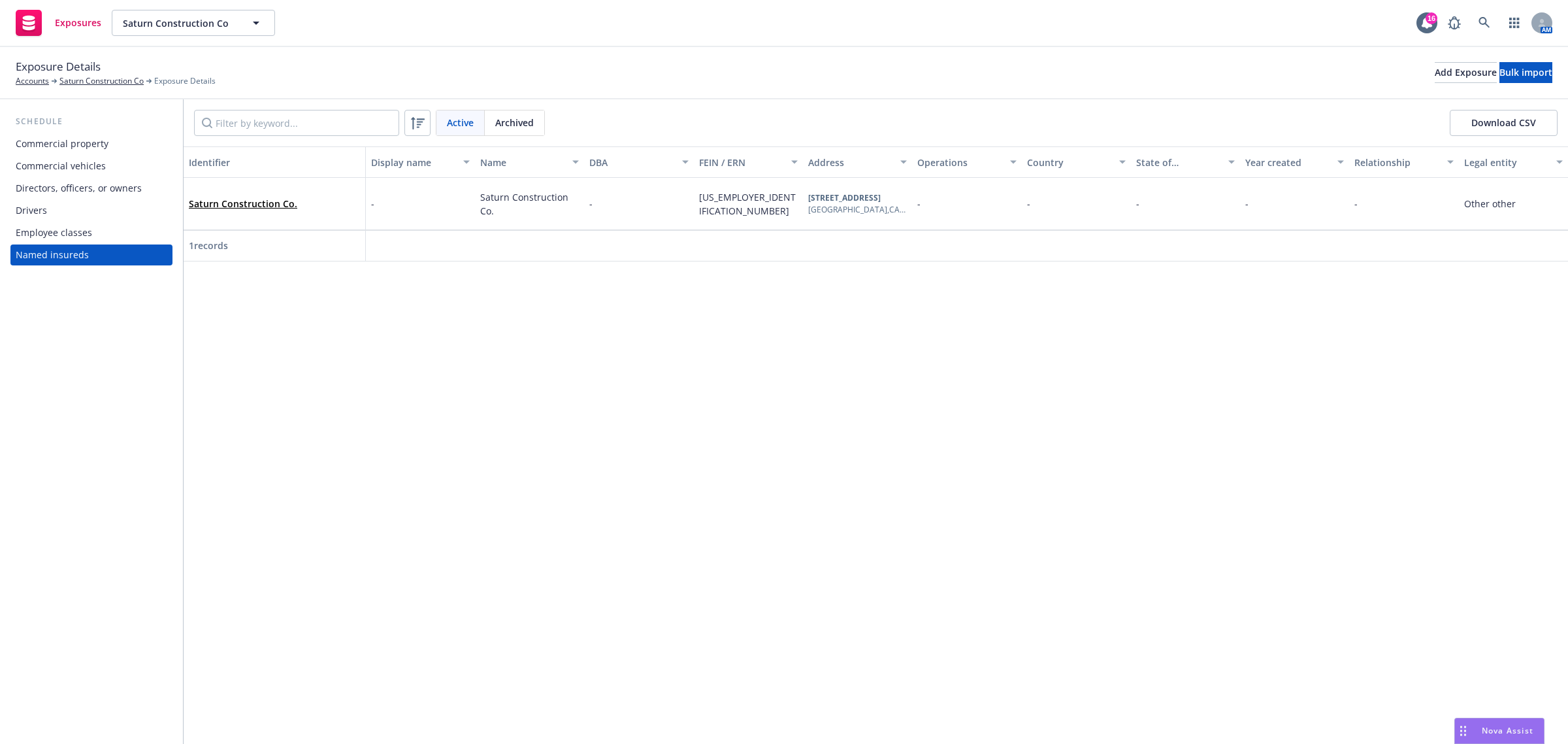
click at [53, 240] on div "Employee classes" at bounding box center [53, 233] width 76 height 21
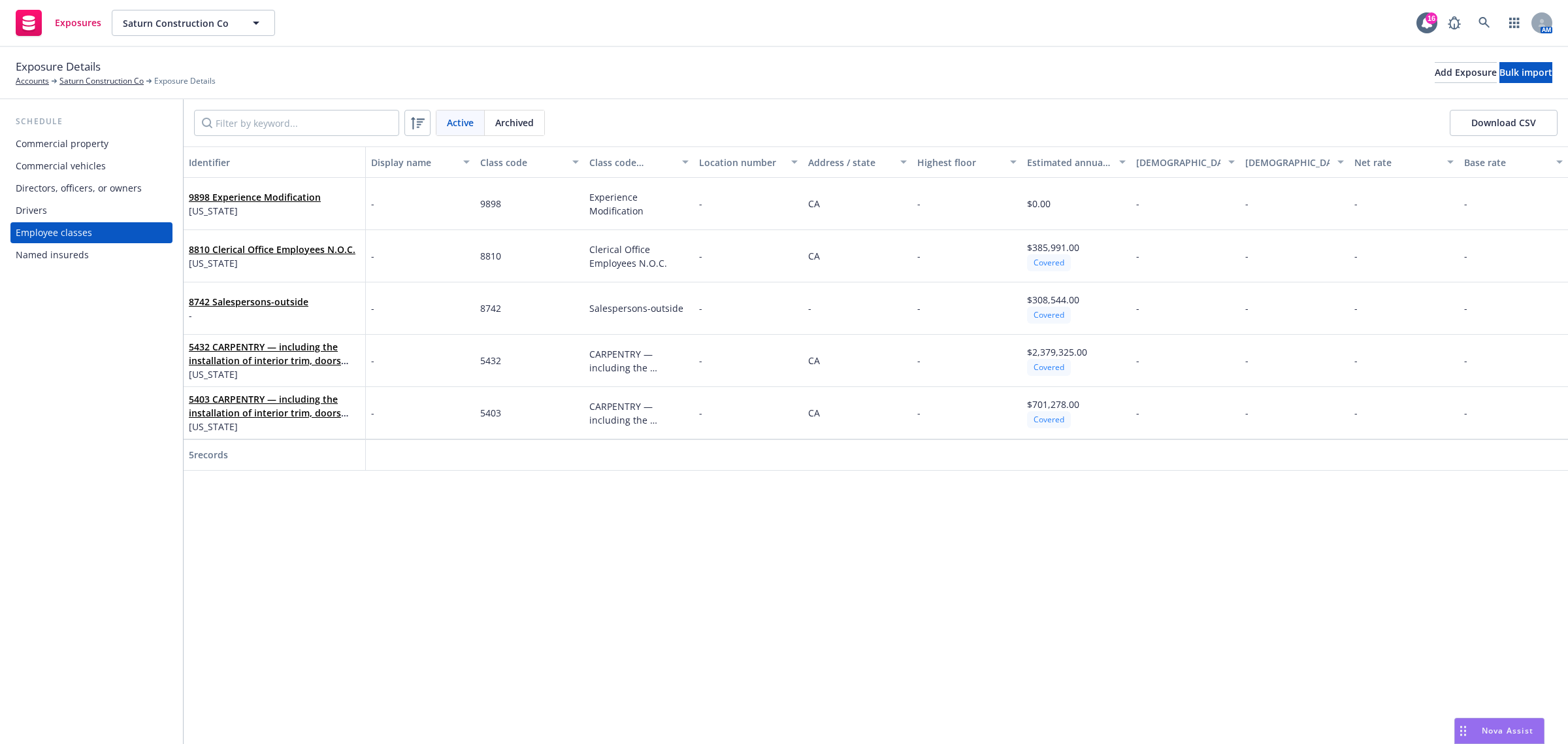
click at [51, 213] on div "Drivers" at bounding box center [91, 210] width 152 height 21
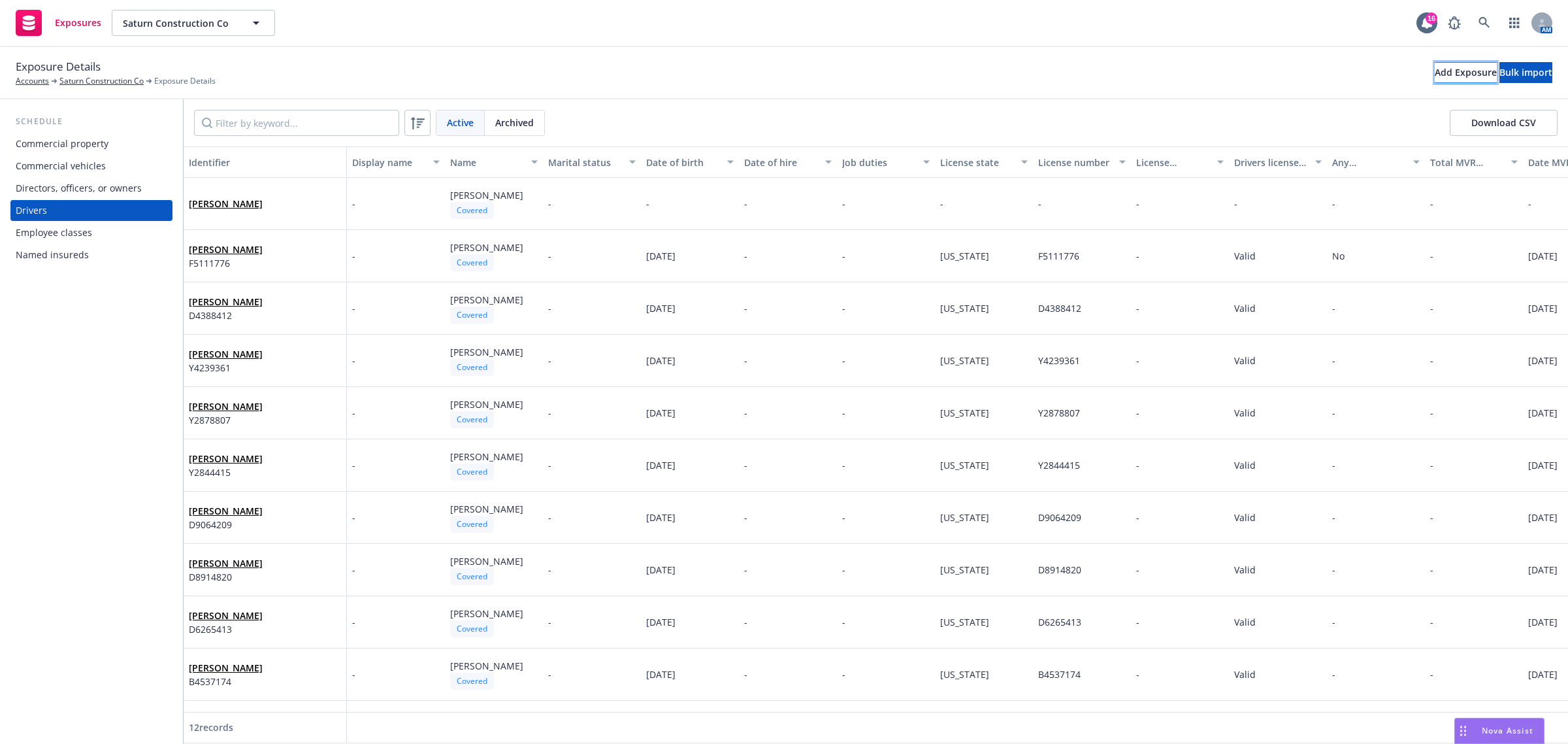
click at [1435, 70] on button "Add Exposure" at bounding box center [1466, 73] width 62 height 21
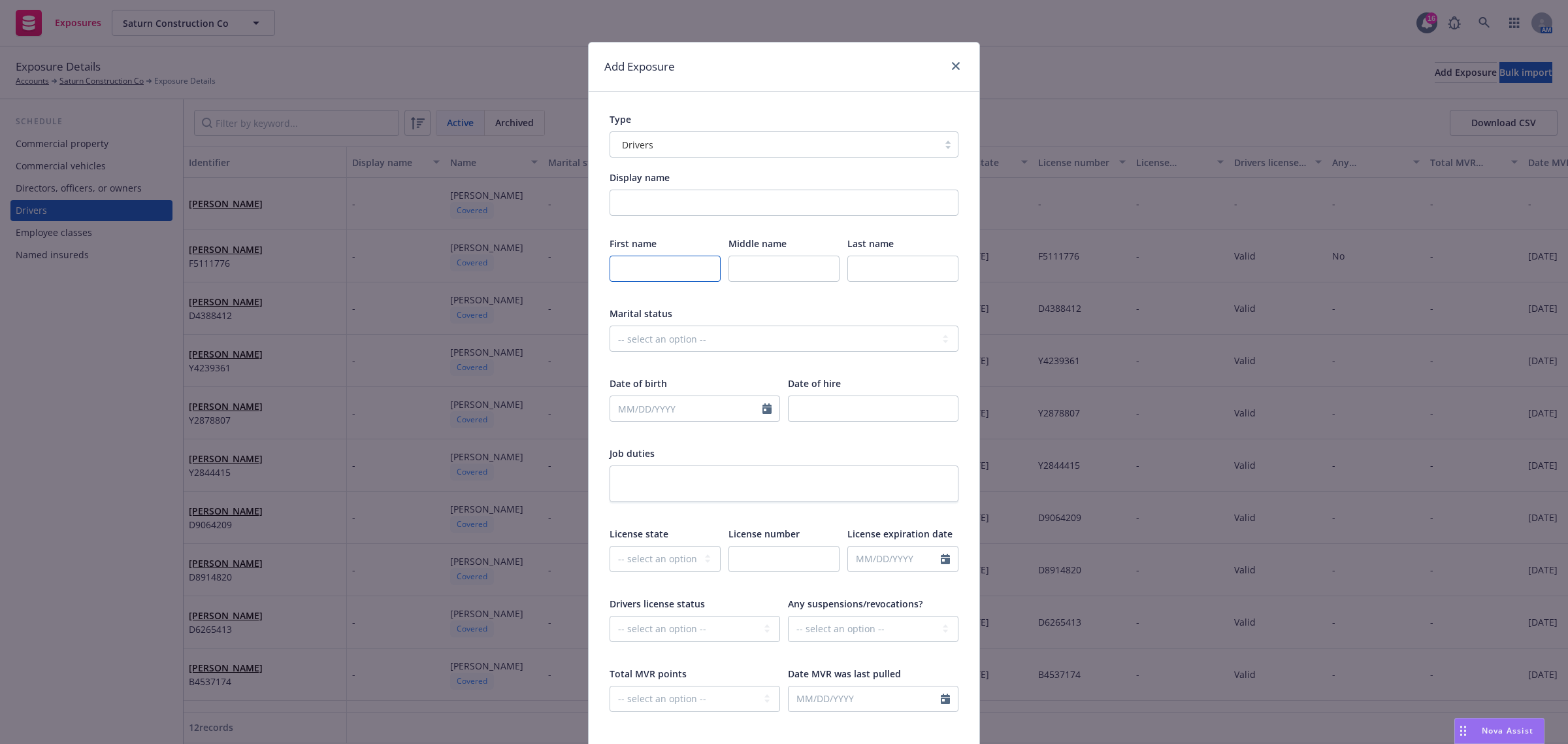
click at [624, 269] on input "text" at bounding box center [665, 268] width 111 height 26
paste input "Ivan"
type input "Ivan"
drag, startPoint x: 843, startPoint y: 273, endPoint x: 840, endPoint y: 279, distance: 6.7
click at [840, 279] on div "First name Ivan Middle name Last name This field is required" at bounding box center [784, 268] width 349 height 62
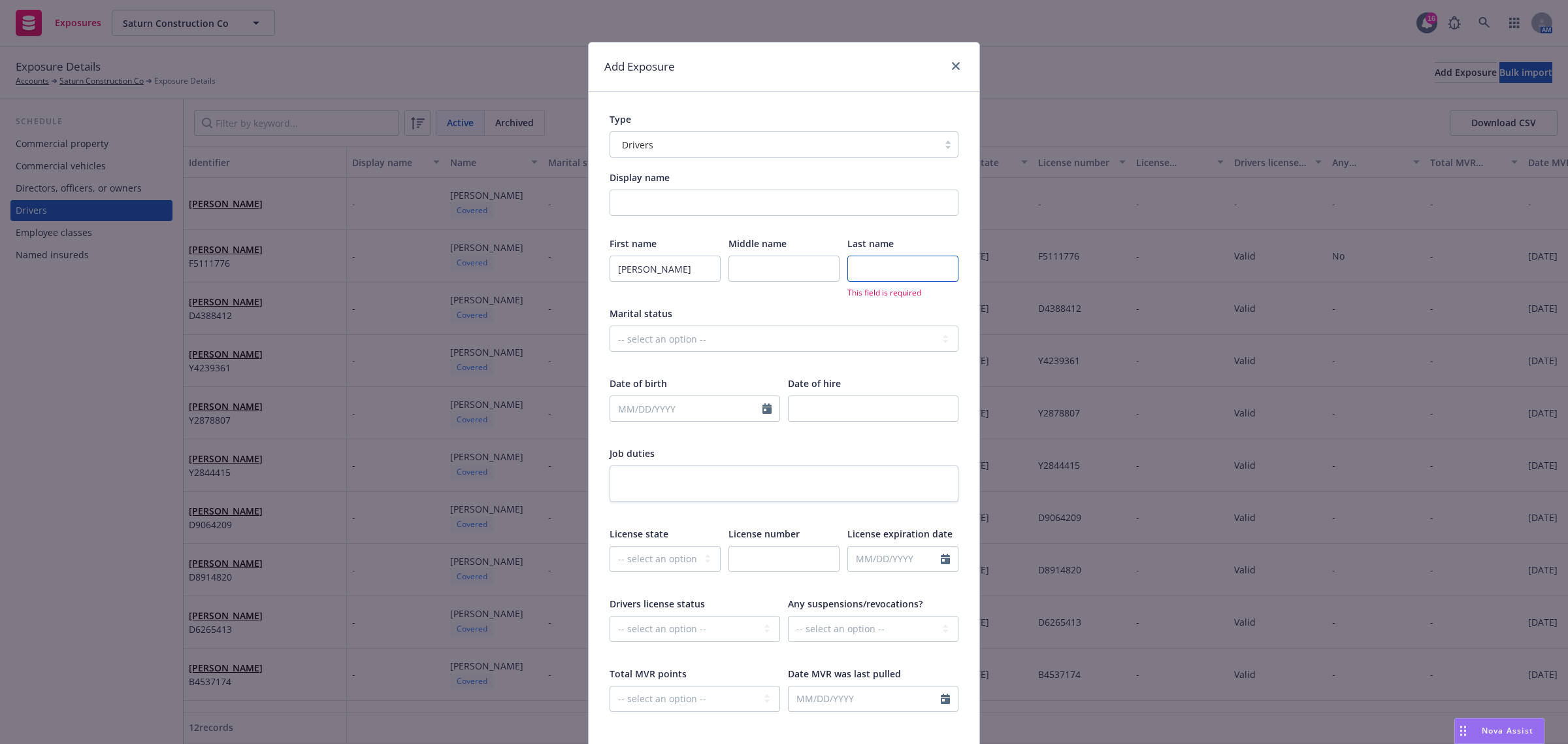
paste input "Michels"
type input "Michels"
click at [664, 332] on select "-- select an option -- Married Single Unknown" at bounding box center [784, 338] width 349 height 26
click at [667, 299] on div "First name Ivan Middle name Last name Michels Marital status -- select an optio…" at bounding box center [784, 482] width 349 height 492
click at [670, 342] on select "-- select an option -- Married Single Unknown" at bounding box center [784, 338] width 349 height 26
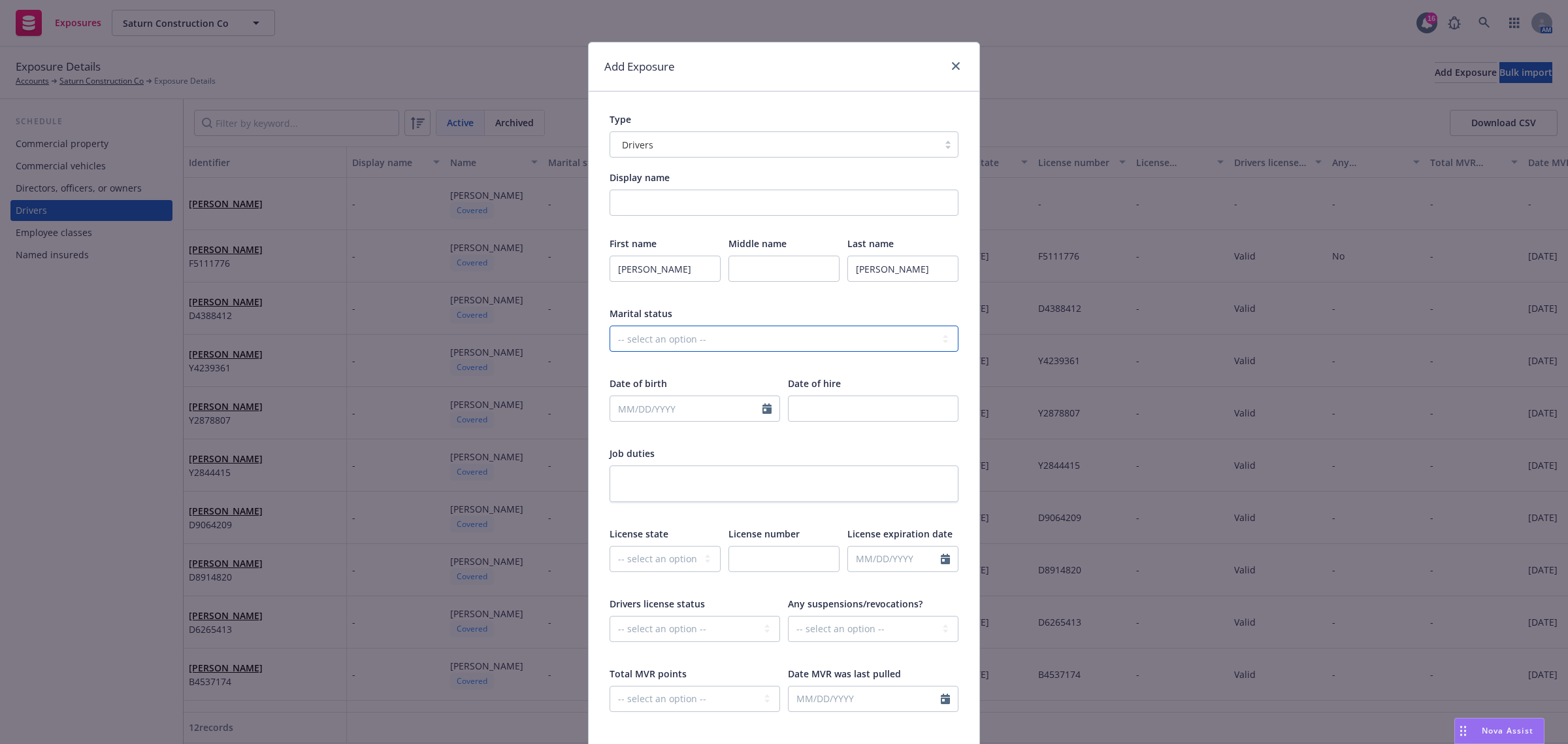
select select "UNKNOWN"
click at [610, 325] on select "-- select an option -- Married Single Unknown" at bounding box center [784, 338] width 349 height 26
select select "8"
click at [618, 409] on input "text" at bounding box center [687, 409] width 153 height 25
type input "08112003"
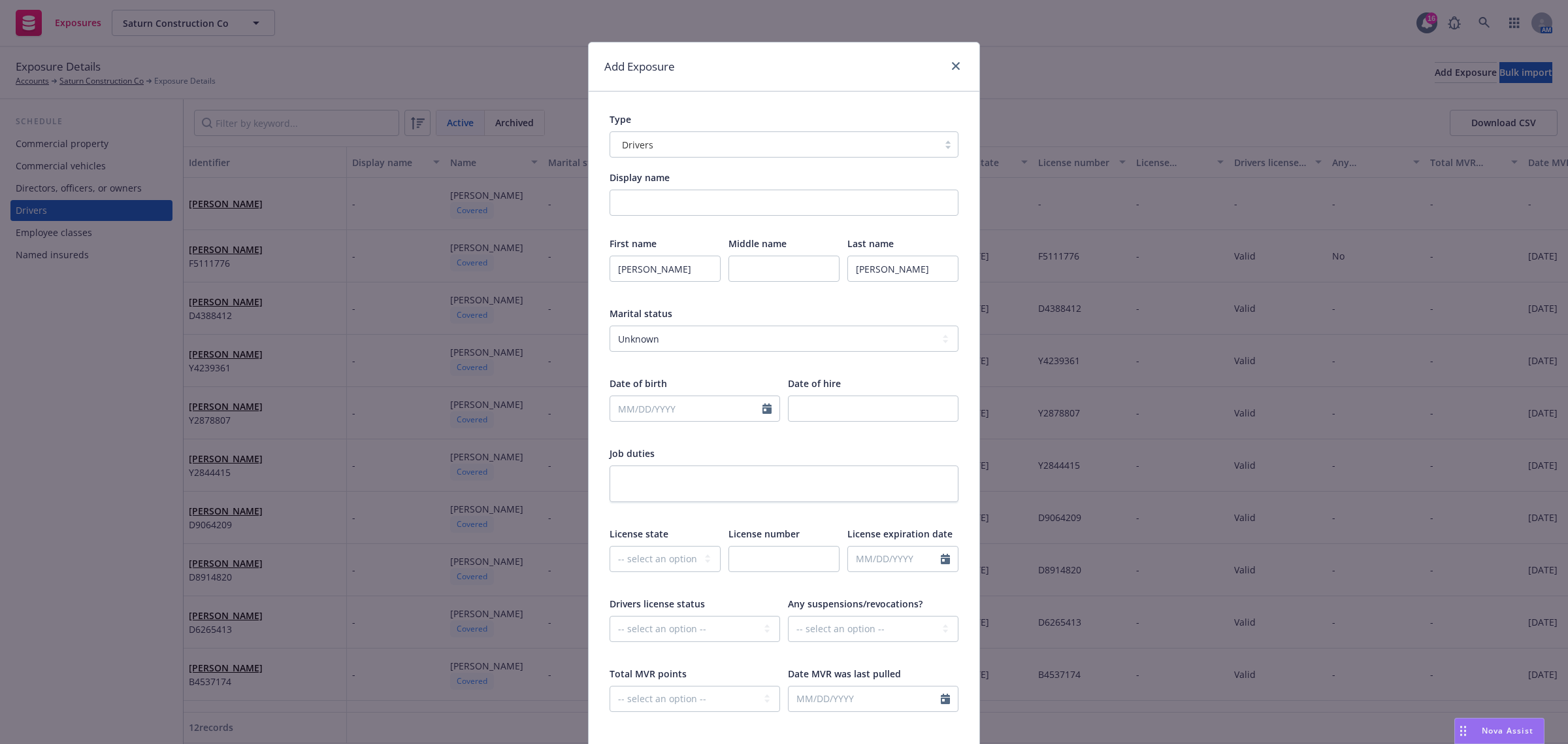
click at [866, 391] on div "Date of hire" at bounding box center [873, 408] width 170 height 62
click at [611, 413] on input "text" at bounding box center [687, 409] width 153 height 25
select select "8"
type input "08/11/2003"
click at [671, 376] on div "Date of birth" at bounding box center [695, 383] width 170 height 14
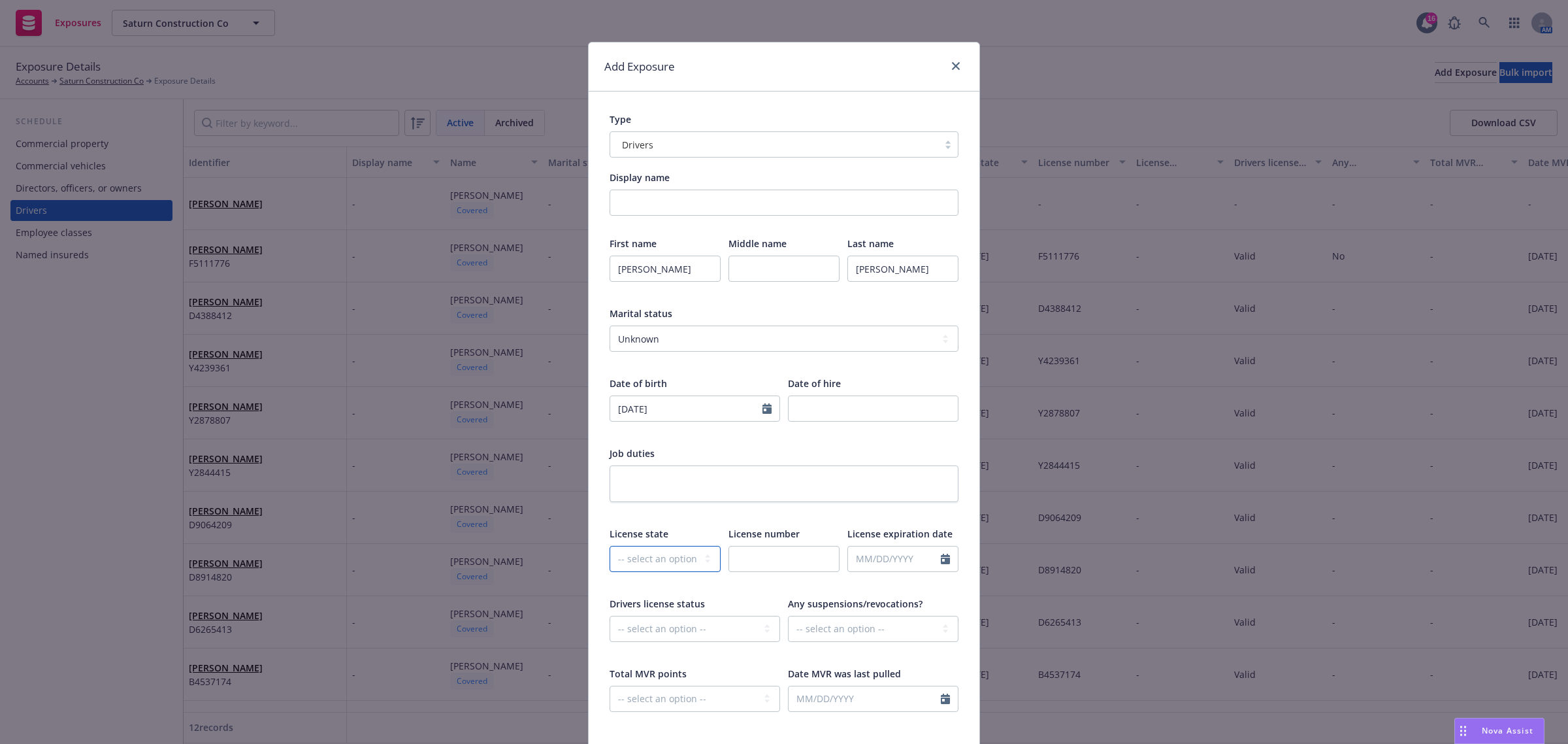
click at [637, 551] on select "-- select an option -- Alaska Alabama Arkansas American Samoa Arizona Californi…" at bounding box center [665, 559] width 111 height 26
select select "MD"
click at [610, 546] on select "-- select an option -- Alaska Alabama Arkansas American Samoa Arizona Californi…" at bounding box center [665, 559] width 111 height 26
click at [767, 557] on input "text" at bounding box center [784, 559] width 111 height 26
type input "MD-10275690372"
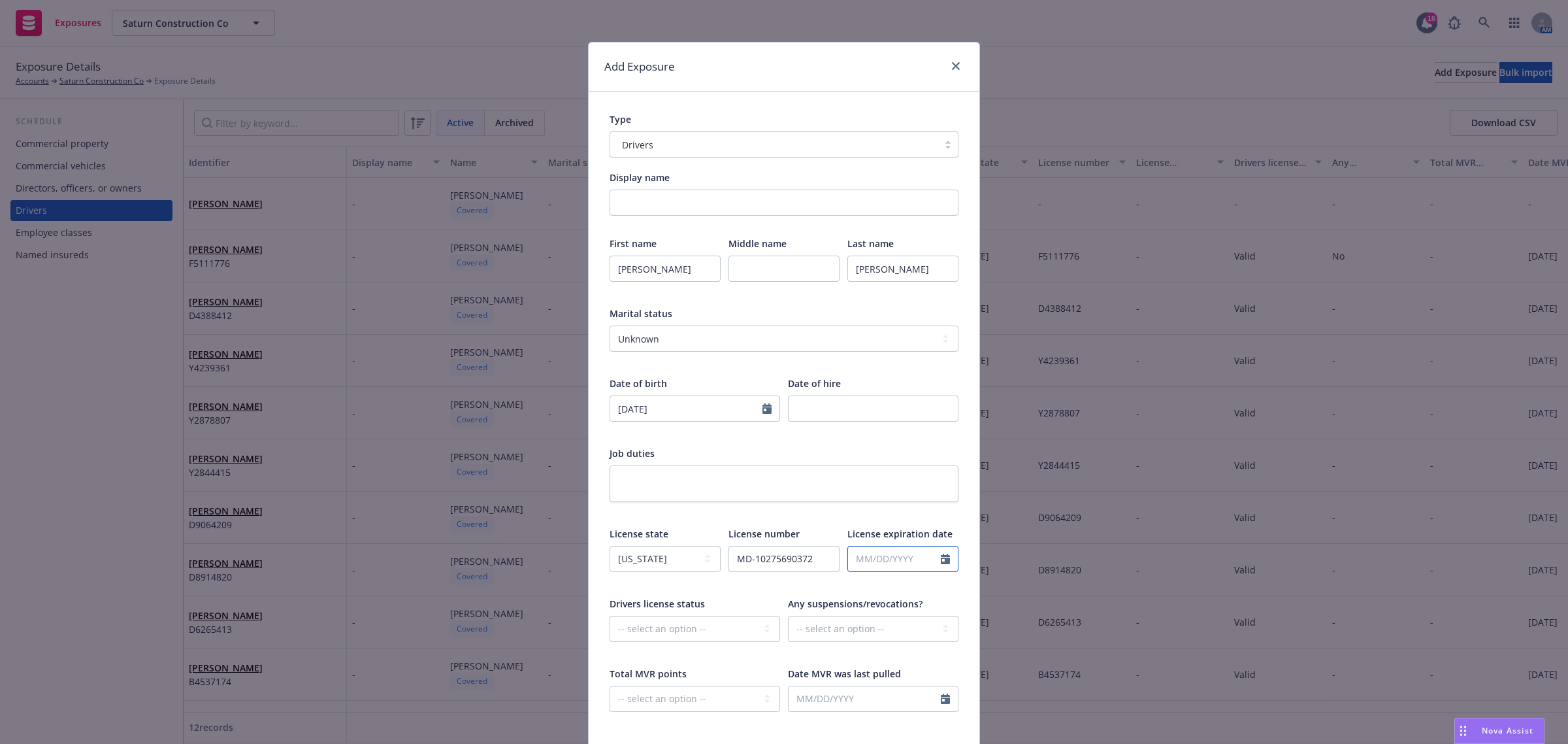
select select "8"
click at [918, 557] on input "text" at bounding box center [894, 559] width 93 height 25
type input "08/11/2032"
click at [755, 593] on div "First name Ivan Middle name Last name Michels Marital status -- select an optio…" at bounding box center [784, 482] width 349 height 492
click at [735, 634] on select "-- select an option -- Cancelled Denied Disqualified Expired Invalid Limited No…" at bounding box center [695, 628] width 170 height 26
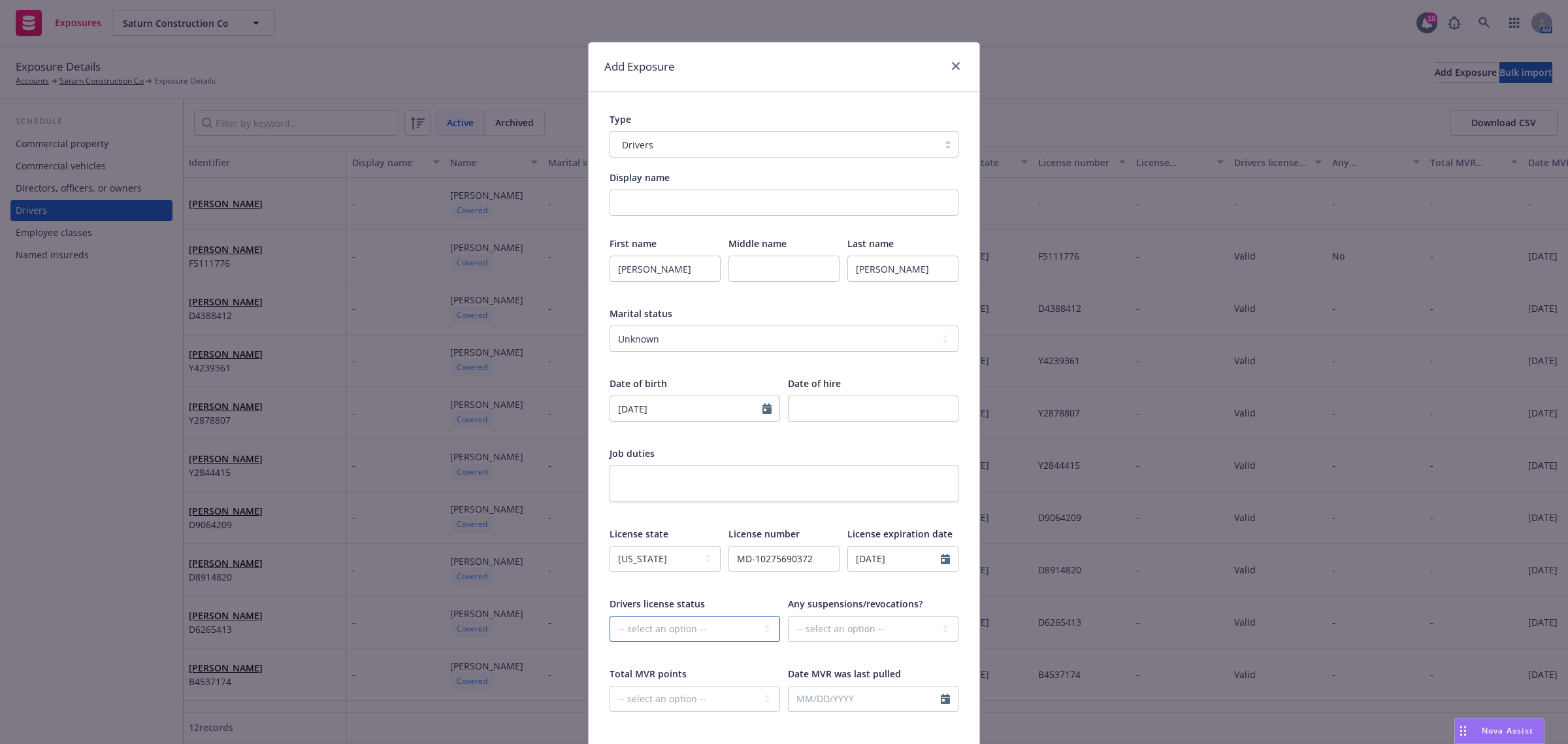
select select "VALID"
click at [610, 616] on select "-- select an option -- Cancelled Denied Disqualified Expired Invalid Limited No…" at bounding box center [695, 628] width 170 height 26
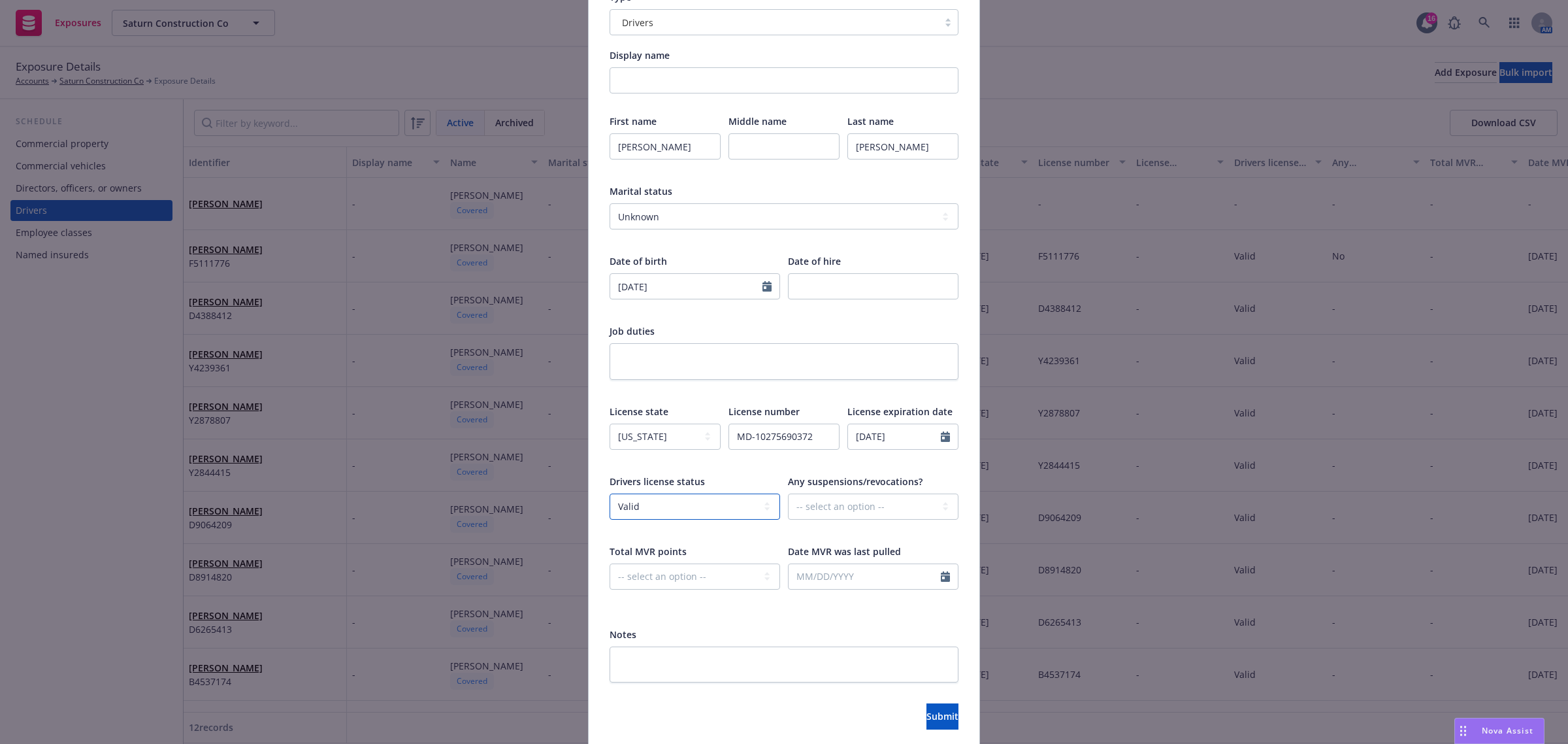
scroll to position [164, 0]
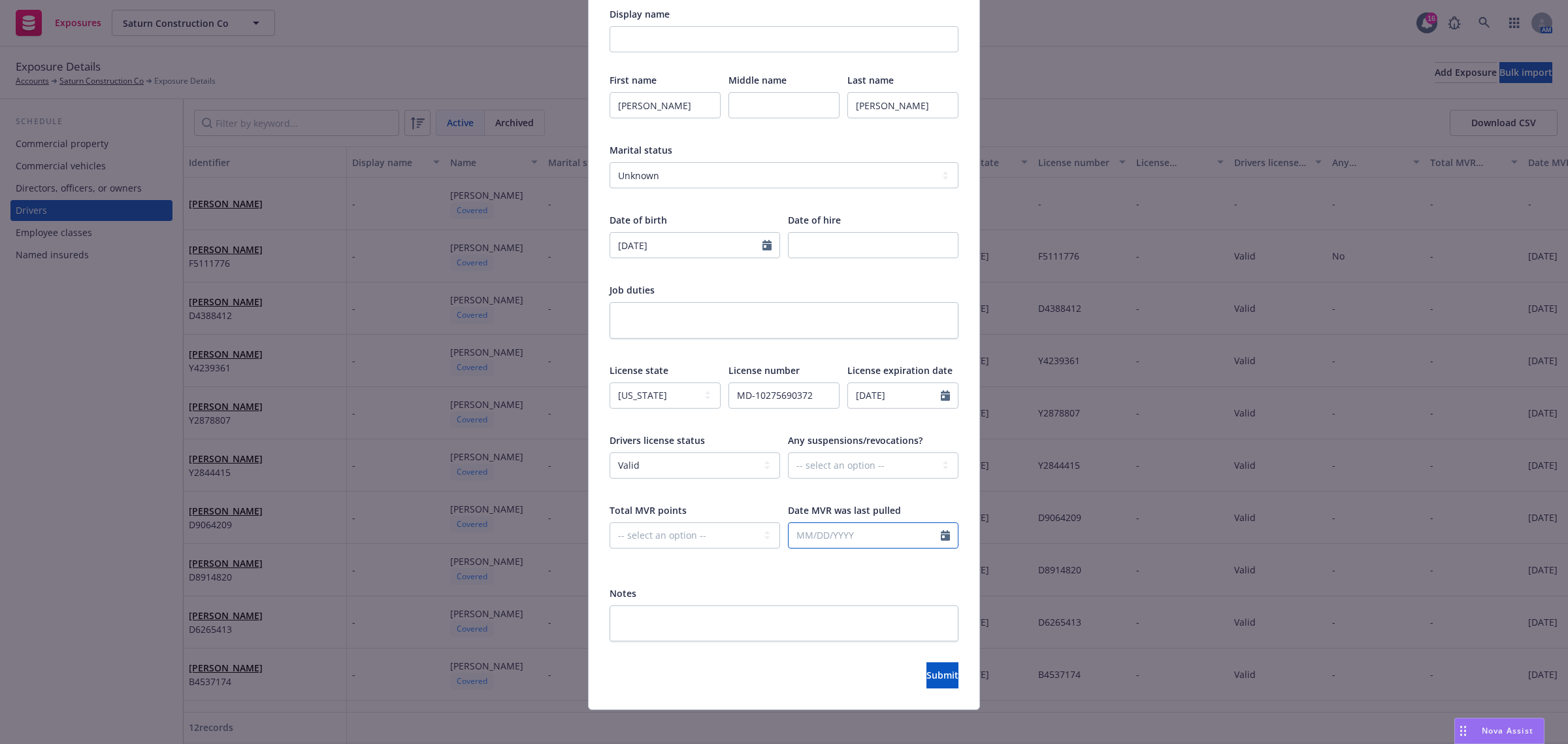
click at [878, 534] on input "text" at bounding box center [865, 536] width 153 height 25
select select "8"
click at [817, 629] on span "4" at bounding box center [827, 631] width 19 height 16
type input "08/04/2025"
click at [802, 468] on select "-- select an option -- Unknown Yes No" at bounding box center [873, 465] width 170 height 26
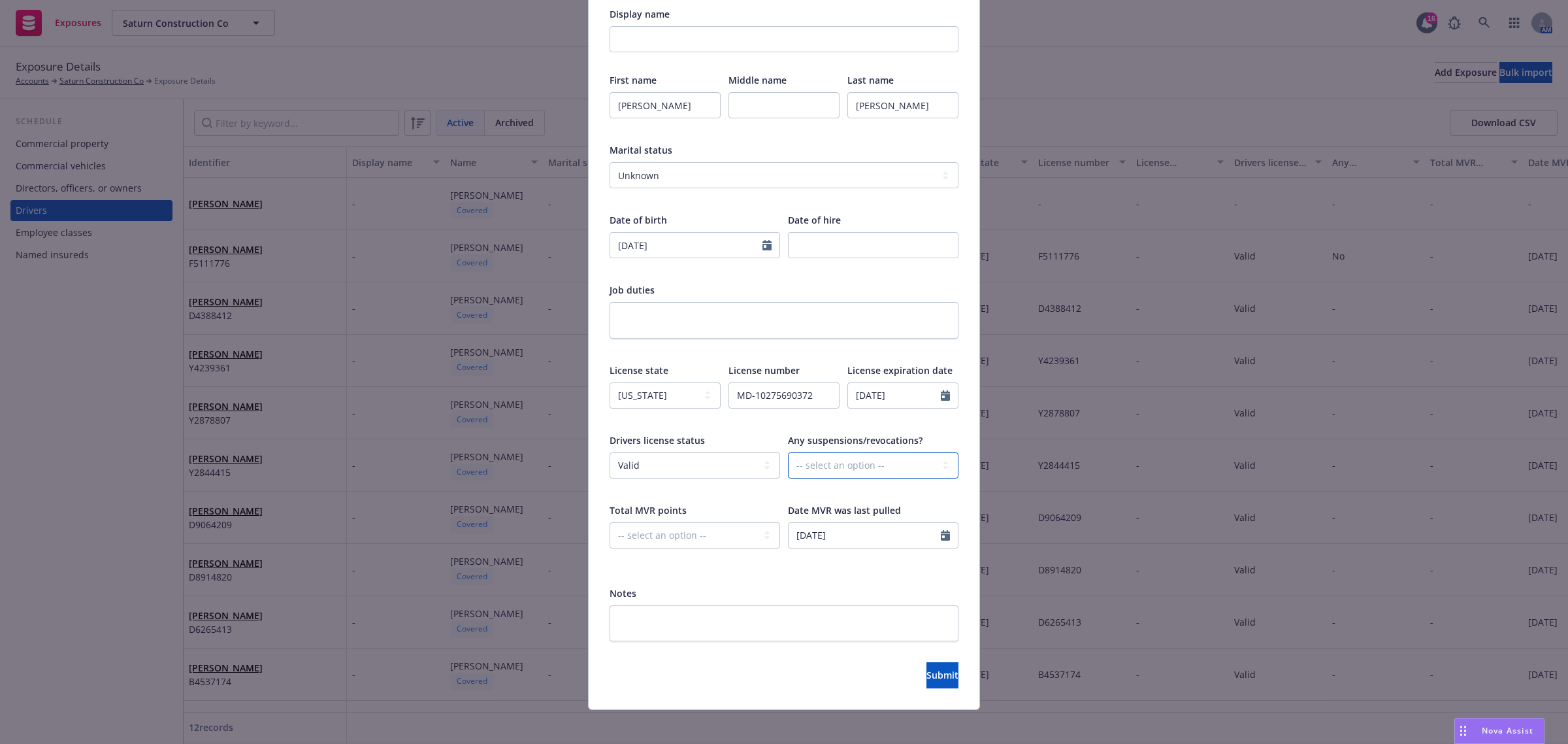
select select "NO"
click at [788, 452] on select "-- select an option -- Unknown Yes No" at bounding box center [873, 465] width 170 height 26
click at [695, 537] on select "-- select an option -- 0 1 2 3 4 5+ N/A" at bounding box center [695, 535] width 170 height 26
select select "ZERO"
click at [610, 522] on select "-- select an option -- 0 1 2 3 4 5+ N/A" at bounding box center [695, 535] width 170 height 26
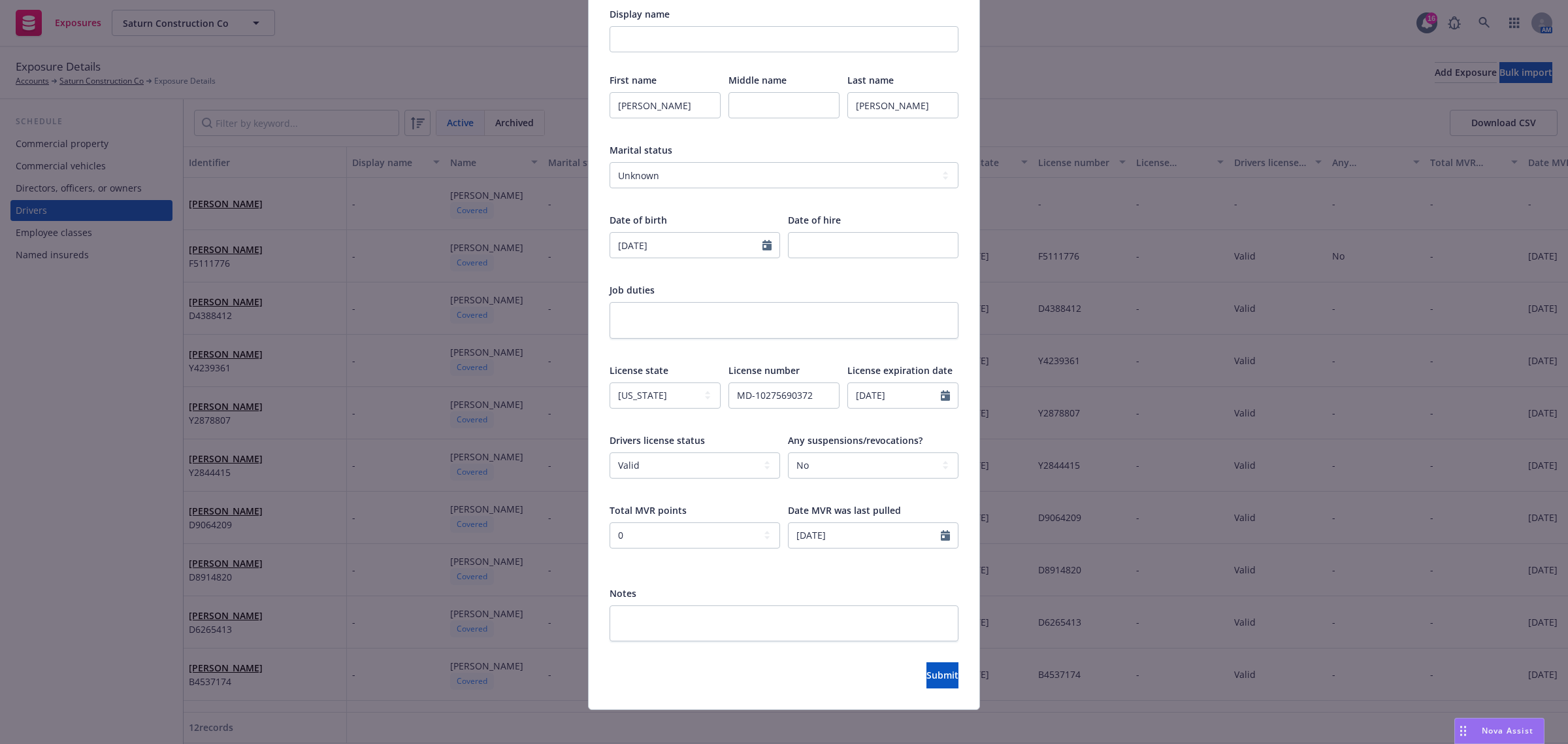
click at [756, 551] on div "-- select an option -- 0 1 2 3 4 5+ N/A" at bounding box center [695, 544] width 170 height 43
click at [927, 672] on span "Submit" at bounding box center [942, 674] width 32 height 13
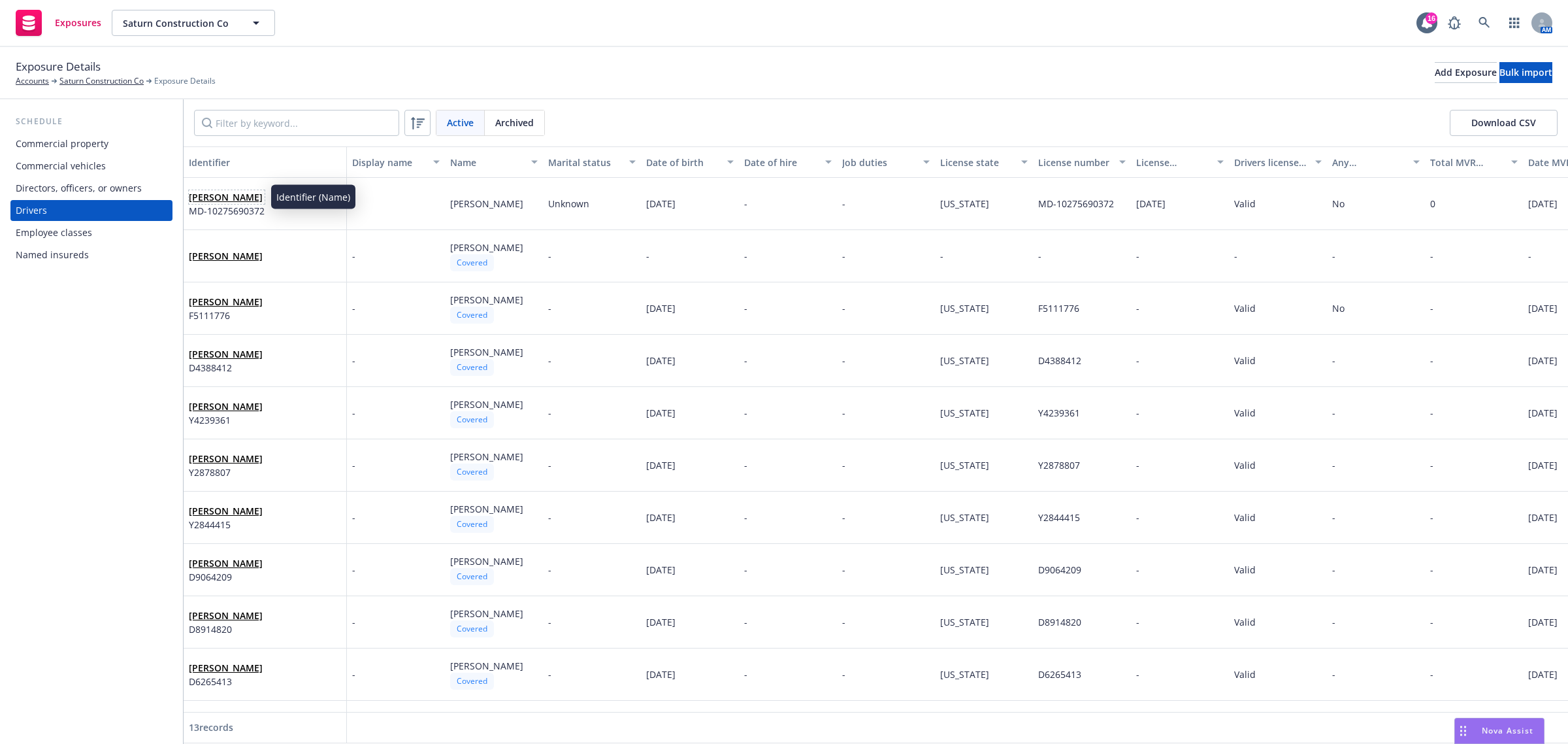
click at [225, 193] on link "Ivan Michels" at bounding box center [226, 197] width 74 height 13
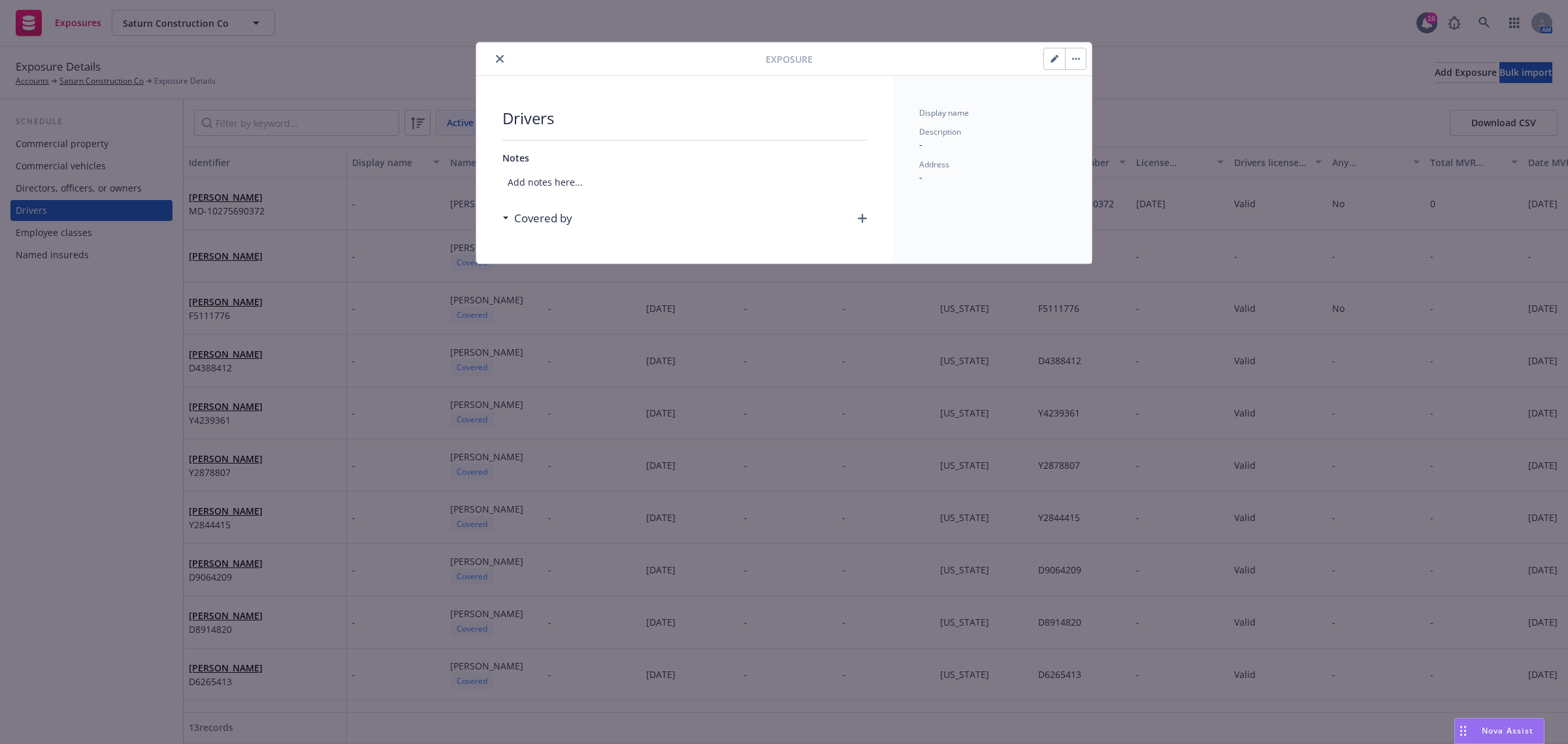
click at [856, 220] on div "Covered by" at bounding box center [684, 218] width 364 height 27
click at [860, 217] on icon "button" at bounding box center [862, 218] width 9 height 9
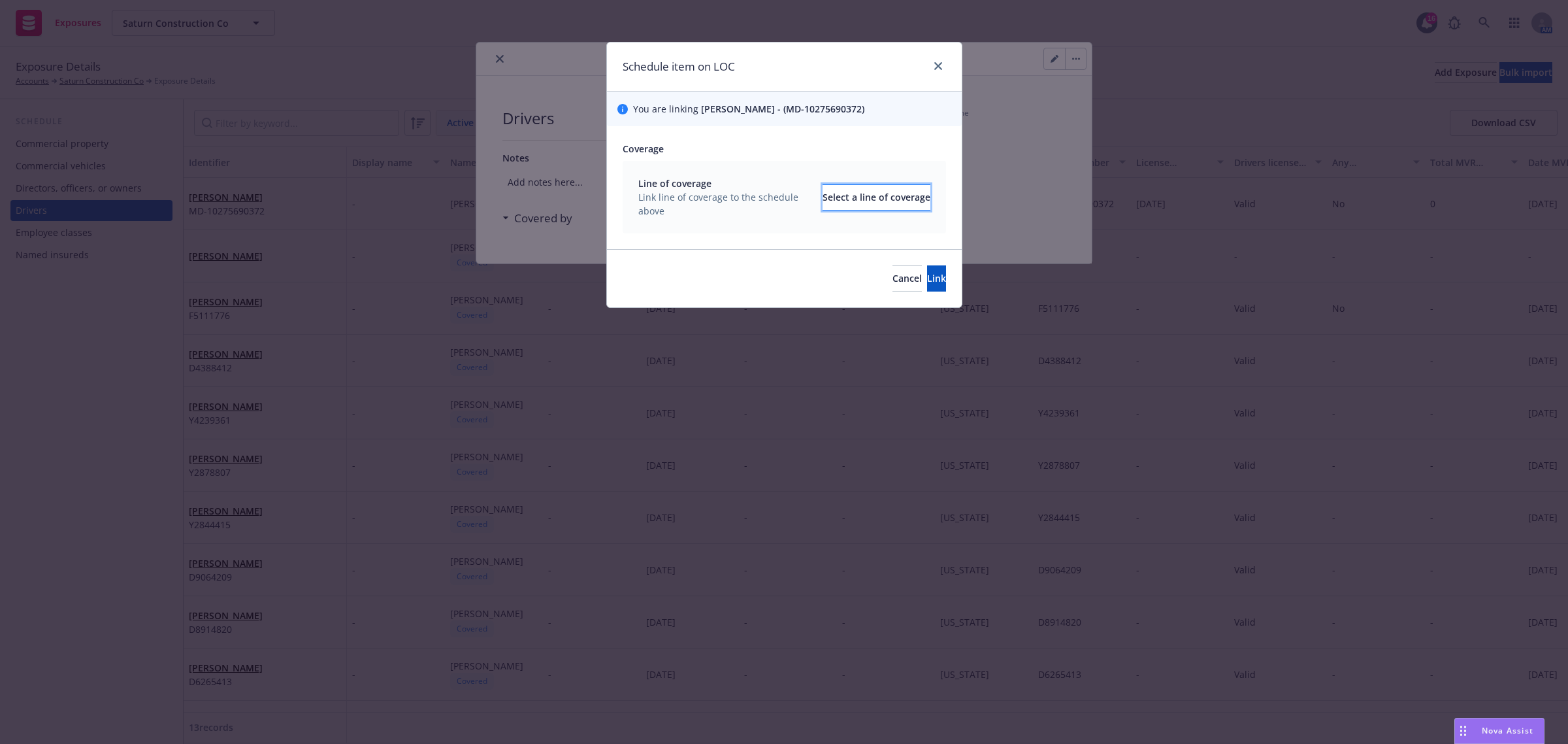
click at [847, 198] on div "Select a line of coverage" at bounding box center [877, 198] width 108 height 25
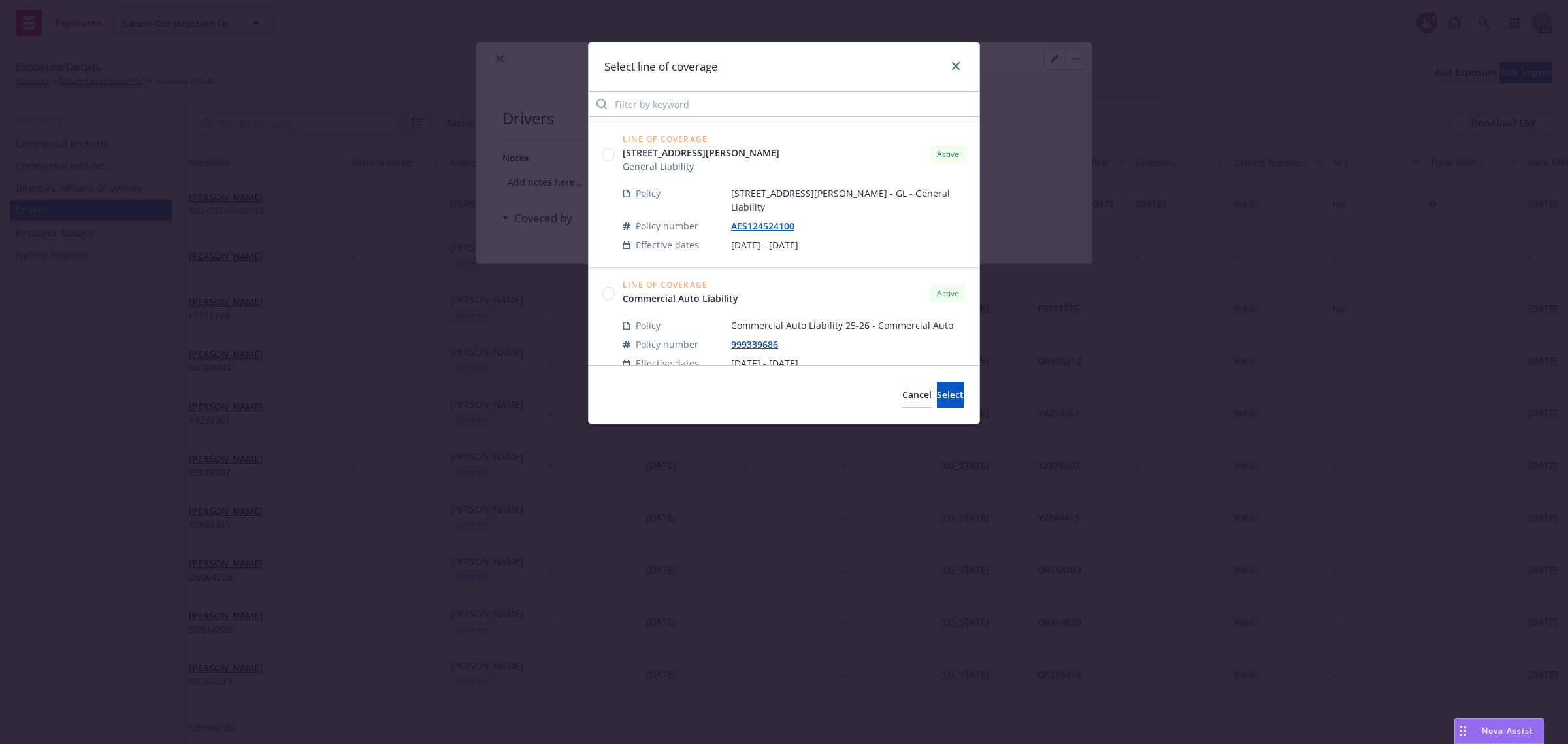
scroll to position [327, 0]
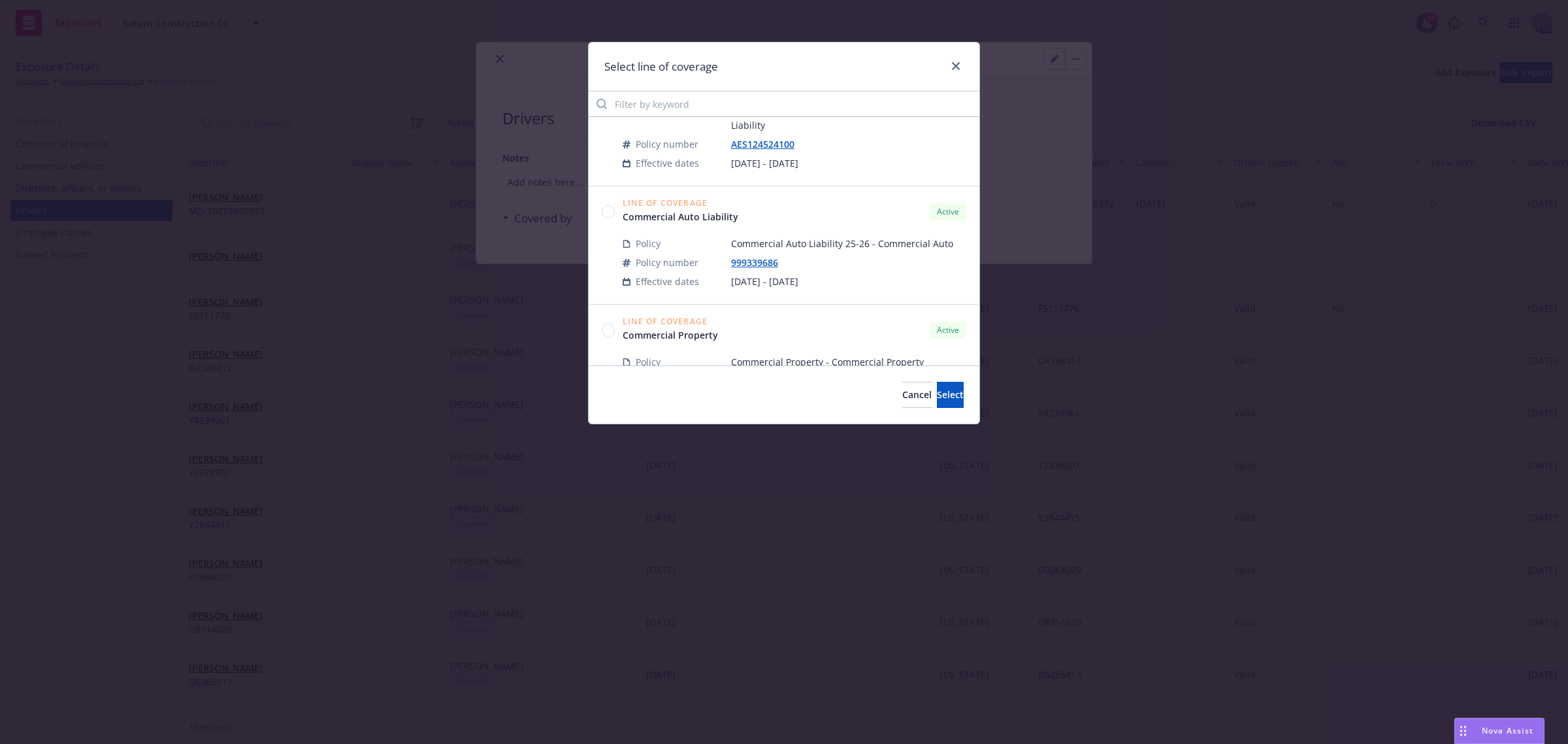
click at [607, 205] on circle at bounding box center [608, 211] width 13 height 13
click at [937, 387] on button "Select" at bounding box center [950, 394] width 27 height 26
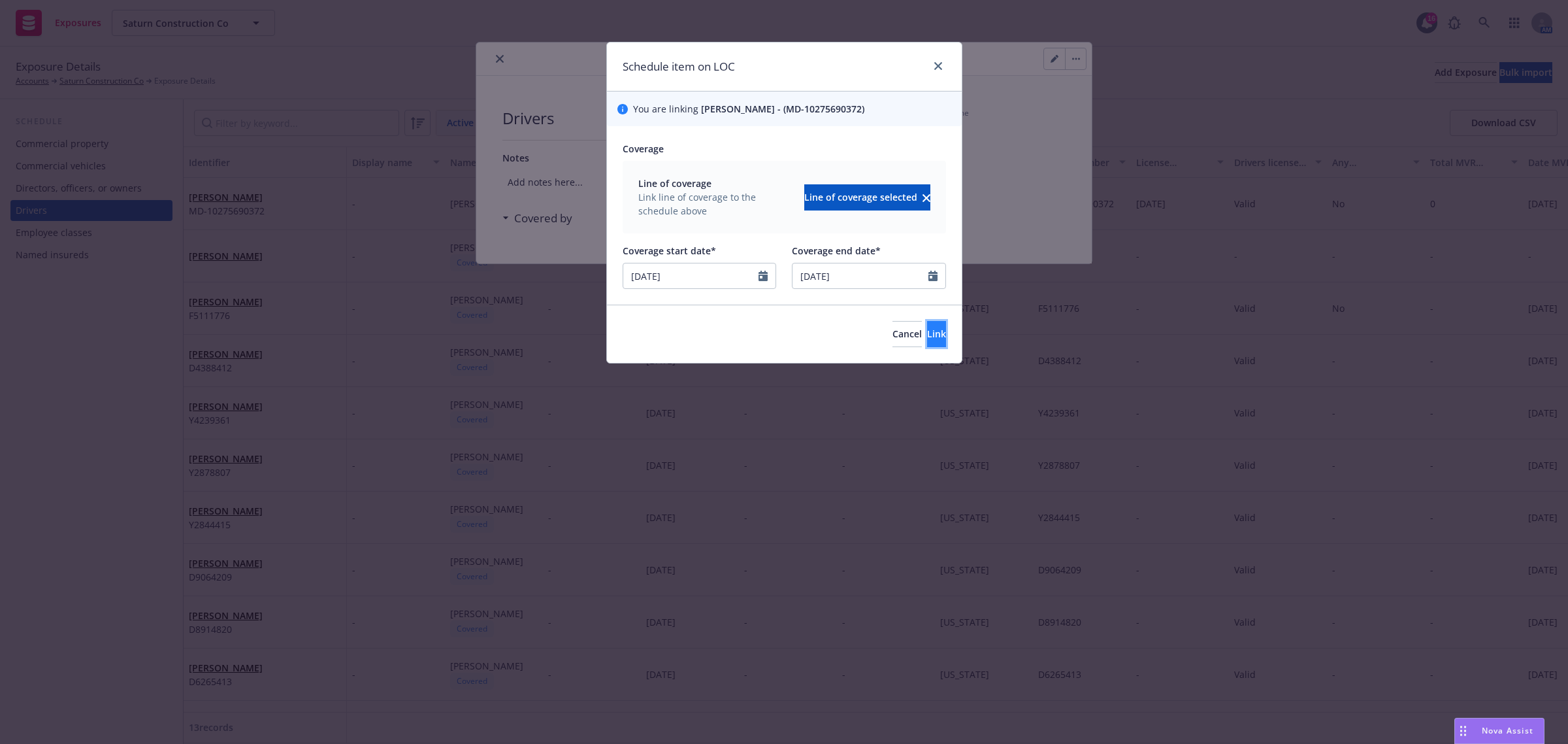
click at [927, 328] on span "Link" at bounding box center [937, 333] width 19 height 13
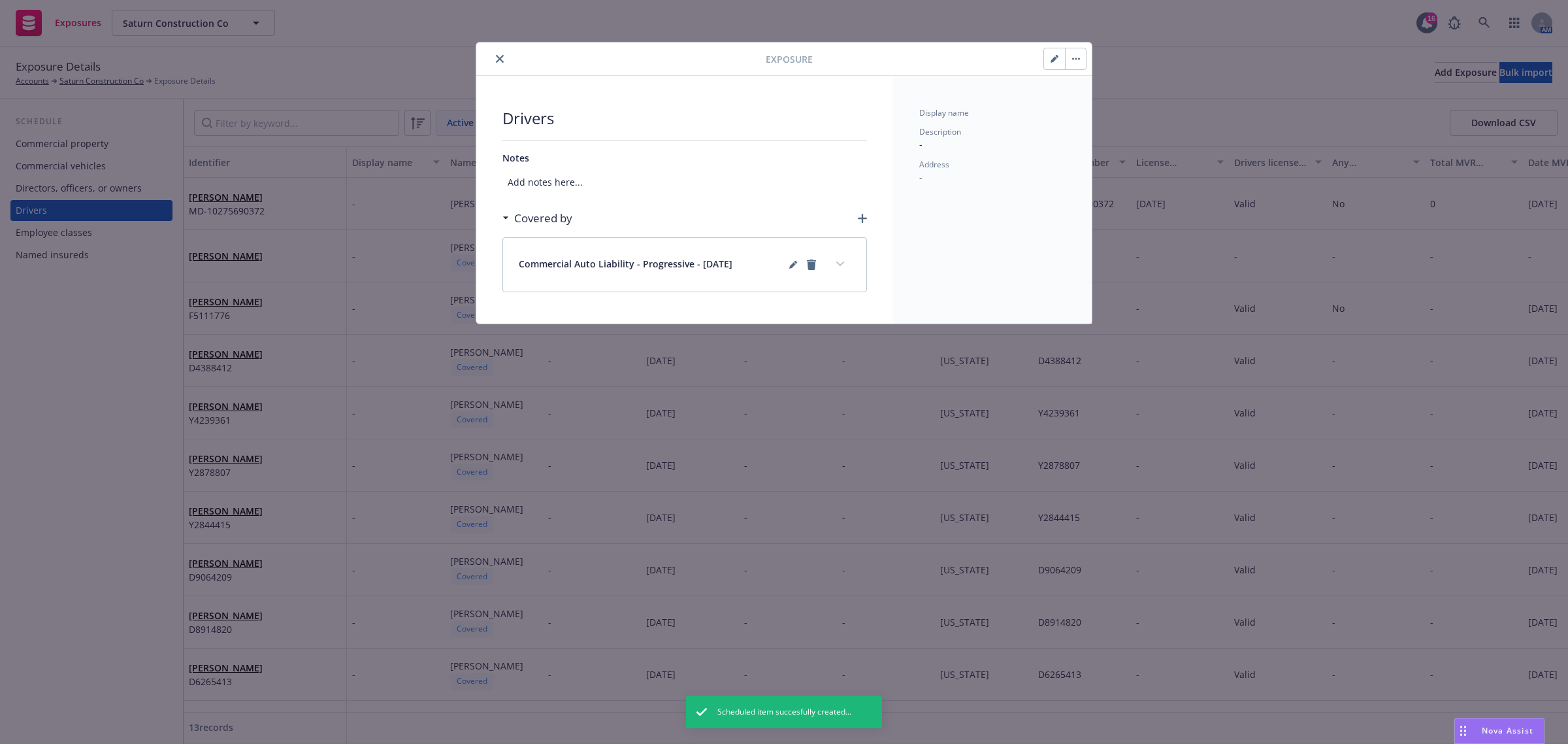
click at [501, 66] on button "close" at bounding box center [499, 59] width 16 height 16
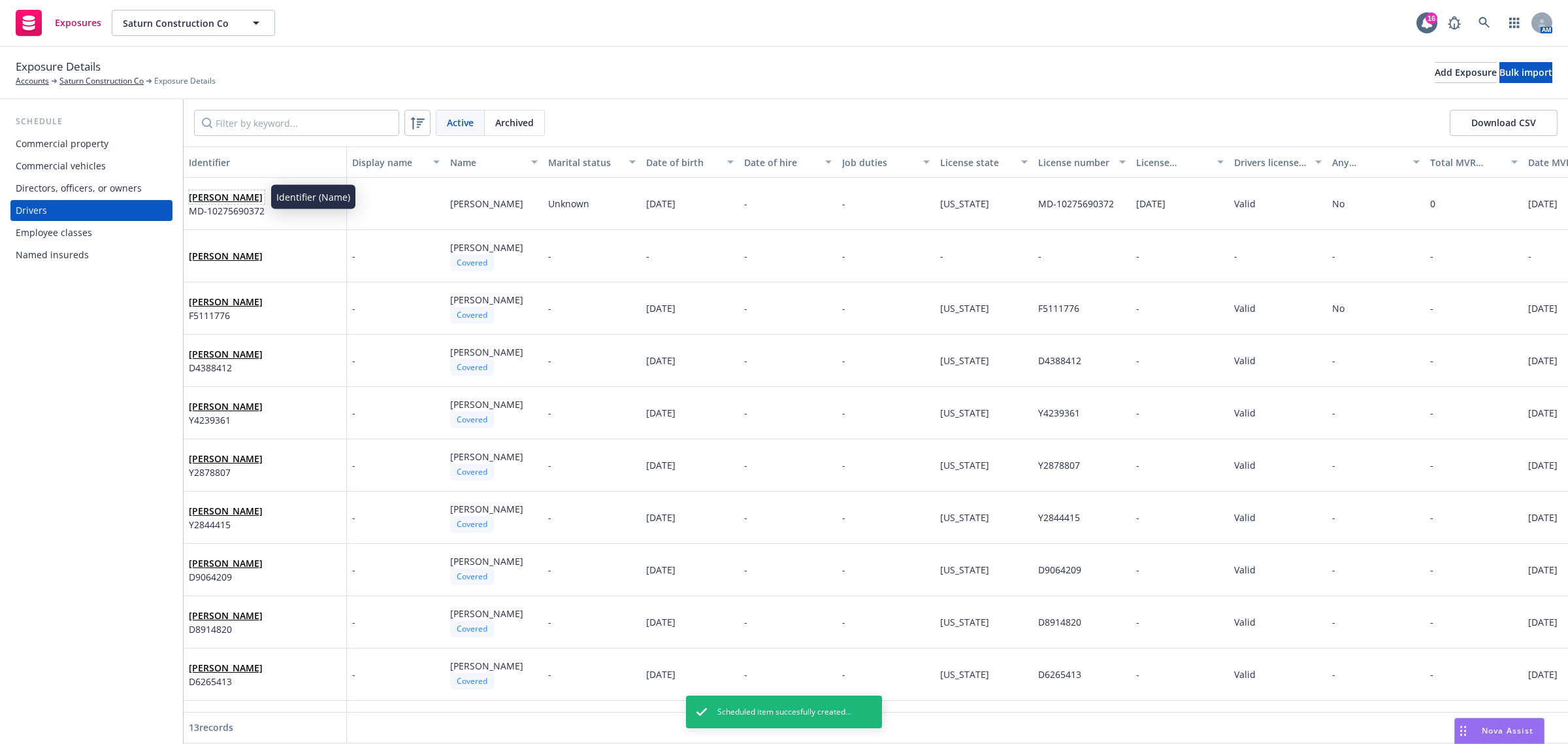
click at [217, 191] on link "Ivan Michels" at bounding box center [226, 197] width 74 height 13
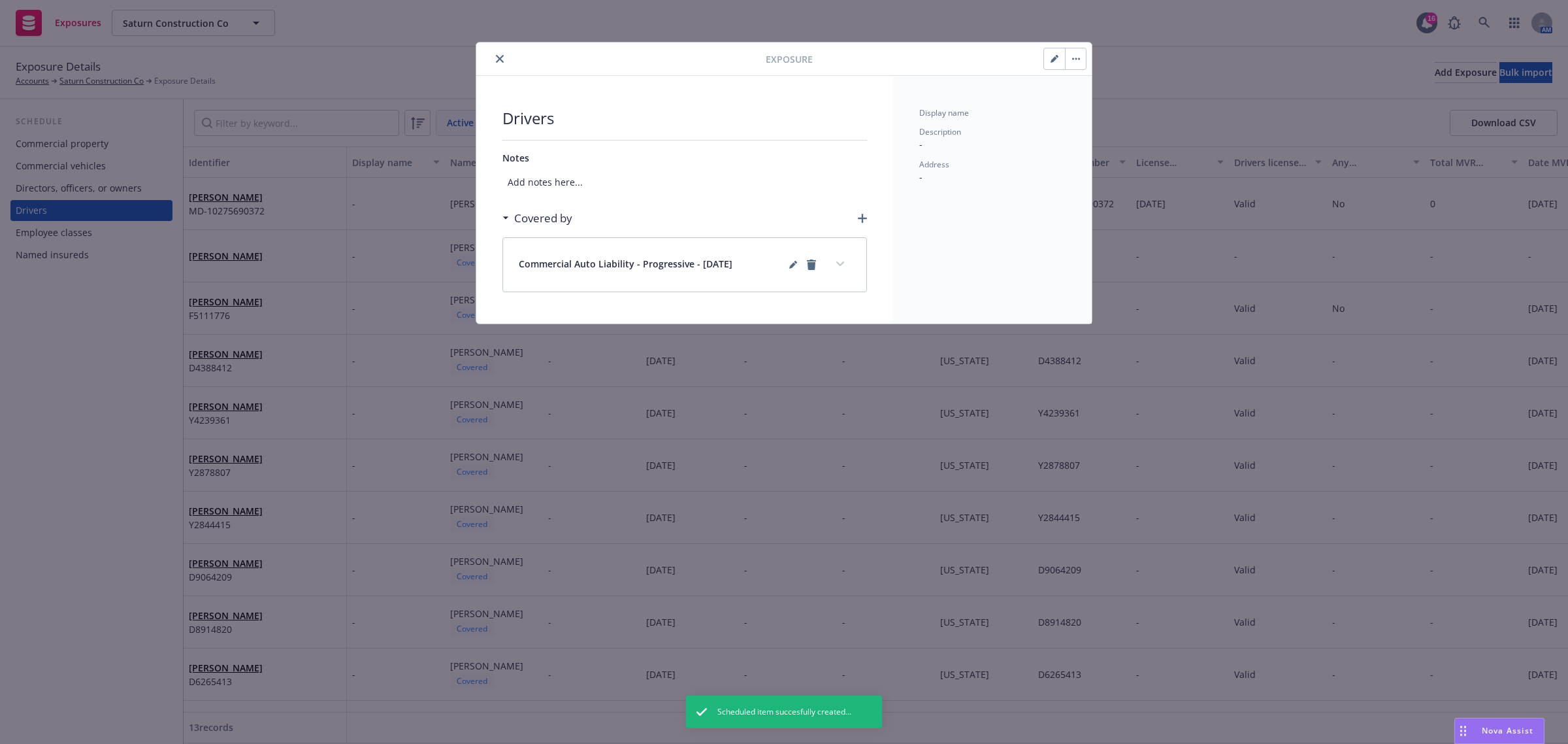
click at [504, 57] on button "close" at bounding box center [499, 59] width 16 height 16
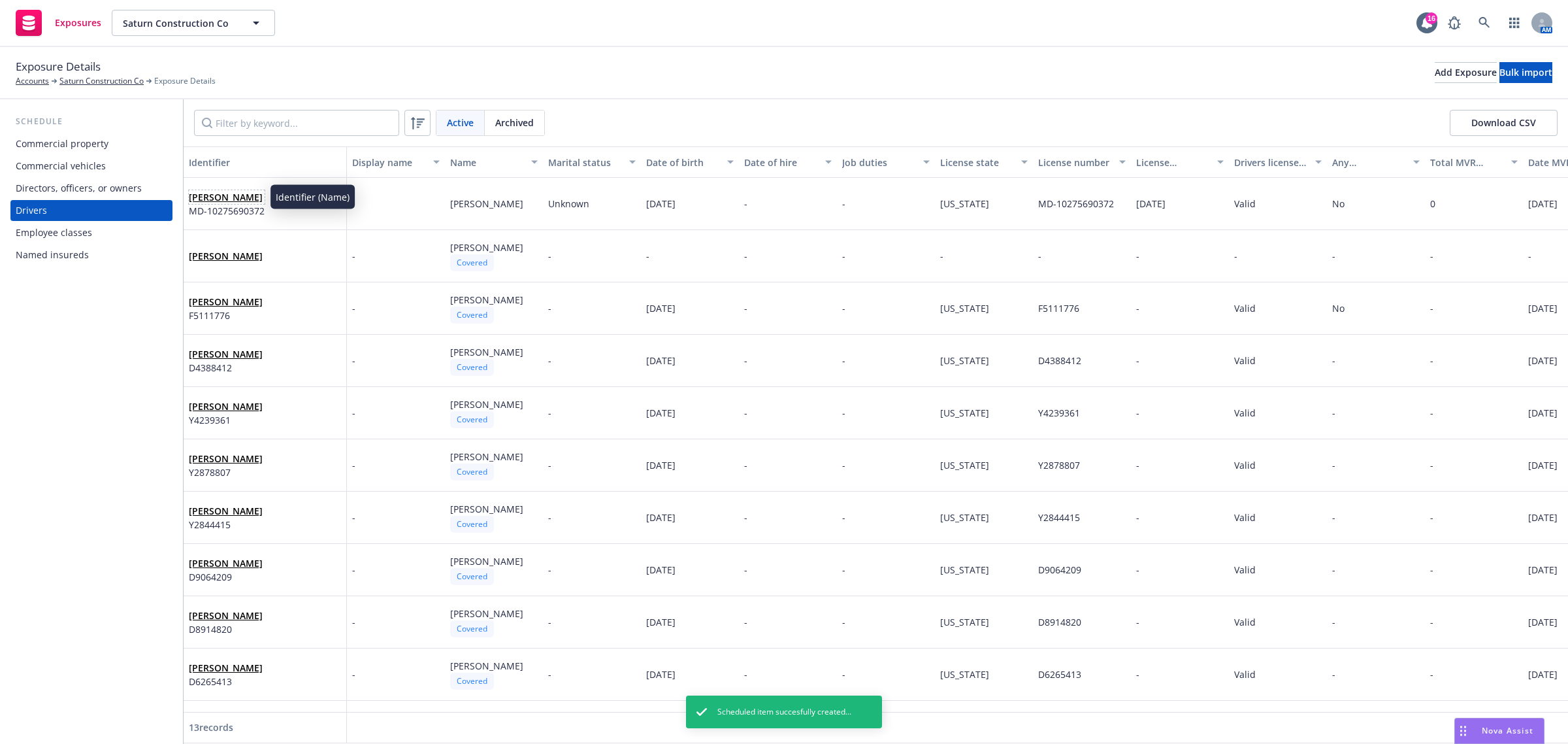
click at [227, 198] on link "Ivan Michels" at bounding box center [226, 197] width 74 height 13
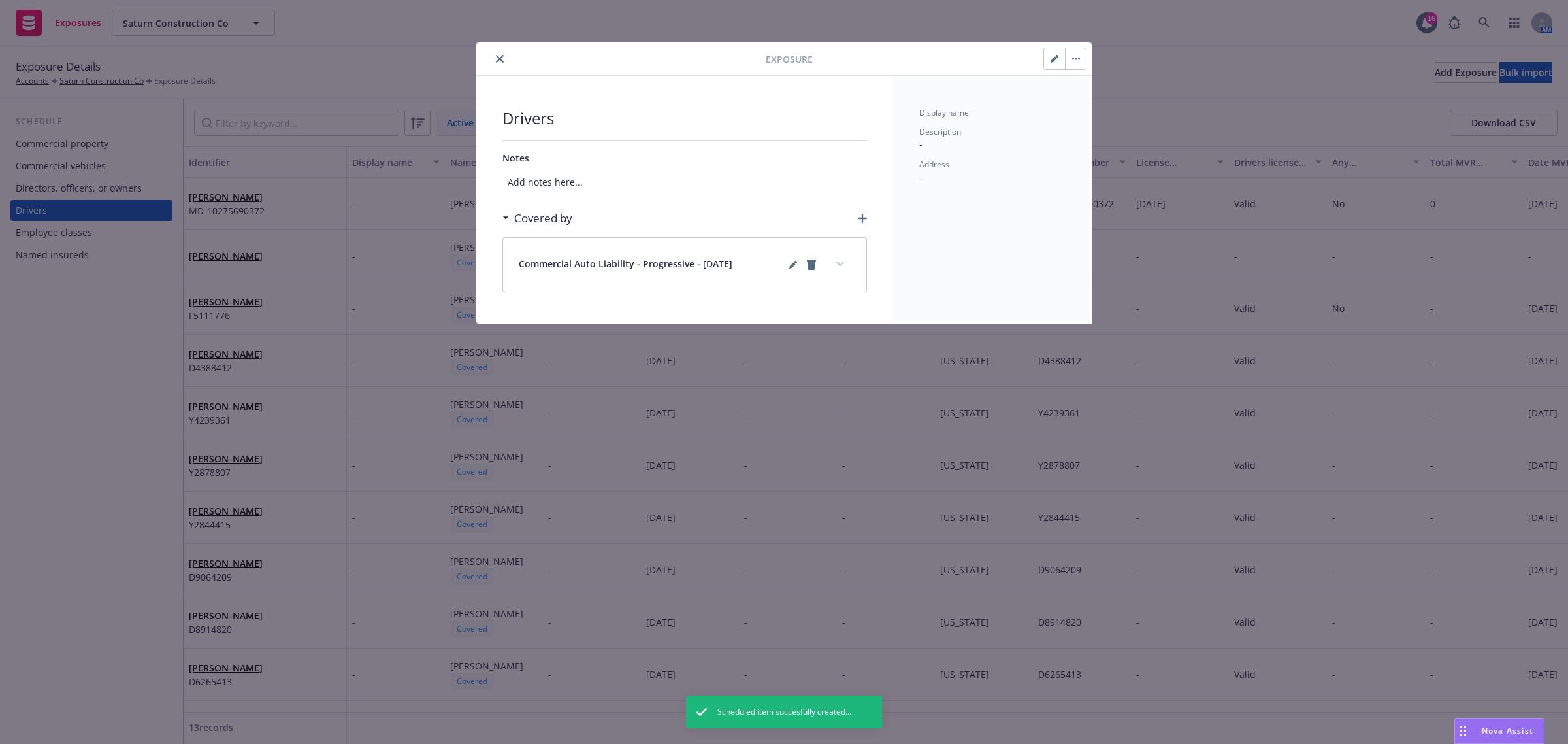
click at [1080, 61] on button "button" at bounding box center [1075, 59] width 21 height 21
click at [1052, 53] on button "button" at bounding box center [1055, 59] width 21 height 21
select select "UNKNOWN"
select select "MD"
select select "VALID"
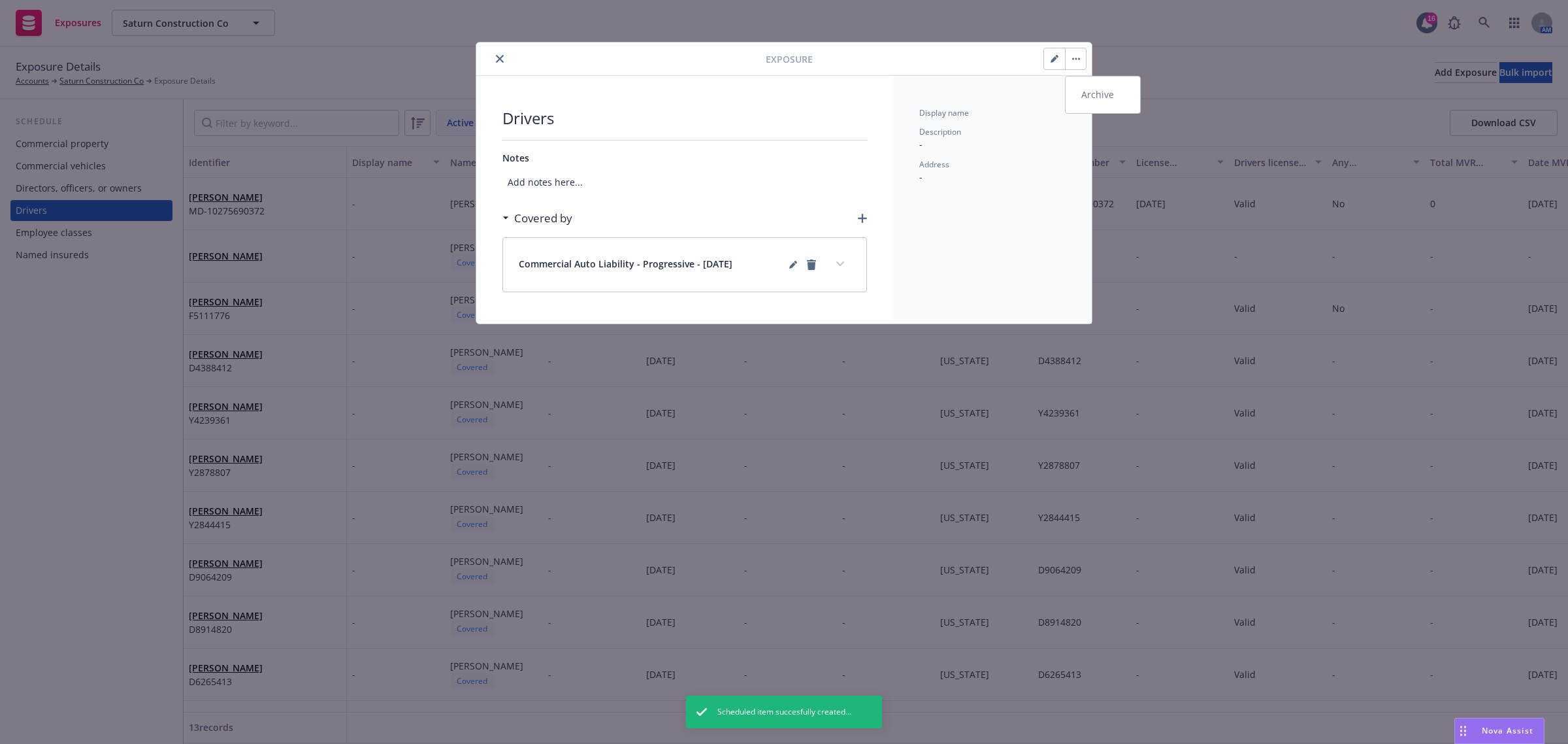
select select "NO"
select select "ZERO"
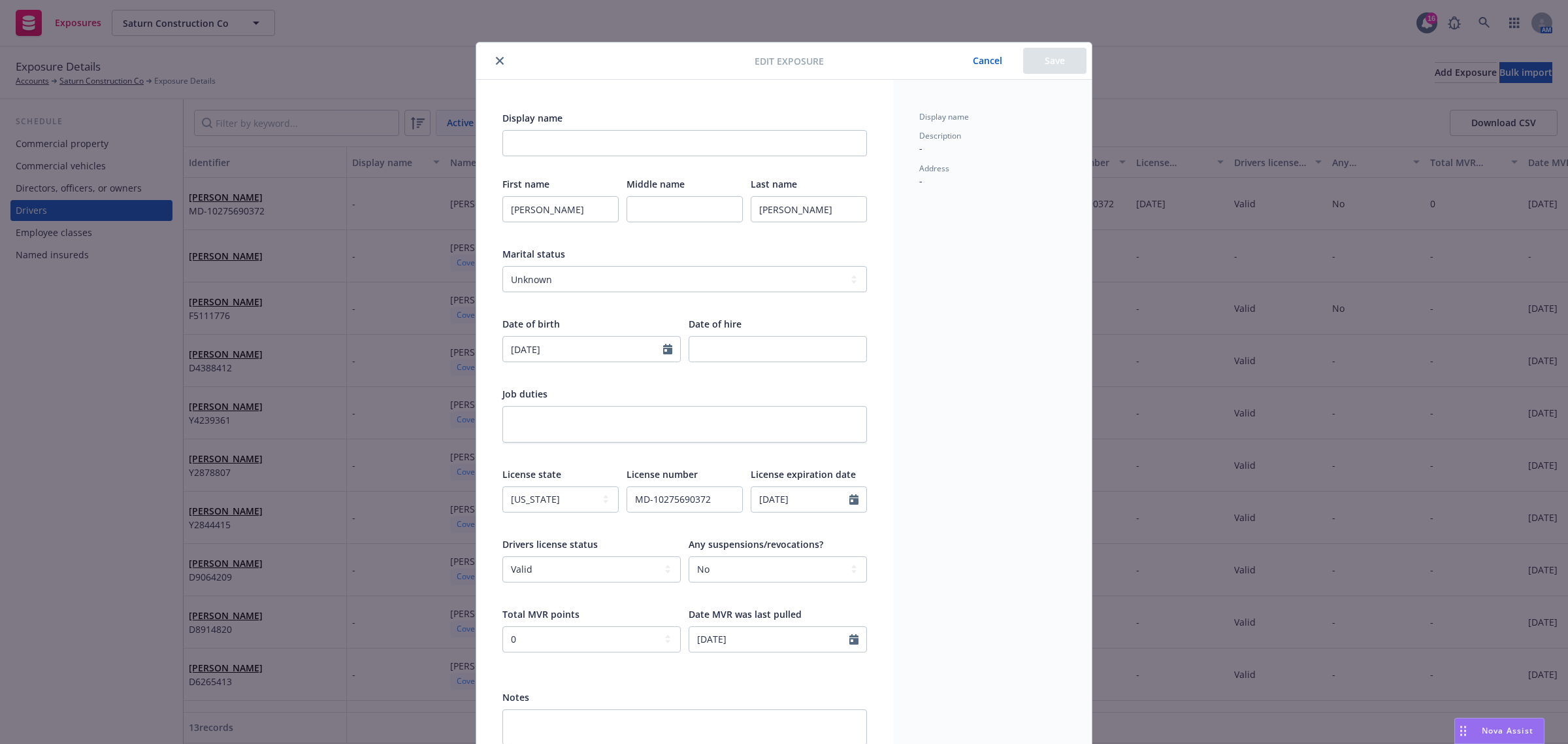
click at [488, 70] on div "Edit exposure Cancel Save" at bounding box center [784, 61] width 615 height 37
click at [492, 59] on button "close" at bounding box center [499, 60] width 16 height 16
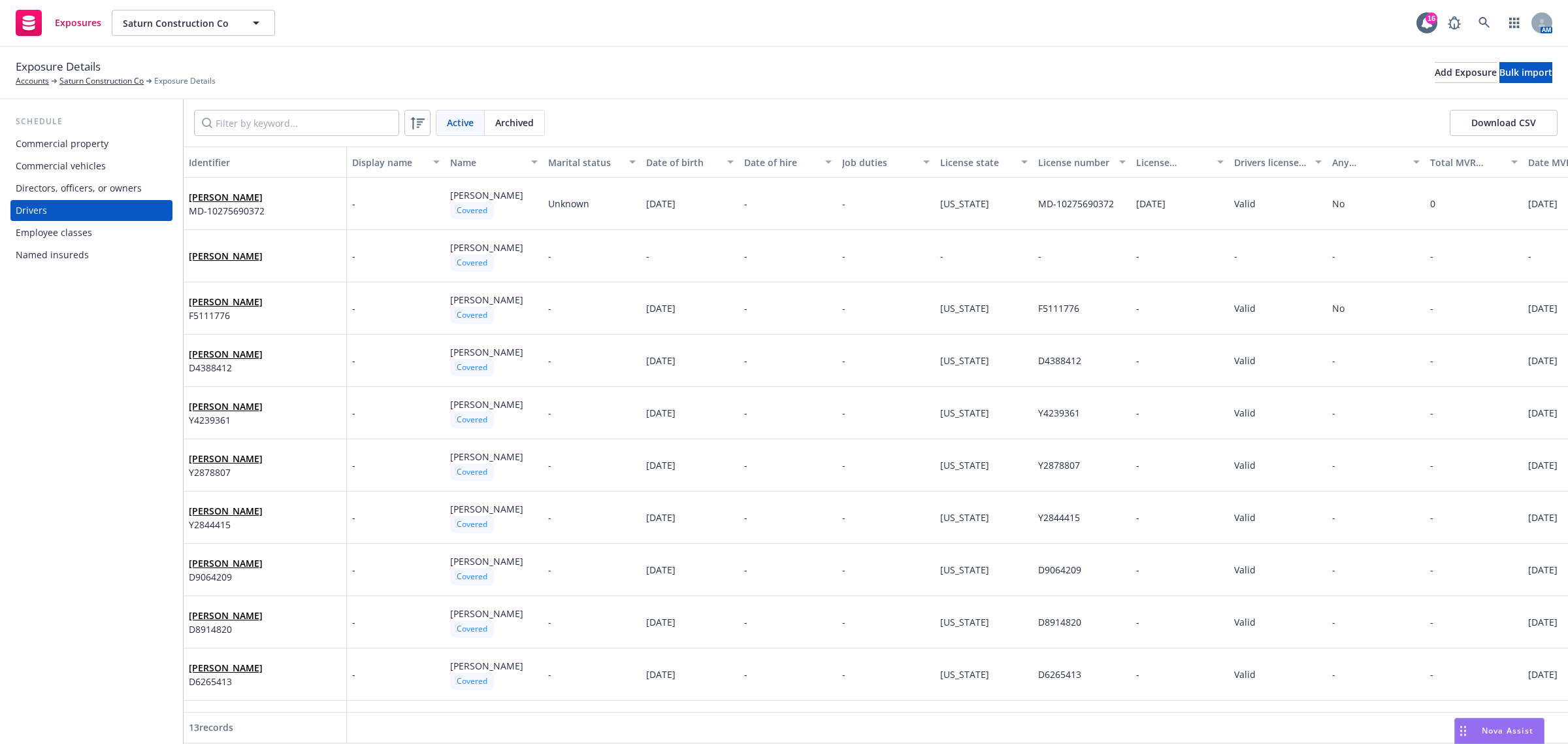
click at [80, 169] on div "Commercial vehicles" at bounding box center [61, 166] width 90 height 21
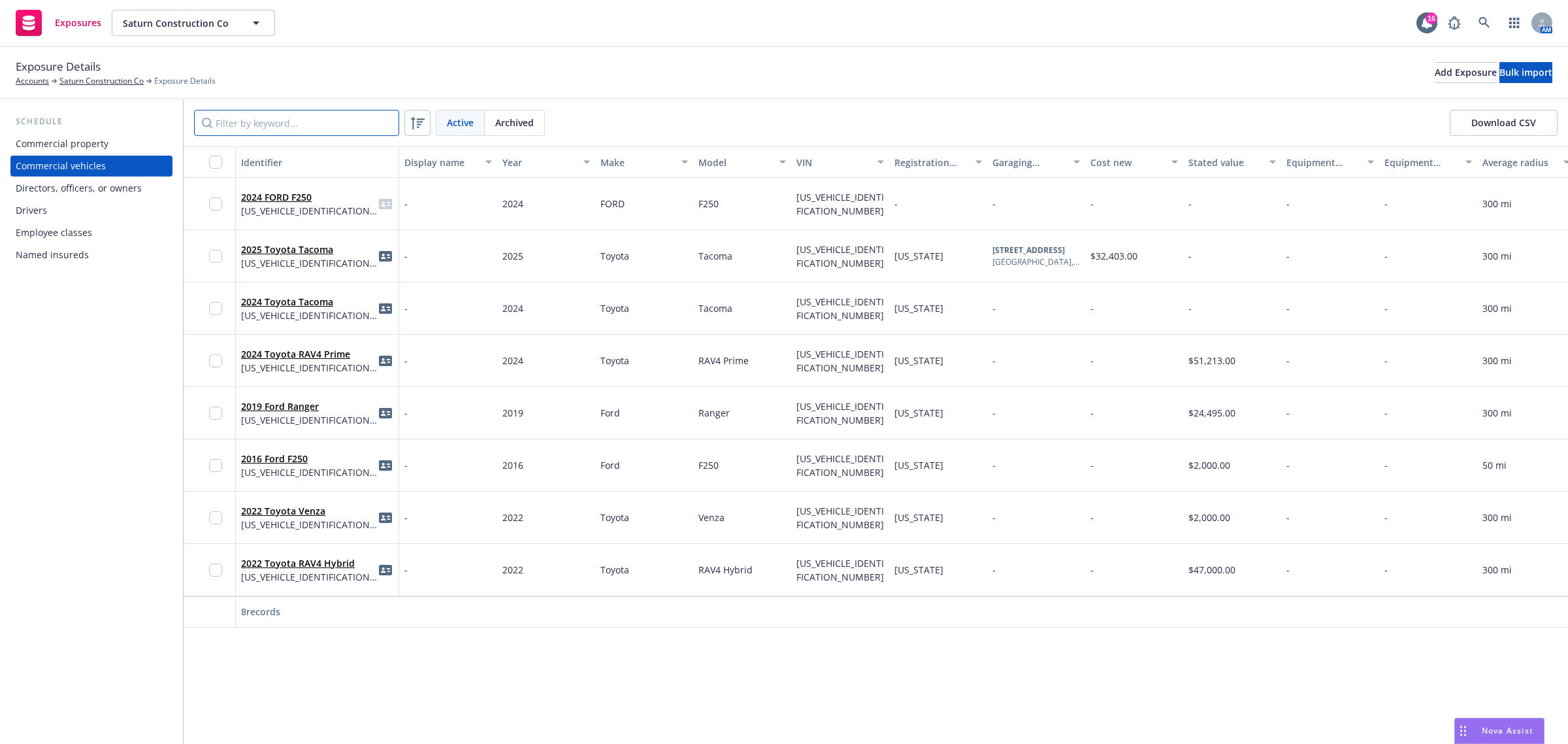
click at [340, 118] on input "Filter by keyword..." at bounding box center [296, 122] width 205 height 26
type input "2"
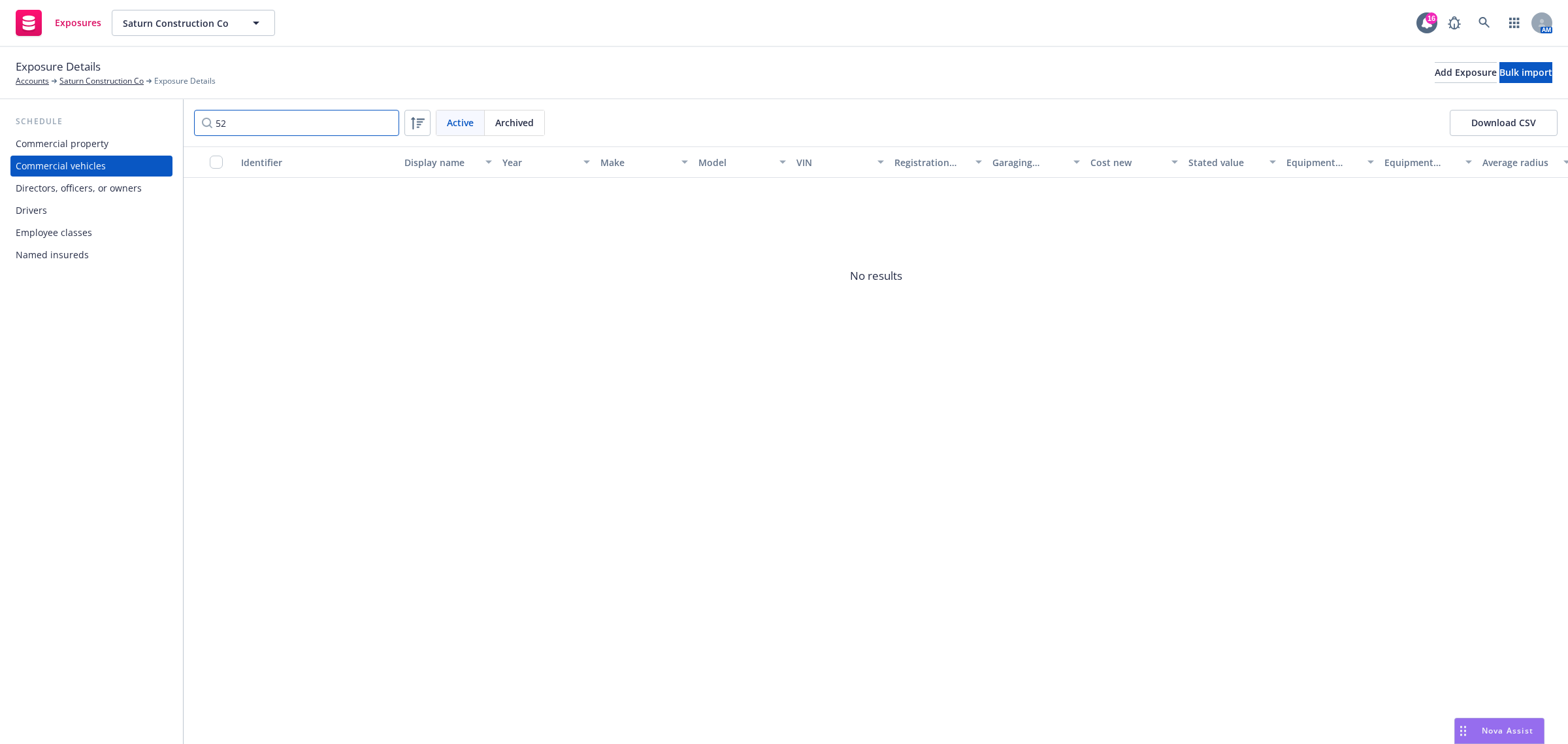
type input "5"
type input "3"
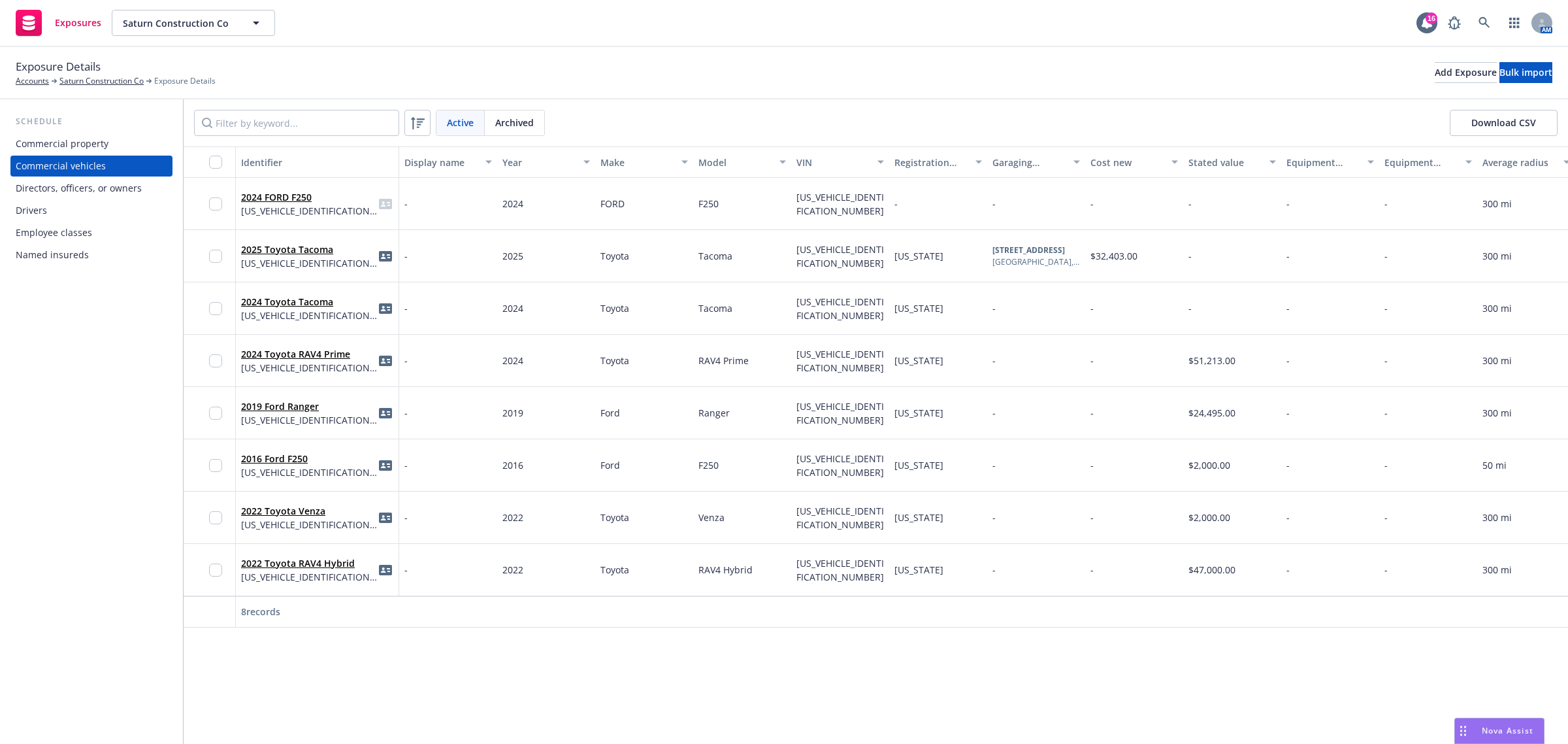
drag, startPoint x: 856, startPoint y: 116, endPoint x: 870, endPoint y: 115, distance: 14.0
click at [856, 116] on div "Active Archived Download CSV" at bounding box center [875, 122] width 1364 height 26
click at [1435, 72] on div "Add Exposure" at bounding box center [1466, 73] width 62 height 19
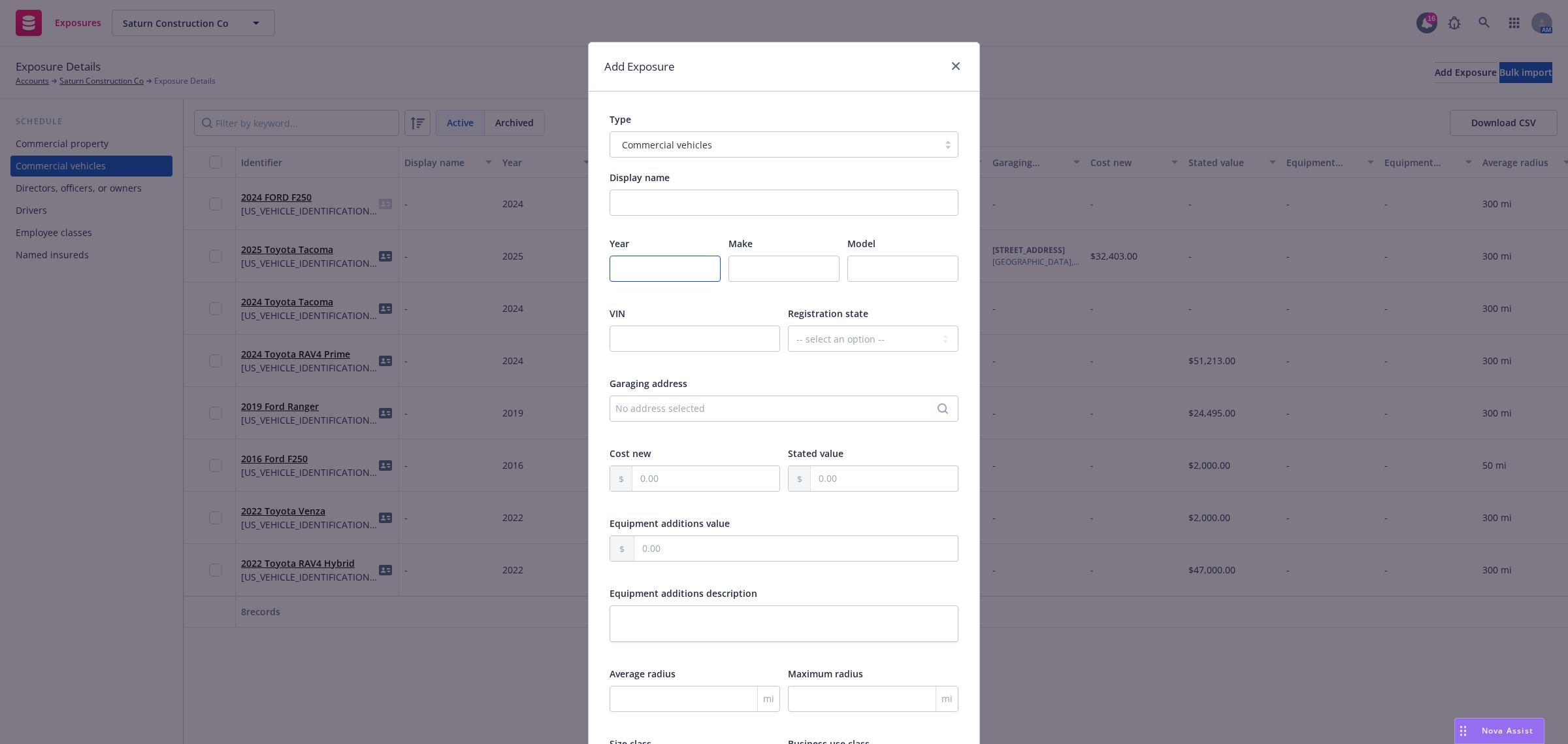
click at [661, 262] on input "number" at bounding box center [665, 268] width 111 height 26
type input "2025"
click at [766, 273] on input "text" at bounding box center [784, 268] width 111 height 26
type input "Toyota"
click at [913, 263] on input "text" at bounding box center [903, 268] width 111 height 26
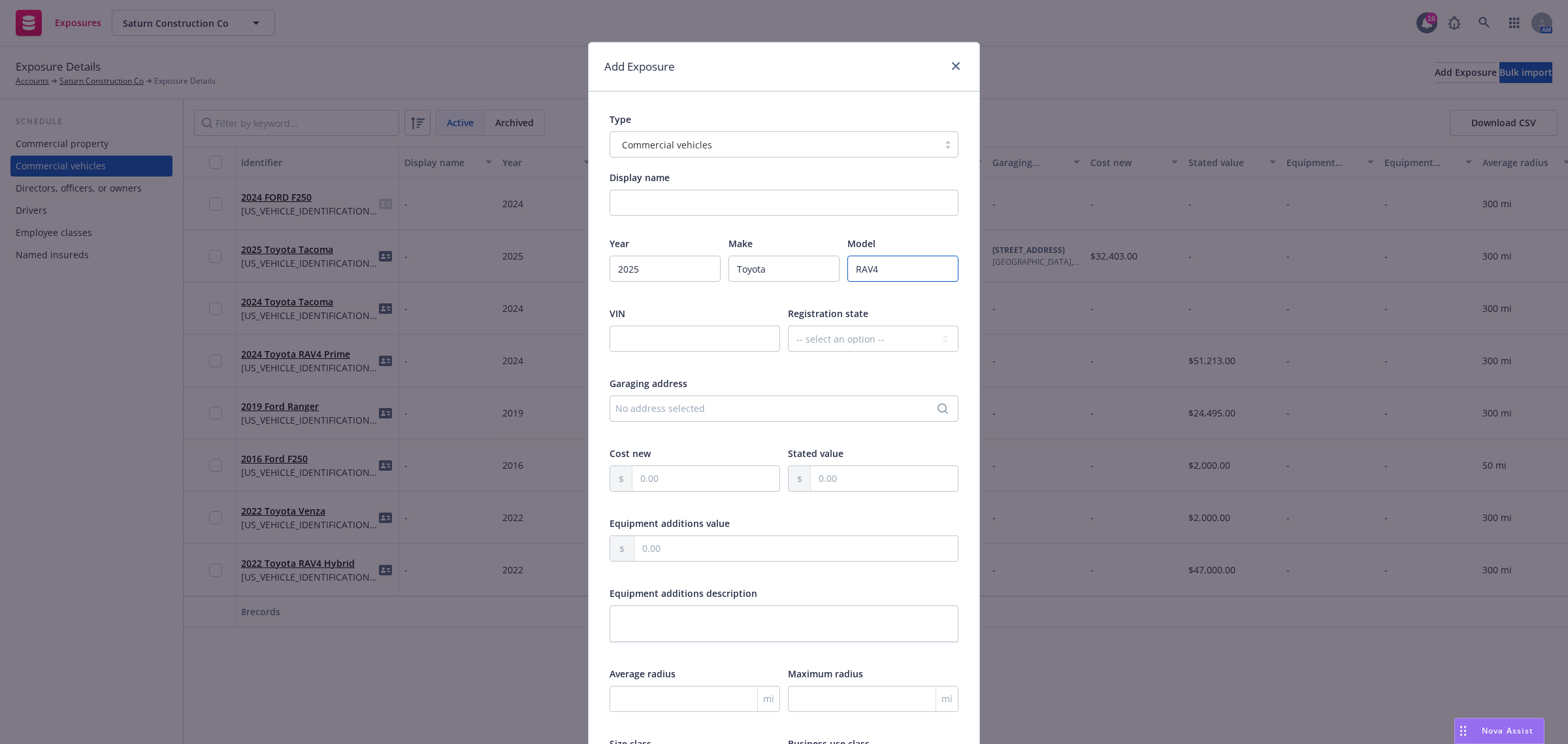
type input "RAV4"
click at [661, 345] on input "text" at bounding box center [695, 338] width 170 height 26
paste input "JTMFB3FV1SD273999"
type input "JTMFB3FV1SD273999"
click at [824, 340] on select "-- select an option -- Alaska Alabama Arkansas American Samoa Arizona Californi…" at bounding box center [873, 338] width 170 height 26
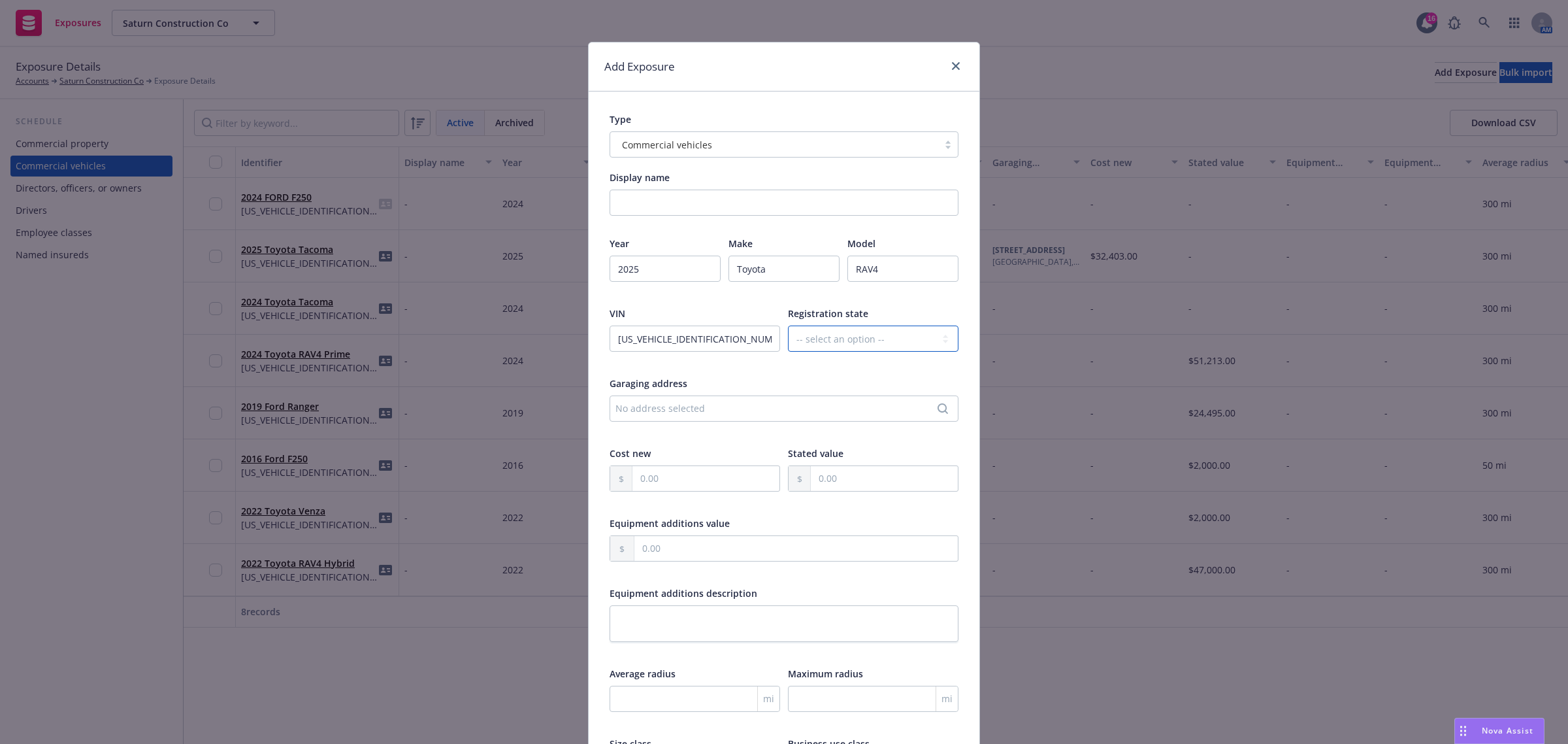
select select "CA"
click at [788, 325] on select "-- select an option -- Alaska Alabama Arkansas American Samoa Arizona Californi…" at bounding box center [873, 338] width 170 height 26
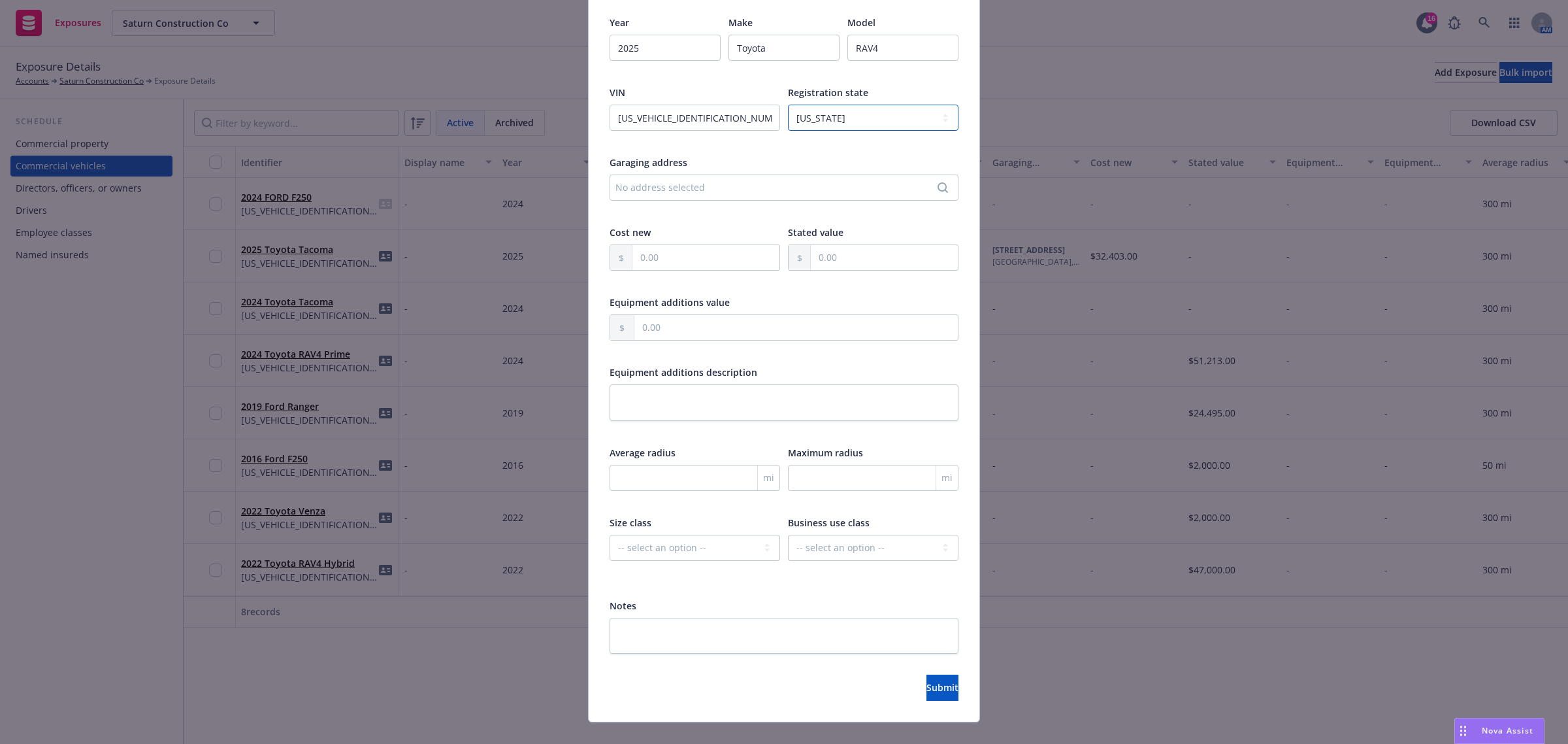
scroll to position [242, 0]
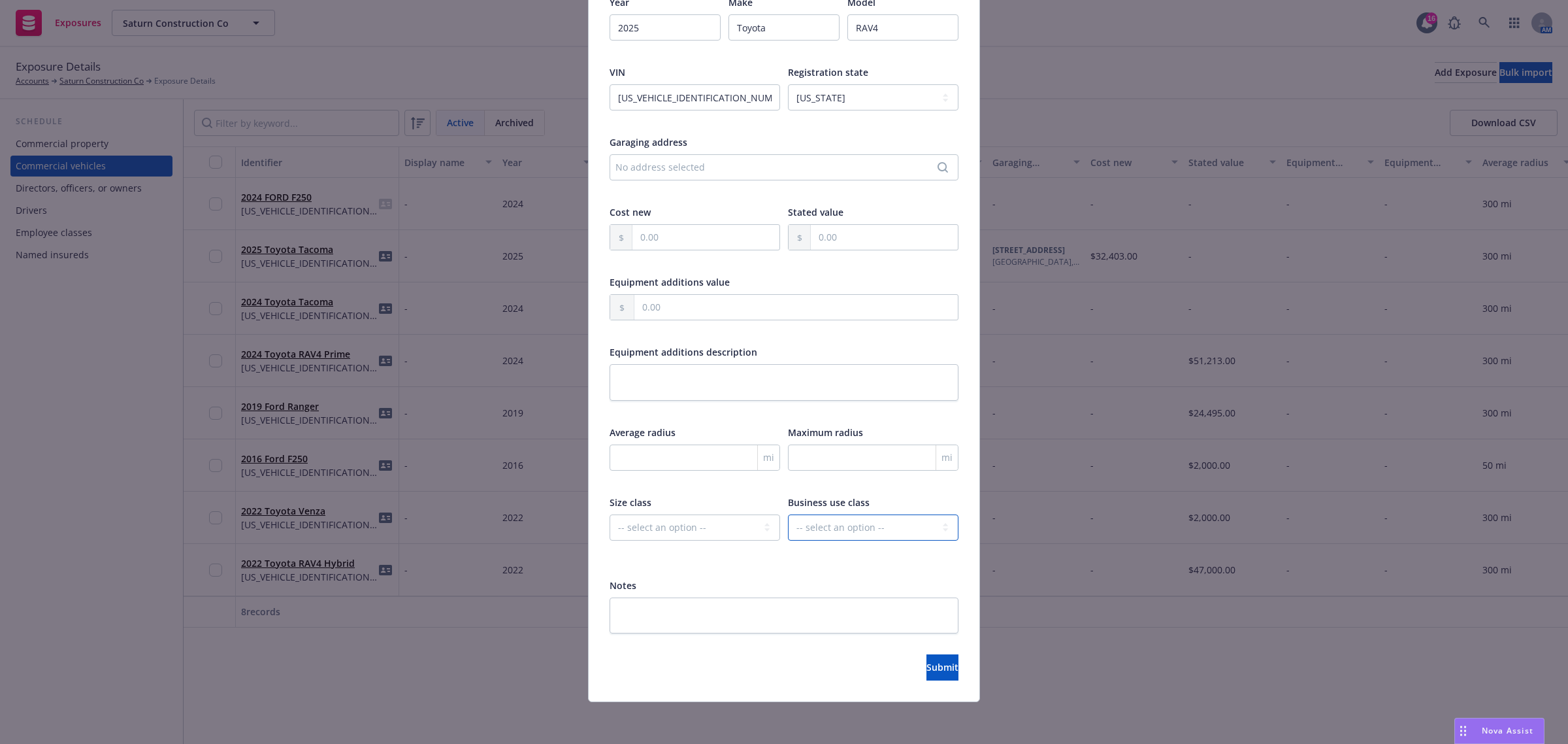
click at [822, 522] on select "-- select an option -- Service Retail Commercial" at bounding box center [873, 527] width 170 height 26
click at [715, 563] on div "Display name Year 2025 Make Toyota Model RAV4 VIN JTMFB3FV1SD273999 Registratio…" at bounding box center [784, 282] width 349 height 704
click at [927, 668] on span "Submit" at bounding box center [942, 667] width 32 height 13
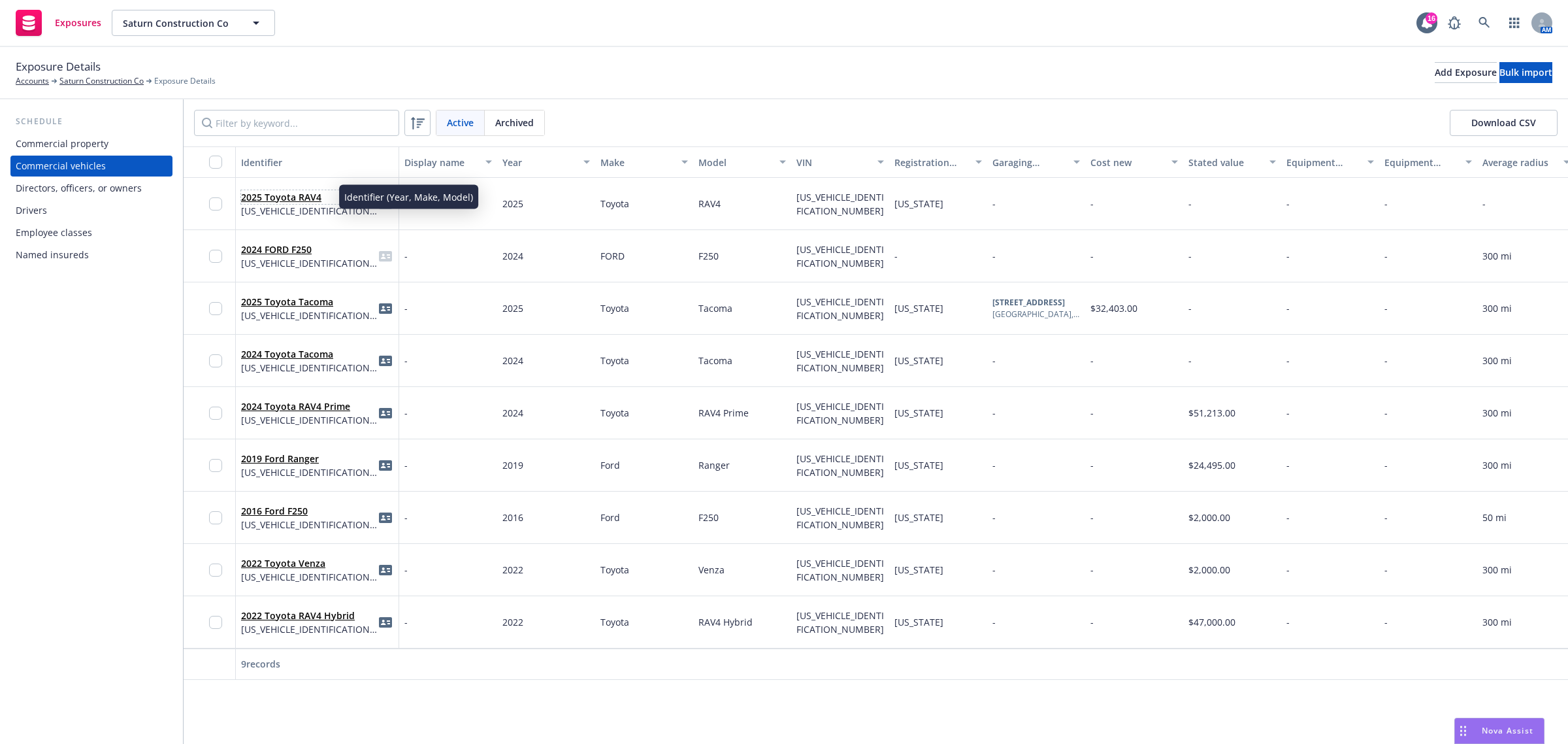
click at [281, 199] on link "2025 Toyota RAV4" at bounding box center [281, 197] width 81 height 13
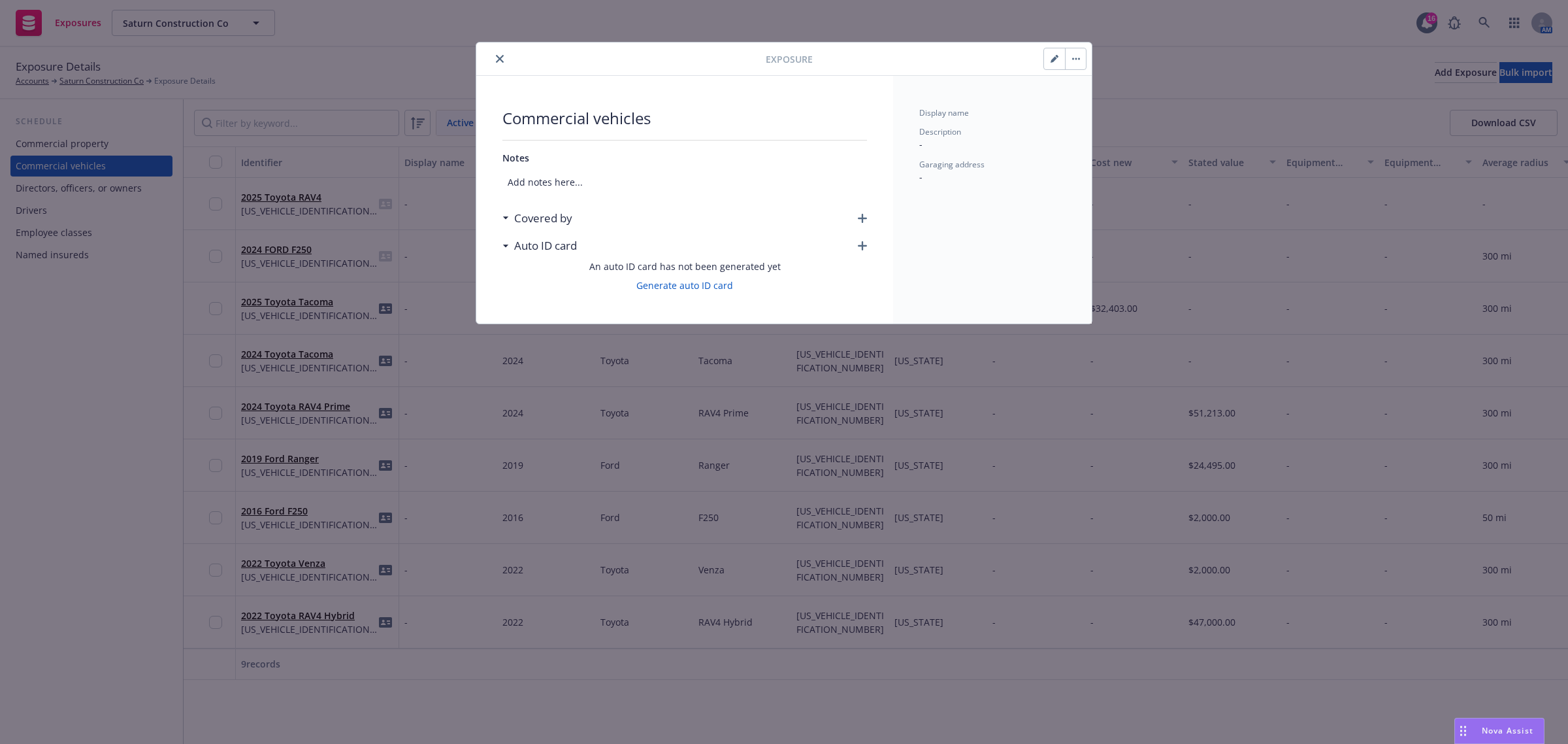
drag, startPoint x: 861, startPoint y: 218, endPoint x: 857, endPoint y: 227, distance: 9.8
click at [857, 227] on div "Covered by" at bounding box center [684, 218] width 364 height 27
click at [857, 213] on div "Covered by" at bounding box center [684, 218] width 364 height 27
click at [866, 217] on icon "button" at bounding box center [862, 218] width 9 height 9
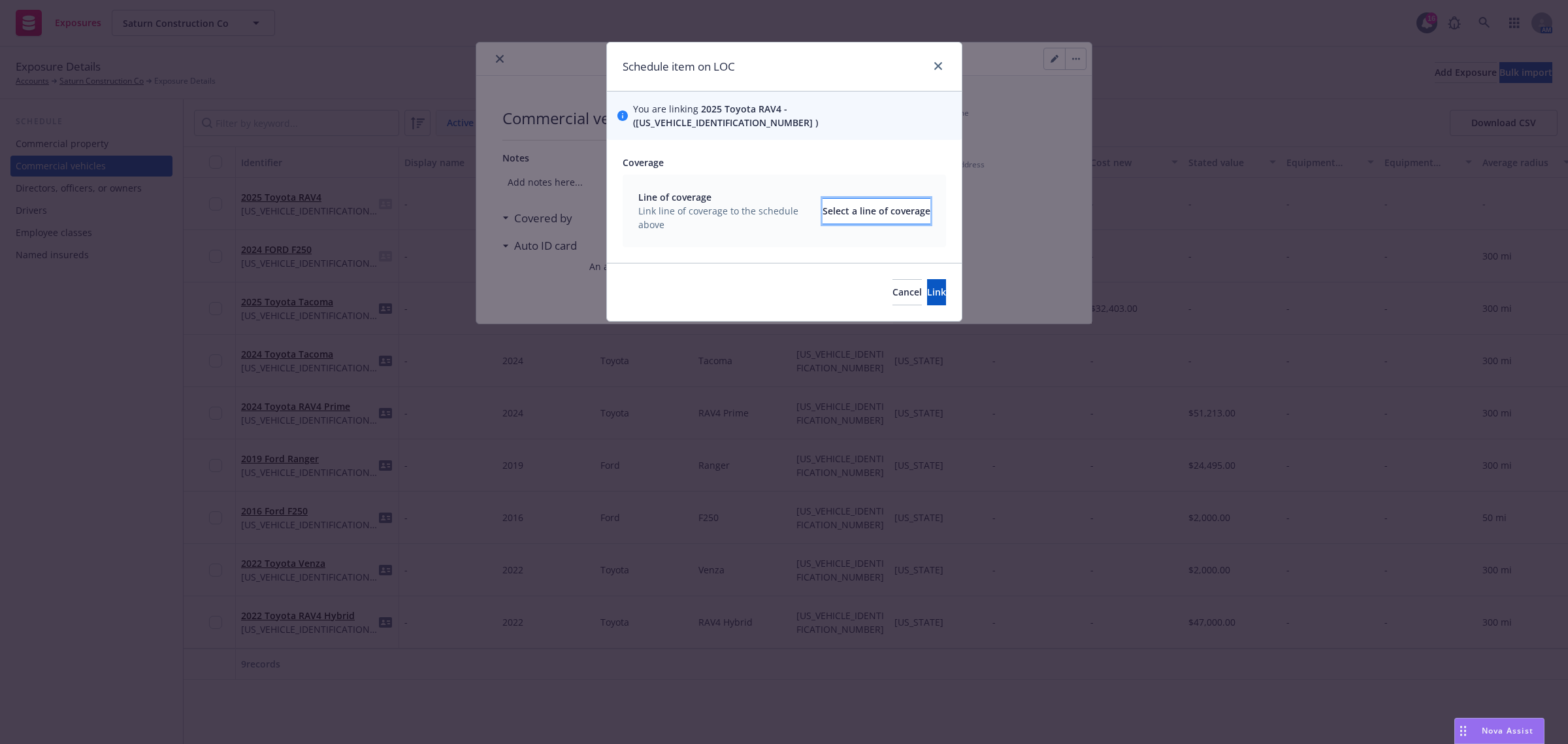
click at [846, 207] on div "Select a line of coverage" at bounding box center [877, 211] width 108 height 25
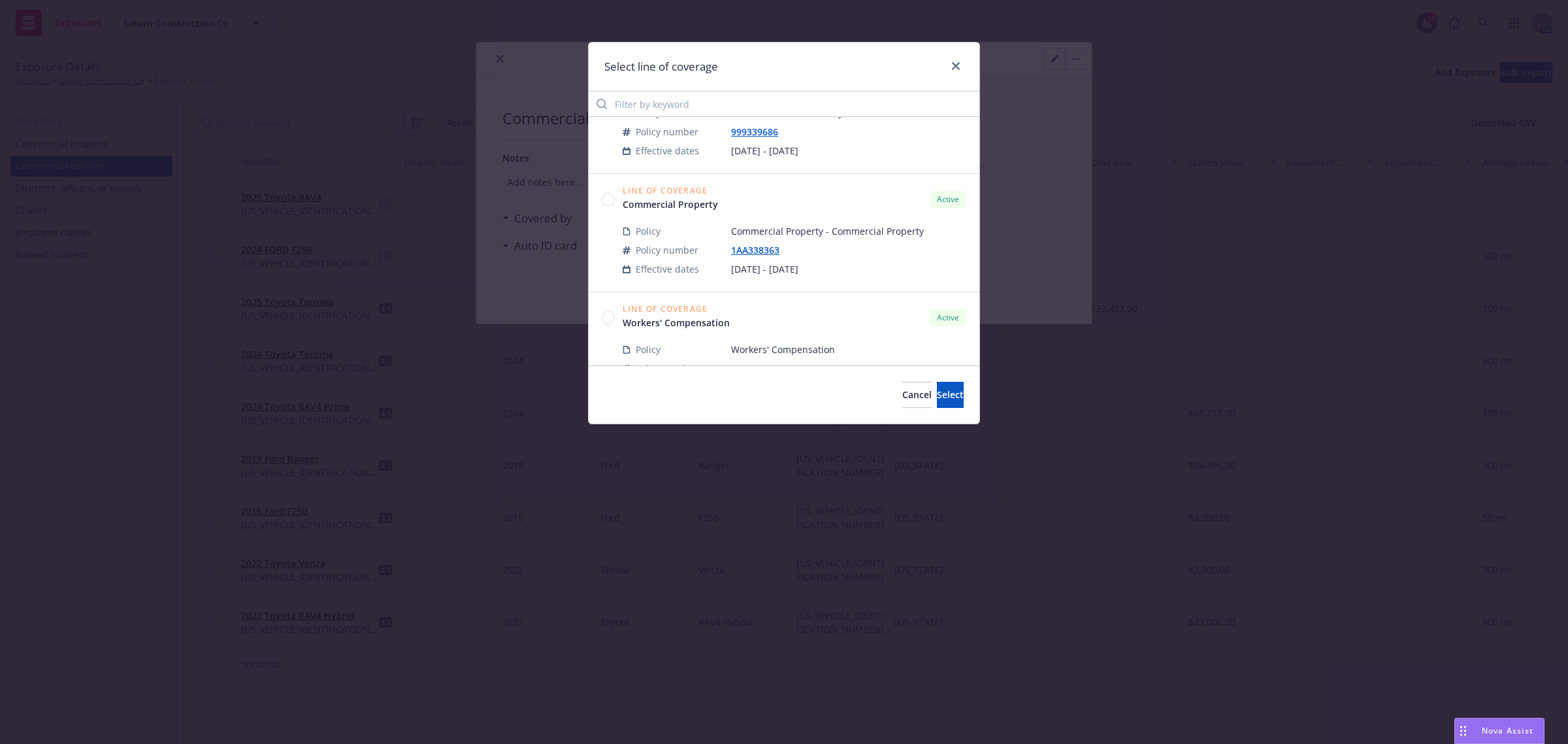
scroll to position [210, 0]
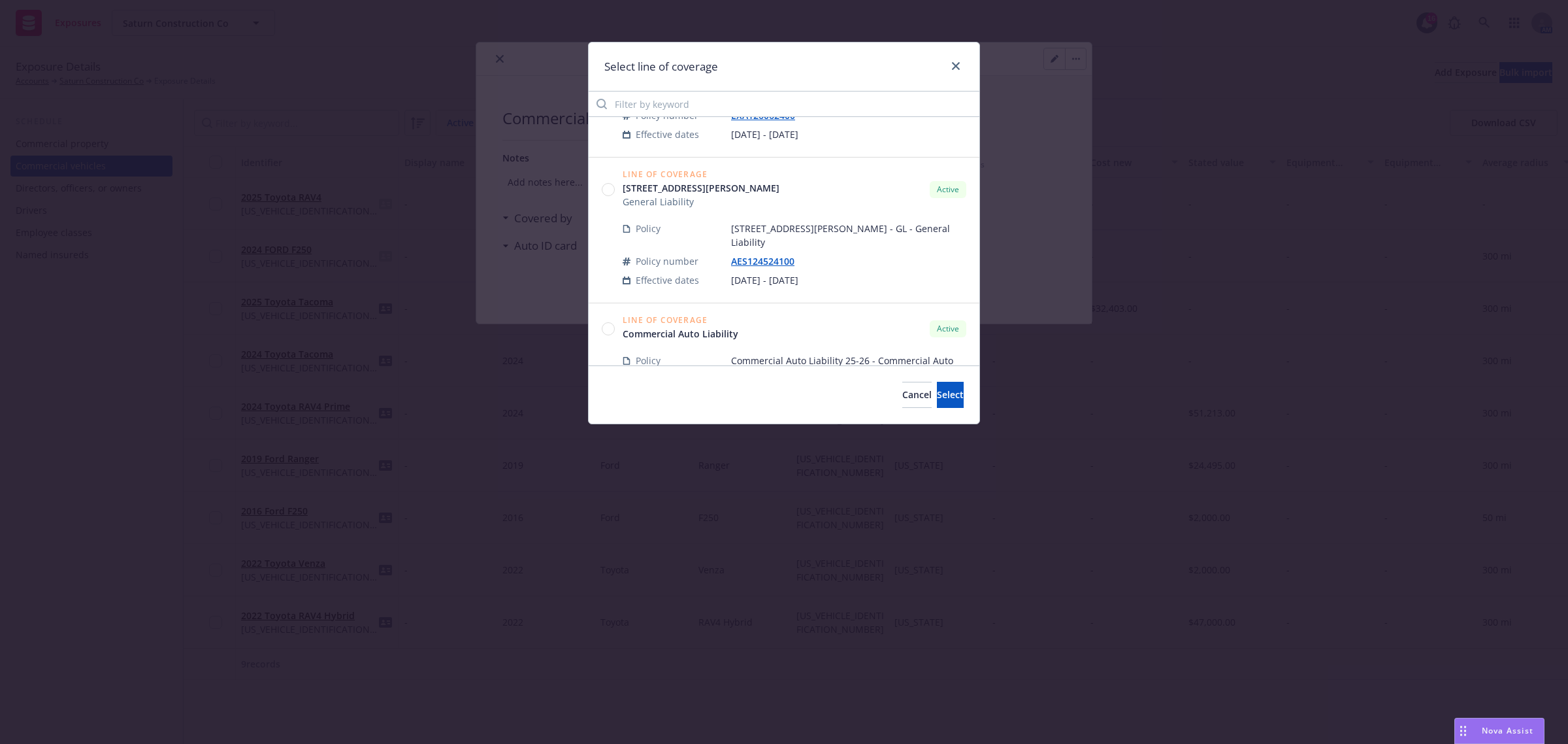
click at [611, 322] on circle at bounding box center [608, 328] width 13 height 13
click at [937, 391] on span "Select" at bounding box center [950, 394] width 27 height 13
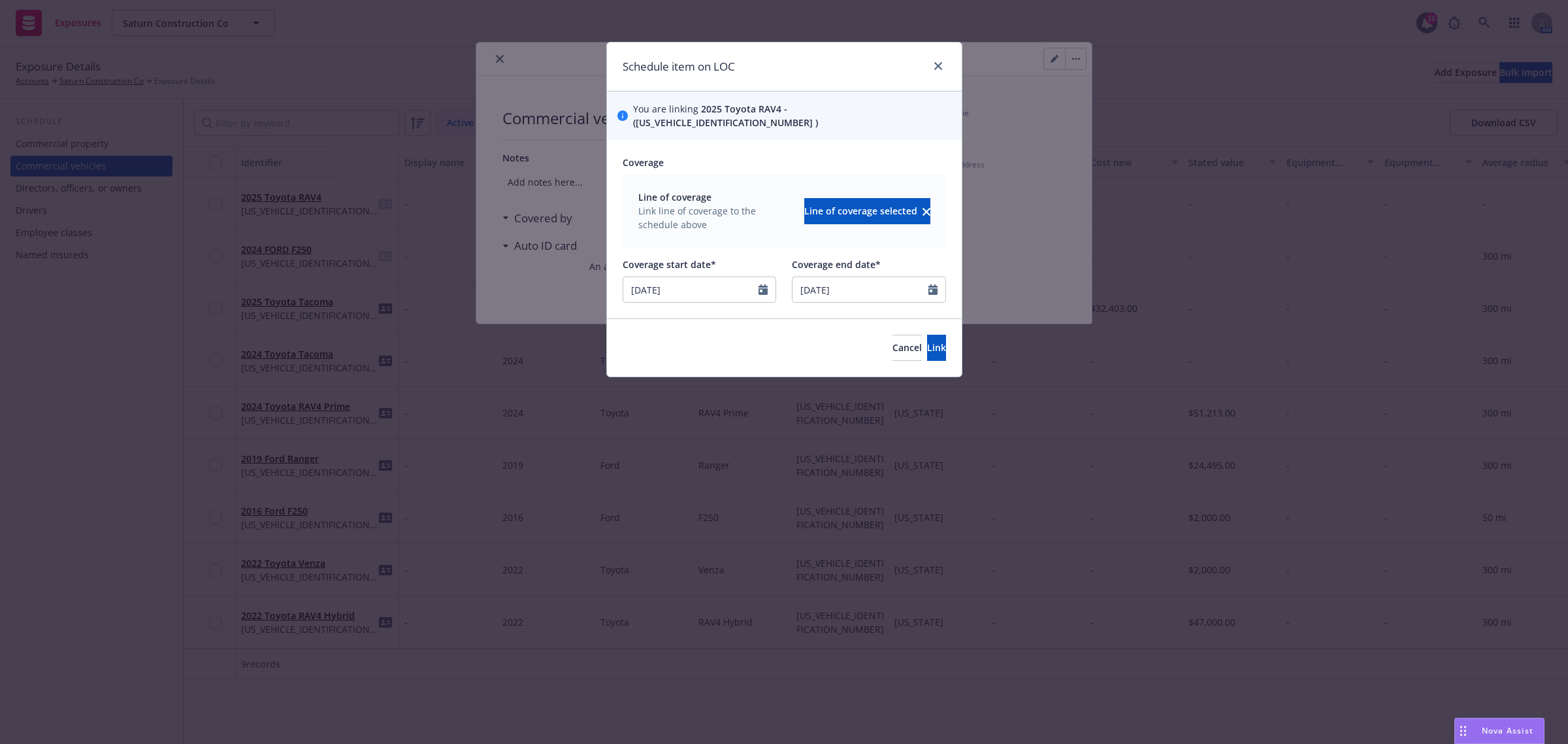
click at [919, 319] on div "Cancel Link" at bounding box center [784, 348] width 355 height 59
click at [927, 341] on span "Link" at bounding box center [937, 347] width 19 height 13
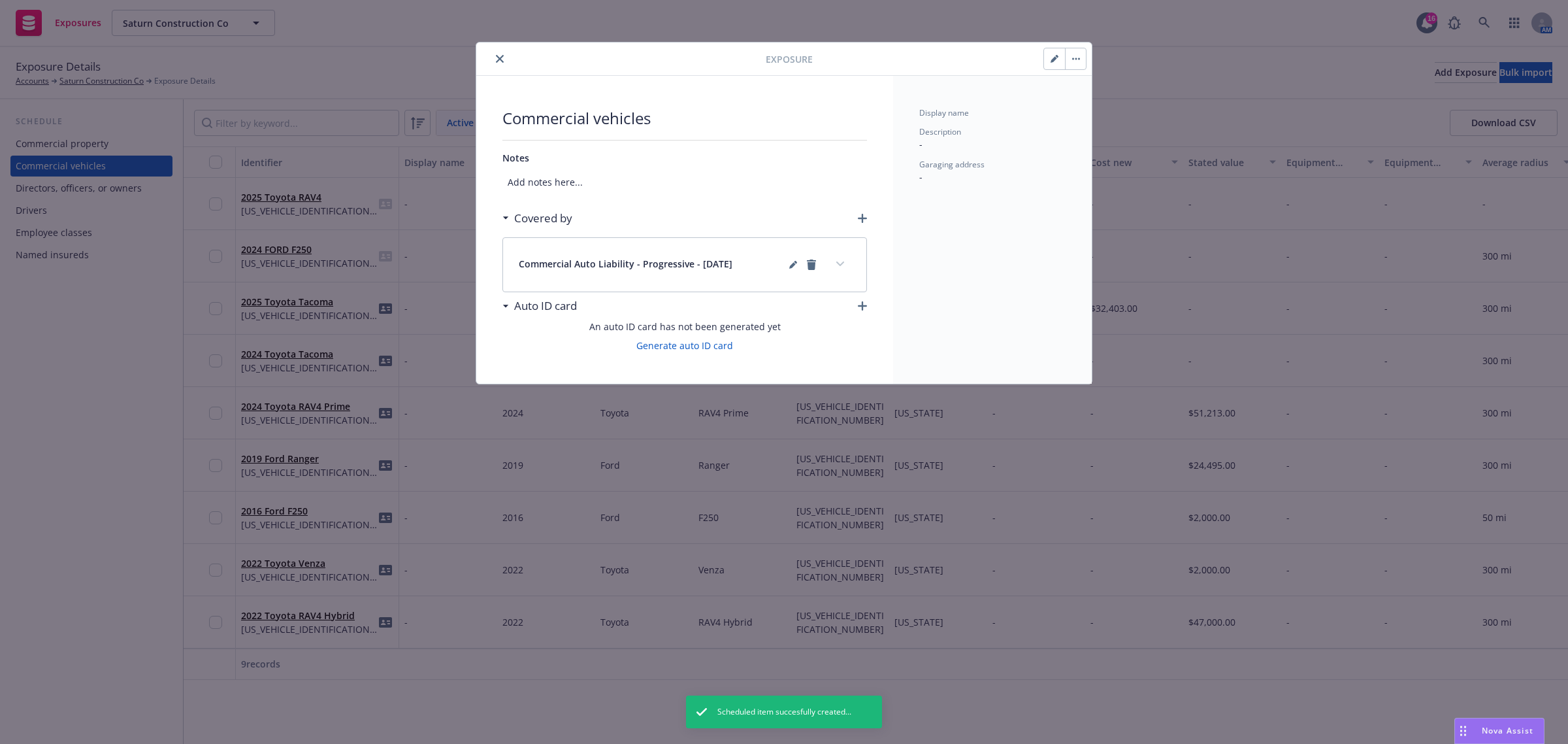
click at [490, 62] on div at bounding box center [624, 59] width 284 height 16
click at [497, 59] on icon "close" at bounding box center [500, 59] width 8 height 8
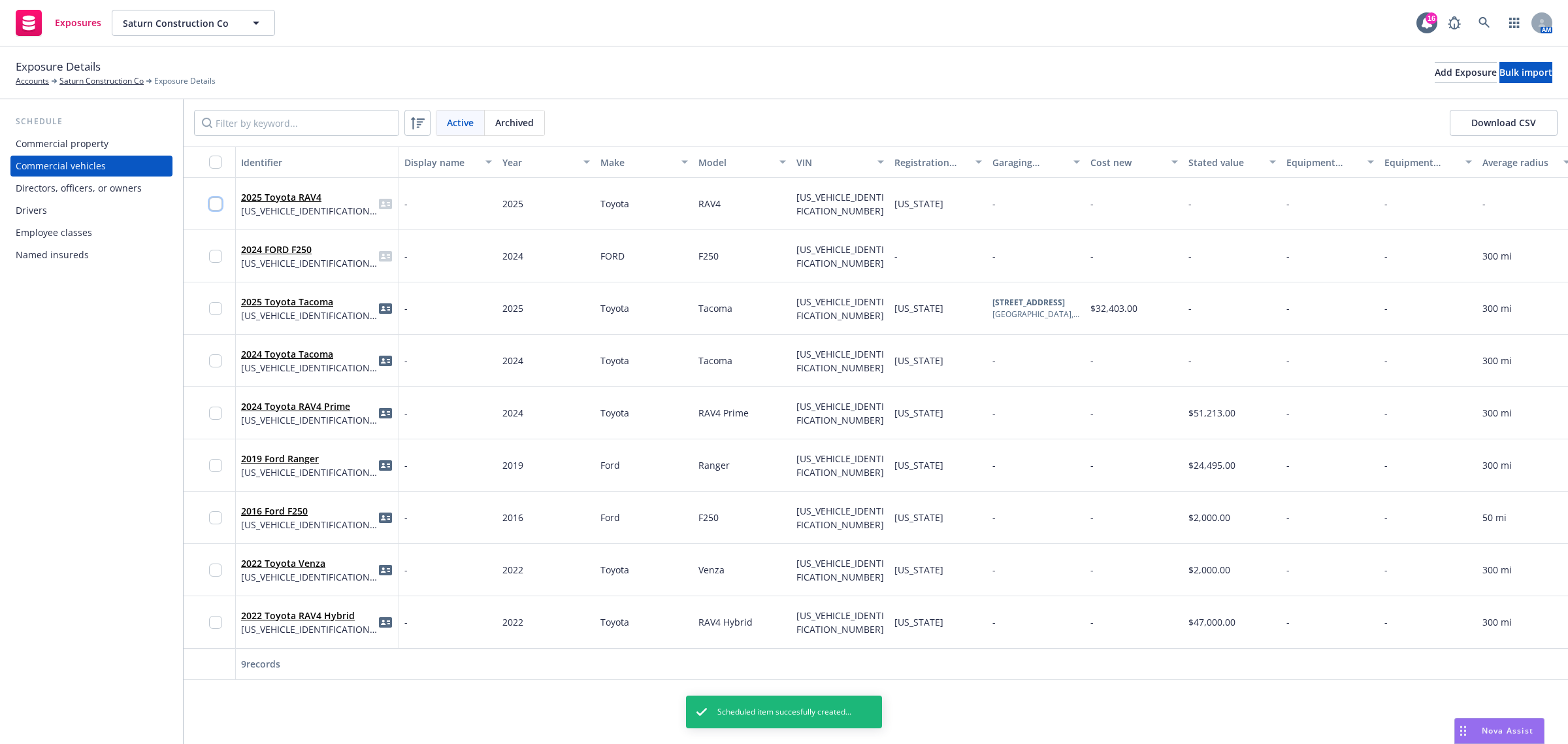
click at [219, 200] on input "checkbox" at bounding box center [216, 204] width 13 height 13
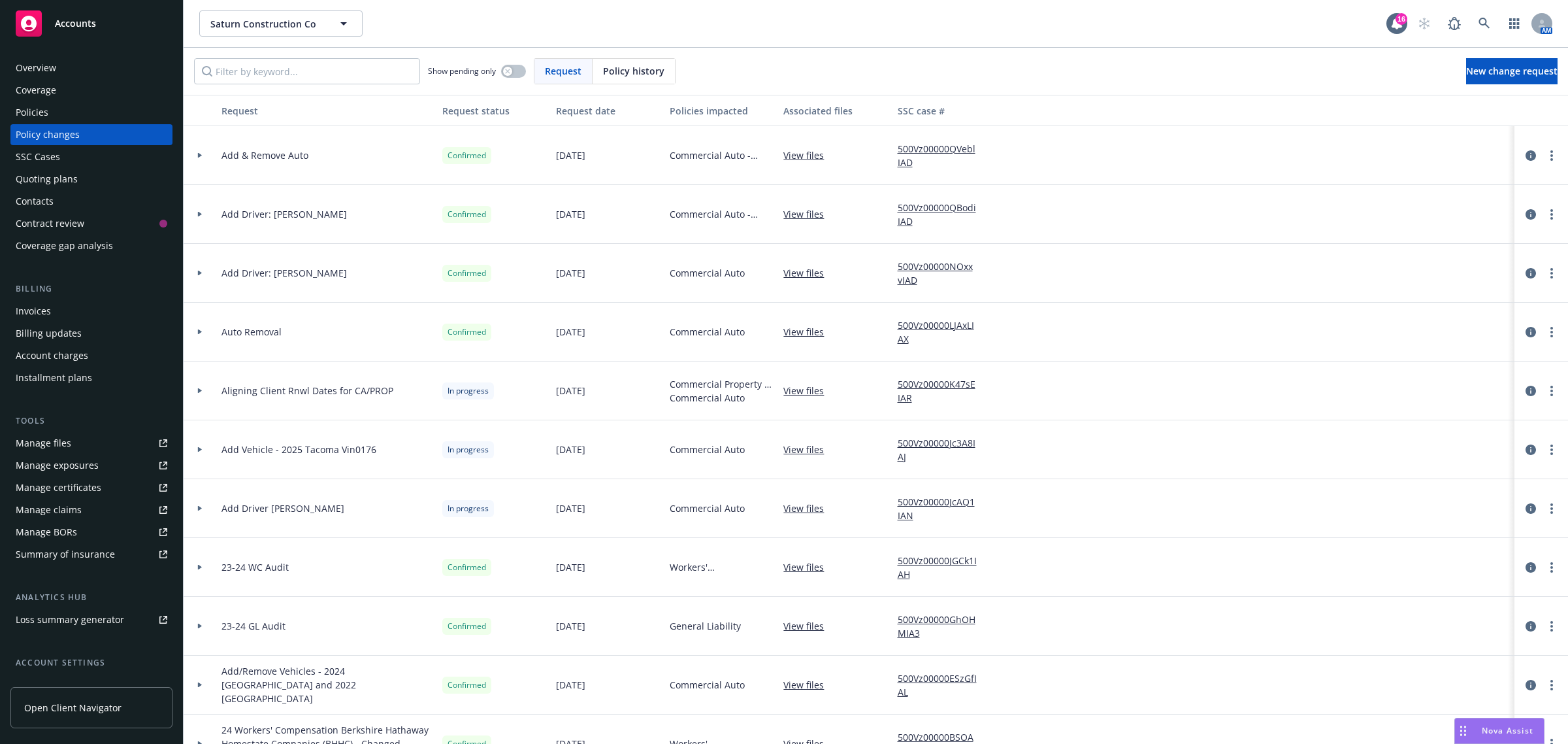
click at [1507, 734] on span "Nova Assist" at bounding box center [1508, 730] width 52 height 11
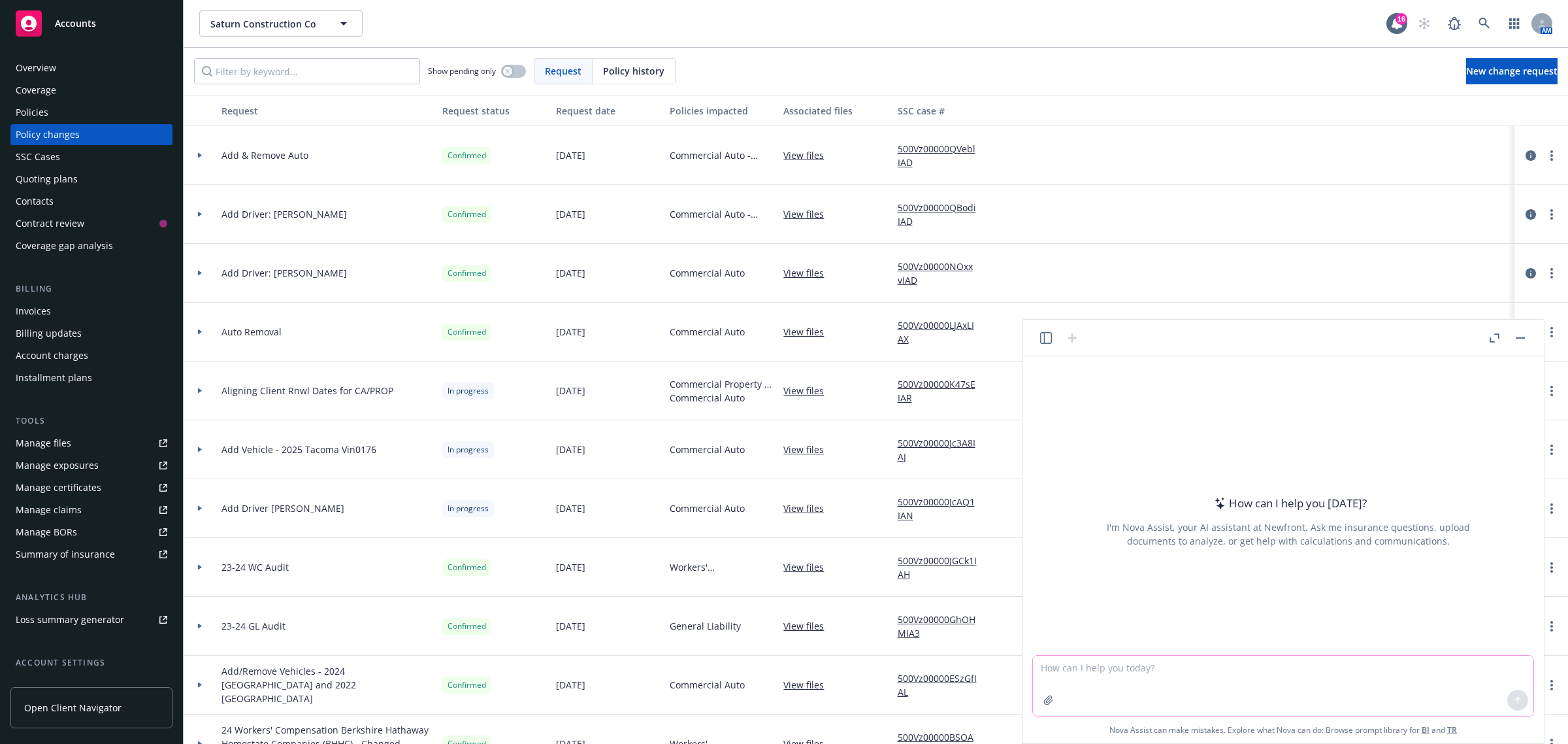
click at [1222, 671] on textarea at bounding box center [1284, 685] width 501 height 60
drag, startPoint x: 1222, startPoint y: 671, endPoint x: 1216, endPoint y: 674, distance: 6.7
paste textarea "Hello, I am writing to request the [DATE]-[DATE] (dated in August if possible) …"
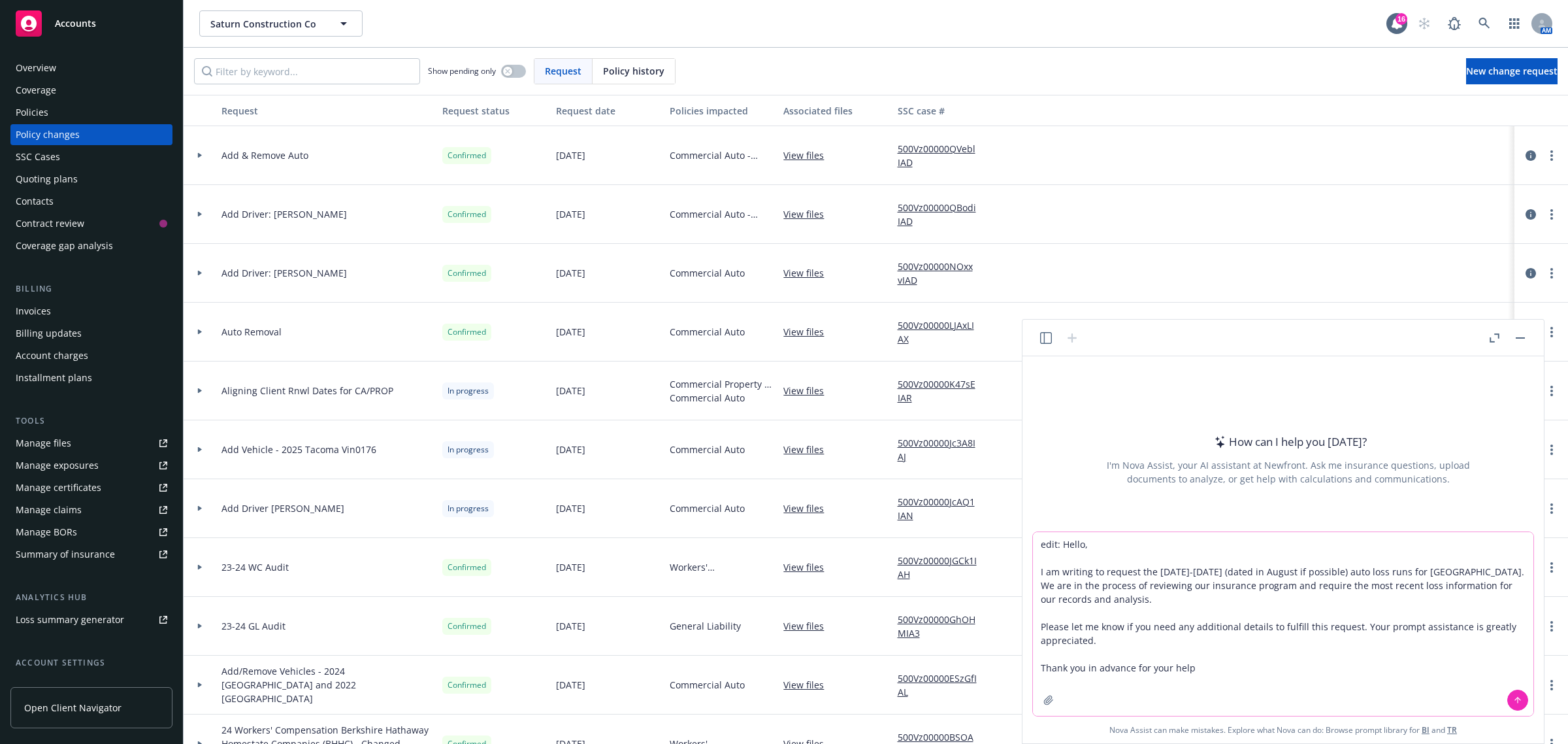
type textarea "edit: Hello, I am writing to request the [DATE]-[DATE] (dated in August if poss…"
click at [1518, 698] on icon at bounding box center [1518, 700] width 0 height 5
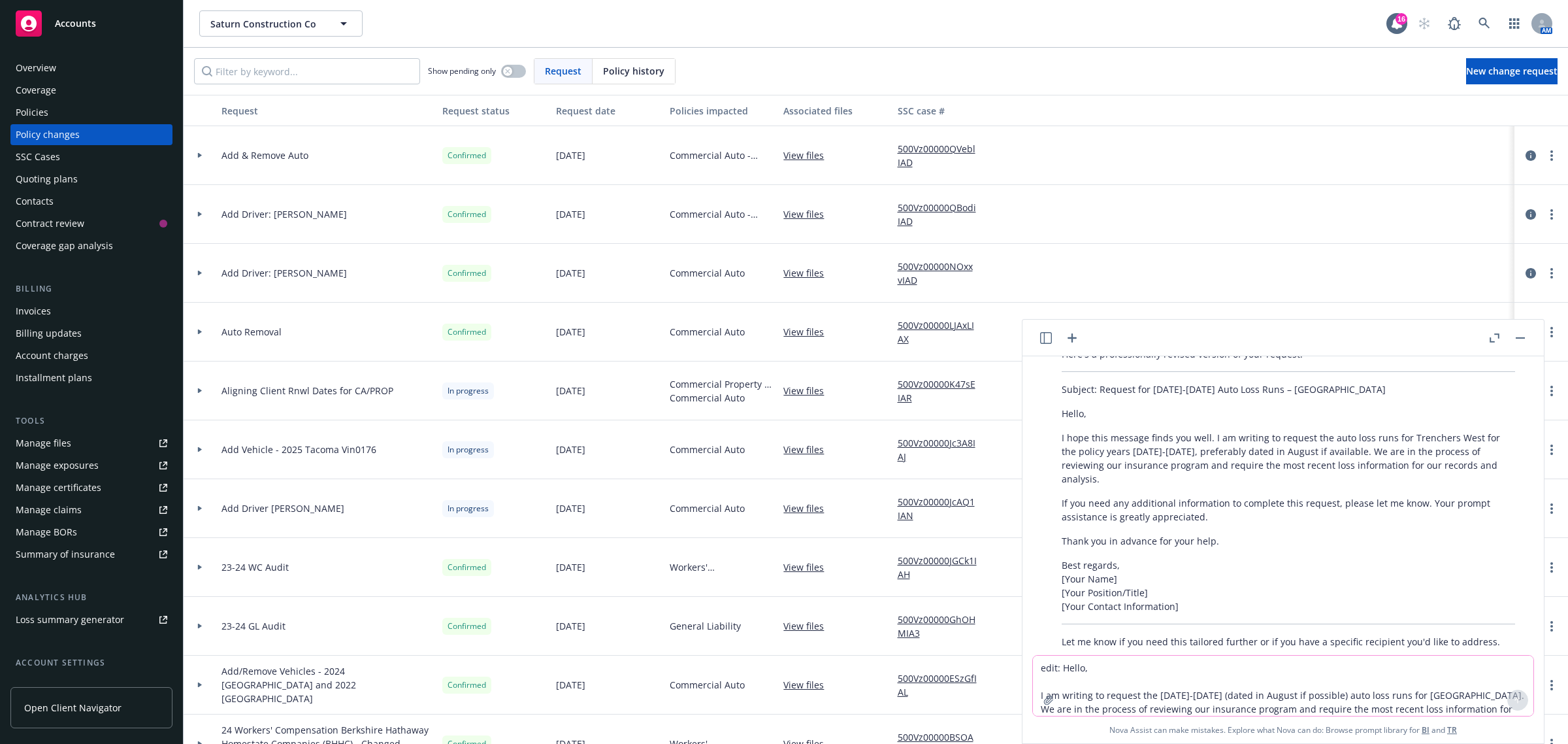
scroll to position [195, 0]
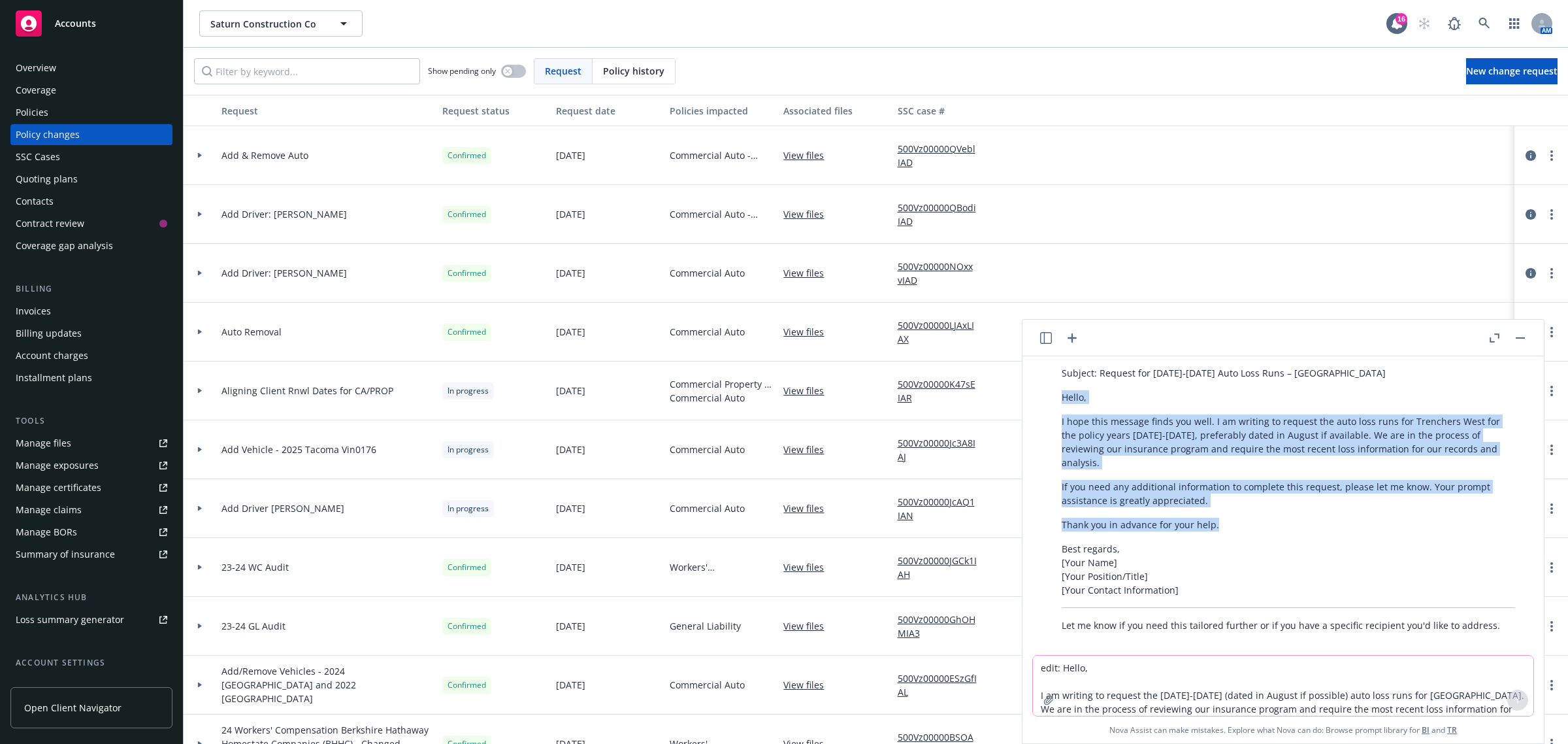
drag, startPoint x: 1057, startPoint y: 393, endPoint x: 1230, endPoint y: 508, distance: 207.7
click at [1232, 508] on div "Here's a professionally revised version of your request: Subject: Request for […" at bounding box center [1288, 481] width 479 height 312
copy div "Hello, I hope this message finds you well. I am writing to request the auto los…"
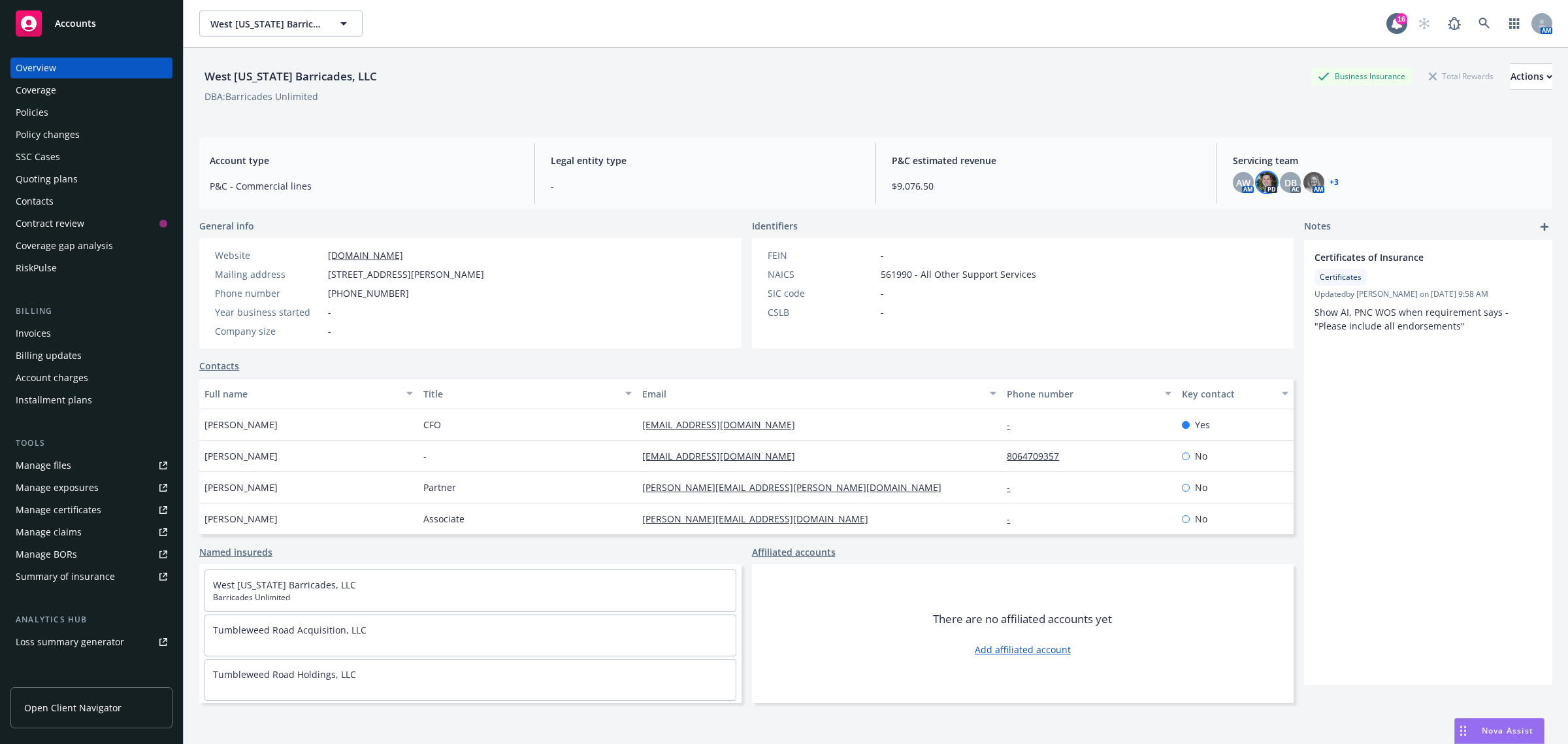
click at [1258, 190] on img at bounding box center [1267, 182] width 21 height 21
click at [1330, 184] on link "+ 3" at bounding box center [1334, 182] width 9 height 8
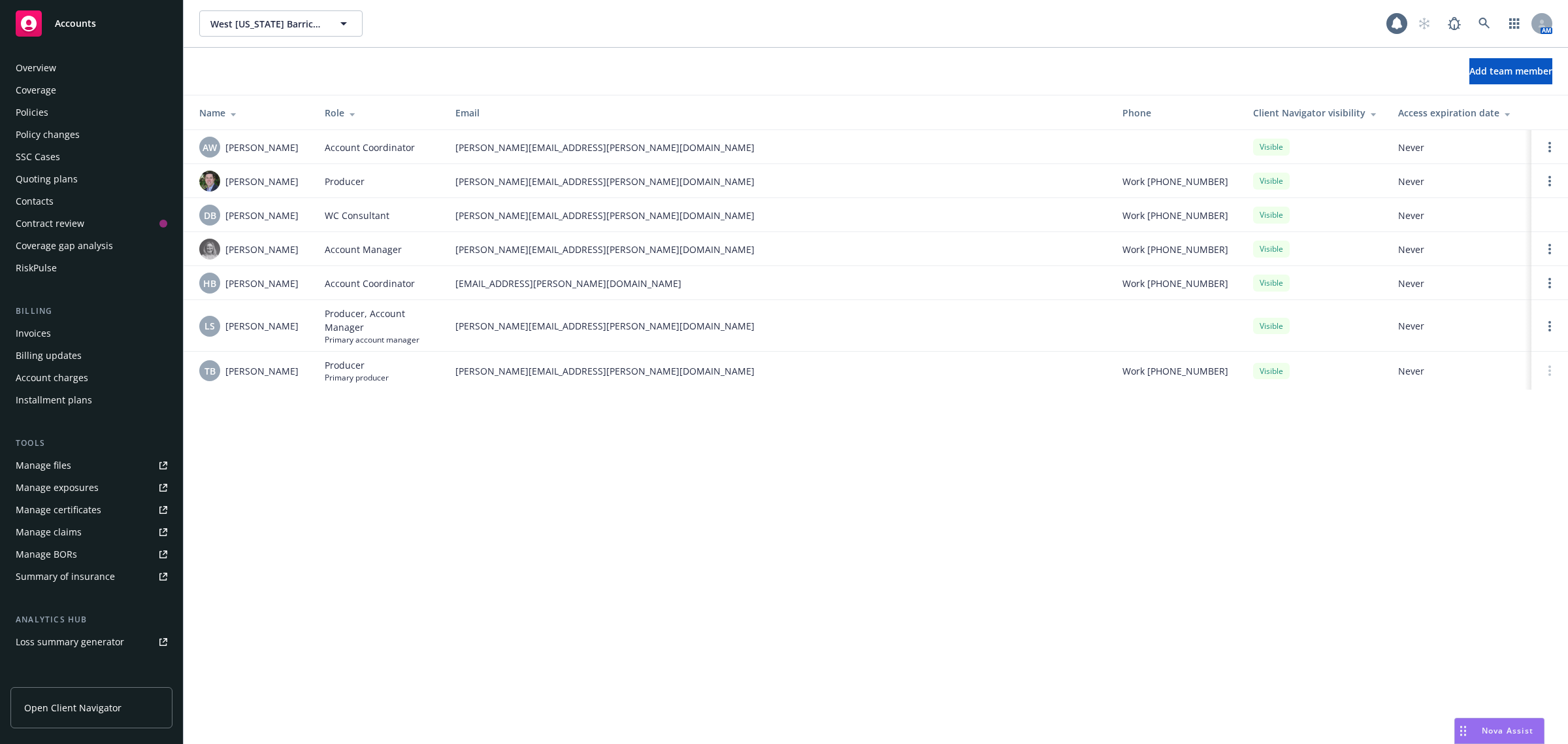
scroll to position [129, 0]
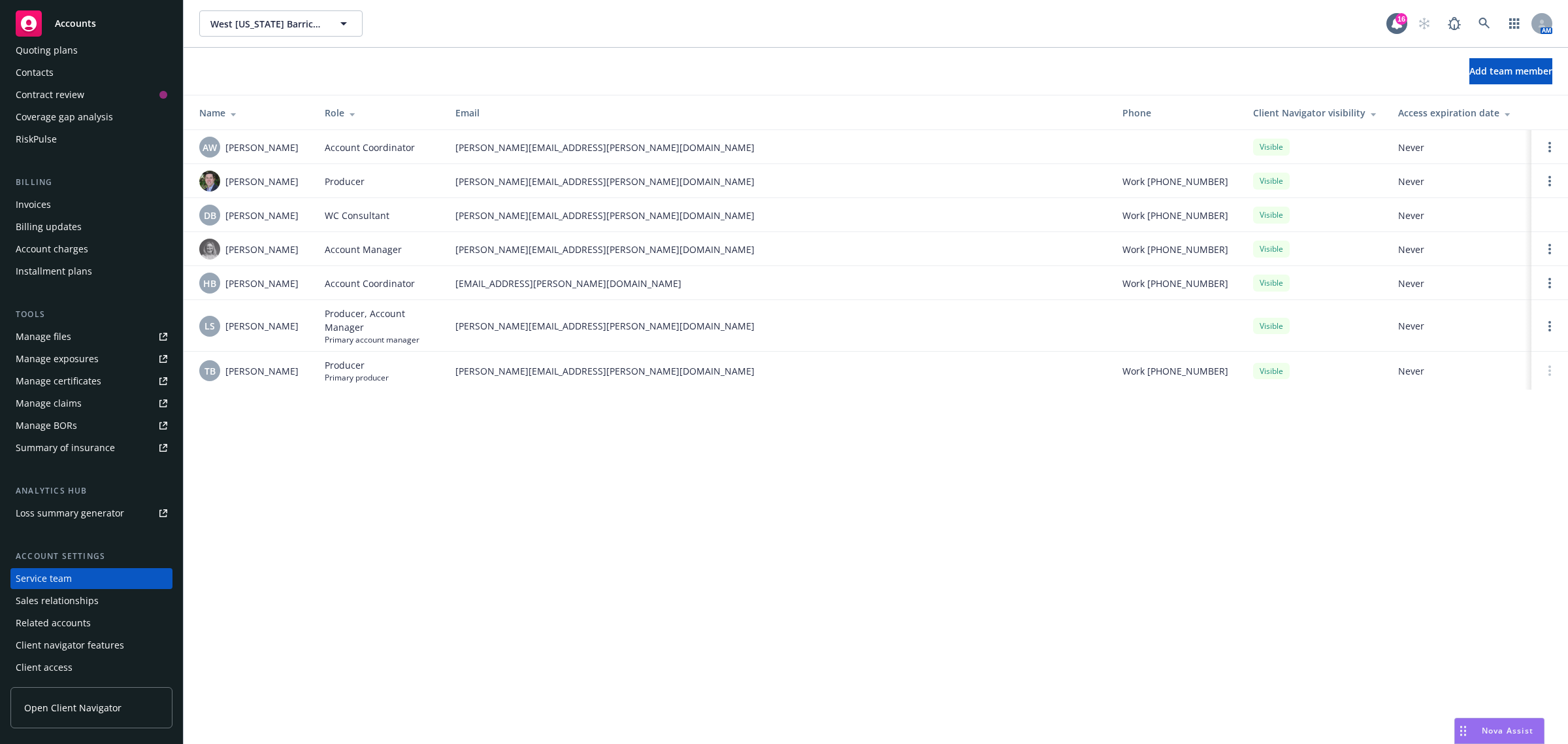
click at [1489, 727] on span "Nova Assist" at bounding box center [1508, 730] width 52 height 11
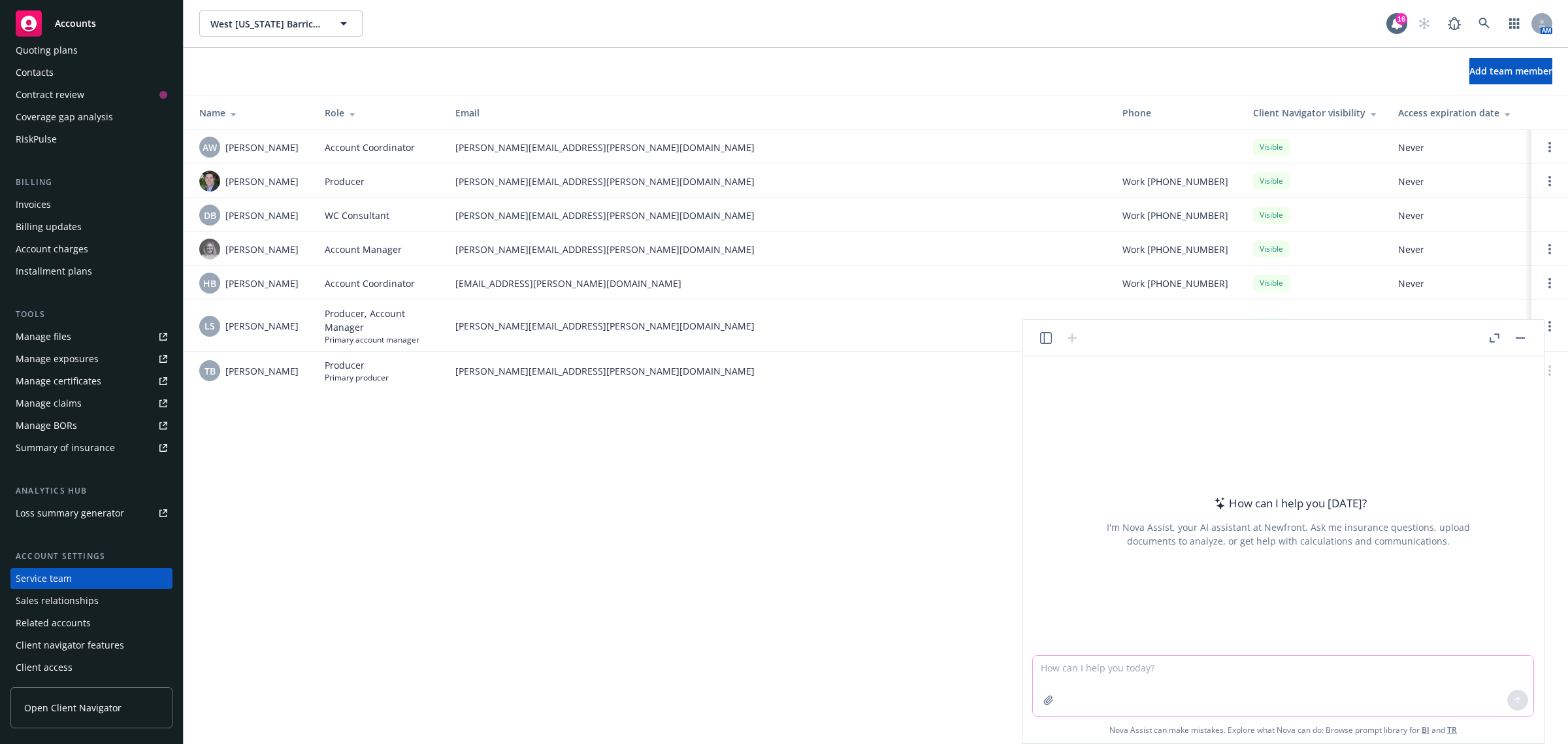
click at [1321, 690] on textarea at bounding box center [1284, 685] width 501 height 60
type textarea "do NOC endorsements cost money"
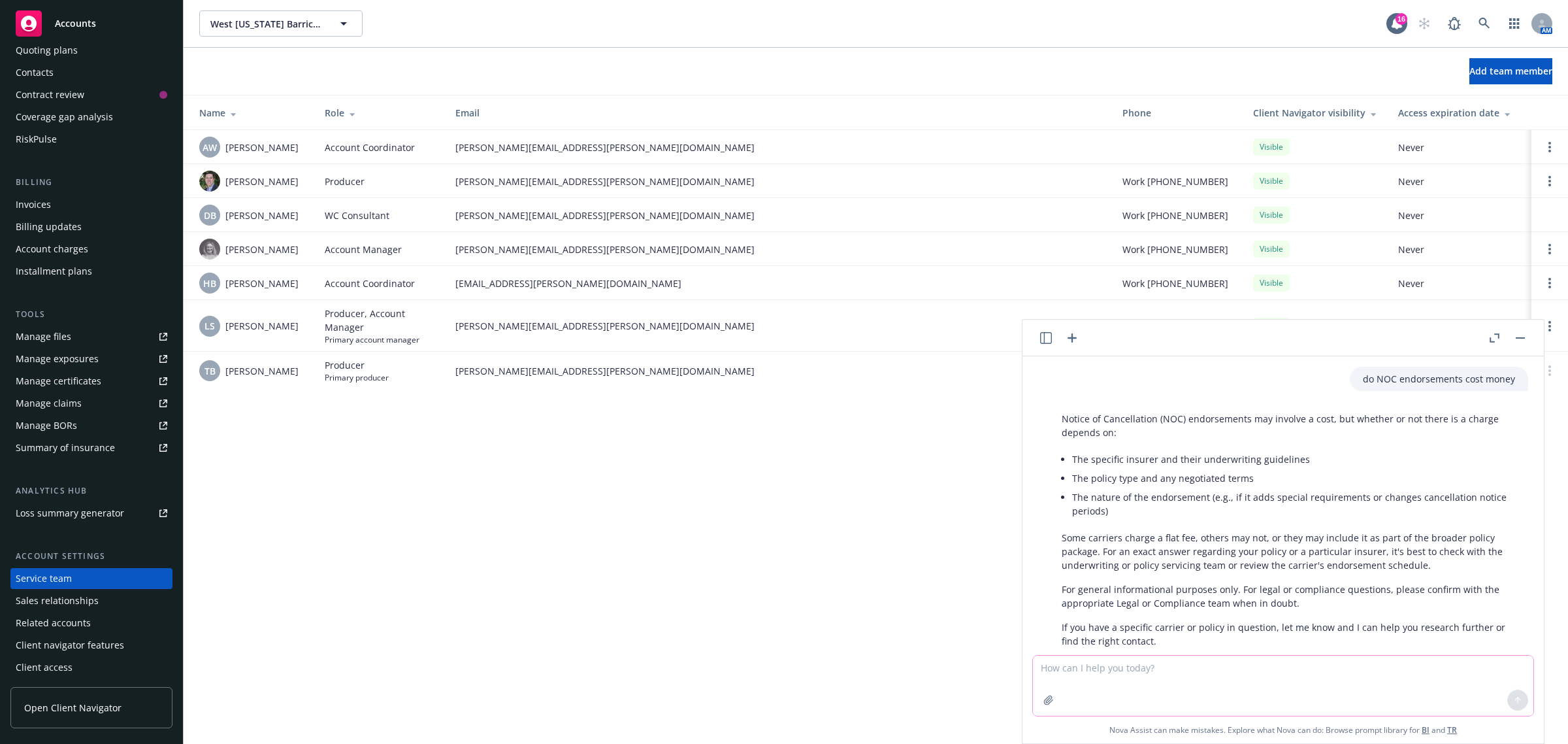
scroll to position [30, 0]
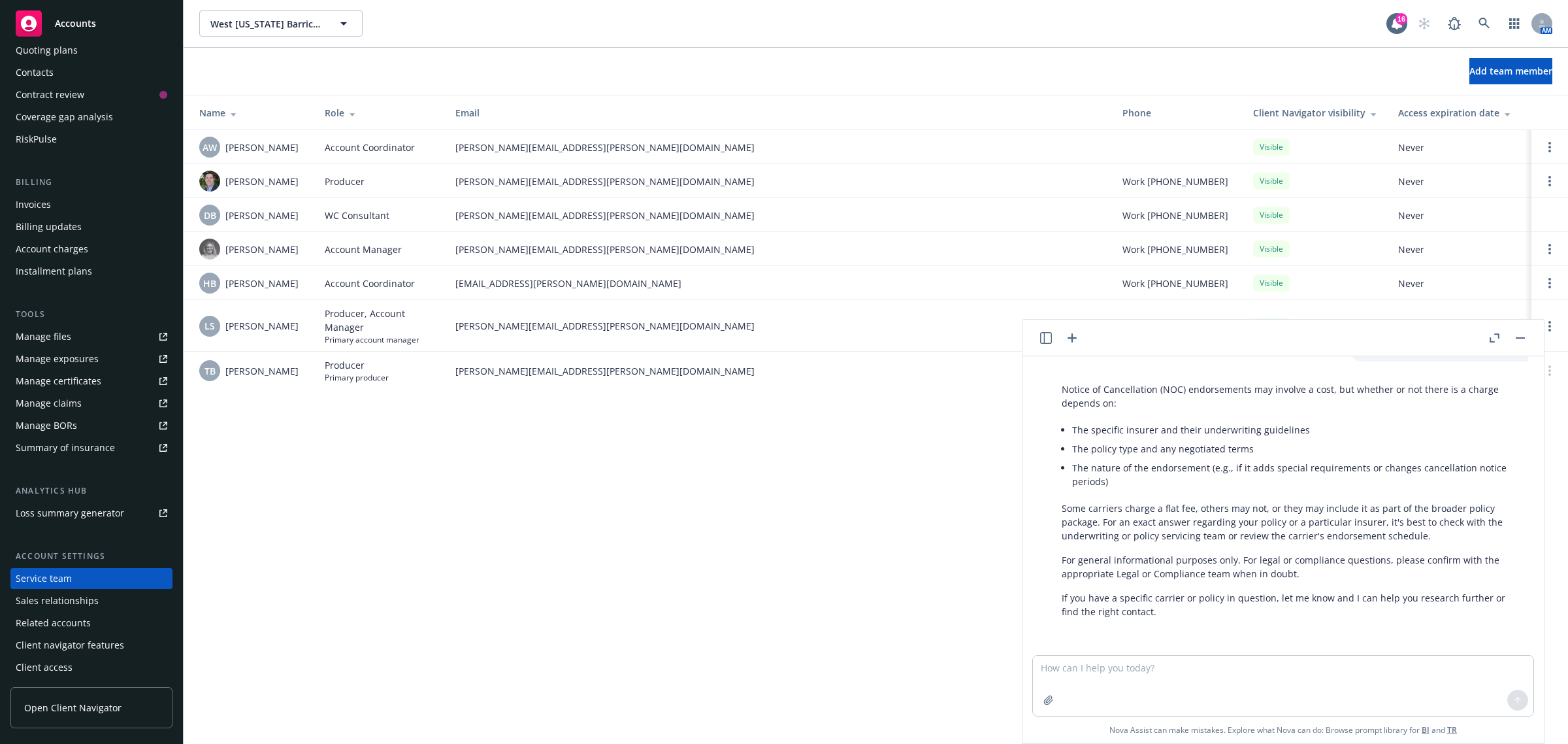
click at [1521, 341] on button "button" at bounding box center [1520, 337] width 16 height 16
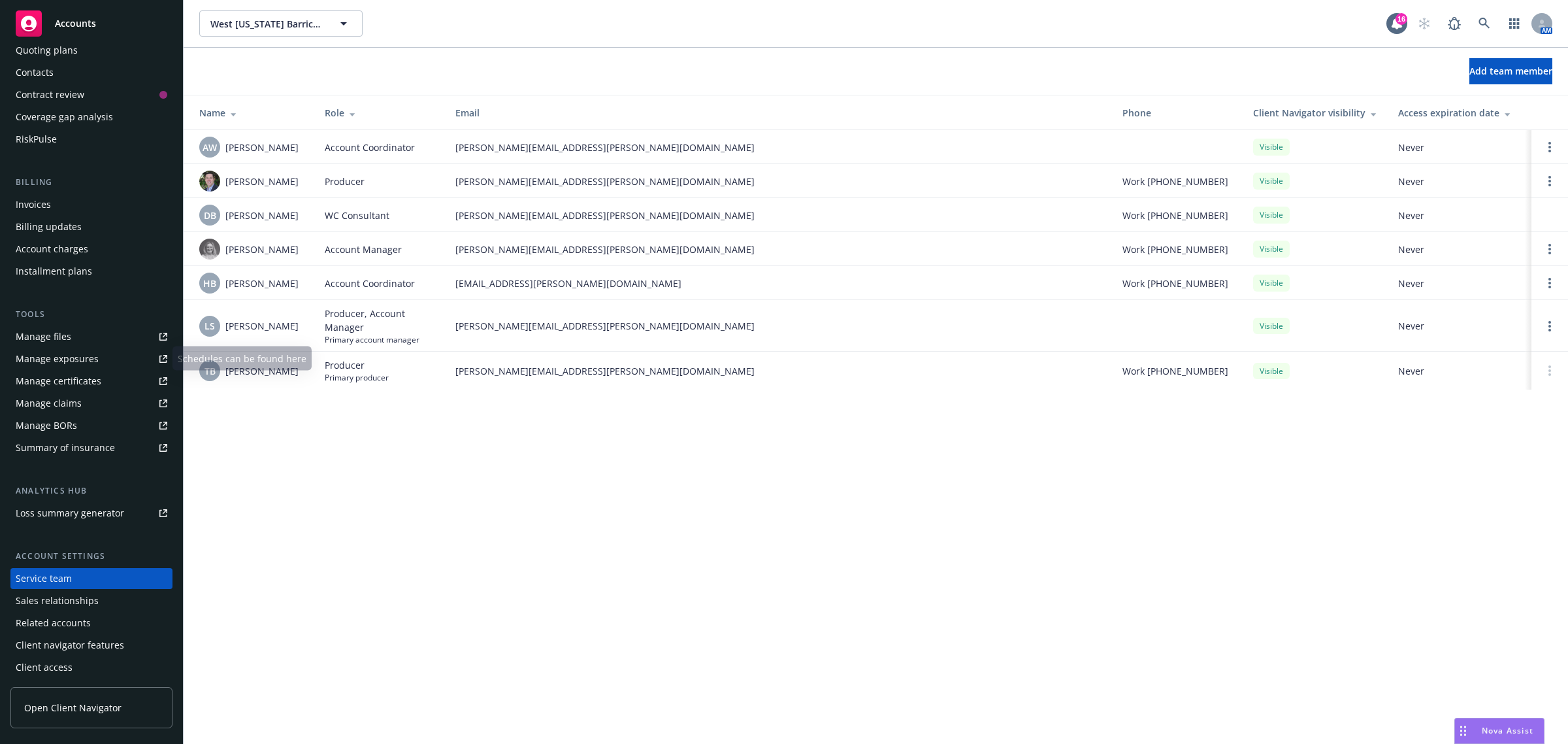
click at [49, 335] on div "Manage files" at bounding box center [43, 336] width 56 height 21
drag, startPoint x: 453, startPoint y: 371, endPoint x: 591, endPoint y: 371, distance: 138.0
click at [591, 371] on td "[PERSON_NAME][EMAIL_ADDRESS][PERSON_NAME][DOMAIN_NAME]" at bounding box center [778, 371] width 667 height 38
copy span "[PERSON_NAME][EMAIL_ADDRESS][PERSON_NAME][DOMAIN_NAME]"
